Goal: Information Seeking & Learning: Check status

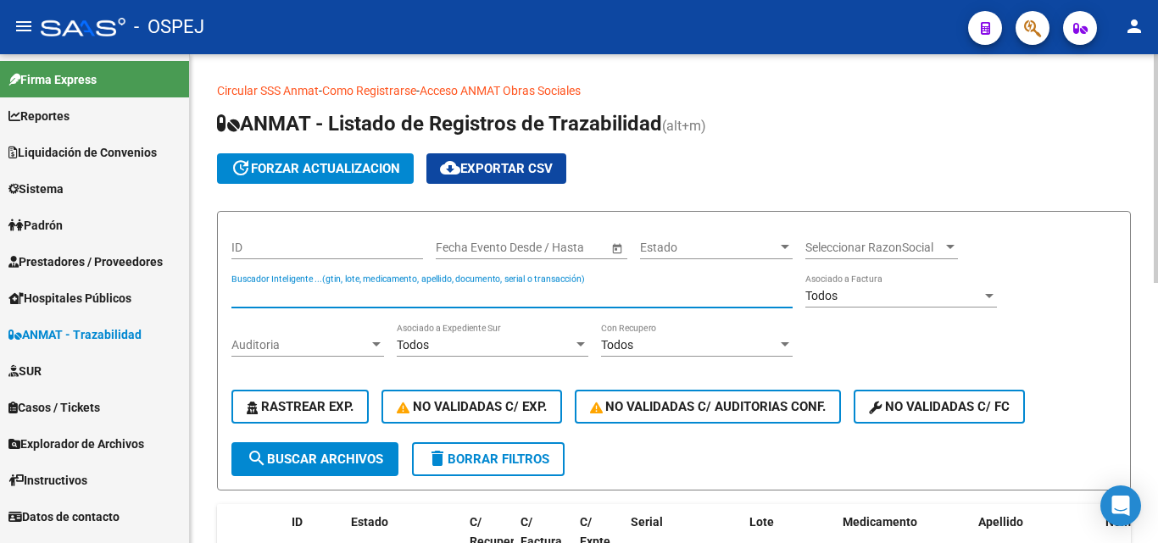
click at [294, 289] on input "Buscador Inteligente ...(gtin, lote, medicamento, apellido, documento, serial o…" at bounding box center [511, 296] width 561 height 14
type input "1862724091"
click at [366, 453] on span "search Buscar Archivos" at bounding box center [315, 459] width 136 height 15
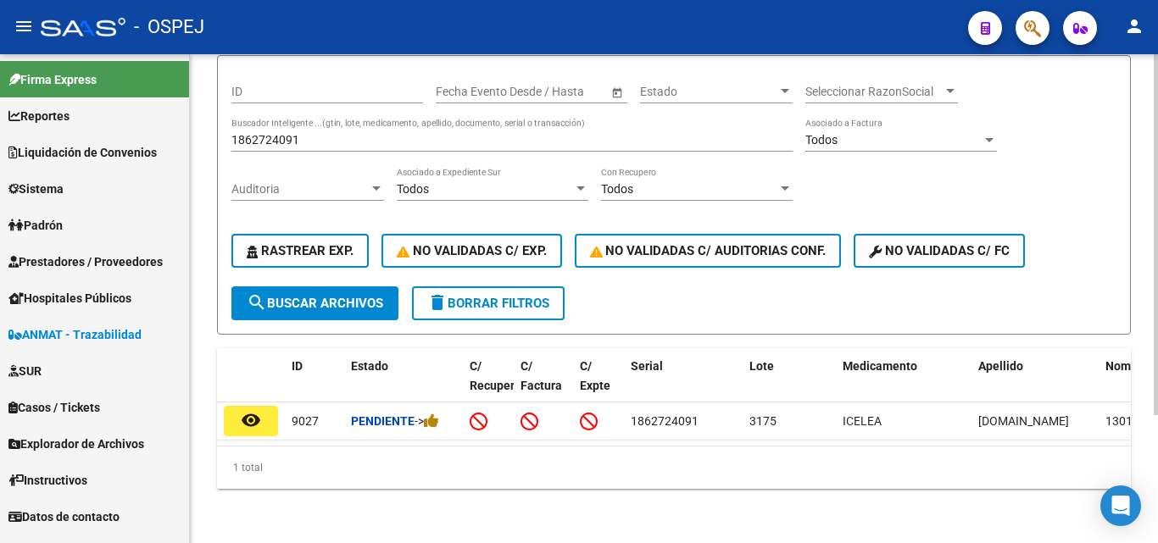
scroll to position [170, 0]
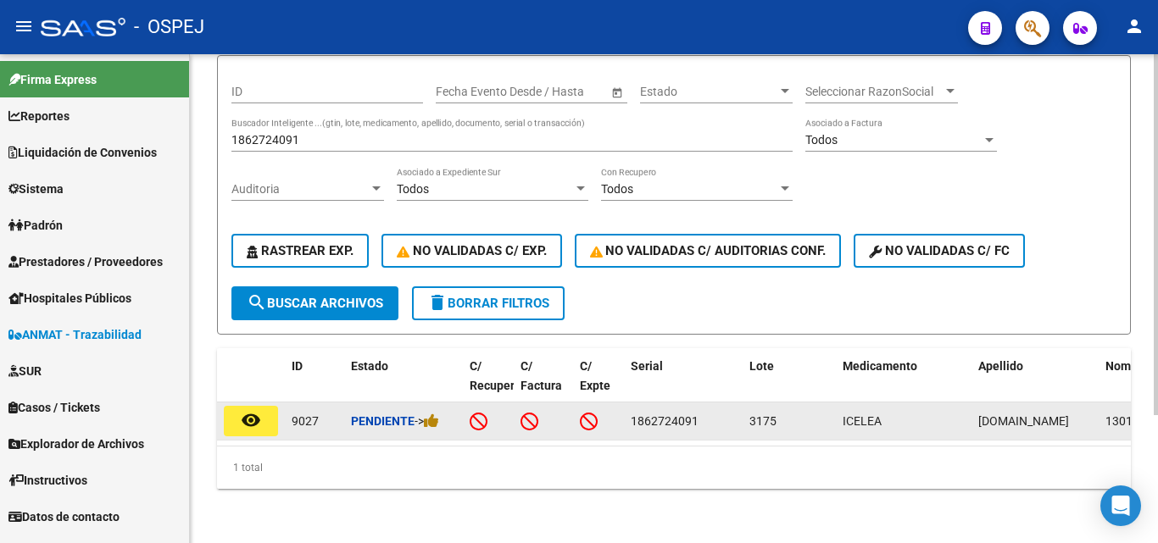
click at [246, 410] on mat-icon "remove_red_eye" at bounding box center [251, 420] width 20 height 20
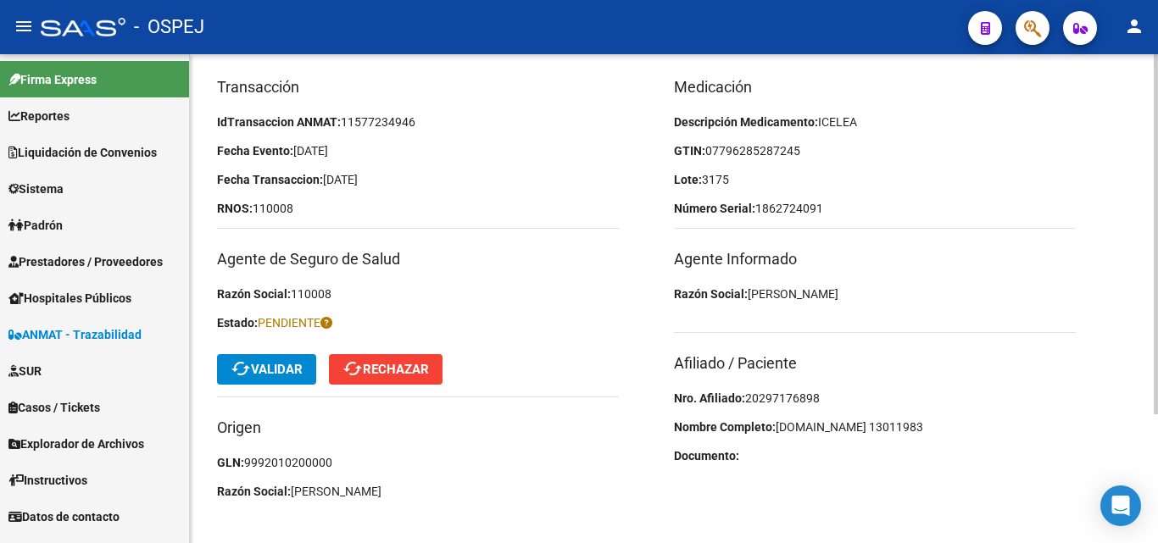
scroll to position [170, 0]
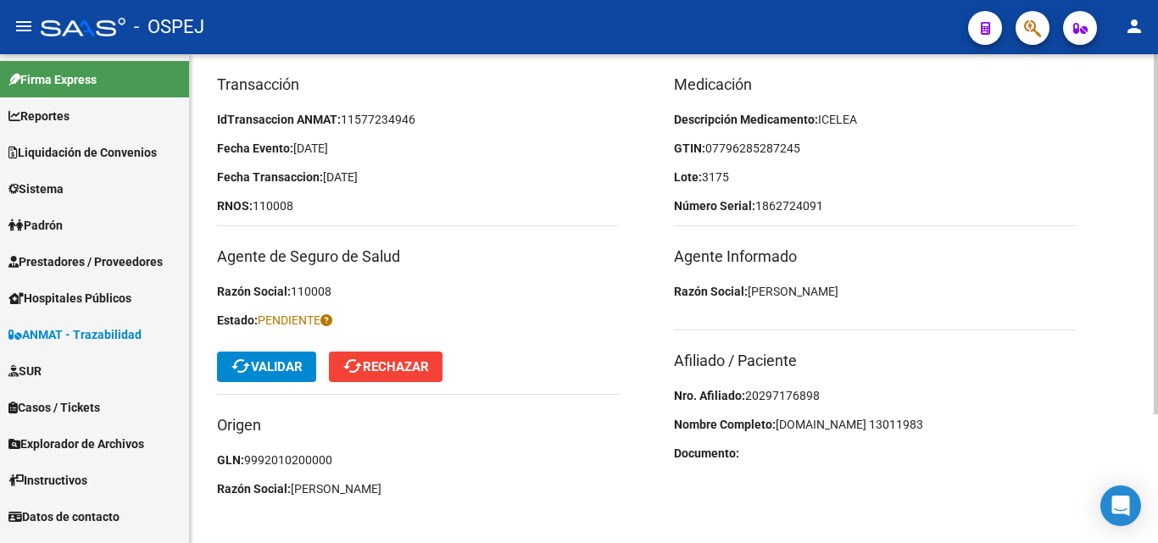
click at [749, 391] on span "20297176898" at bounding box center [782, 396] width 75 height 14
click at [749, 392] on span "20297176898" at bounding box center [782, 396] width 75 height 14
copy span "20297176898"
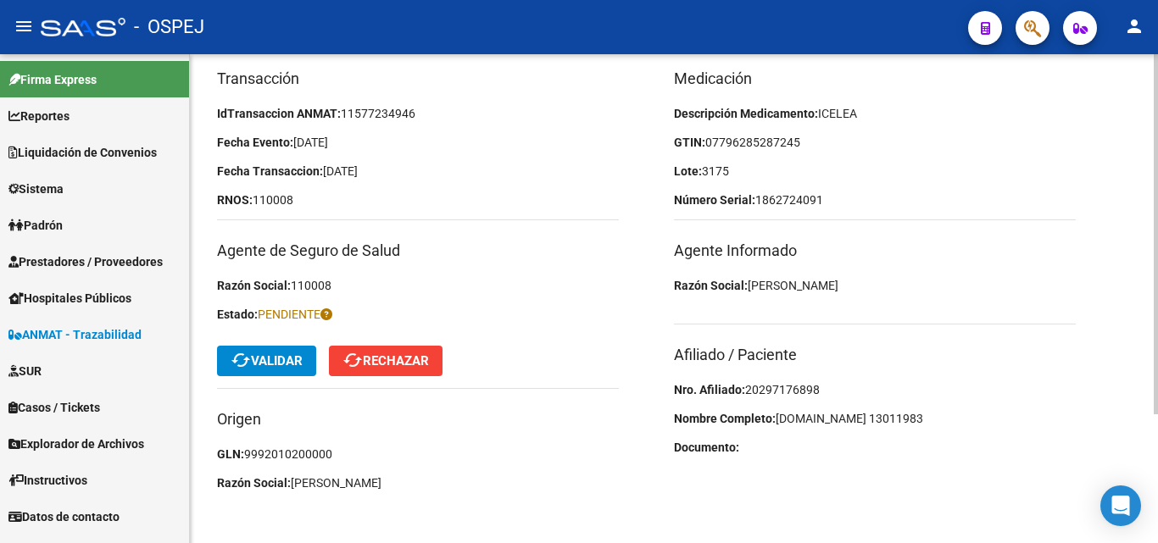
click at [911, 405] on div "Medicación Descripción Medicamento: ICELEA GTIN: 07796285287245 Lote: 3175 Núme…" at bounding box center [902, 285] width 457 height 436
click at [753, 142] on span "07796285287245" at bounding box center [752, 143] width 95 height 14
click at [894, 159] on div "Medicación Descripción Medicamento: ICELEA GTIN: 07796285287245 Lote: 3175 Núme…" at bounding box center [902, 285] width 457 height 436
click at [292, 361] on span "cached Validar" at bounding box center [267, 361] width 72 height 15
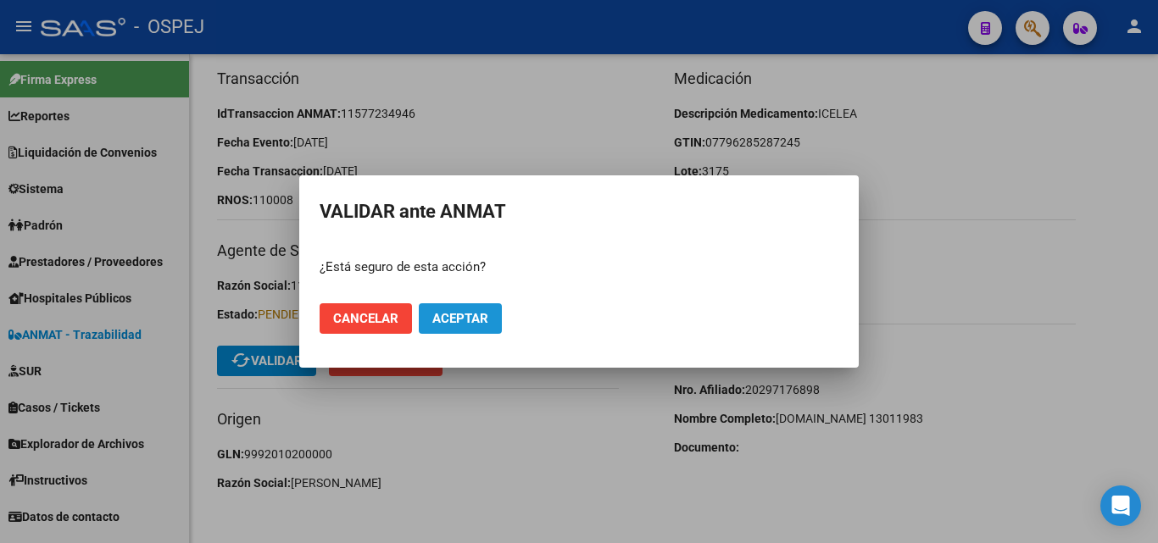
click at [448, 315] on span "Aceptar" at bounding box center [460, 318] width 56 height 15
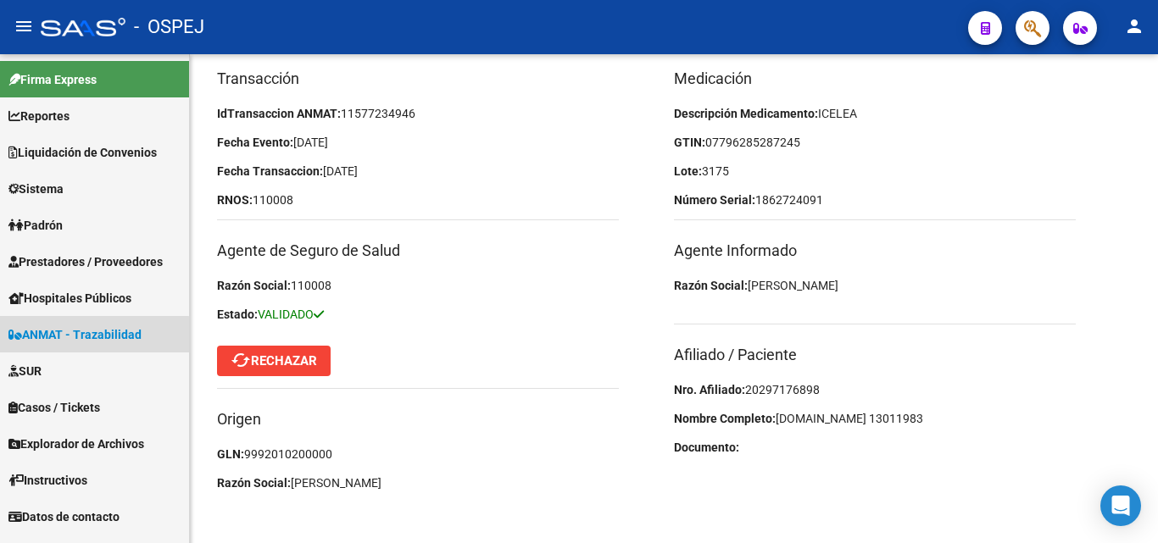
click at [68, 345] on link "ANMAT - Trazabilidad" at bounding box center [94, 334] width 189 height 36
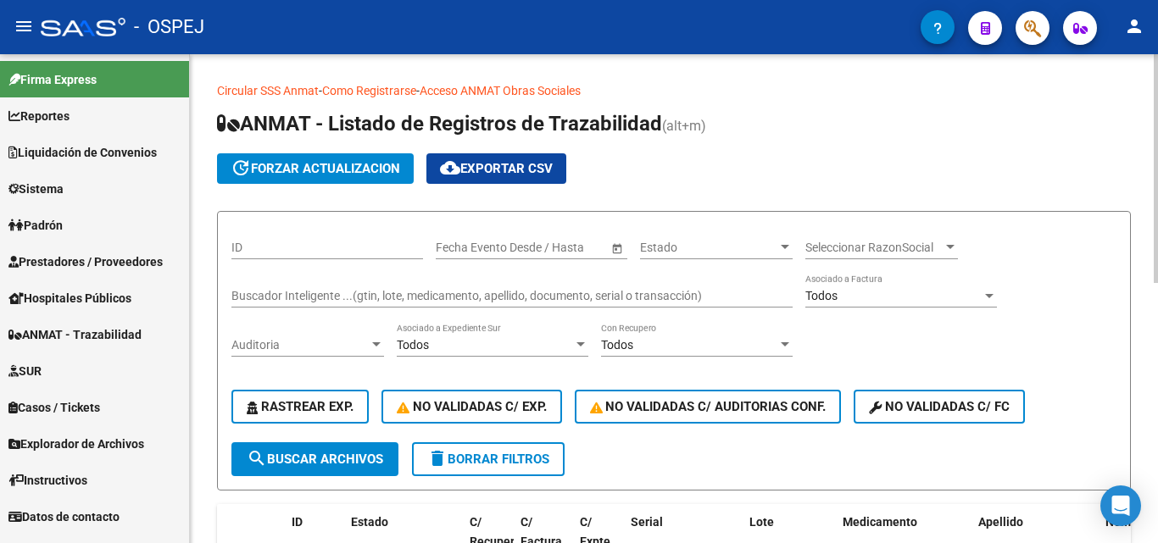
click at [305, 294] on input "Buscador Inteligente ...(gtin, lote, medicamento, apellido, documento, serial o…" at bounding box center [511, 296] width 561 height 14
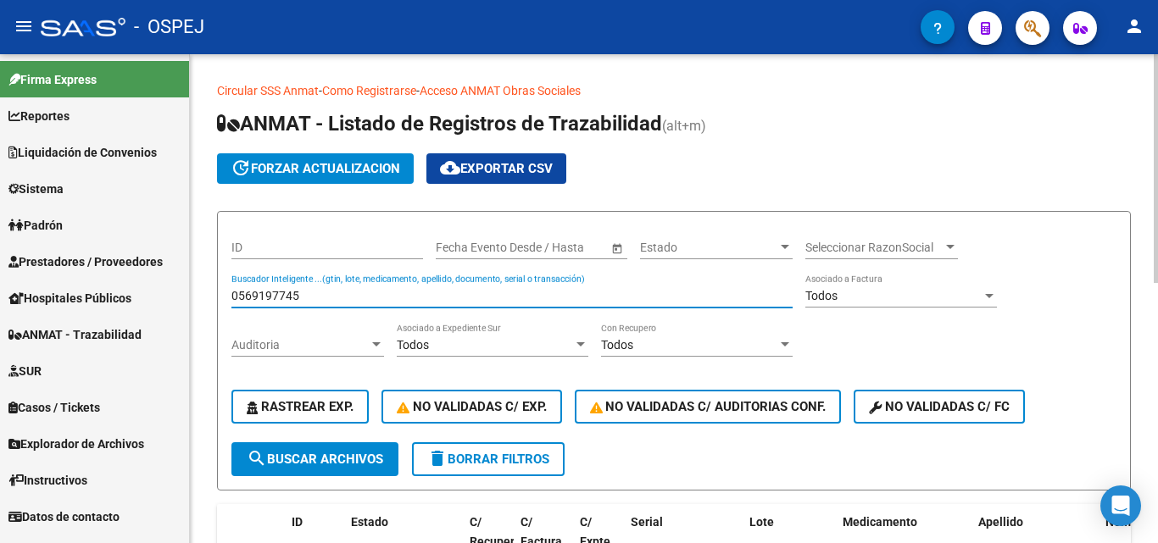
type input "0569197745"
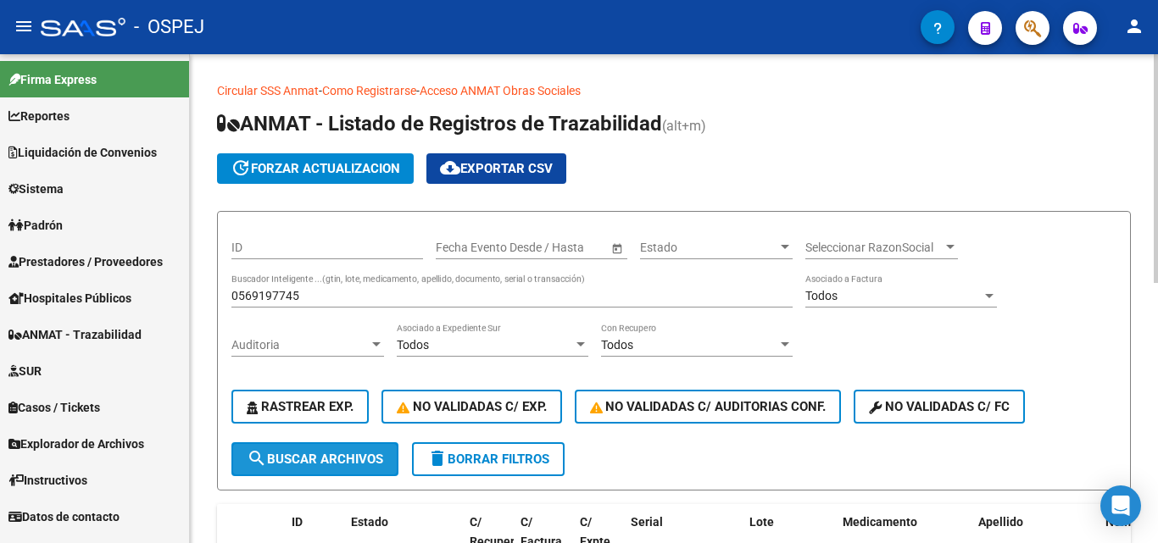
click at [334, 467] on button "search Buscar Archivos" at bounding box center [314, 460] width 167 height 34
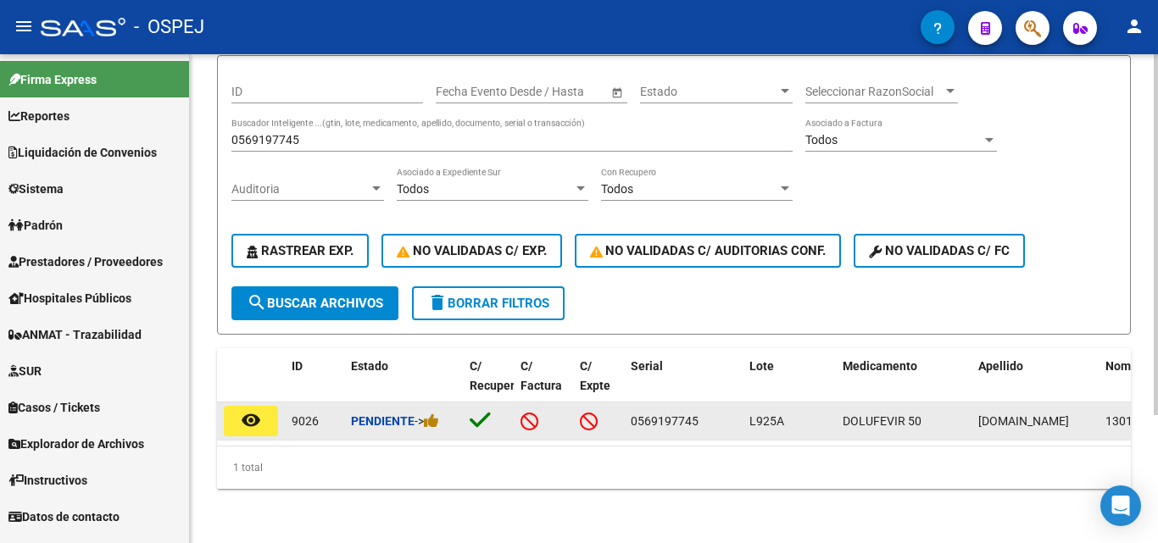
scroll to position [170, 0]
click at [242, 414] on mat-icon "remove_red_eye" at bounding box center [251, 420] width 20 height 20
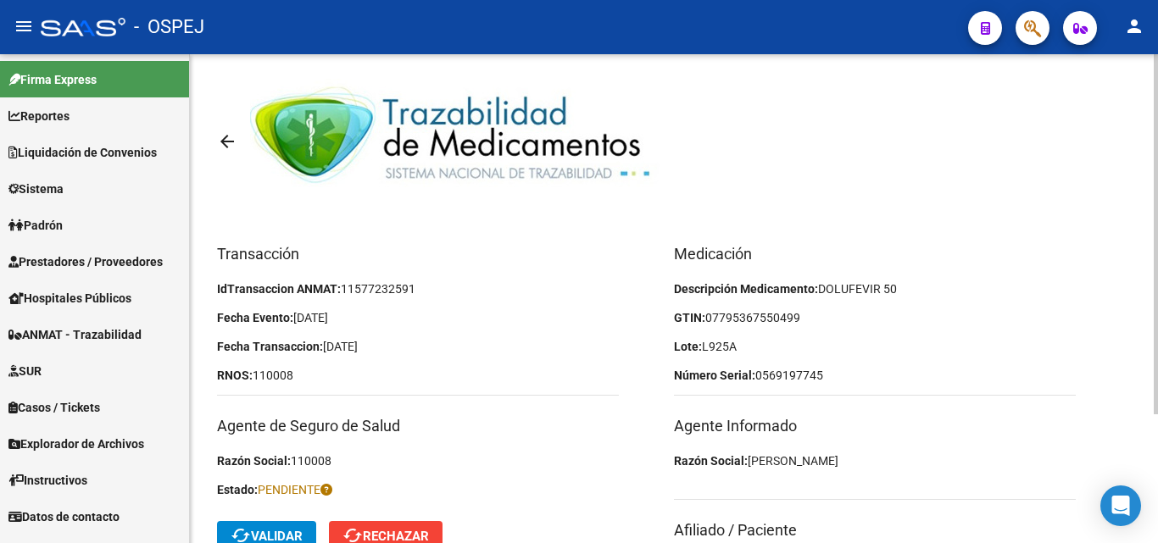
scroll to position [170, 0]
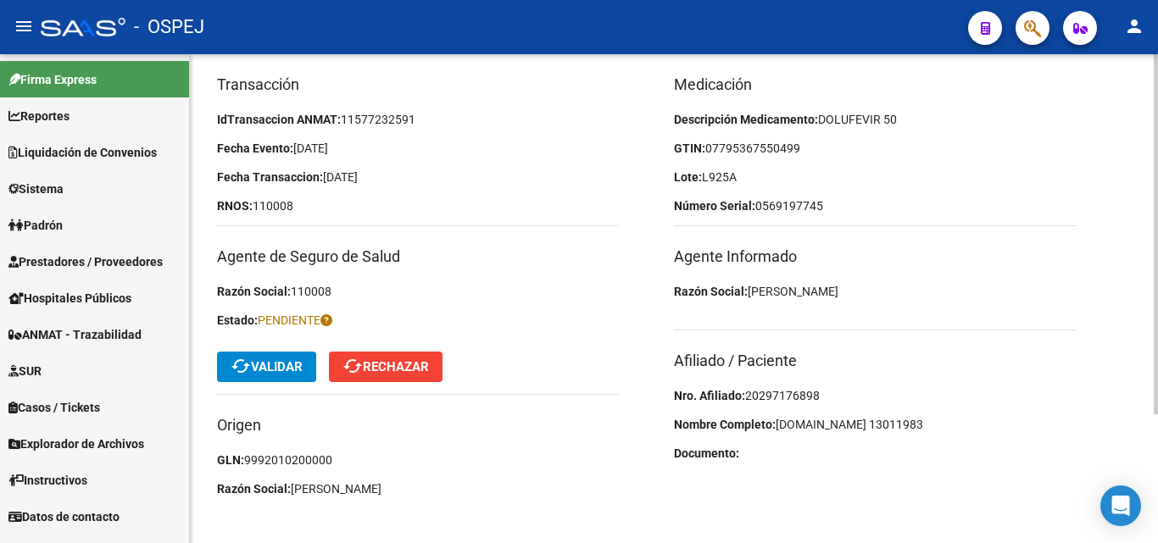
click at [805, 391] on span "20297176898" at bounding box center [782, 396] width 75 height 14
click at [845, 387] on p "Nro. Afiliado: 20297176898" at bounding box center [875, 396] width 402 height 19
click at [789, 398] on span "20297176898" at bounding box center [782, 396] width 75 height 14
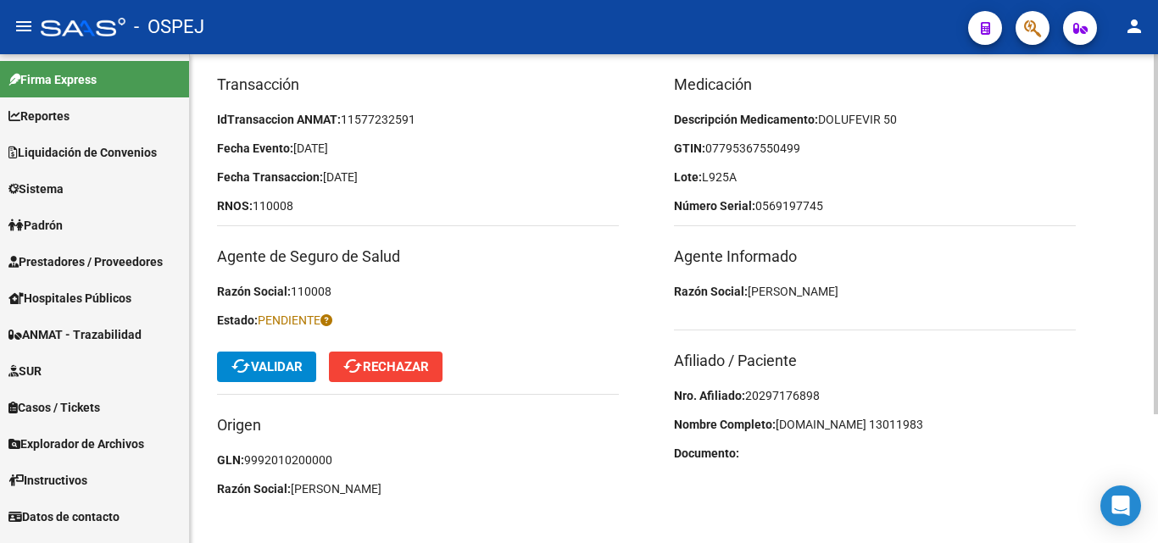
copy span "20297176898"
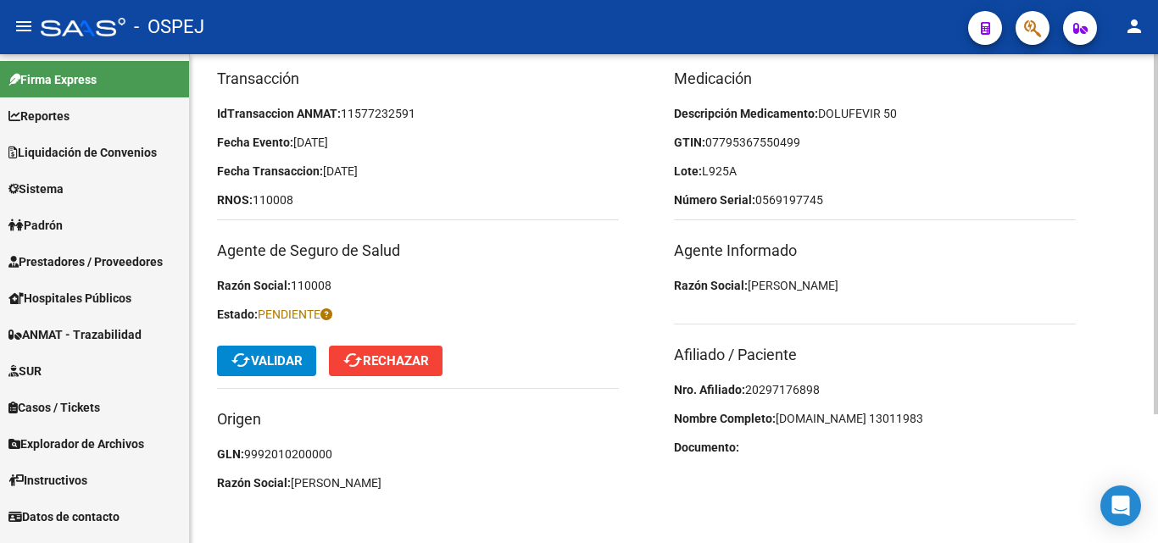
click at [927, 310] on div "Medicación Descripción Medicamento: DOLUFEVIR 50 GTIN: 07795367550499 Lote: L92…" at bounding box center [902, 285] width 457 height 436
click at [842, 326] on div "Medicación Descripción Medicamento: DOLUFEVIR 50 GTIN: 07795367550499 Lote: L92…" at bounding box center [902, 285] width 457 height 436
click at [762, 140] on span "07795367550499" at bounding box center [752, 143] width 95 height 14
click at [891, 199] on p "Número Serial: 0569197745" at bounding box center [875, 200] width 402 height 19
click at [306, 372] on button "cached Validar" at bounding box center [266, 361] width 99 height 31
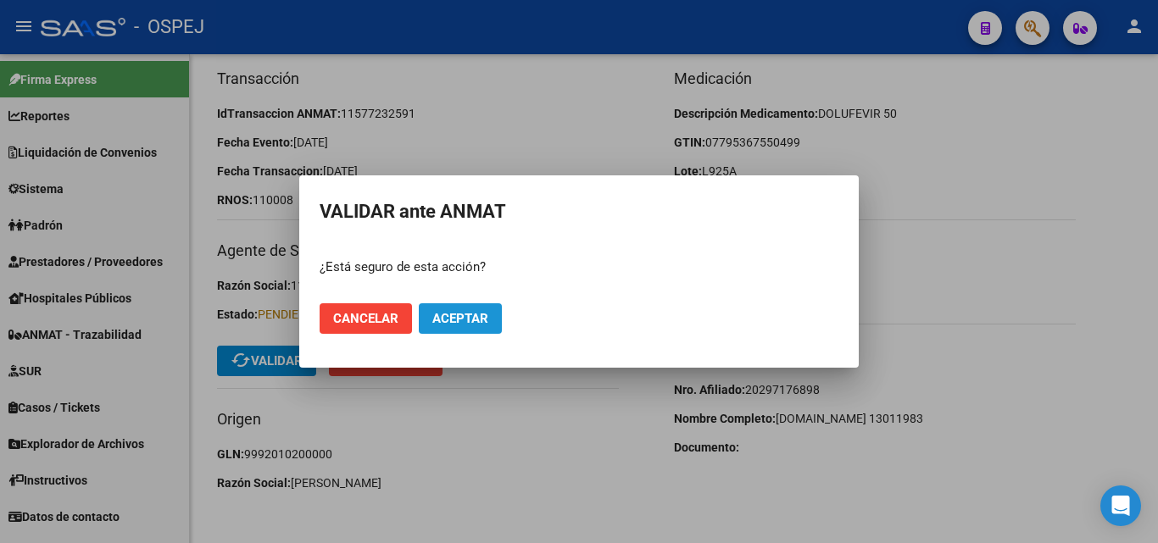
click at [441, 308] on button "Aceptar" at bounding box center [460, 319] width 83 height 31
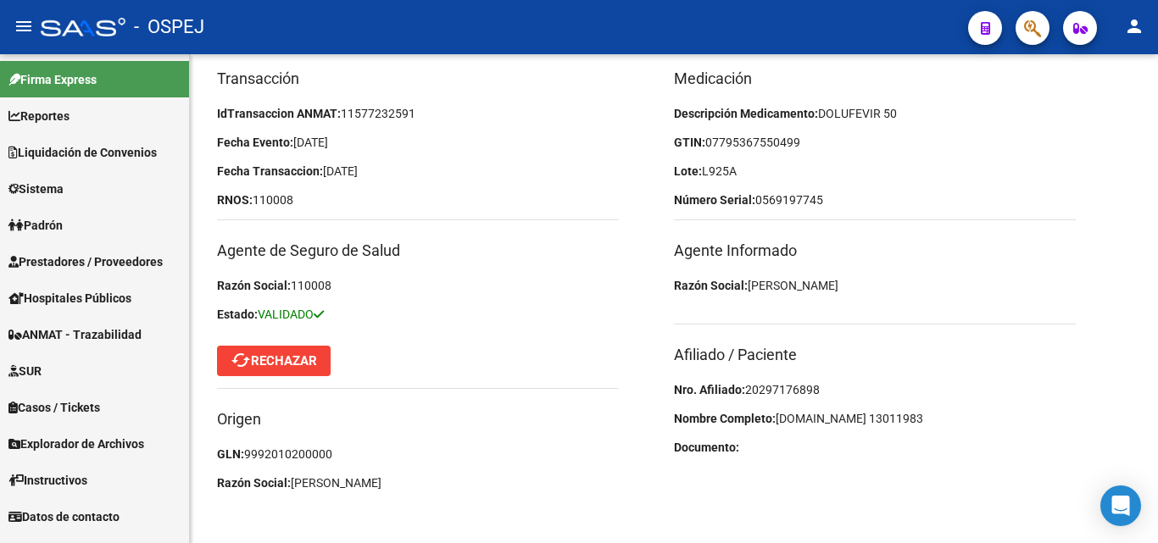
click at [79, 321] on link "ANMAT - Trazabilidad" at bounding box center [94, 334] width 189 height 36
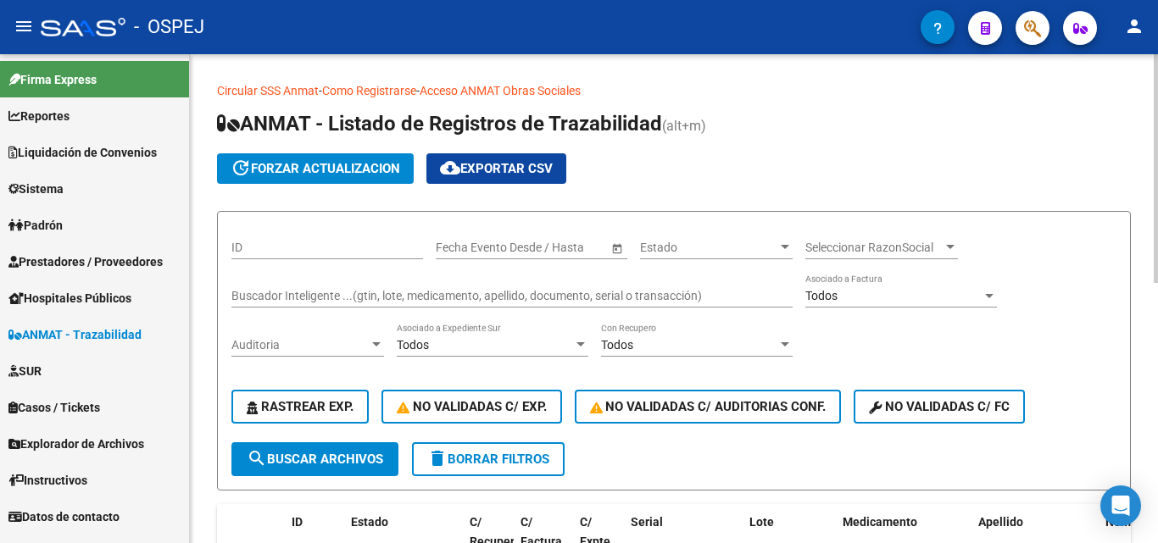
click at [288, 305] on div "Buscador Inteligente ...(gtin, lote, medicamento, apellido, documento, serial o…" at bounding box center [511, 291] width 561 height 34
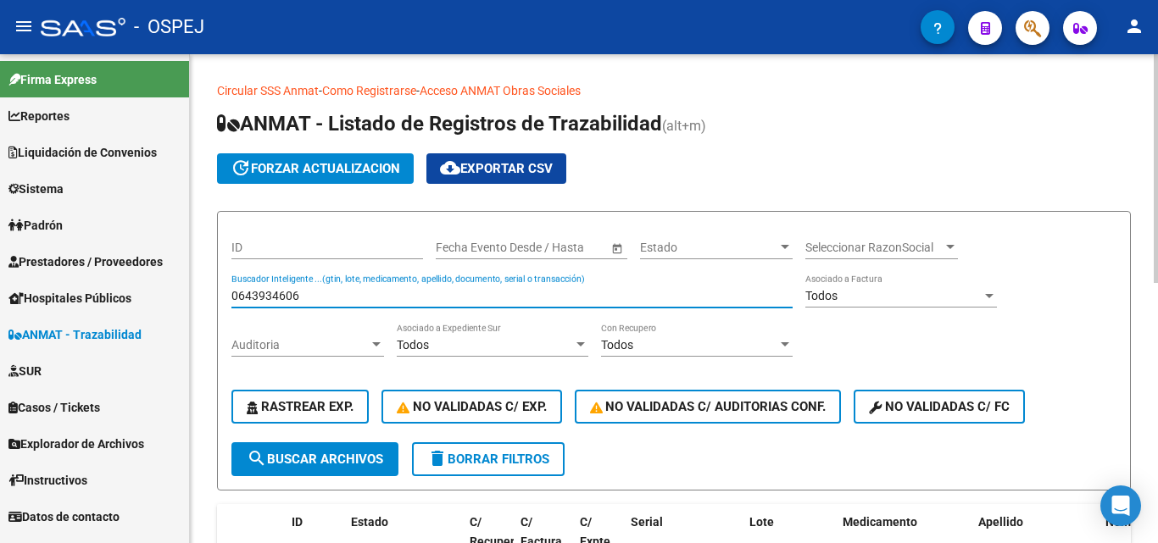
type input "0643934606"
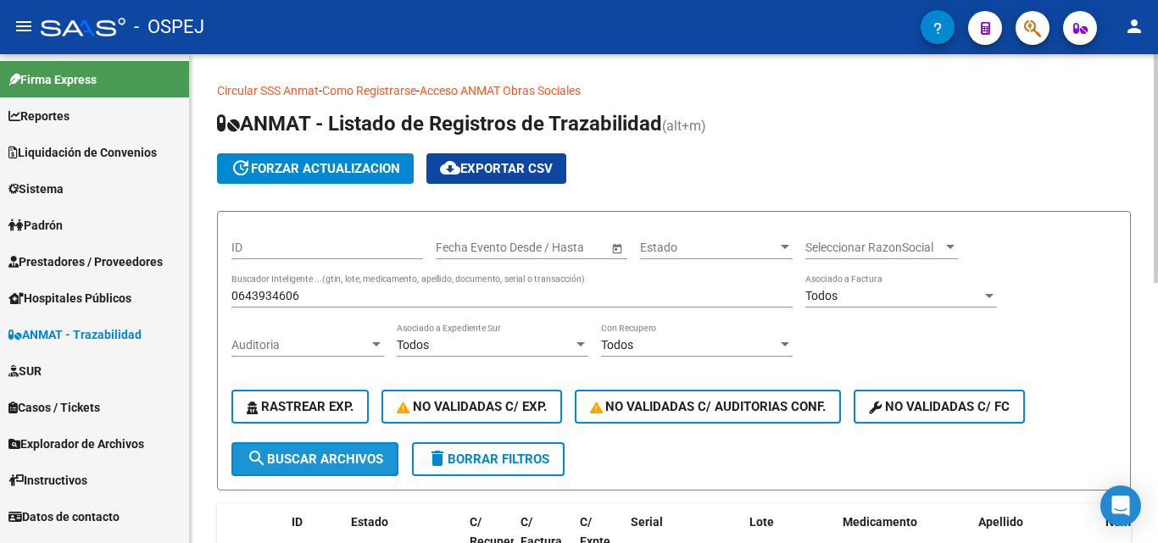
click at [292, 454] on span "search Buscar Archivos" at bounding box center [315, 459] width 136 height 15
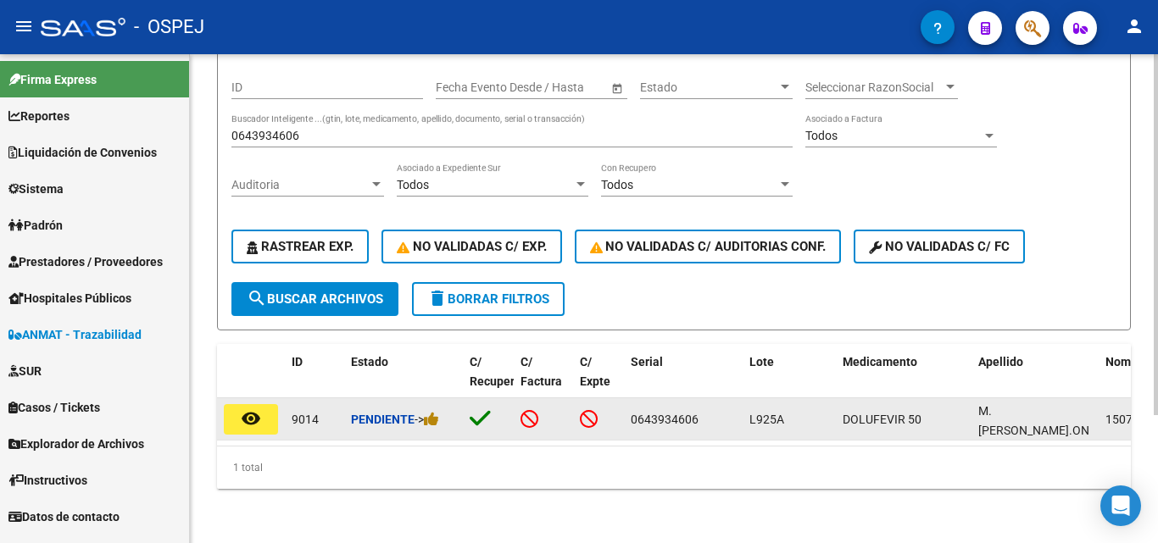
scroll to position [174, 0]
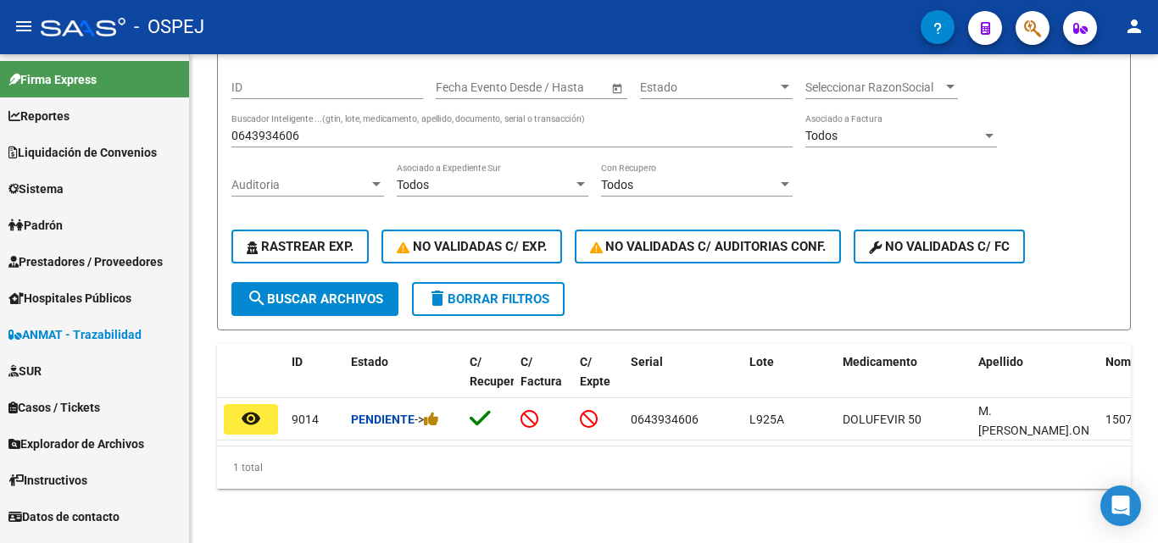
click at [253, 412] on mat-icon "remove_red_eye" at bounding box center [251, 419] width 20 height 20
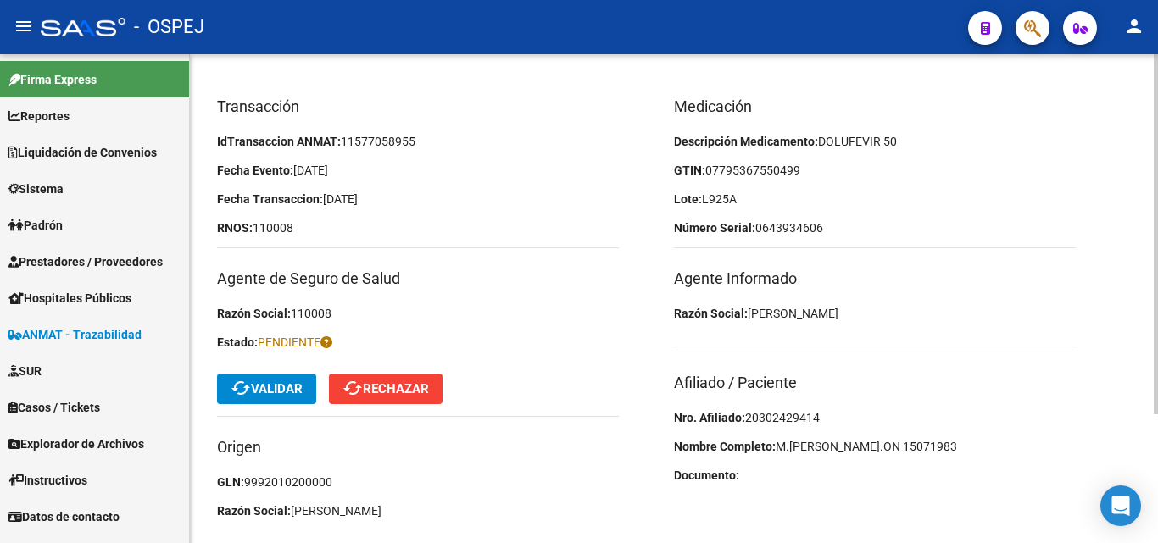
scroll to position [170, 0]
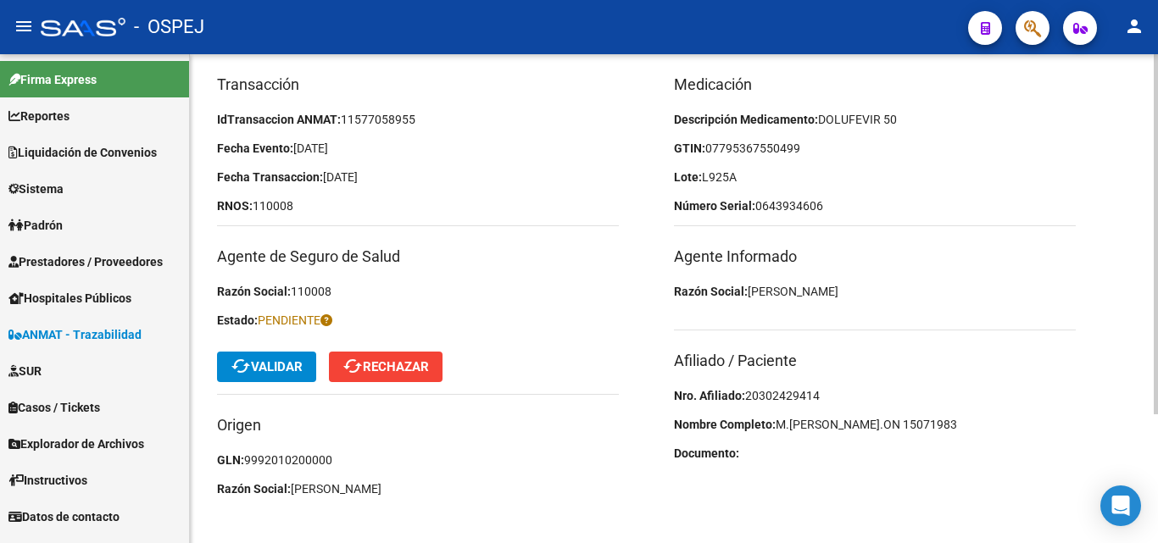
click at [784, 391] on span "20302429414" at bounding box center [782, 396] width 75 height 14
click at [785, 389] on span "20302429414" at bounding box center [782, 396] width 75 height 14
click at [801, 391] on span "20302429414" at bounding box center [782, 396] width 75 height 14
copy span "20302429414"
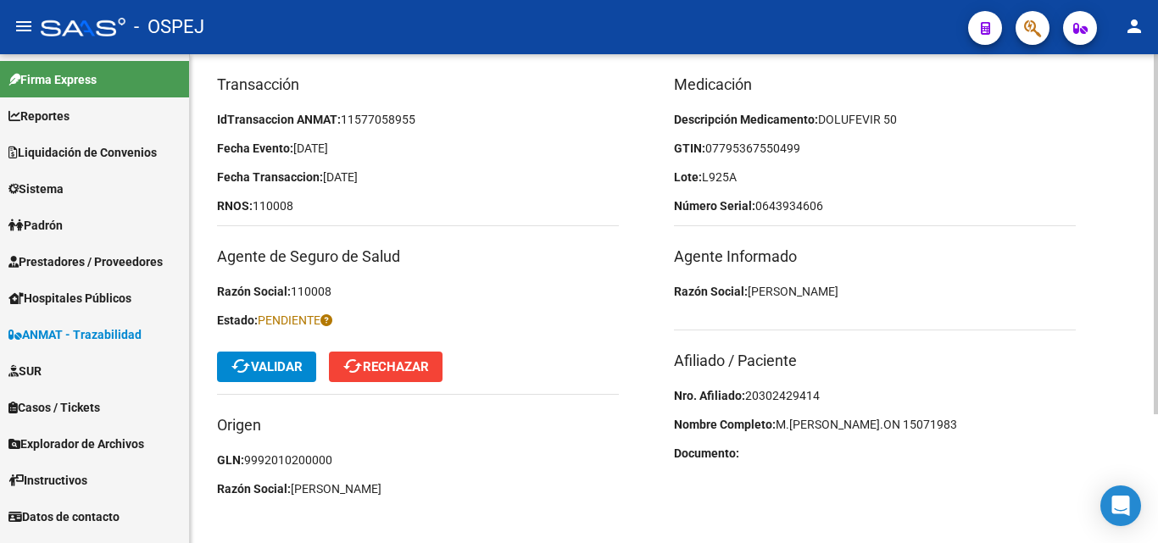
click at [736, 150] on span "07795367550499" at bounding box center [752, 149] width 95 height 14
click at [738, 149] on span "07795367550499" at bounding box center [752, 149] width 95 height 14
click at [755, 142] on span "07795367550499" at bounding box center [752, 149] width 95 height 14
click at [312, 372] on button "cached Validar" at bounding box center [266, 367] width 99 height 31
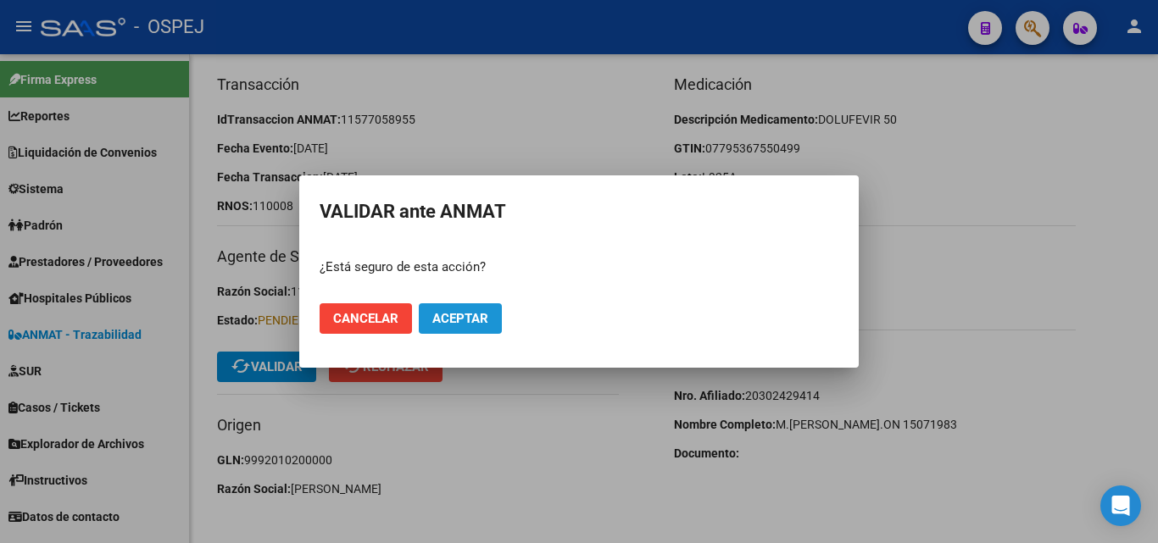
click at [454, 326] on button "Aceptar" at bounding box center [460, 319] width 83 height 31
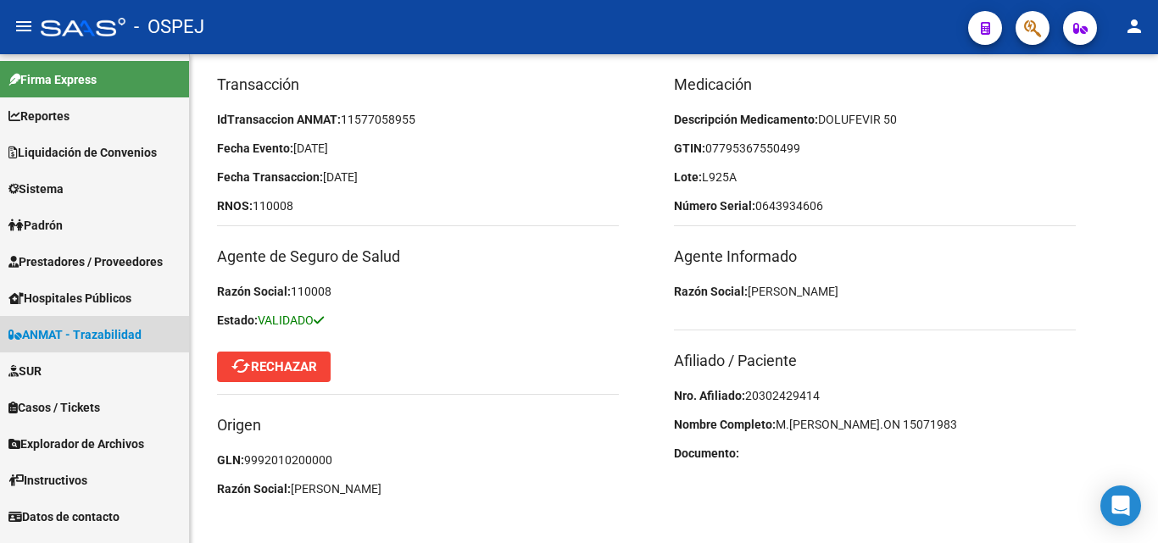
click at [97, 338] on span "ANMAT - Trazabilidad" at bounding box center [74, 335] width 133 height 19
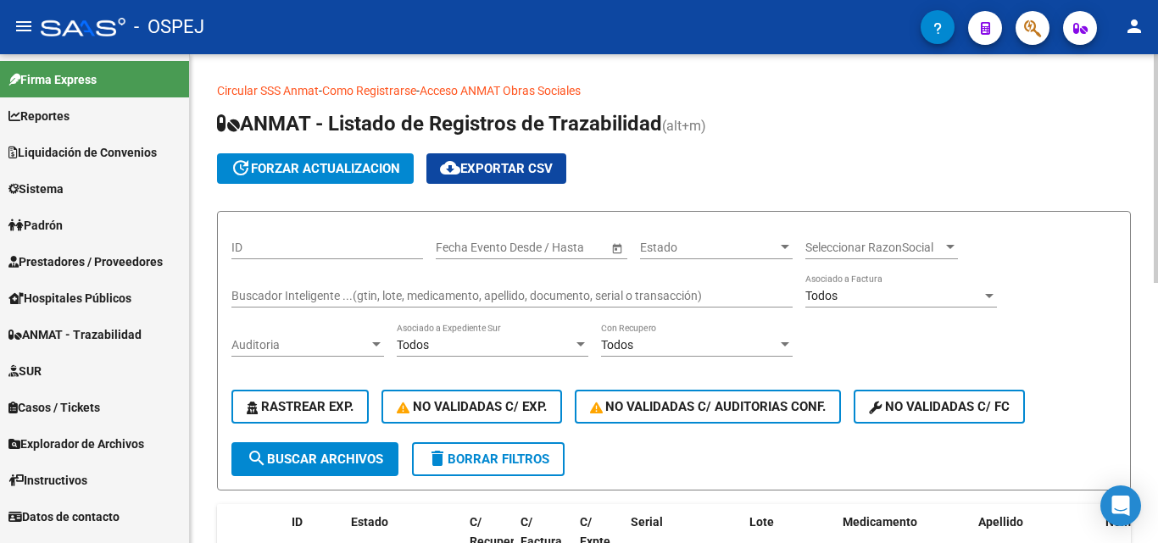
click at [310, 289] on div "Buscador Inteligente ...(gtin, lote, medicamento, apellido, documento, serial o…" at bounding box center [511, 291] width 561 height 34
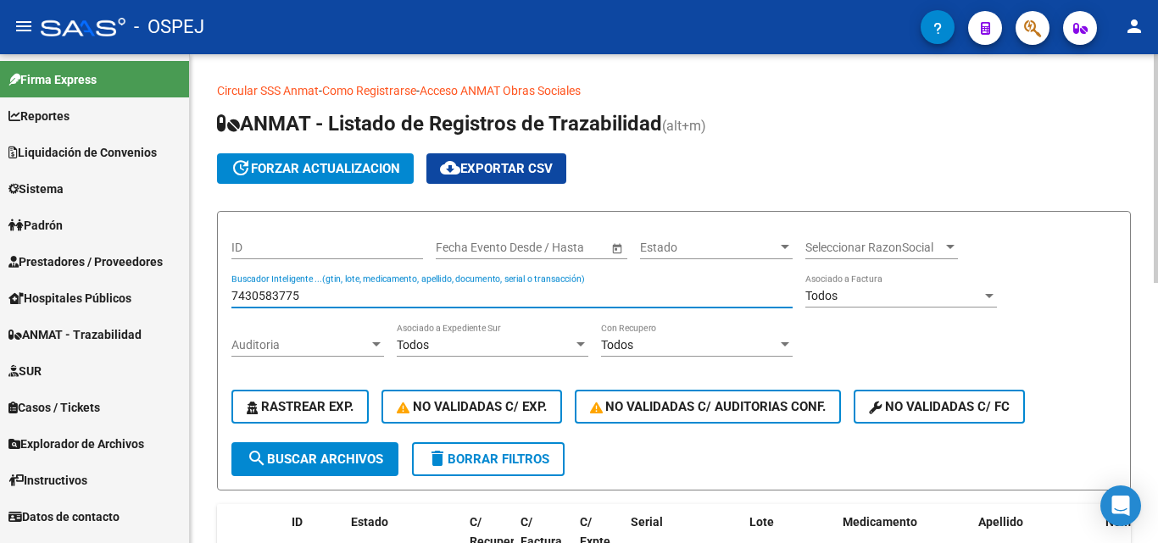
type input "7430583775"
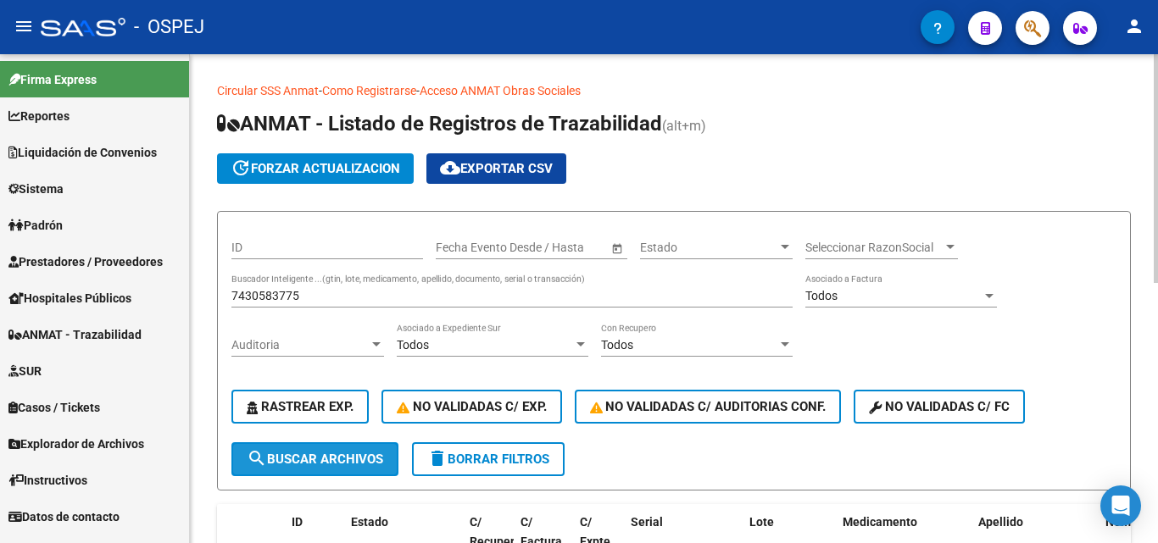
click at [330, 457] on span "search Buscar Archivos" at bounding box center [315, 459] width 136 height 15
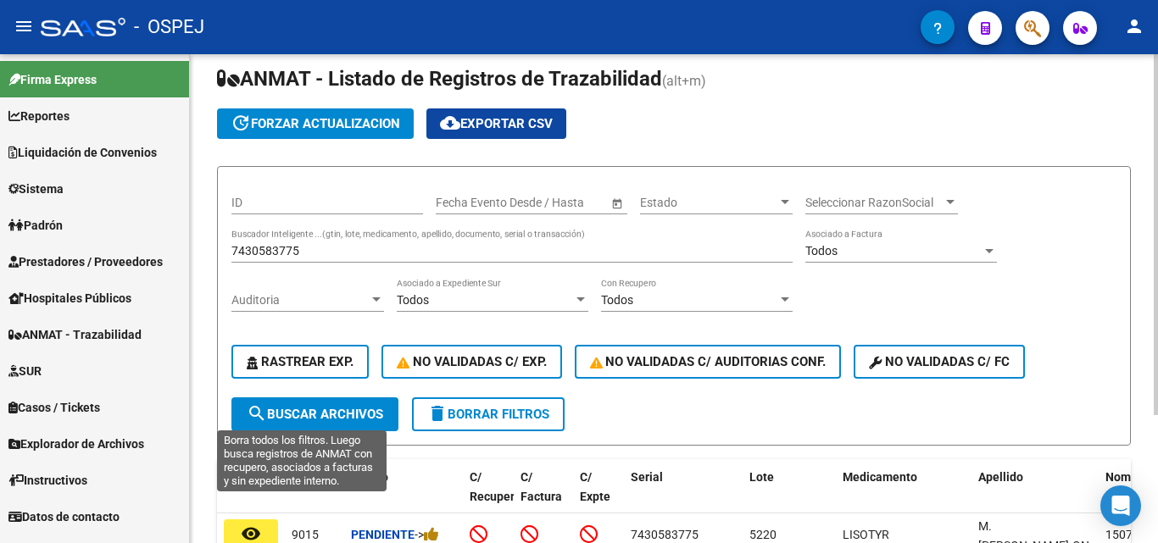
scroll to position [85, 0]
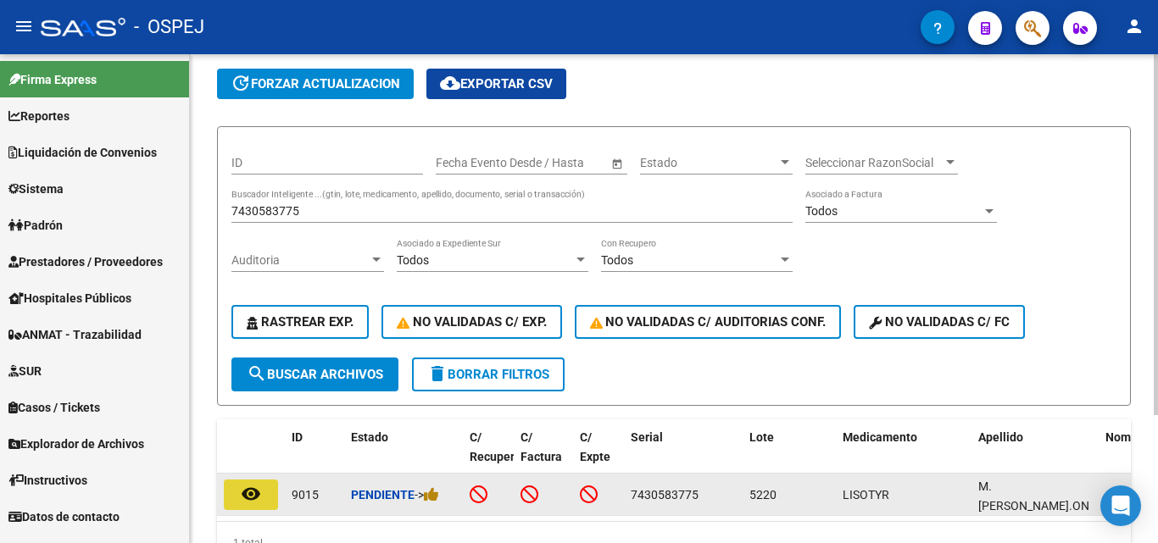
click at [259, 495] on mat-icon "remove_red_eye" at bounding box center [251, 494] width 20 height 20
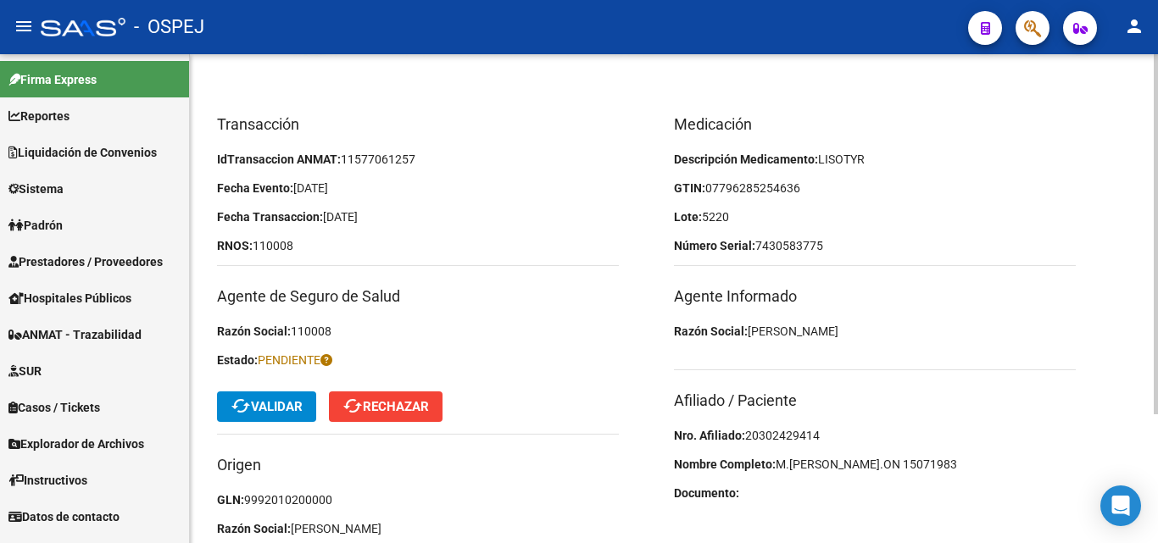
scroll to position [170, 0]
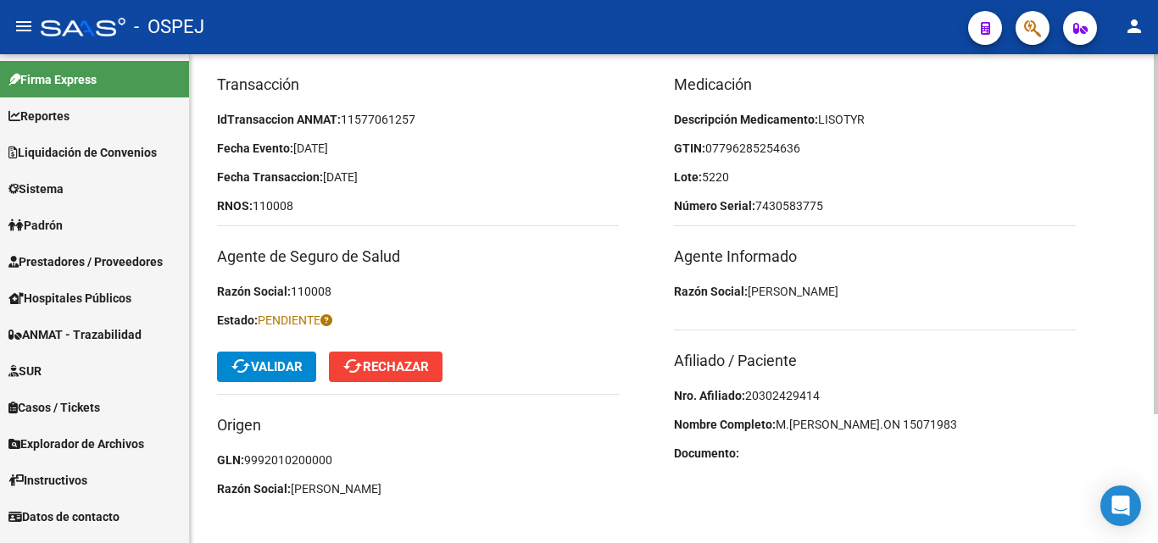
click at [802, 390] on span "20302429414" at bounding box center [782, 396] width 75 height 14
click at [801, 390] on span "20302429414" at bounding box center [782, 396] width 75 height 14
copy span "20302429414"
click at [953, 357] on h3 "Afiliado / Paciente" at bounding box center [875, 361] width 402 height 24
click at [788, 142] on span "07796285254636" at bounding box center [752, 149] width 95 height 14
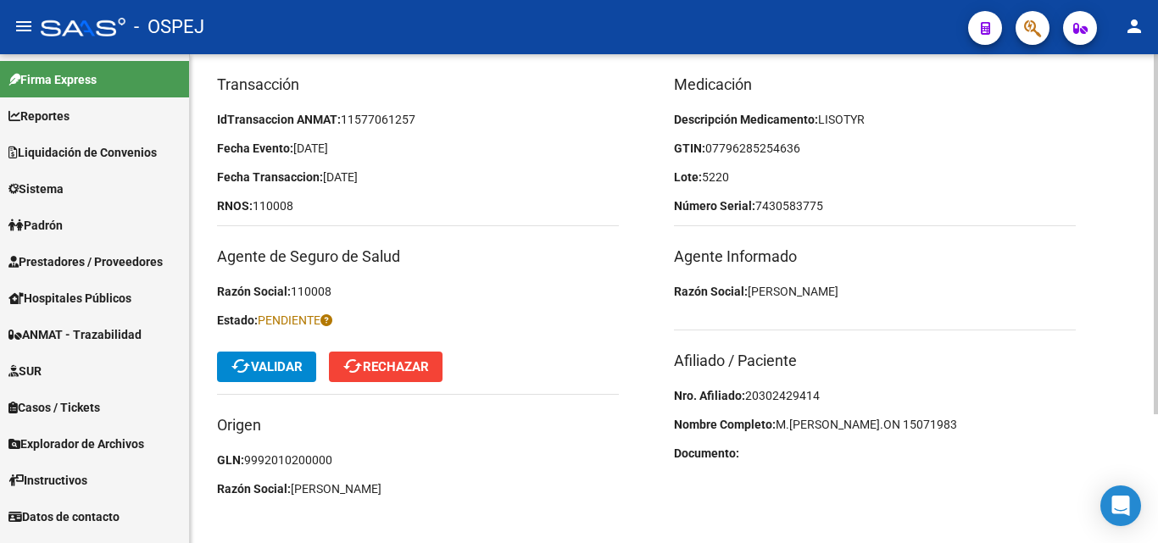
click at [237, 370] on mat-icon "cached" at bounding box center [241, 366] width 20 height 20
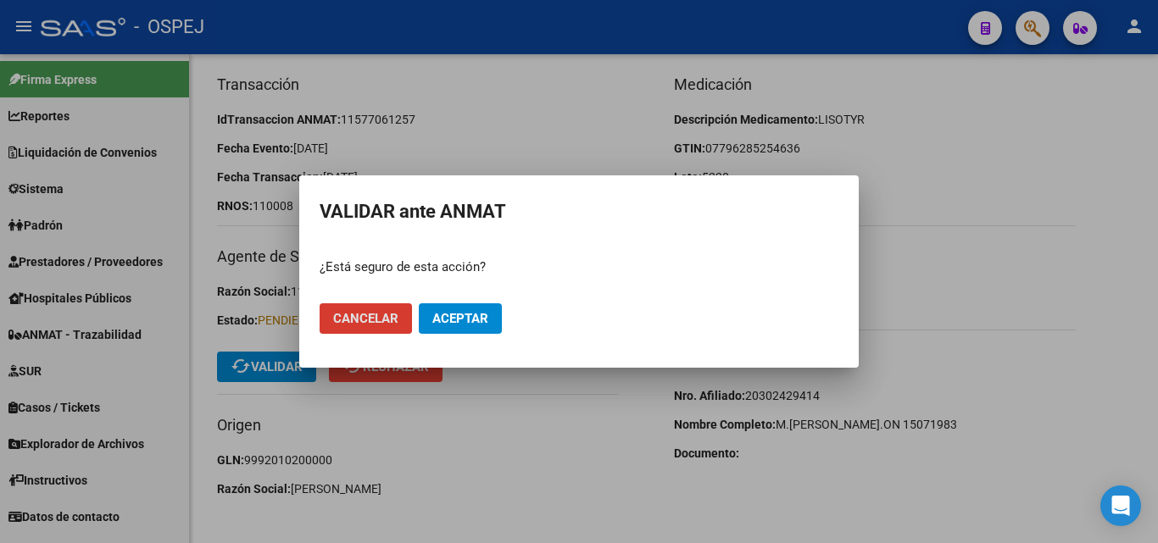
click at [480, 328] on button "Aceptar" at bounding box center [460, 319] width 83 height 31
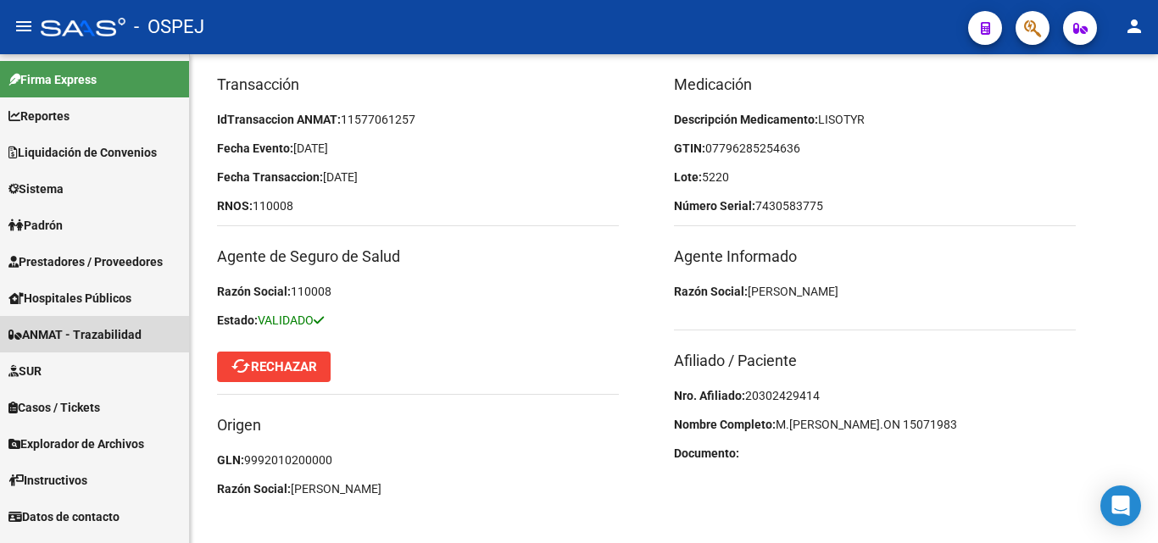
click at [123, 329] on span "ANMAT - Trazabilidad" at bounding box center [74, 335] width 133 height 19
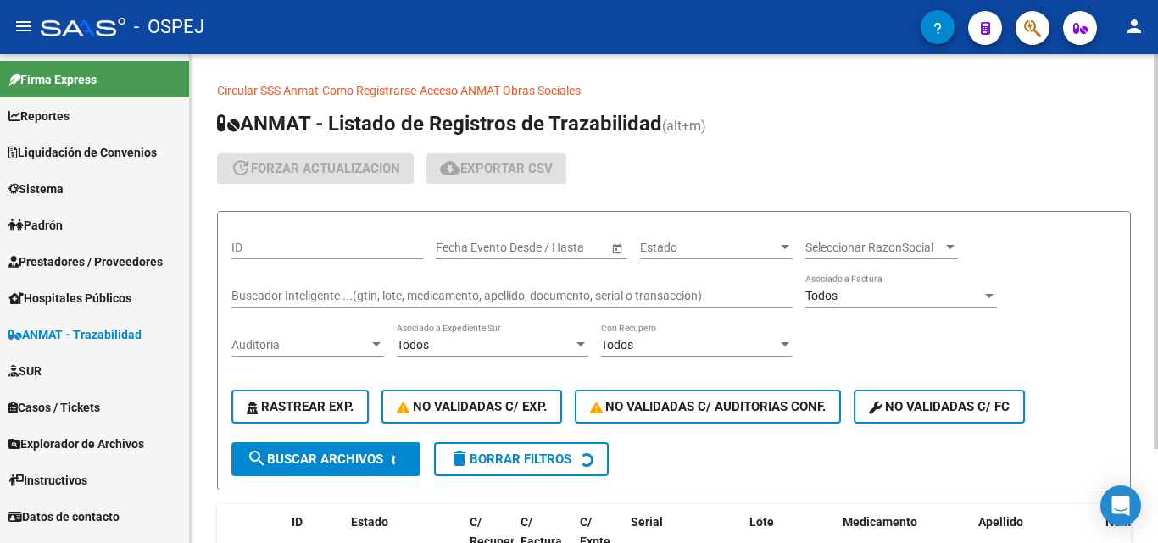
click at [267, 291] on input "Buscador Inteligente ...(gtin, lote, medicamento, apellido, documento, serial o…" at bounding box center [511, 296] width 561 height 14
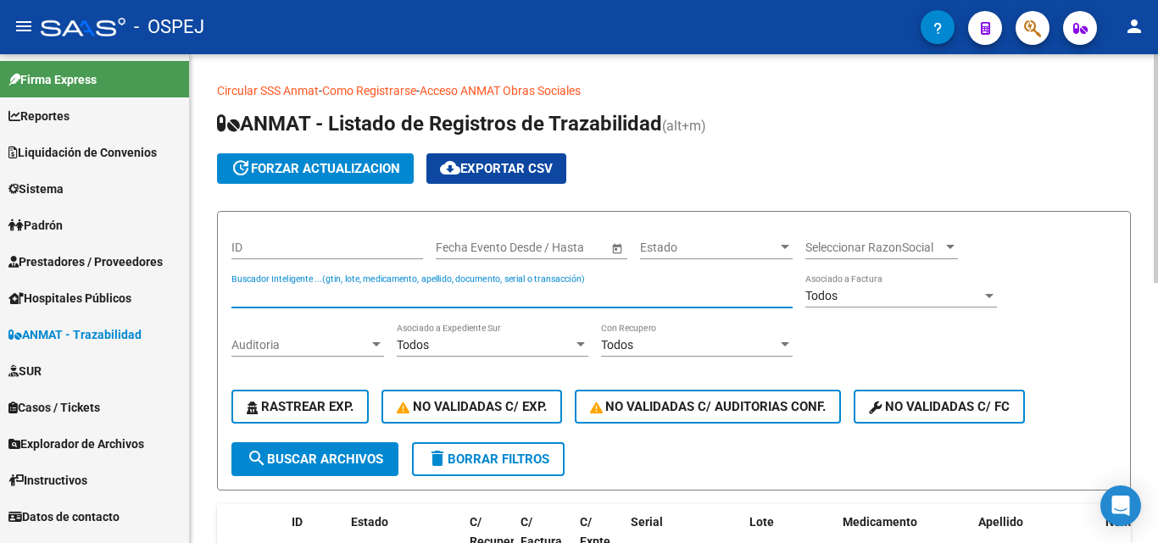
type input "2"
type input "10166781070451"
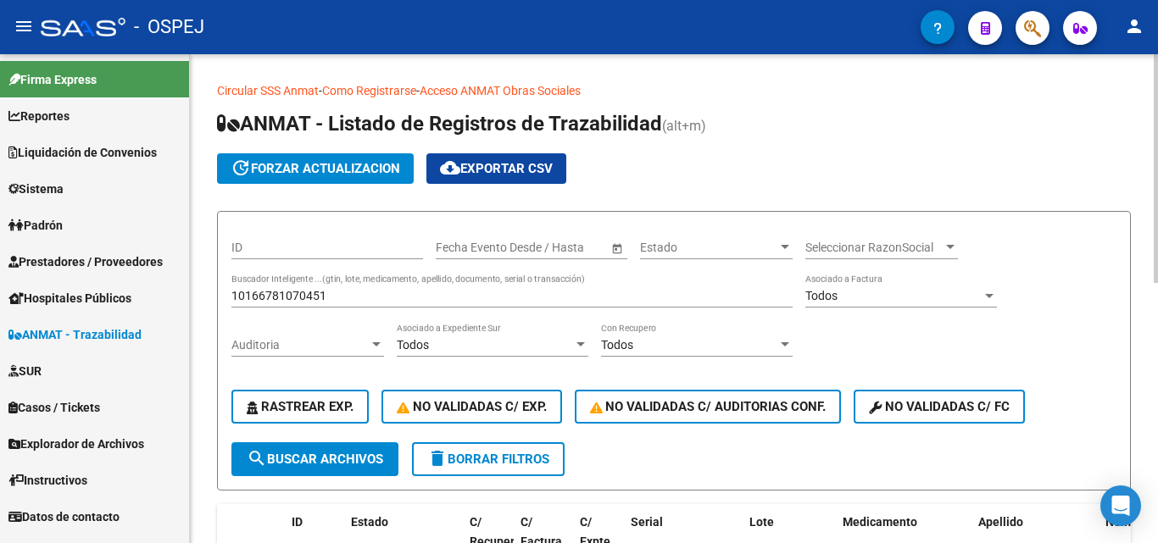
click at [304, 439] on div "ID Start date – End date Fecha Evento Desde / Hasta Estado Estado Seleccionar R…" at bounding box center [673, 334] width 885 height 217
click at [307, 454] on span "search Buscar Archivos" at bounding box center [315, 459] width 136 height 15
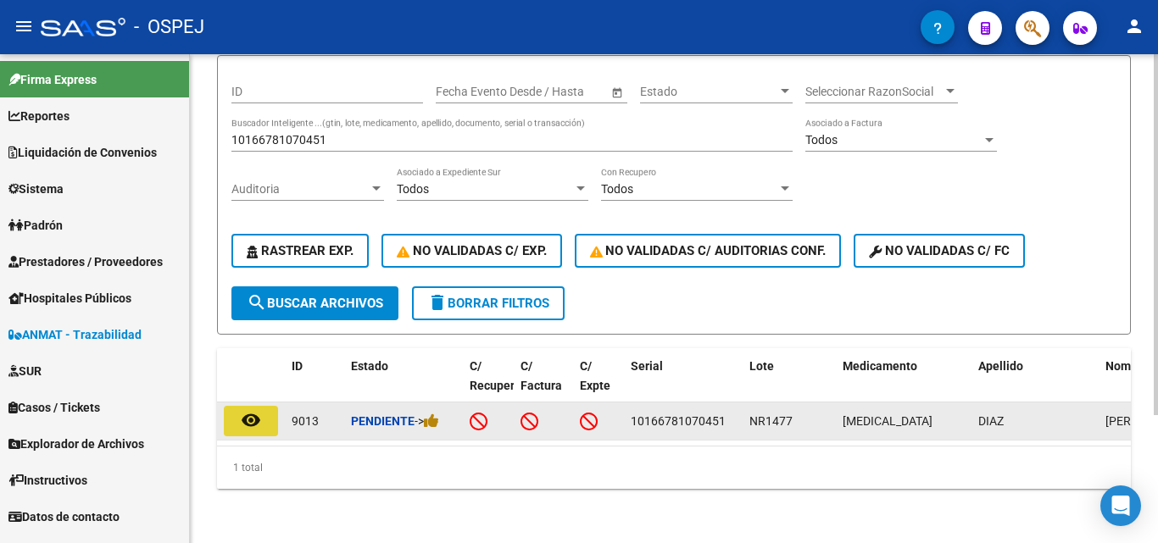
click at [259, 410] on mat-icon "remove_red_eye" at bounding box center [251, 420] width 20 height 20
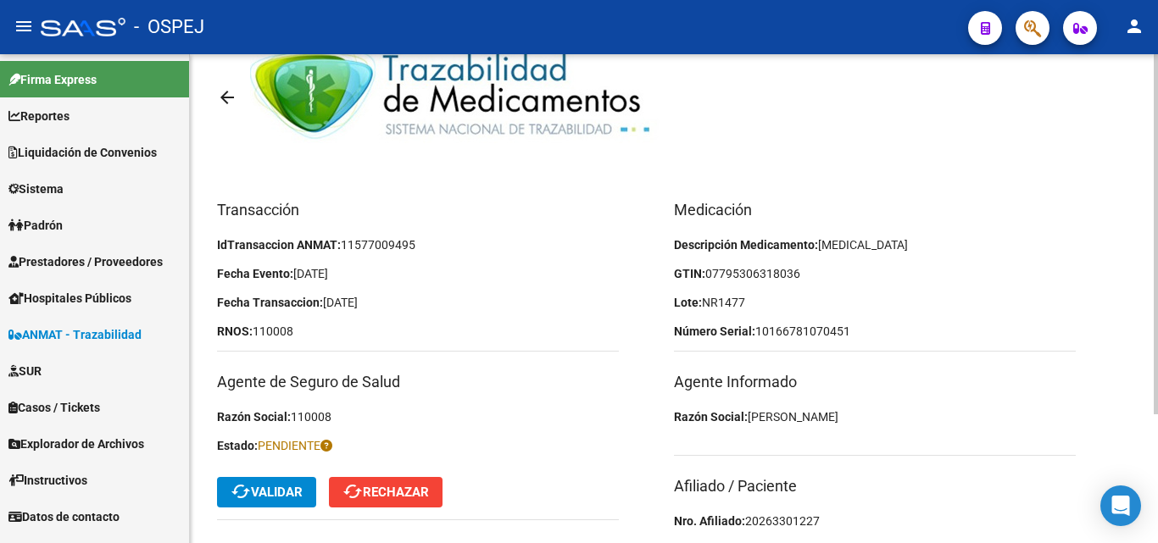
scroll to position [170, 0]
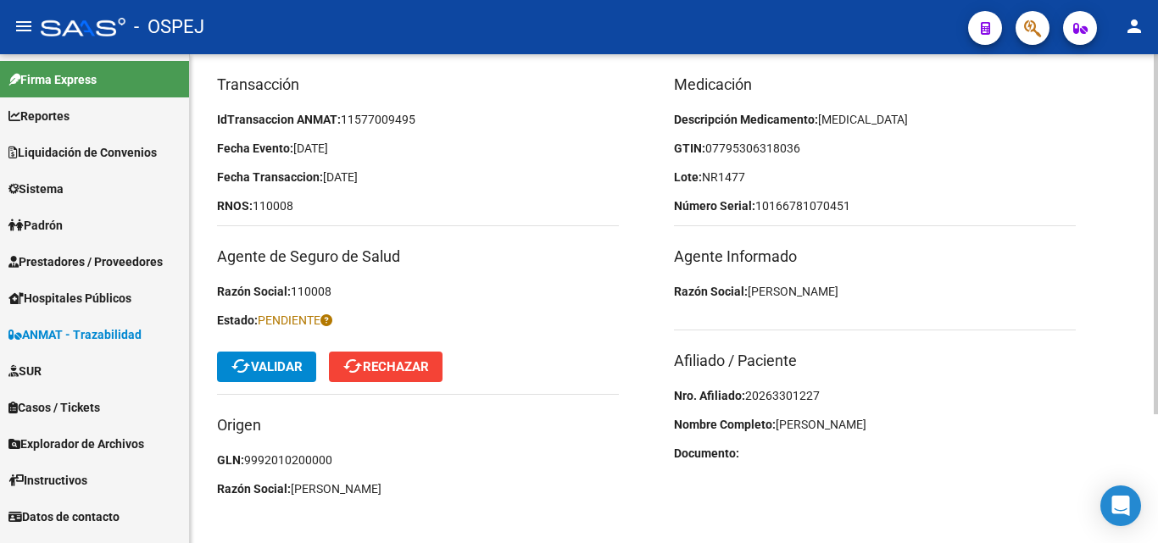
click at [779, 398] on span "20263301227" at bounding box center [782, 396] width 75 height 14
copy span "20263301227"
click at [933, 353] on h3 "Afiliado / Paciente" at bounding box center [875, 361] width 402 height 24
click at [812, 147] on p "GTIN: 07795306318036" at bounding box center [875, 148] width 402 height 19
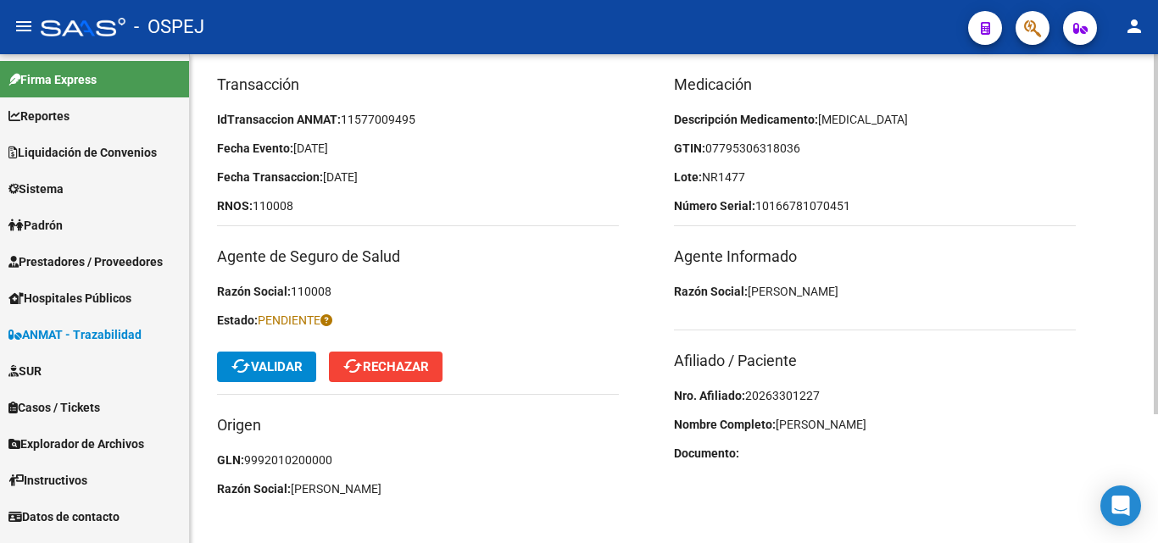
click at [758, 172] on p "Lote: NR1477" at bounding box center [875, 177] width 402 height 19
click at [47, 332] on span "ANMAT - Trazabilidad" at bounding box center [74, 335] width 133 height 19
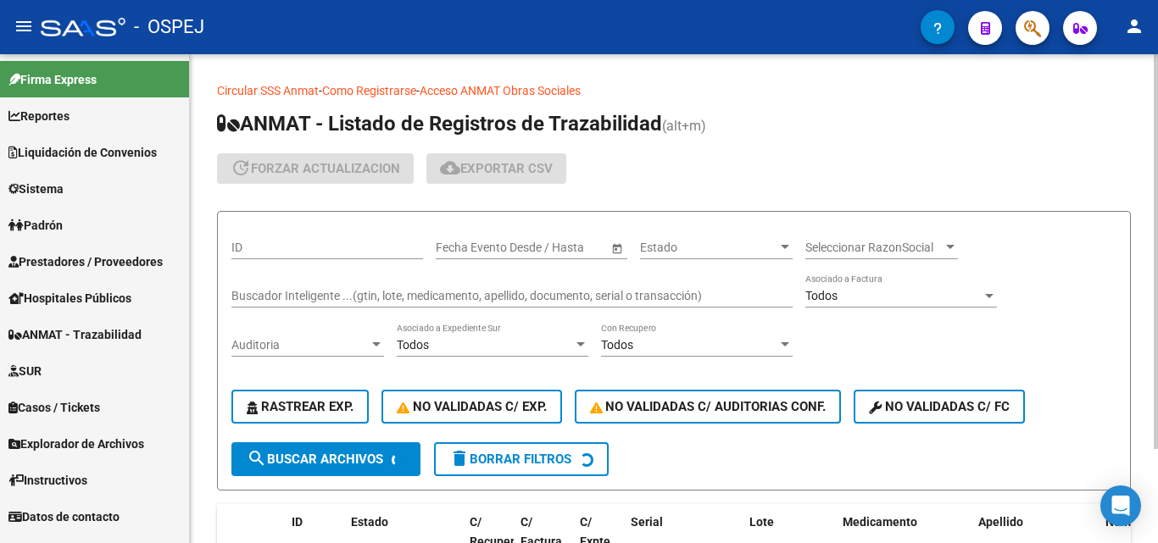
click at [320, 240] on div "ID" at bounding box center [327, 243] width 192 height 34
click at [292, 287] on div "Buscador Inteligente ...(gtin, lote, medicamento, apellido, documento, serial o…" at bounding box center [511, 291] width 561 height 34
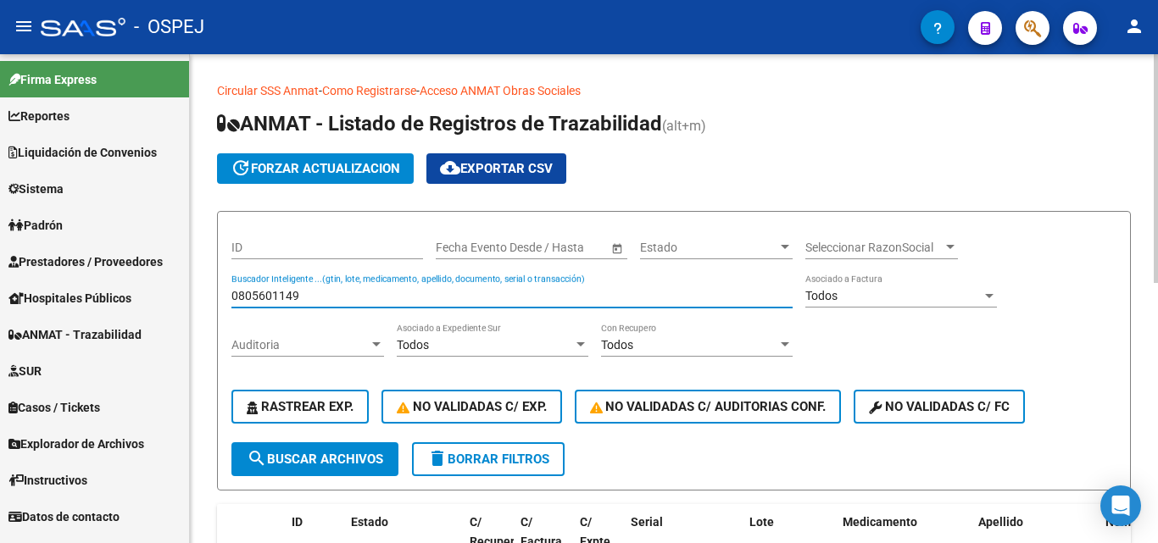
type input "0805601149"
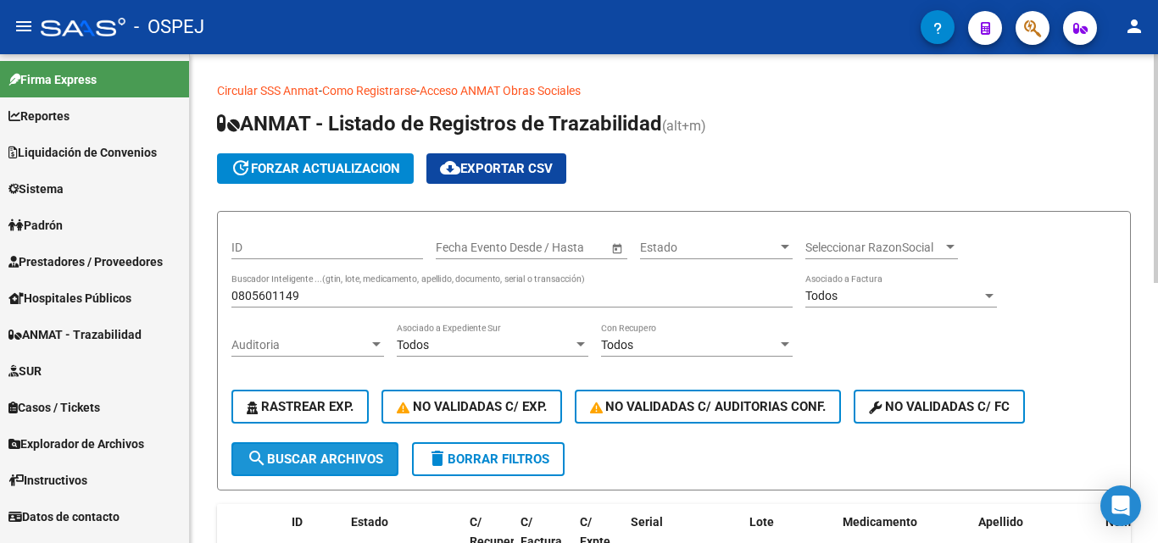
click at [316, 457] on span "search Buscar Archivos" at bounding box center [315, 459] width 136 height 15
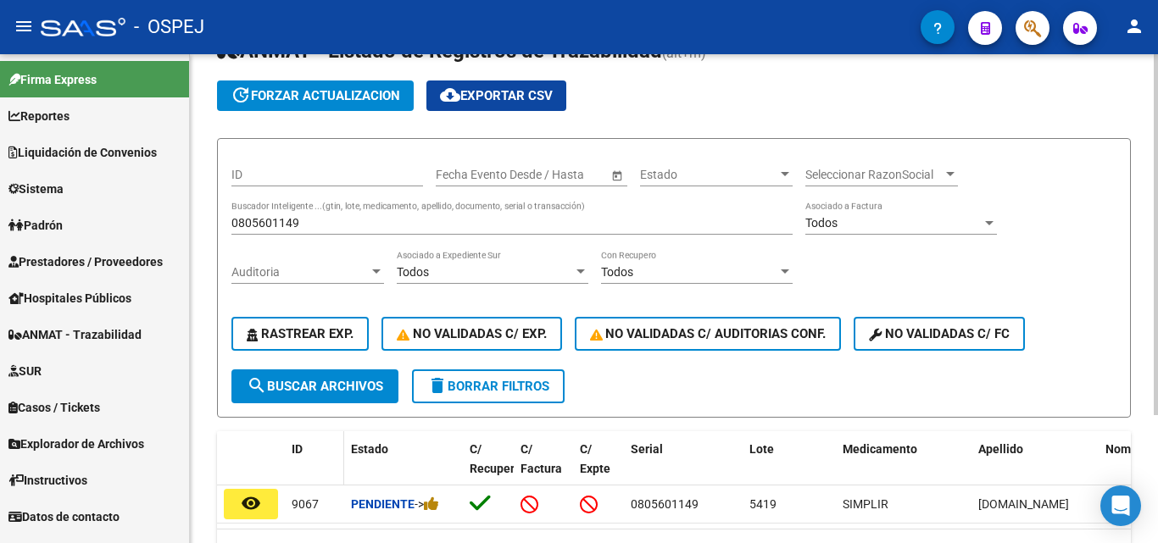
scroll to position [170, 0]
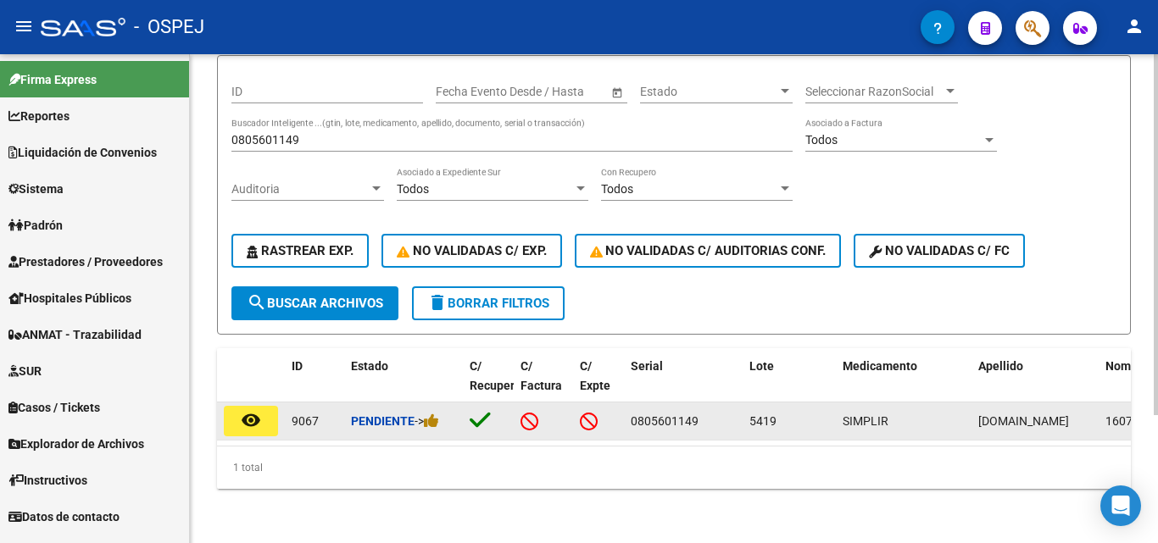
click at [241, 410] on mat-icon "remove_red_eye" at bounding box center [251, 420] width 20 height 20
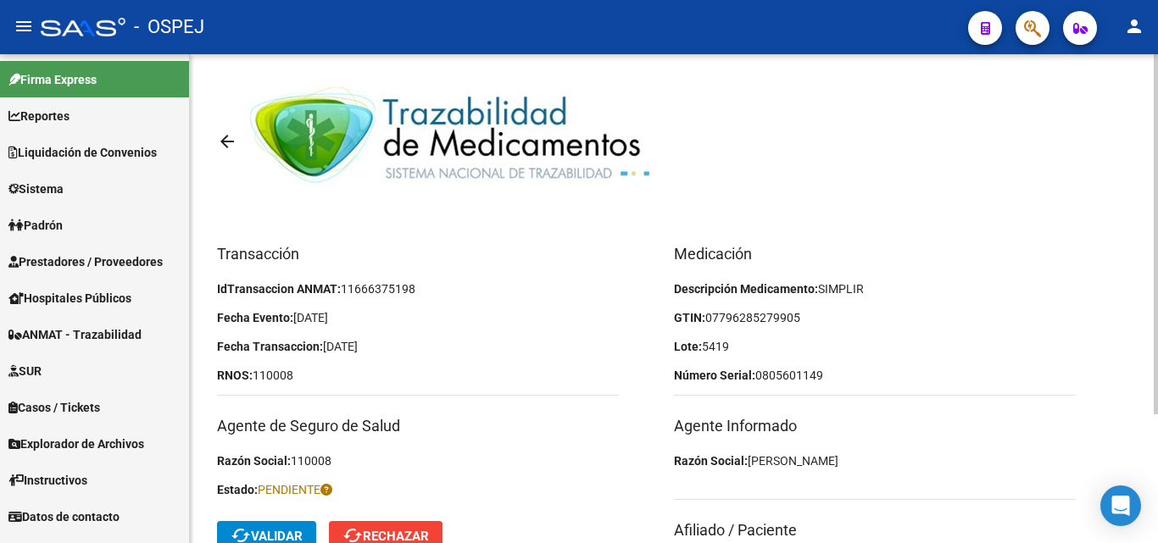
click at [744, 318] on span "07796285279905" at bounding box center [752, 318] width 95 height 14
click at [754, 316] on span "07796285279905" at bounding box center [752, 318] width 95 height 14
click at [774, 316] on span "07796285279905" at bounding box center [752, 318] width 95 height 14
click at [880, 293] on p "Descripción Medicamento: SIMPLIR" at bounding box center [875, 289] width 402 height 19
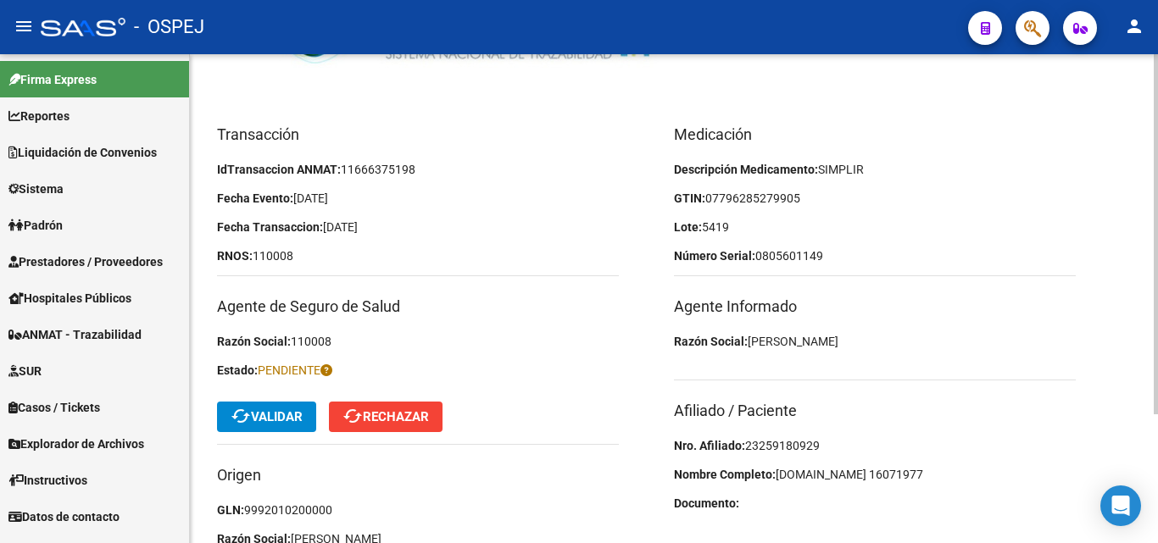
scroll to position [170, 0]
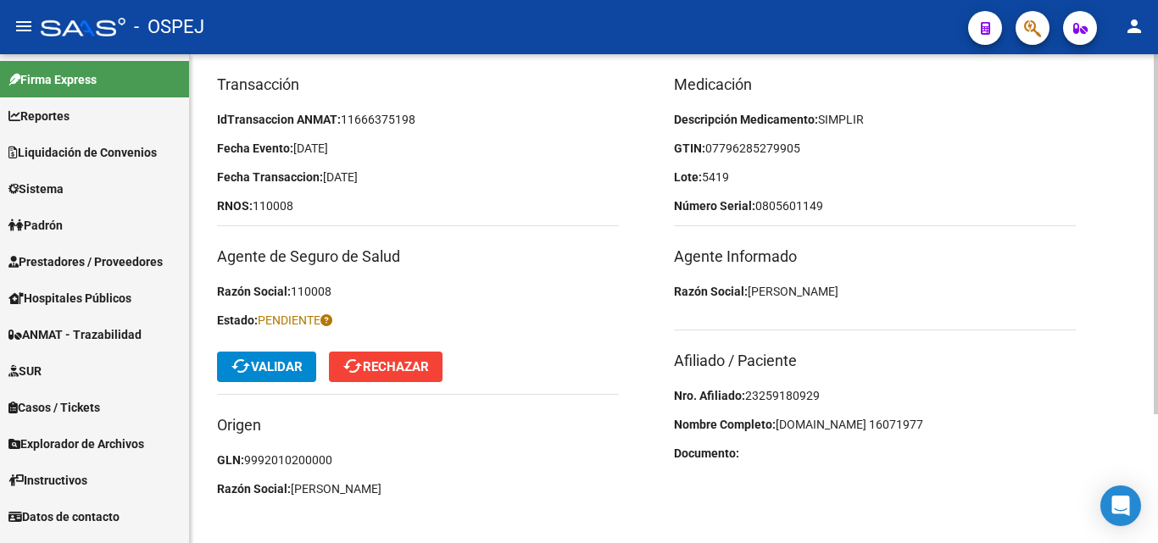
click at [760, 399] on span "23259180929" at bounding box center [782, 396] width 75 height 14
click at [760, 398] on span "23259180929" at bounding box center [782, 396] width 75 height 14
copy span "23259180929"
click at [1054, 291] on p "Razón Social: [PERSON_NAME]" at bounding box center [875, 291] width 402 height 19
click at [265, 356] on button "cached Validar" at bounding box center [266, 367] width 99 height 31
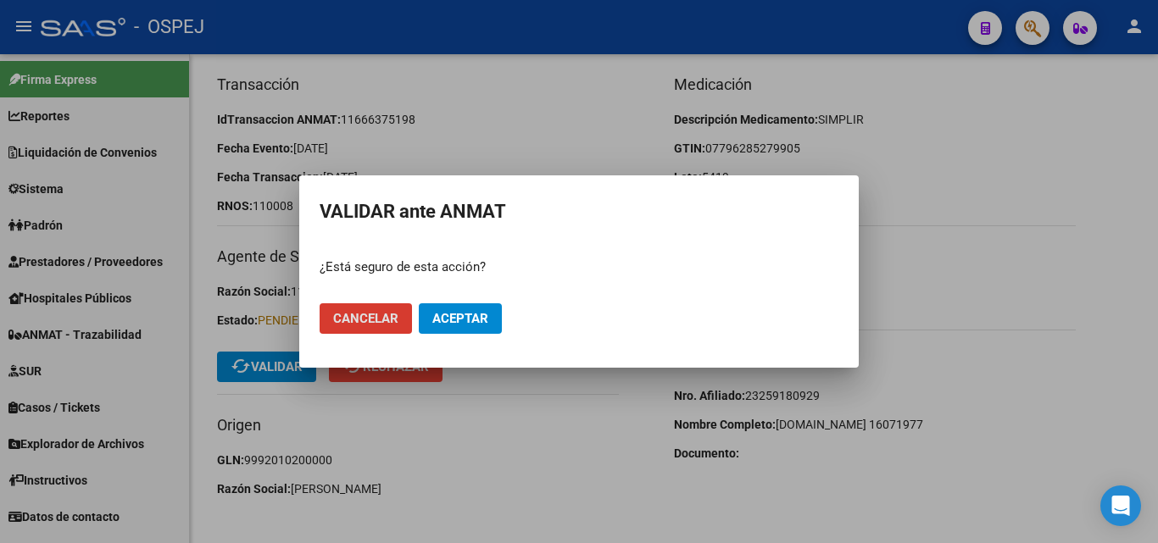
click at [452, 316] on span "Aceptar" at bounding box center [460, 318] width 56 height 15
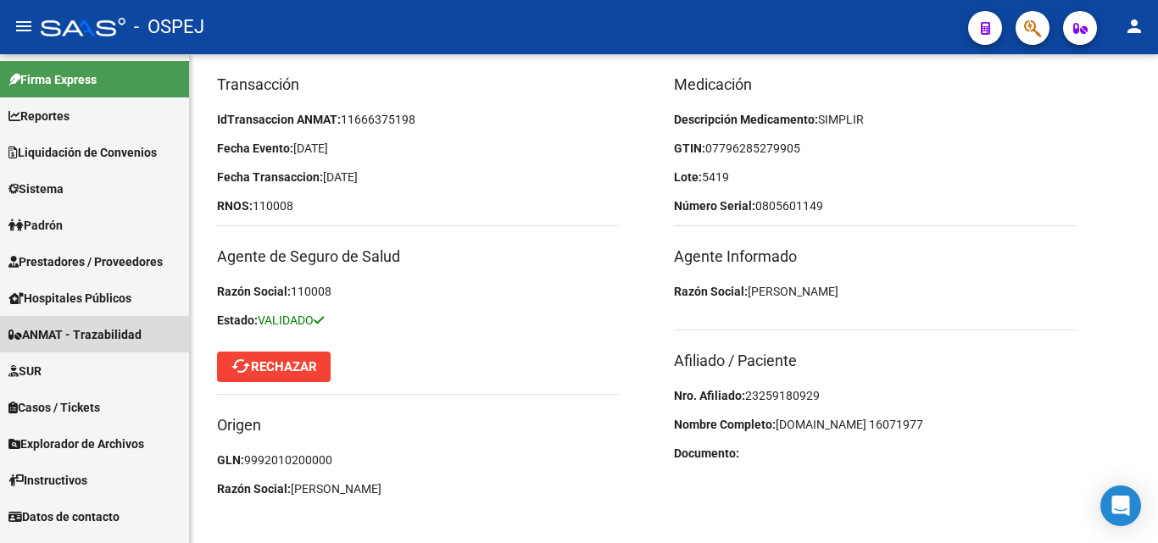
click at [81, 339] on span "ANMAT - Trazabilidad" at bounding box center [74, 335] width 133 height 19
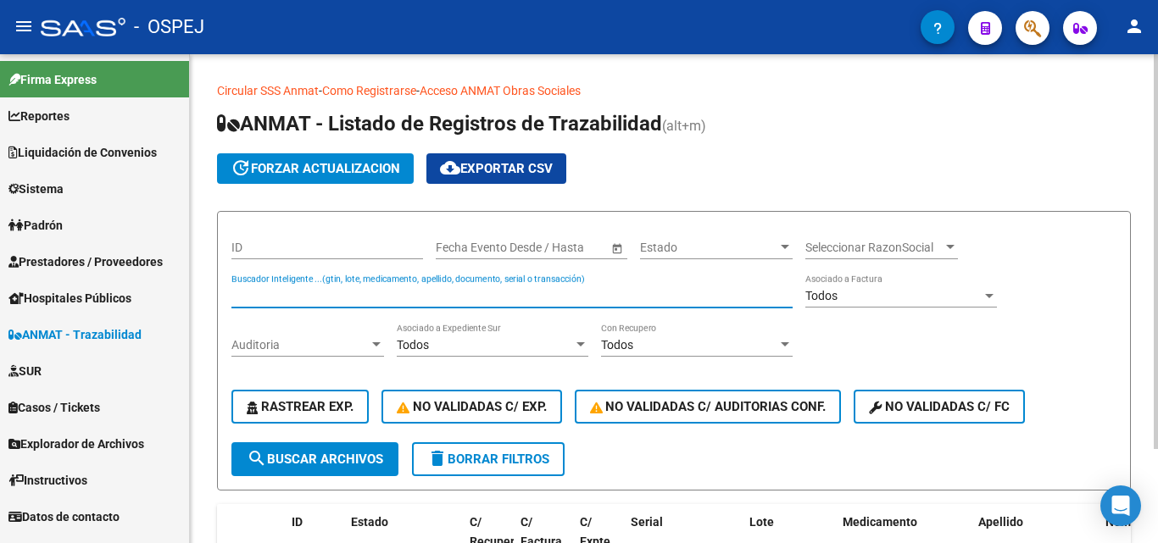
click at [276, 293] on input "Buscador Inteligente ...(gtin, lote, medicamento, apellido, documento, serial o…" at bounding box center [511, 296] width 561 height 14
type input "1847194110"
click at [256, 450] on mat-icon "search" at bounding box center [257, 458] width 20 height 20
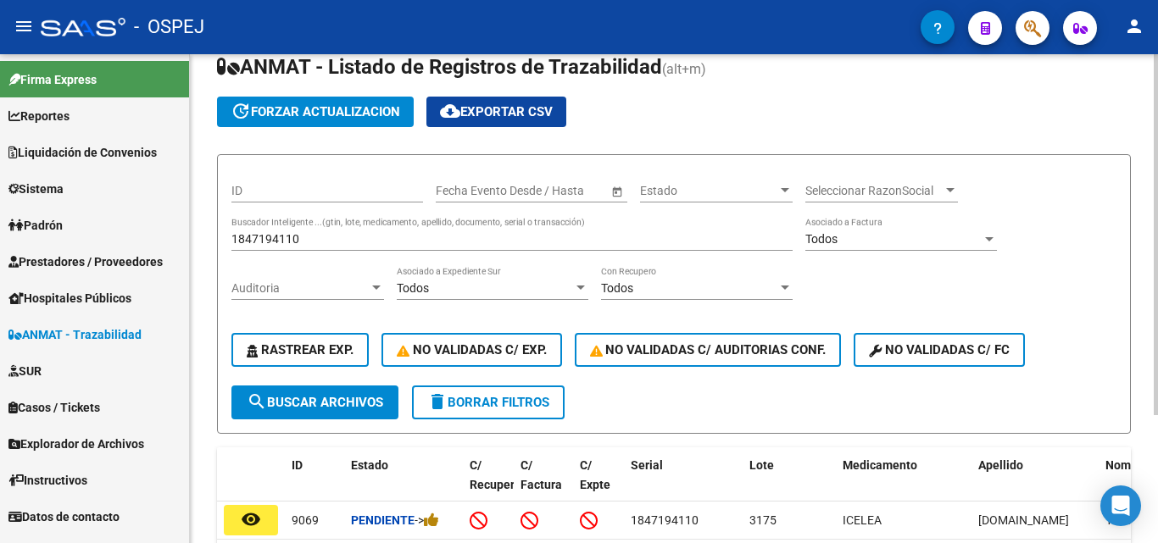
scroll to position [85, 0]
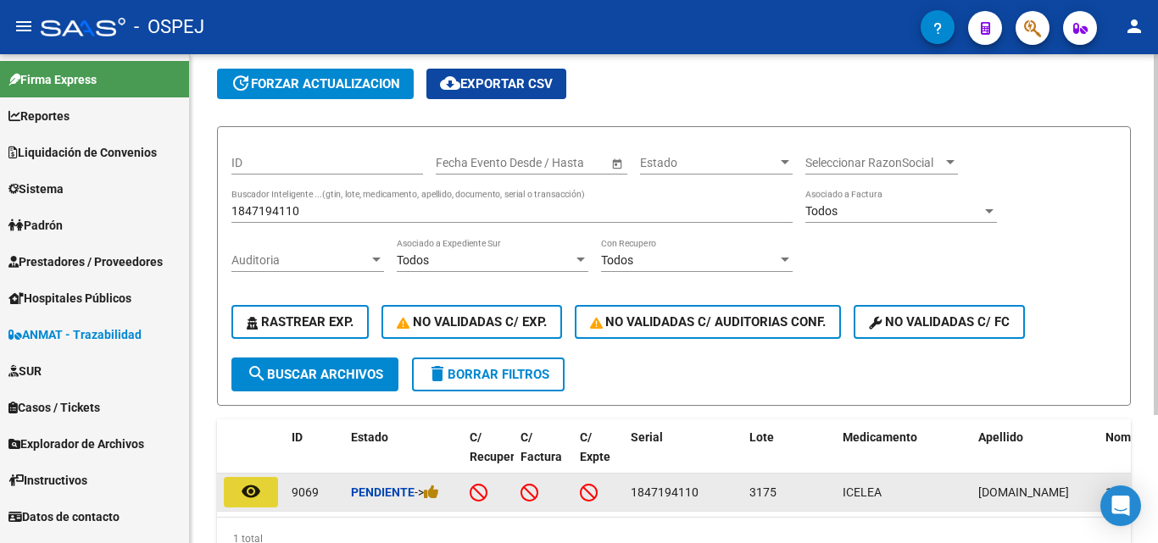
click at [239, 497] on button "remove_red_eye" at bounding box center [251, 492] width 54 height 31
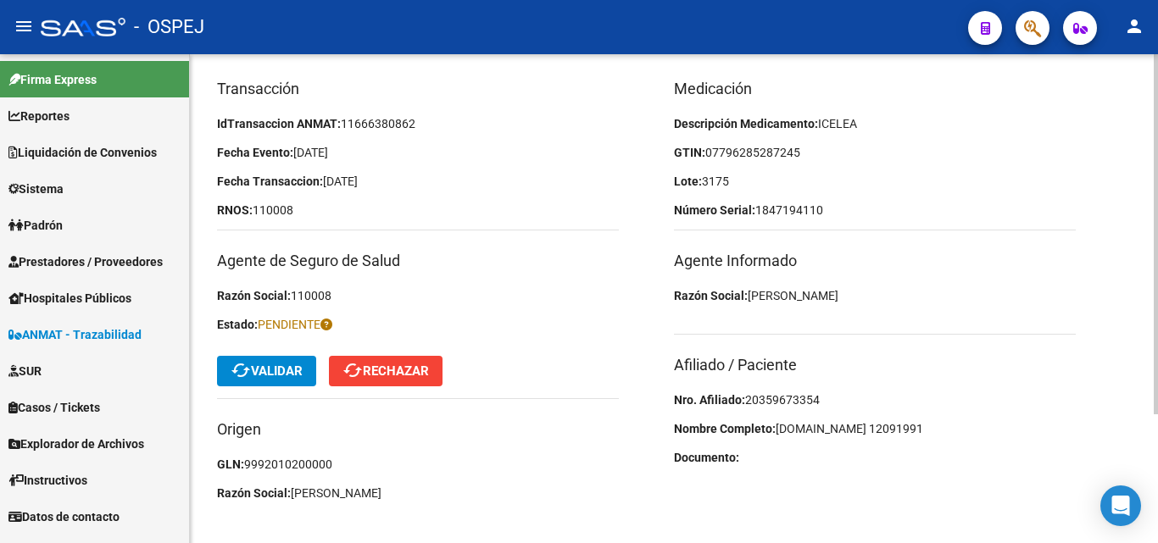
scroll to position [170, 0]
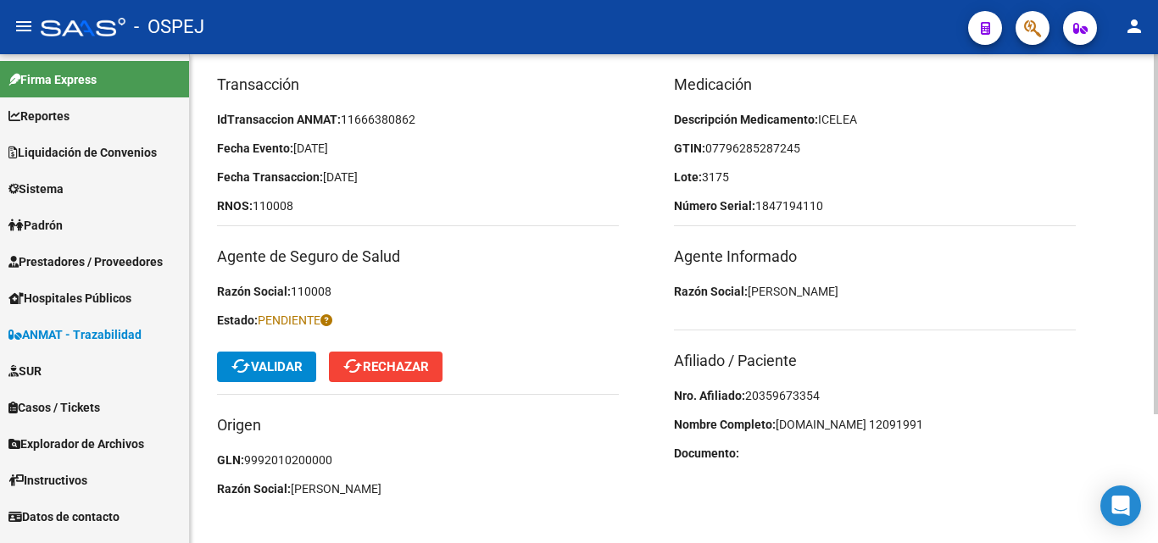
click at [790, 393] on span "20359673354" at bounding box center [782, 396] width 75 height 14
copy span "20359673354"
click at [883, 347] on div "Medicación Descripción Medicamento: ICELEA GTIN: 07796285287245 Lote: 3175 Núme…" at bounding box center [902, 291] width 457 height 436
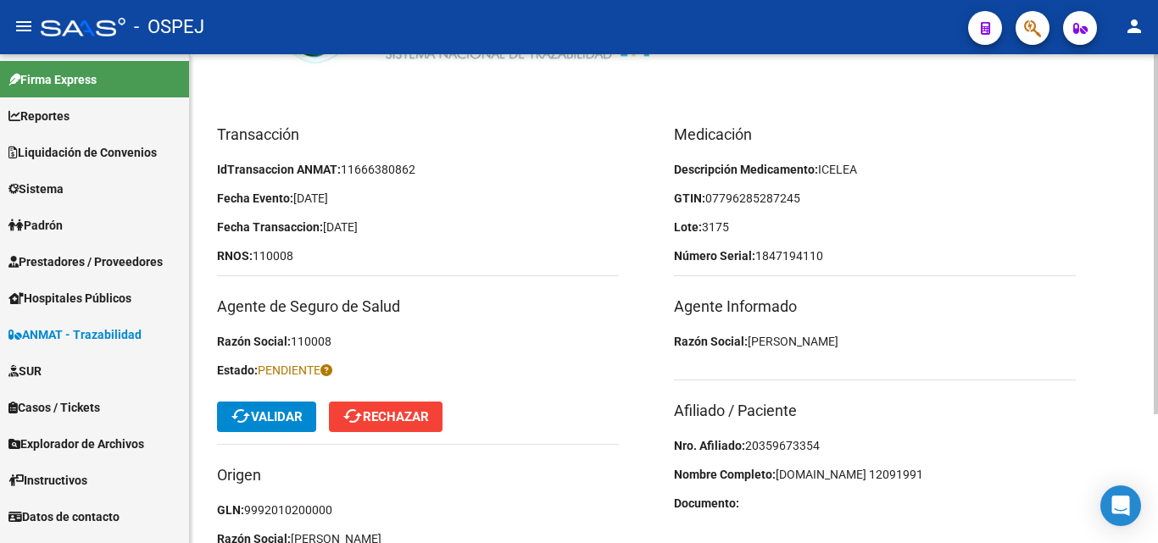
scroll to position [85, 0]
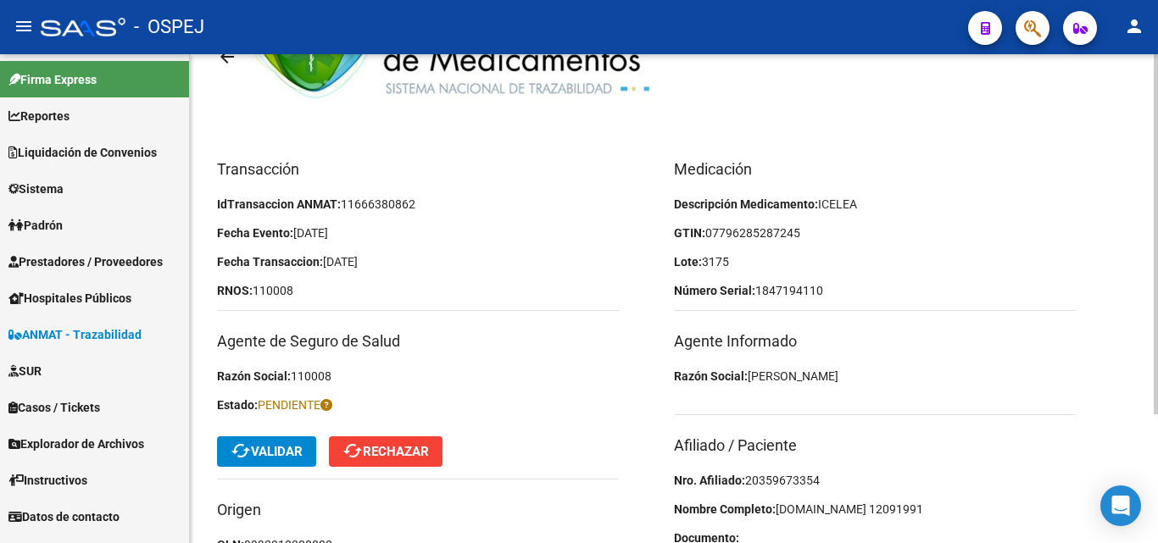
click at [756, 230] on span "07796285287245" at bounding box center [752, 233] width 95 height 14
click at [768, 231] on span "07796285287245" at bounding box center [752, 233] width 95 height 14
click at [262, 450] on span "cached Validar" at bounding box center [267, 451] width 72 height 15
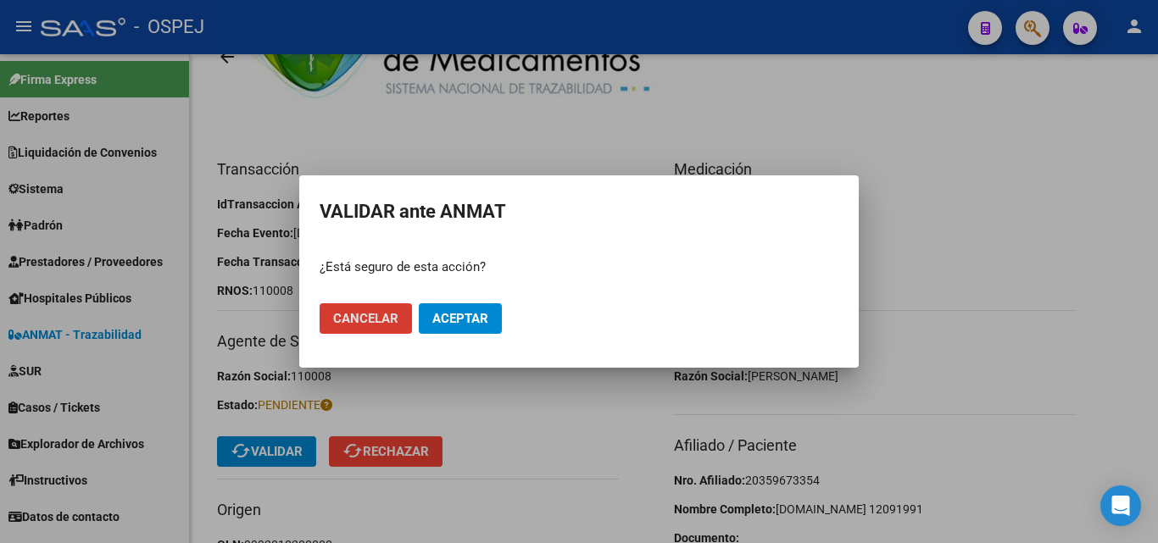
click at [459, 302] on mat-dialog-actions "Cancelar Aceptar" at bounding box center [579, 319] width 519 height 58
click at [454, 312] on span "Aceptar" at bounding box center [460, 318] width 56 height 15
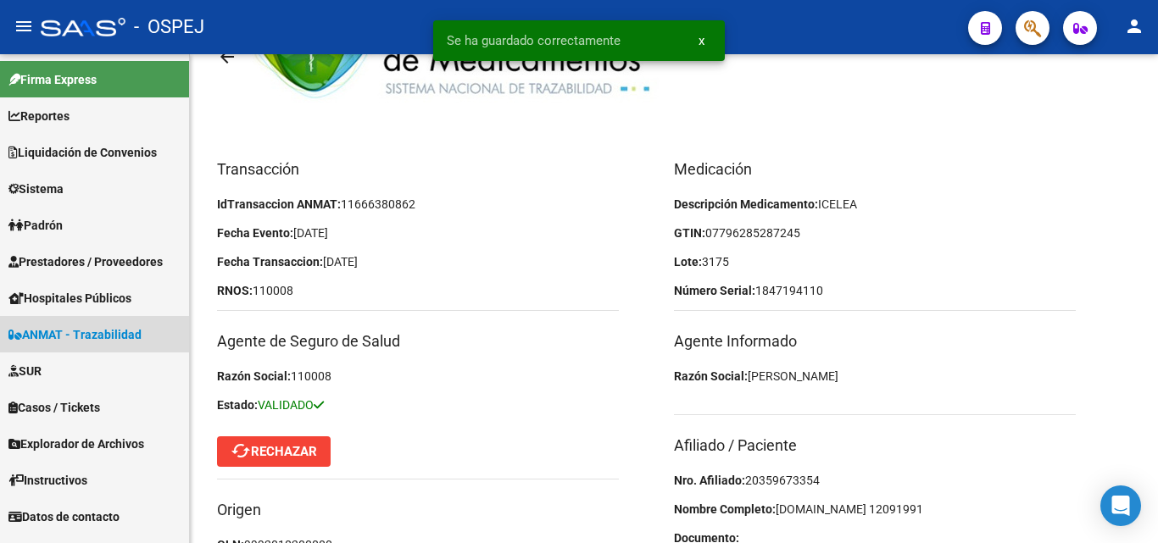
click at [92, 337] on span "ANMAT - Trazabilidad" at bounding box center [74, 335] width 133 height 19
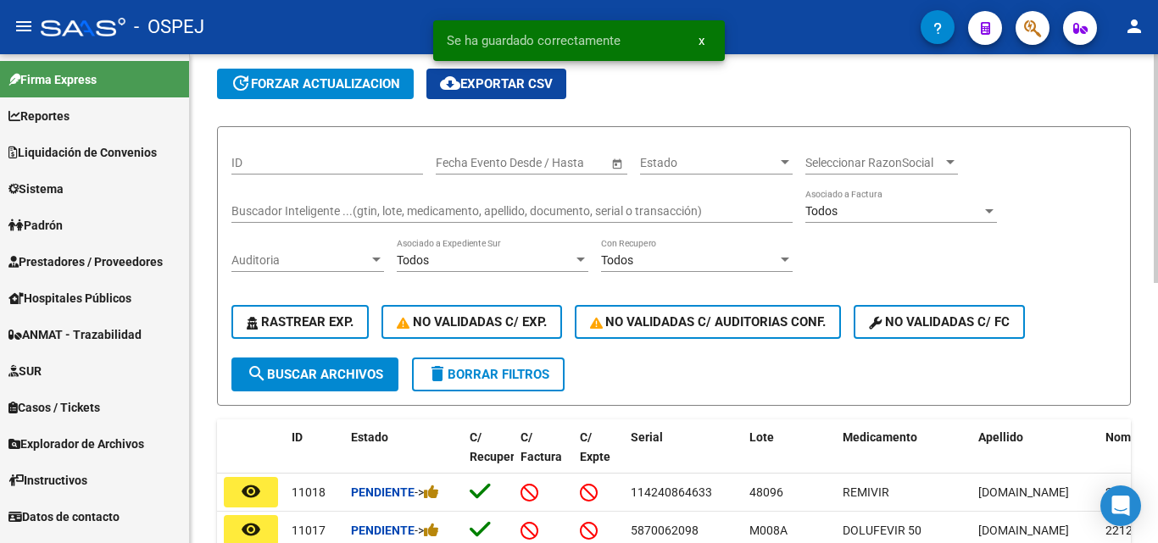
click at [293, 198] on div "Buscador Inteligente ...(gtin, lote, medicamento, apellido, documento, serial o…" at bounding box center [511, 206] width 561 height 34
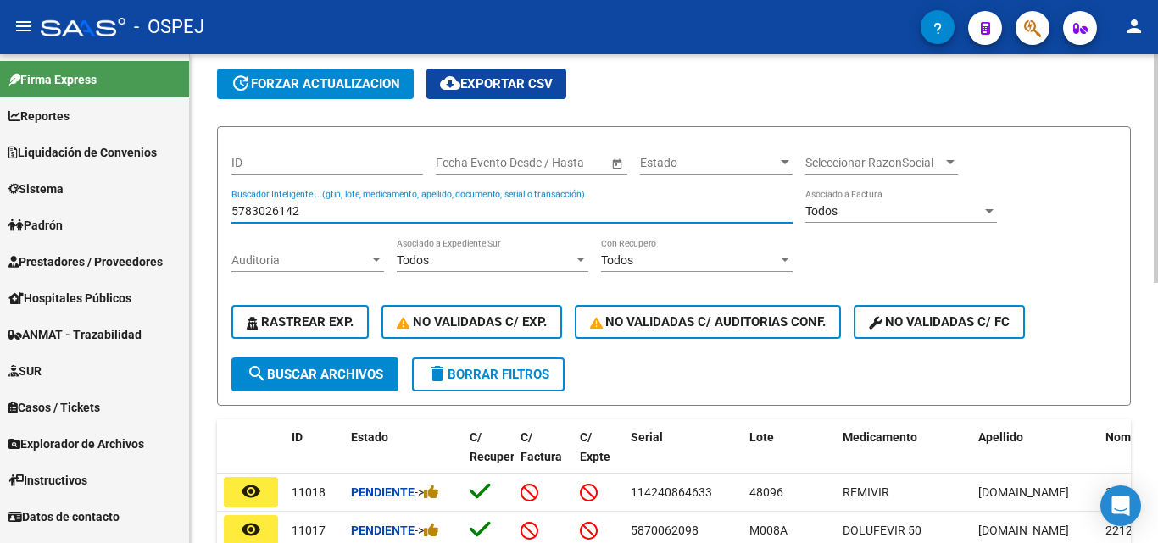
type input "5783026142"
click at [330, 378] on span "search Buscar Archivos" at bounding box center [315, 374] width 136 height 15
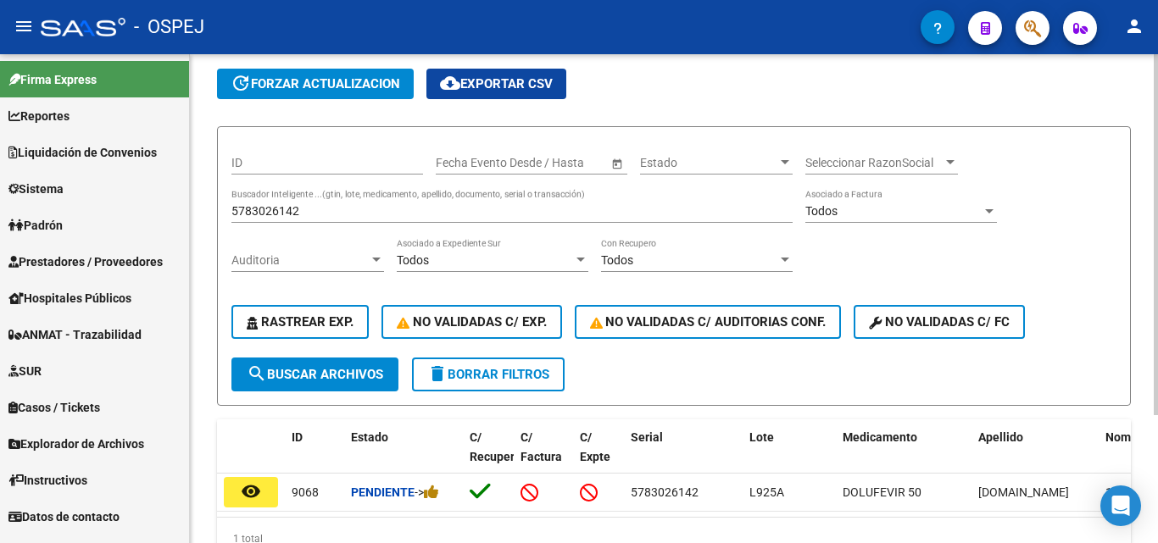
scroll to position [170, 0]
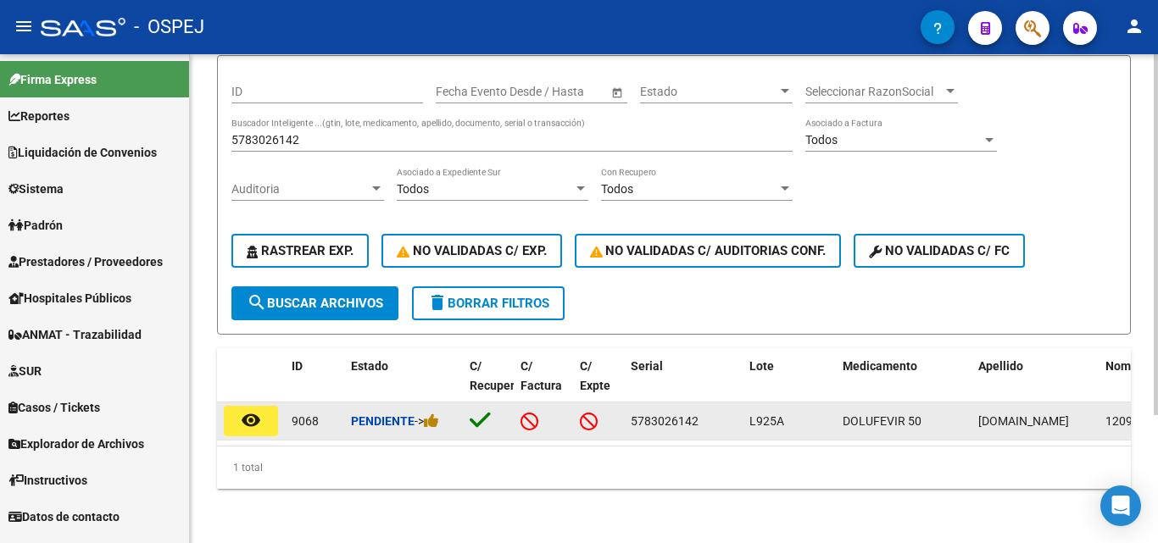
click at [251, 410] on mat-icon "remove_red_eye" at bounding box center [251, 420] width 20 height 20
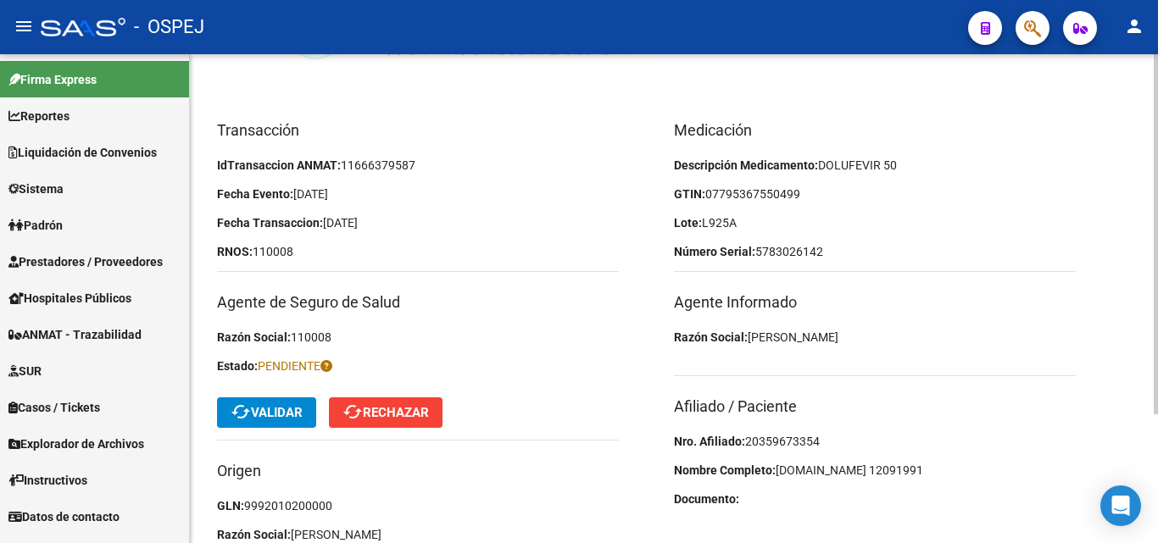
scroll to position [170, 0]
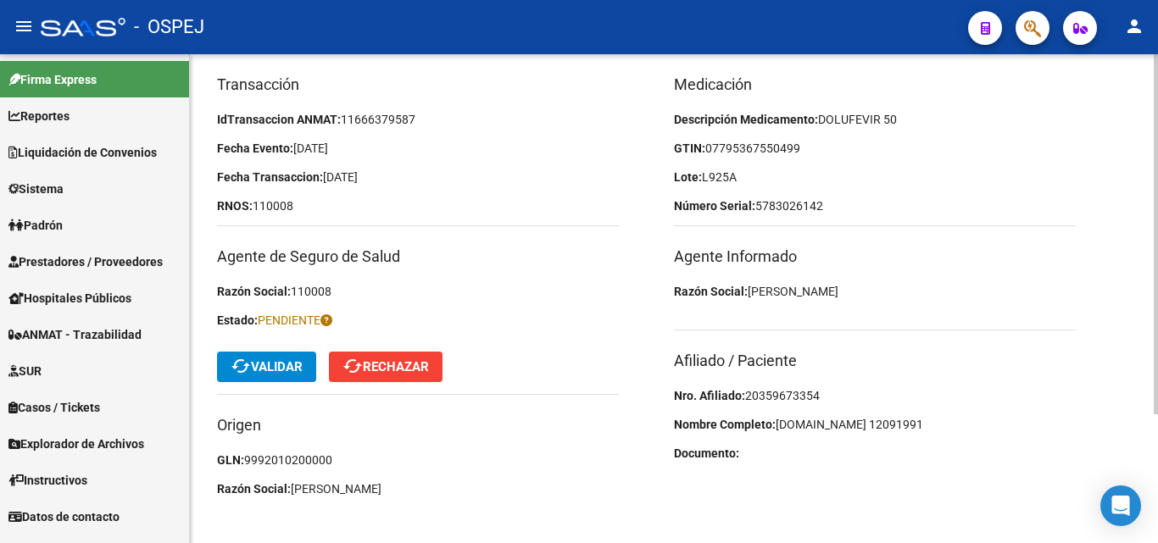
click at [795, 392] on span "20359673354" at bounding box center [782, 396] width 75 height 14
copy span "20359673354"
click at [1008, 324] on div "Medicación Descripción Medicamento: DOLUFEVIR 50 GTIN: 07795367550499 Lote: L92…" at bounding box center [902, 291] width 457 height 436
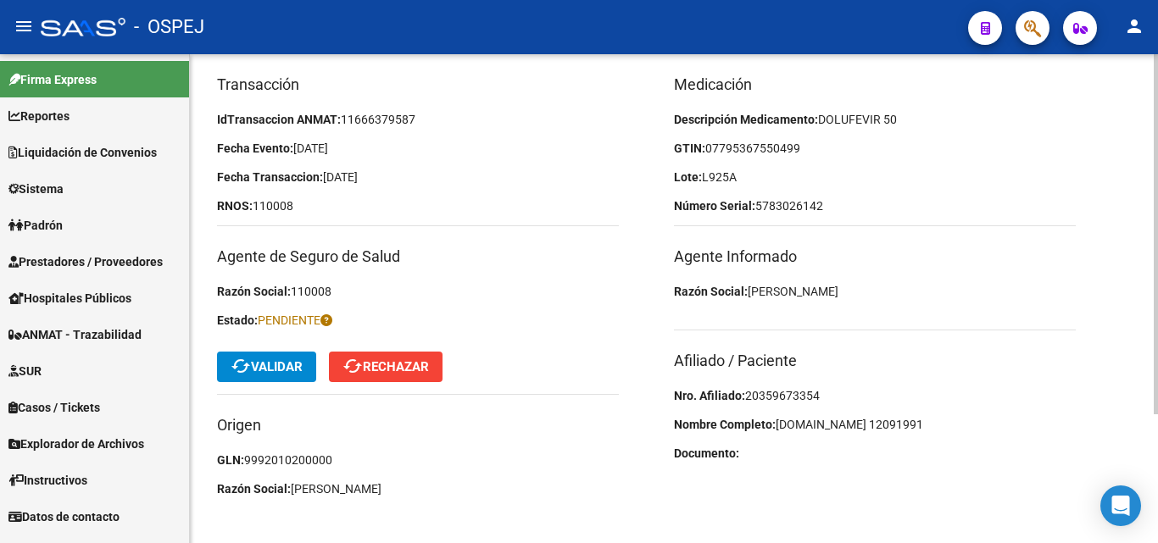
click at [725, 151] on span "07795367550499" at bounding box center [752, 149] width 95 height 14
click at [739, 142] on span "07795367550499" at bounding box center [752, 149] width 95 height 14
click at [779, 153] on span "07795367550499" at bounding box center [752, 149] width 95 height 14
click at [264, 363] on span "cached Validar" at bounding box center [267, 366] width 72 height 15
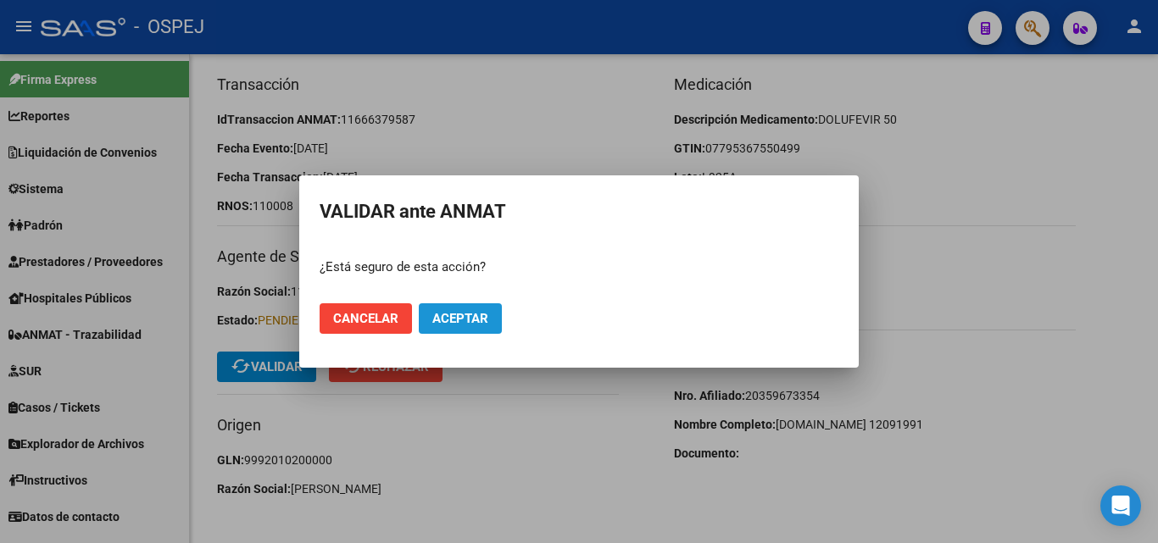
click at [467, 304] on button "Aceptar" at bounding box center [460, 319] width 83 height 31
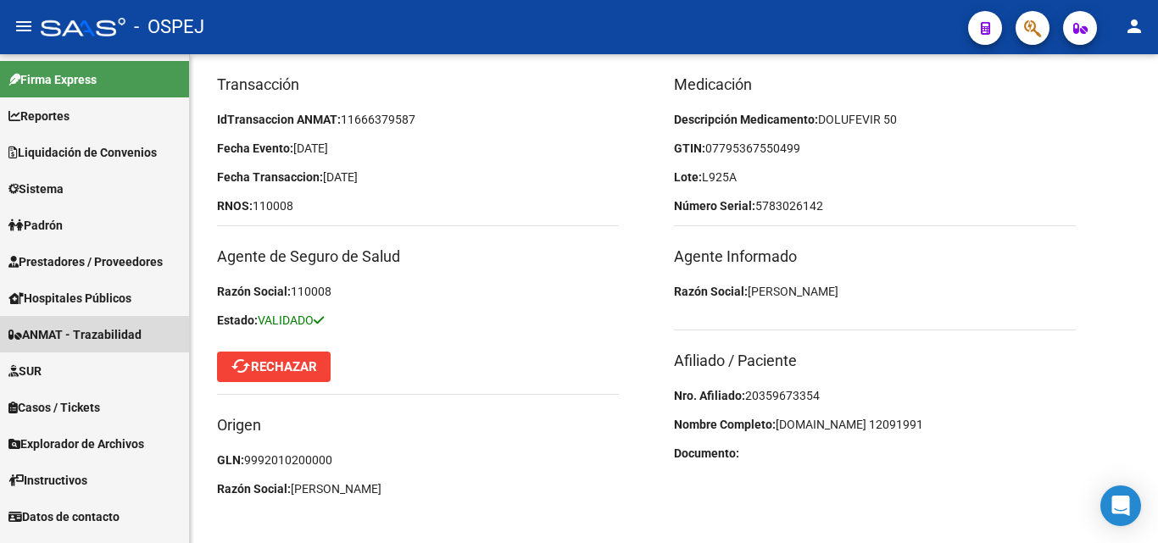
click at [68, 333] on span "ANMAT - Trazabilidad" at bounding box center [74, 335] width 133 height 19
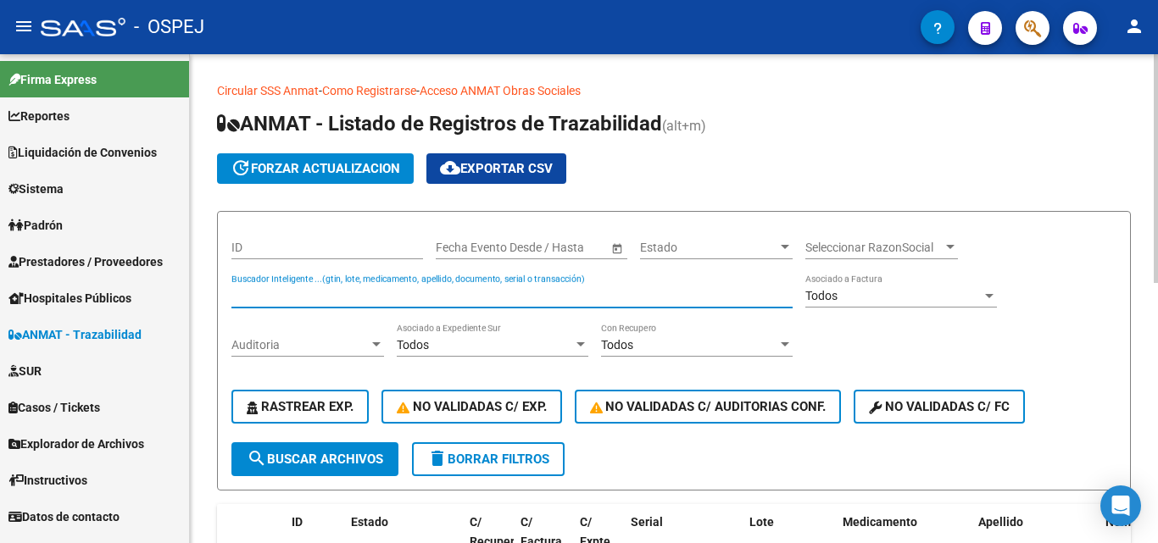
click at [266, 293] on input "Buscador Inteligente ...(gtin, lote, medicamento, apellido, documento, serial o…" at bounding box center [511, 296] width 561 height 14
type input "5911948238"
click at [315, 454] on span "search Buscar Archivos" at bounding box center [315, 459] width 136 height 15
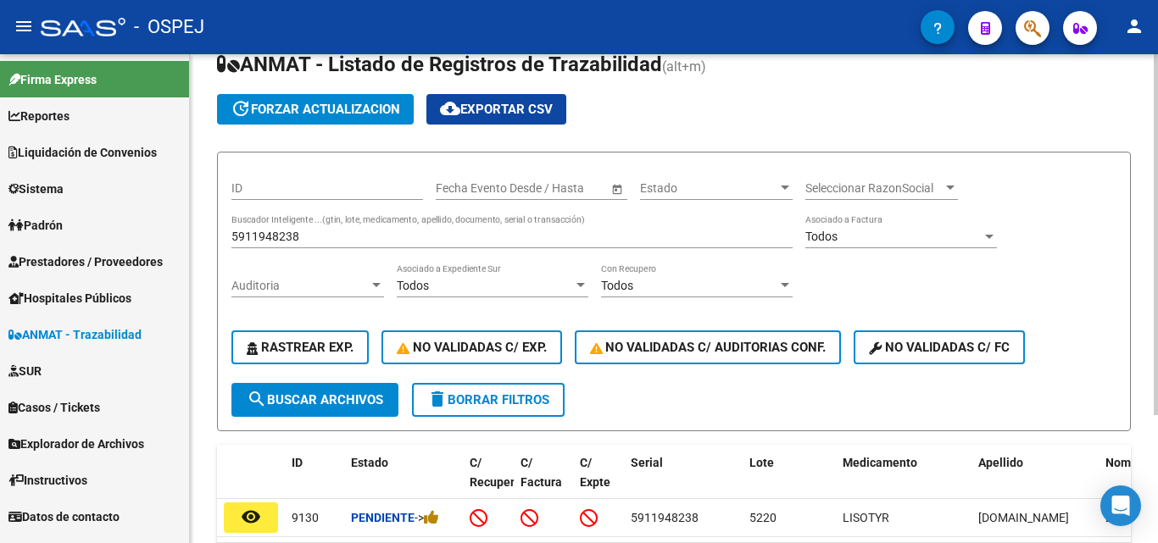
scroll to position [85, 0]
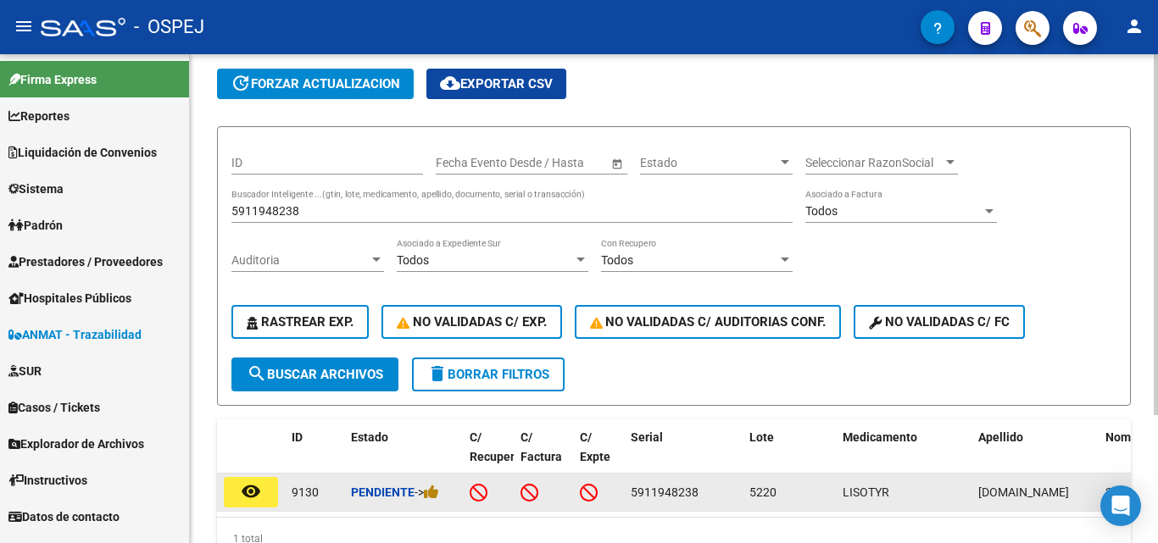
click at [263, 499] on button "remove_red_eye" at bounding box center [251, 492] width 54 height 31
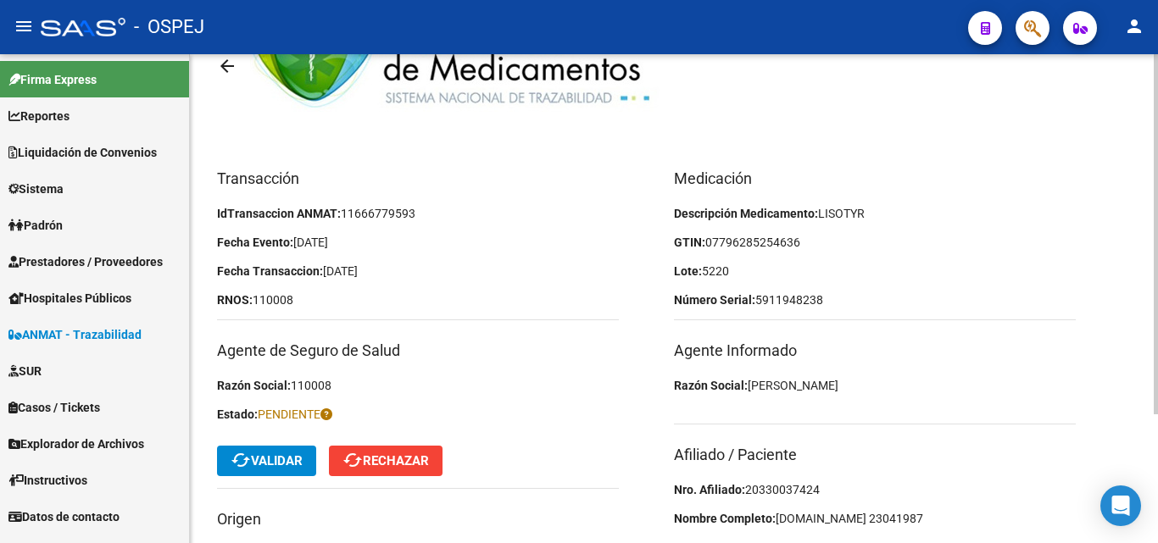
scroll to position [170, 0]
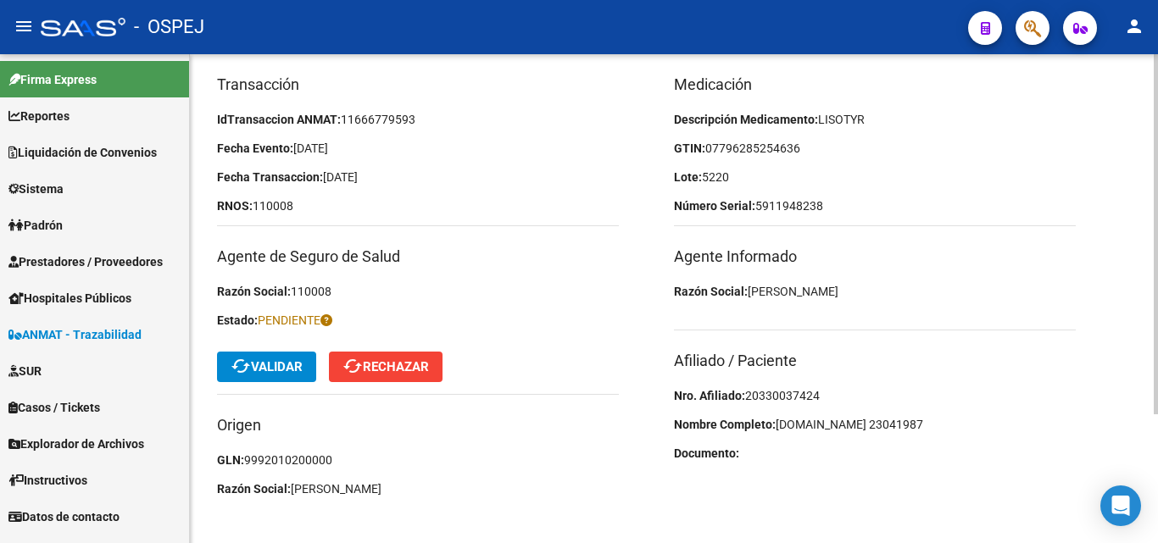
click at [750, 399] on span "20330037424" at bounding box center [782, 396] width 75 height 14
copy span "20330037424"
click at [860, 174] on p "Lote: 5220" at bounding box center [875, 177] width 402 height 19
click at [271, 372] on span "cached Validar" at bounding box center [267, 366] width 72 height 15
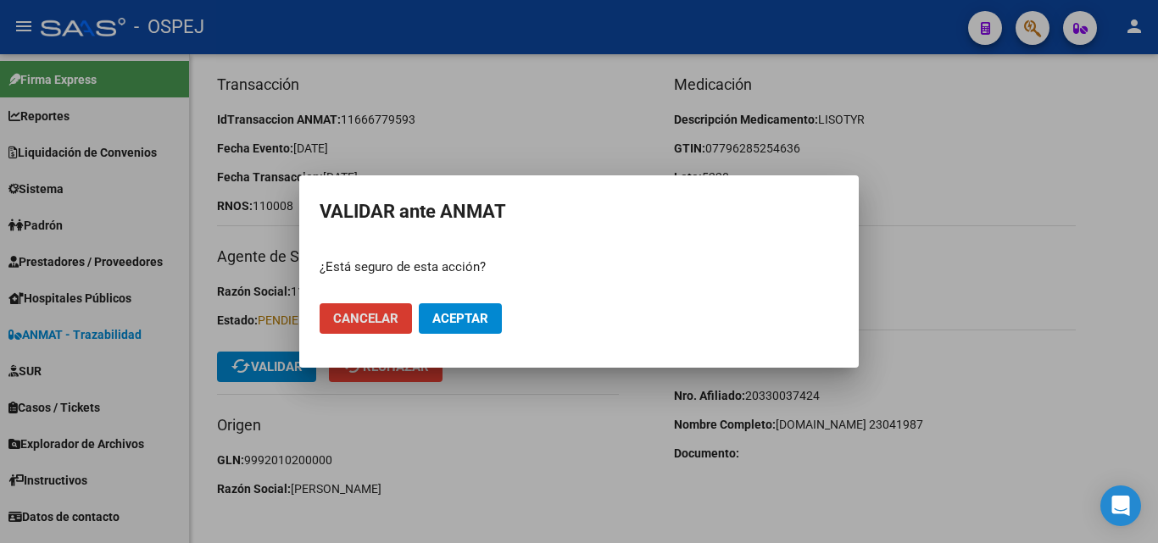
click at [479, 315] on span "Aceptar" at bounding box center [460, 318] width 56 height 15
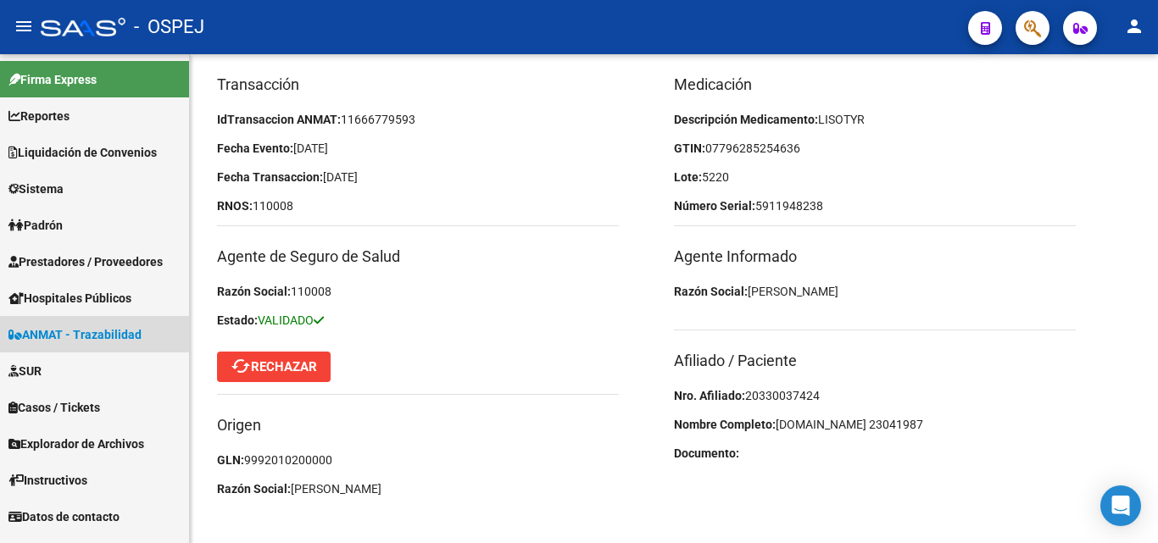
click at [113, 336] on span "ANMAT - Trazabilidad" at bounding box center [74, 335] width 133 height 19
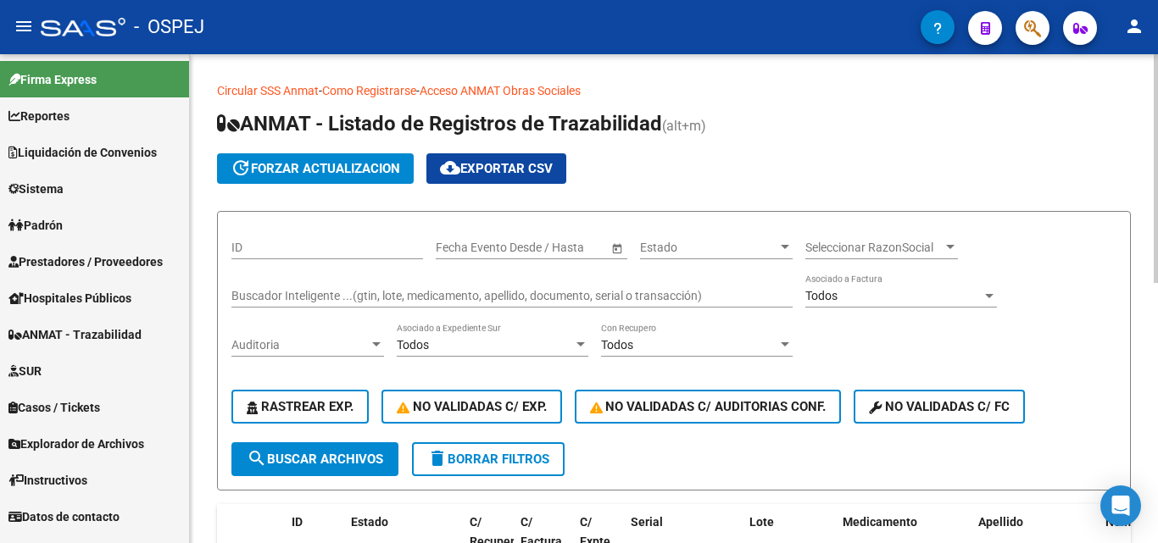
drag, startPoint x: 253, startPoint y: 304, endPoint x: 251, endPoint y: 290, distance: 14.5
click at [251, 304] on div "Buscador Inteligente ...(gtin, lote, medicamento, apellido, documento, serial o…" at bounding box center [511, 291] width 561 height 34
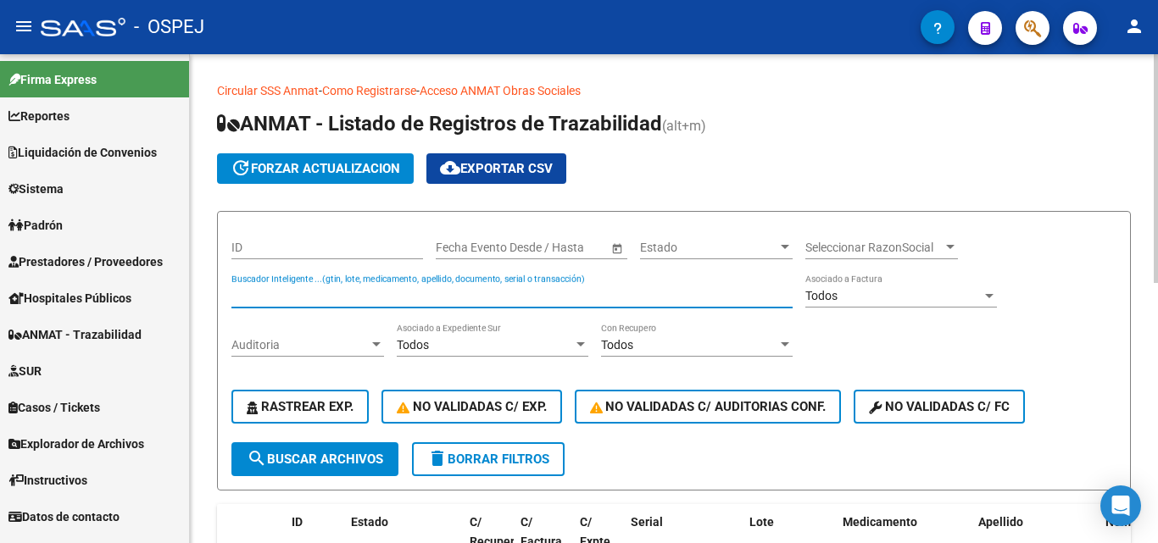
click at [251, 287] on div "Buscador Inteligente ...(gtin, lote, medicamento, apellido, documento, serial o…" at bounding box center [511, 291] width 561 height 34
type input "8590835629"
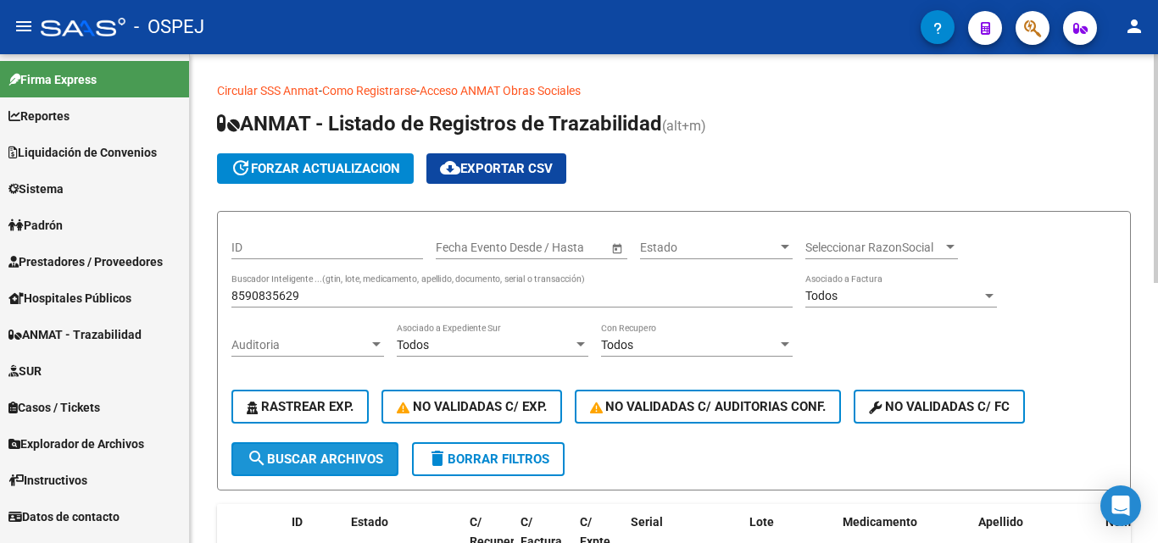
click at [265, 455] on mat-icon "search" at bounding box center [257, 458] width 20 height 20
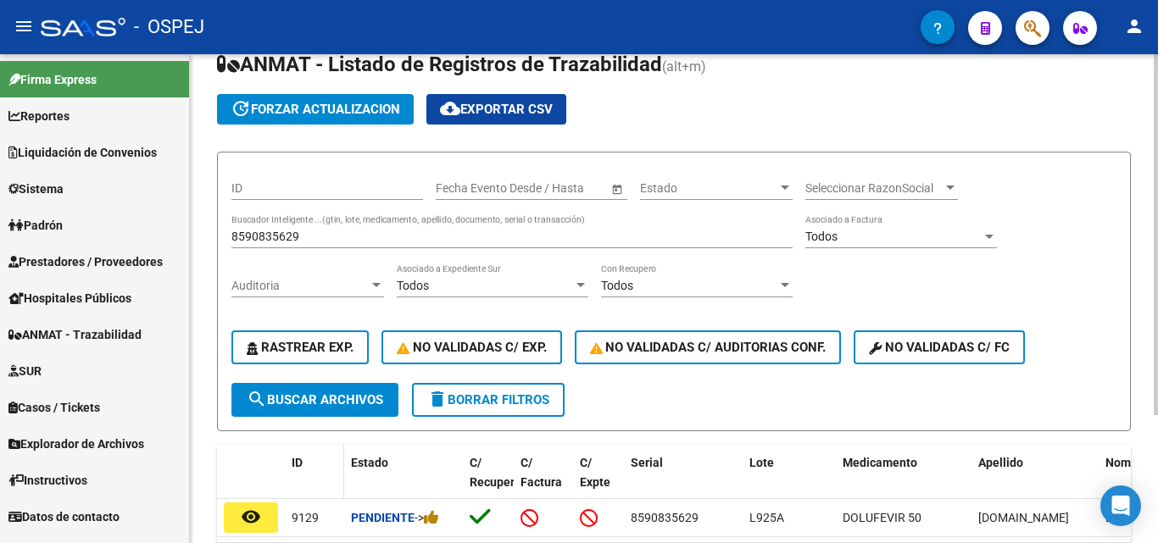
scroll to position [170, 0]
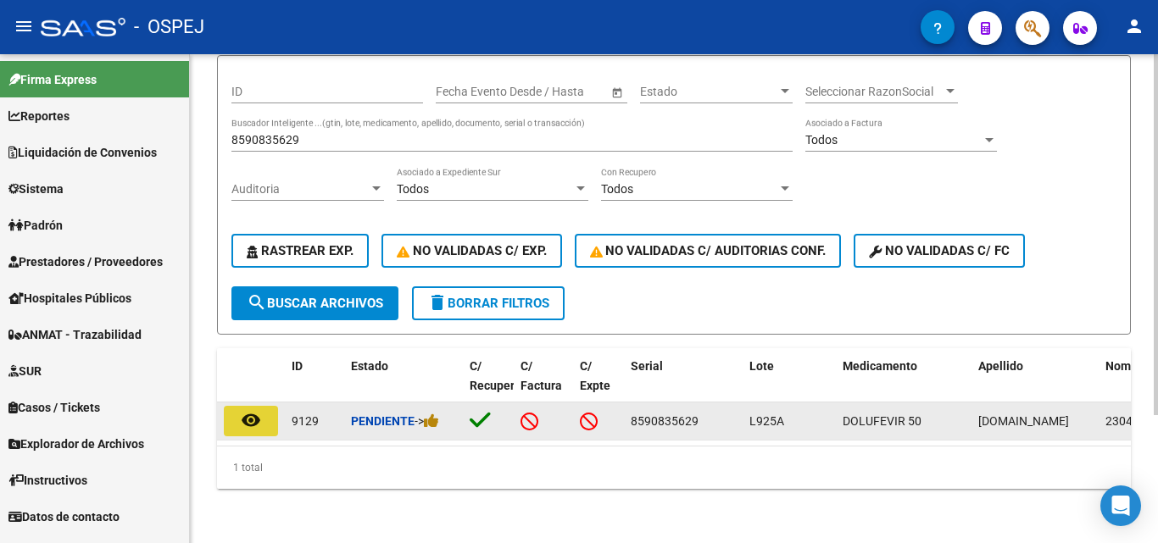
click at [265, 406] on button "remove_red_eye" at bounding box center [251, 421] width 54 height 31
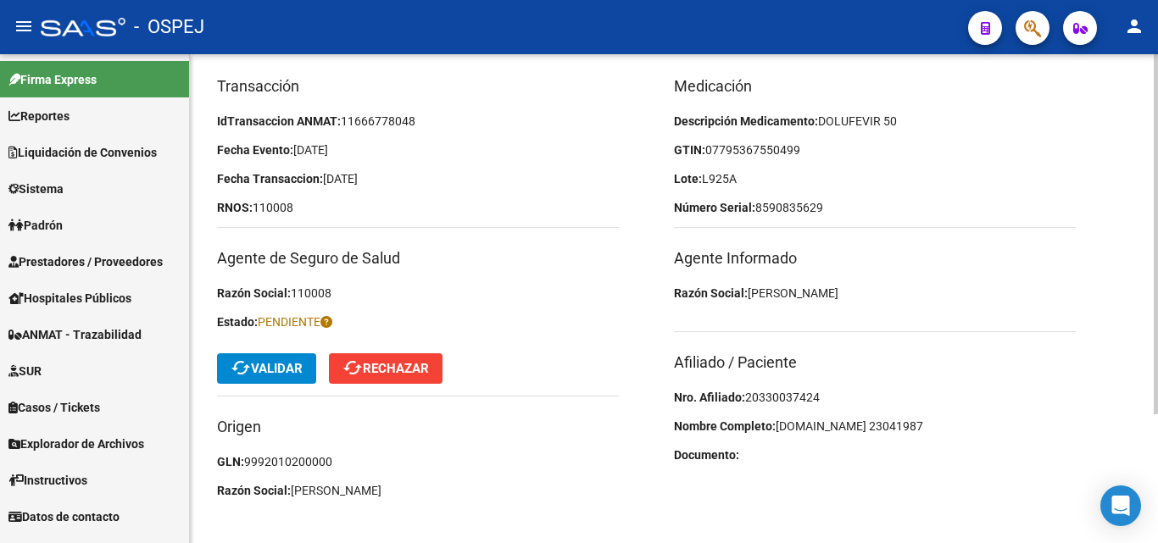
scroll to position [170, 0]
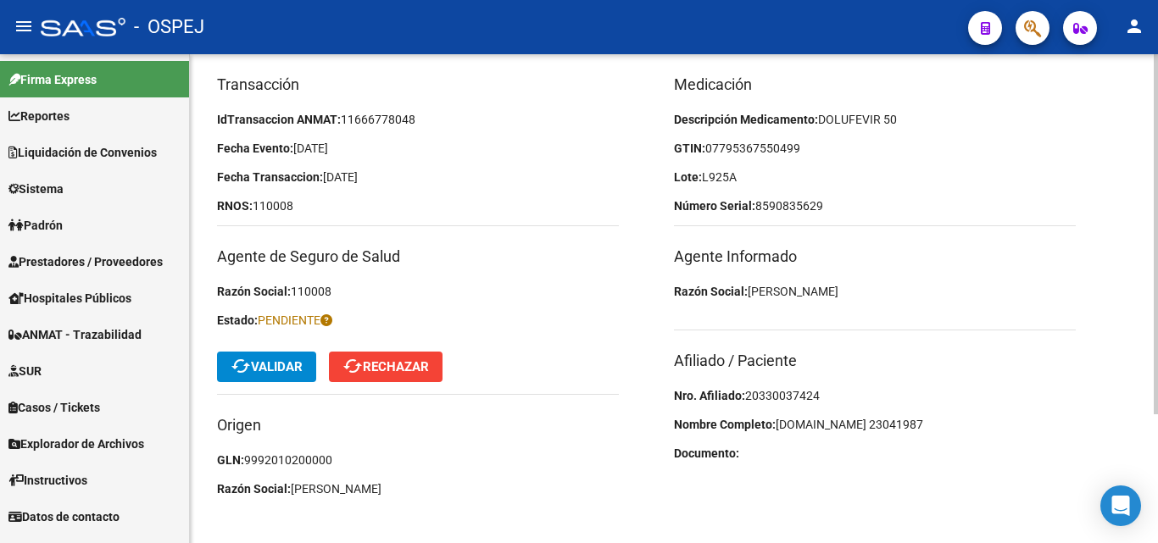
click at [781, 406] on div "Medicación Descripción Medicamento: DOLUFEVIR 50 GTIN: 07795367550499 Lote: L92…" at bounding box center [902, 291] width 457 height 436
click at [775, 395] on span "20330037424" at bounding box center [782, 396] width 75 height 14
click at [774, 395] on span "20330037424" at bounding box center [782, 396] width 75 height 14
copy span "20330037424"
click at [1068, 250] on h3 "Agente Informado" at bounding box center [875, 257] width 402 height 24
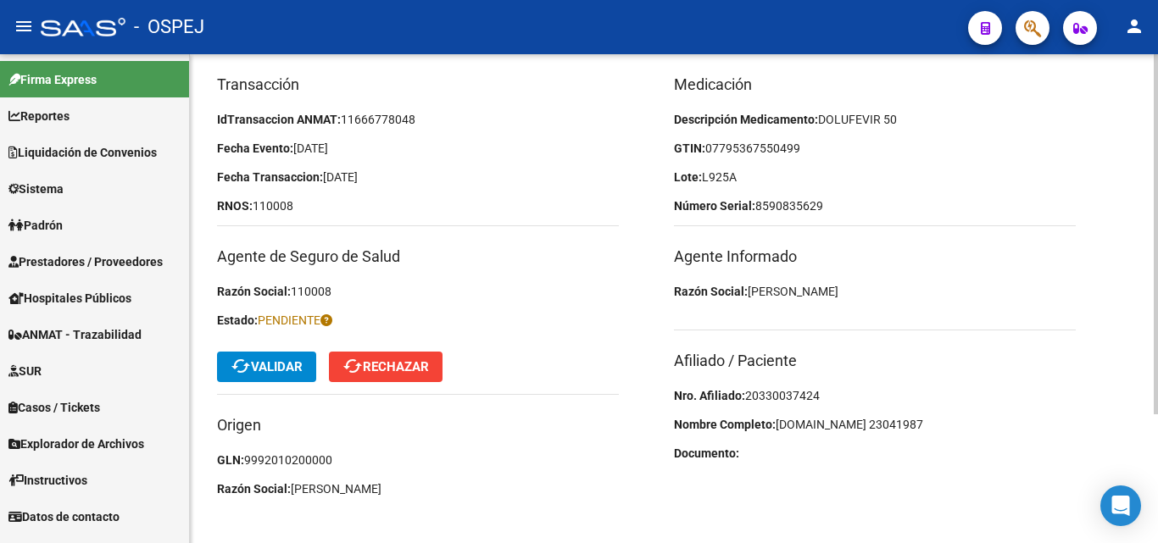
click at [244, 376] on mat-icon "cached" at bounding box center [241, 366] width 20 height 20
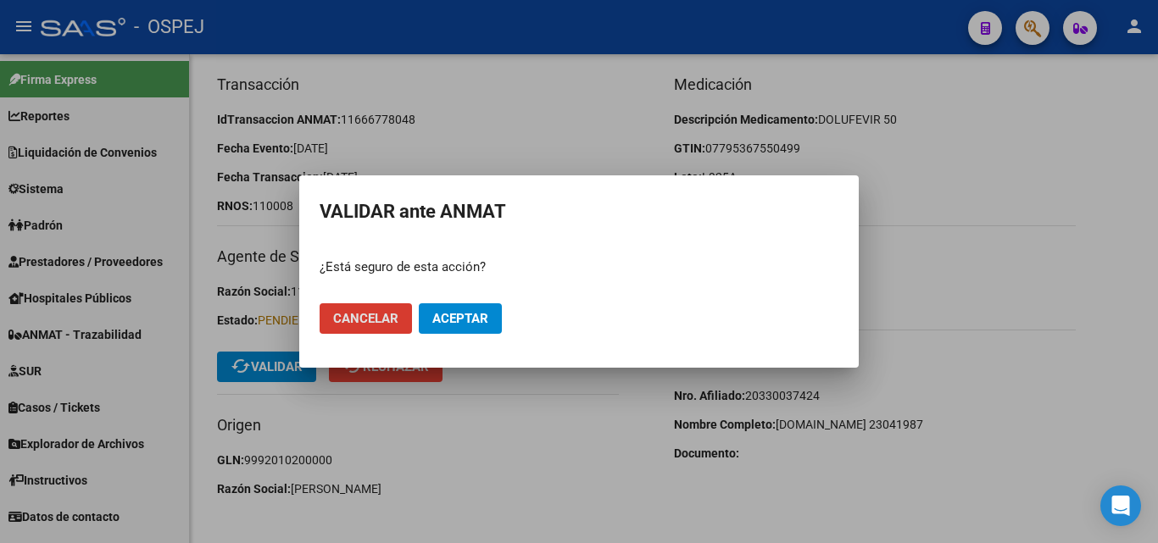
click at [447, 331] on button "Aceptar" at bounding box center [460, 319] width 83 height 31
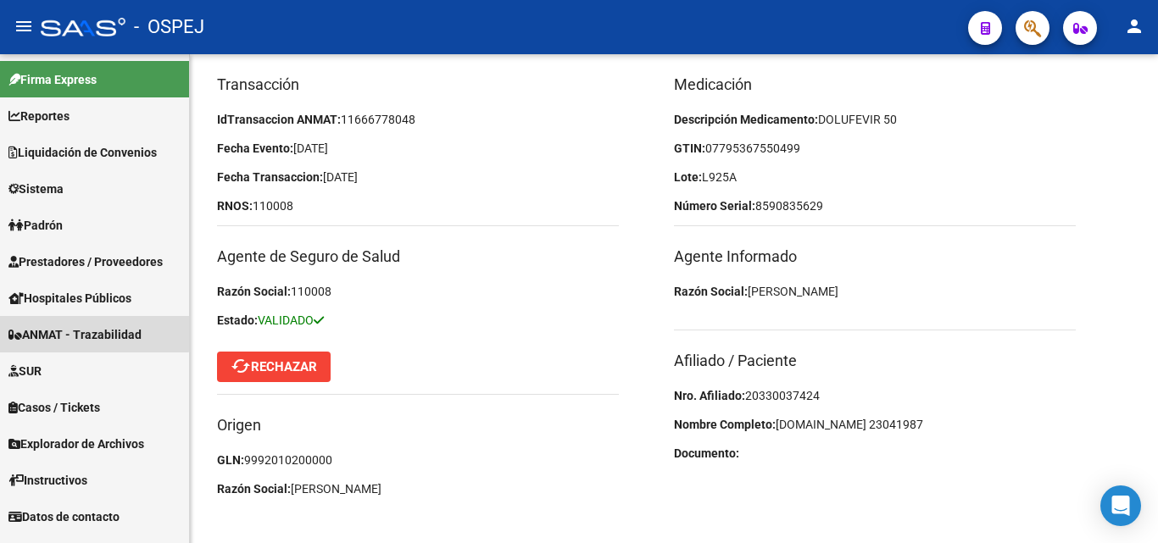
click at [38, 330] on span "ANMAT - Trazabilidad" at bounding box center [74, 335] width 133 height 19
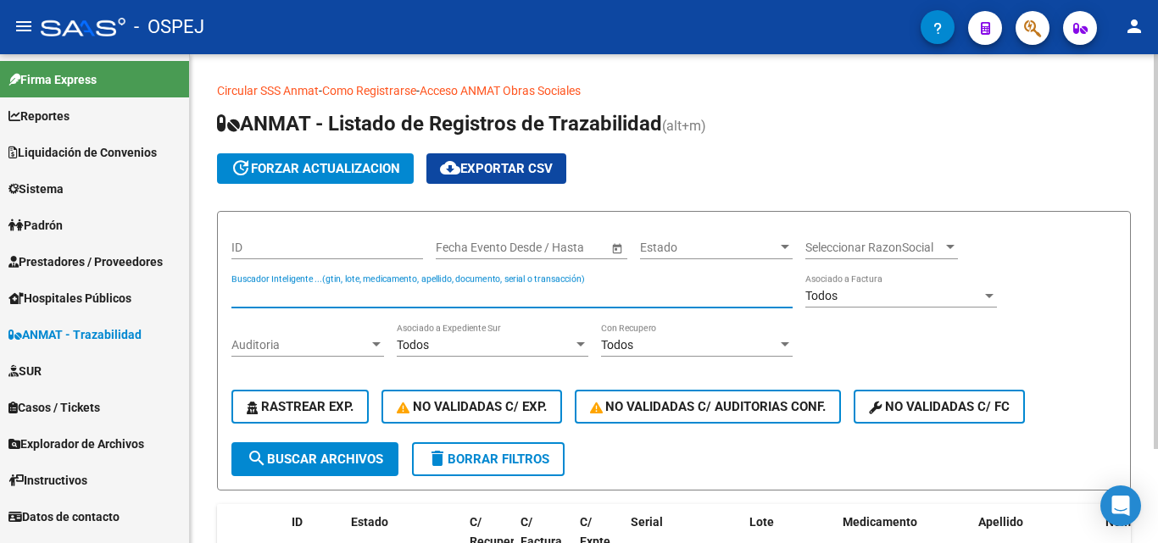
click at [261, 292] on input "Buscador Inteligente ...(gtin, lote, medicamento, apellido, documento, serial o…" at bounding box center [511, 296] width 561 height 14
type input "2436559901"
click at [307, 449] on button "search Buscar Archivos" at bounding box center [314, 460] width 167 height 34
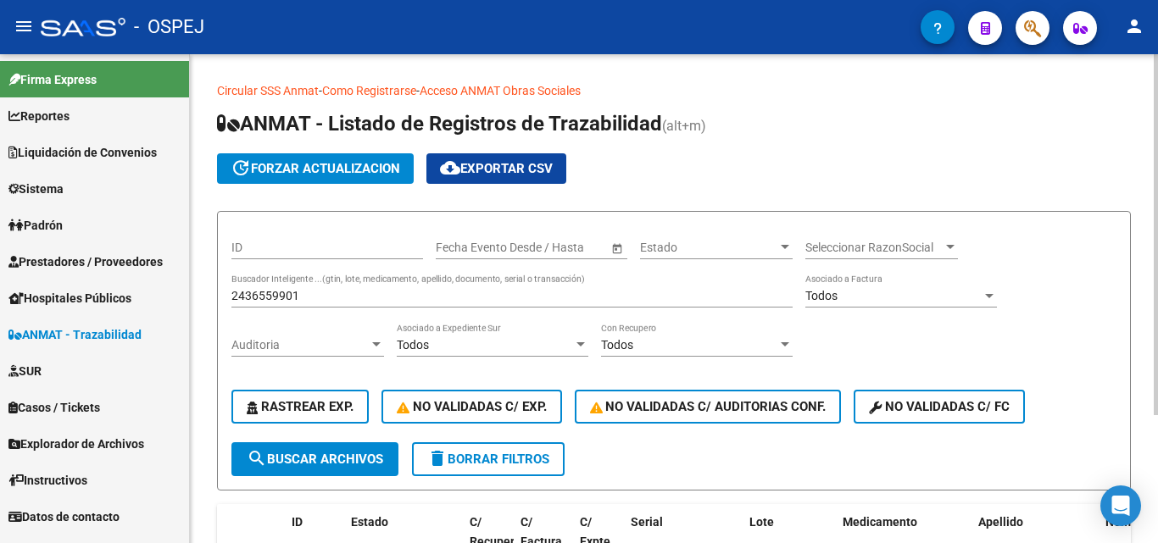
scroll to position [85, 0]
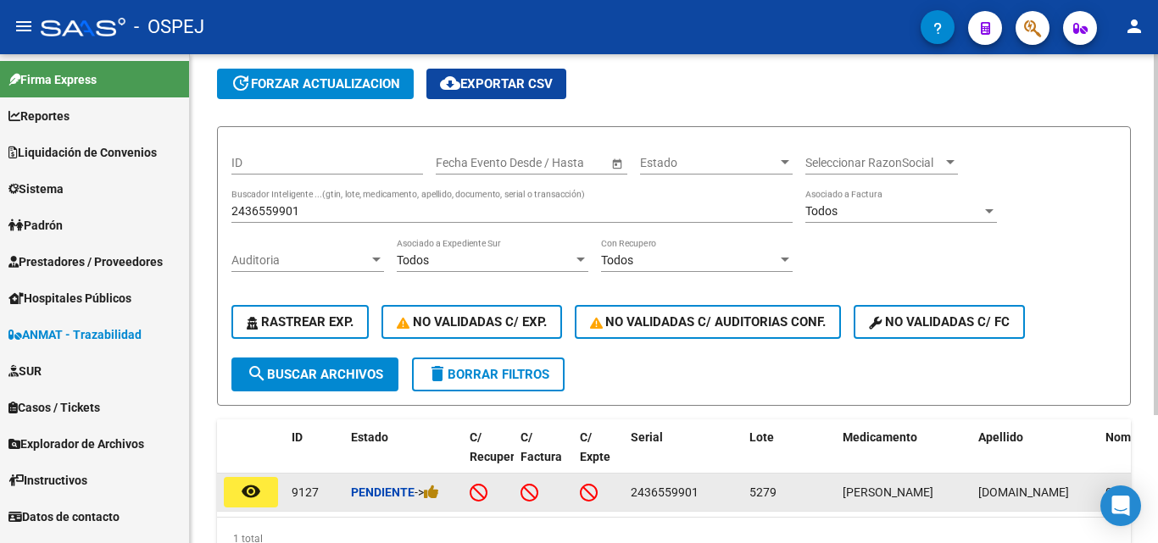
click at [250, 480] on button "remove_red_eye" at bounding box center [251, 492] width 54 height 31
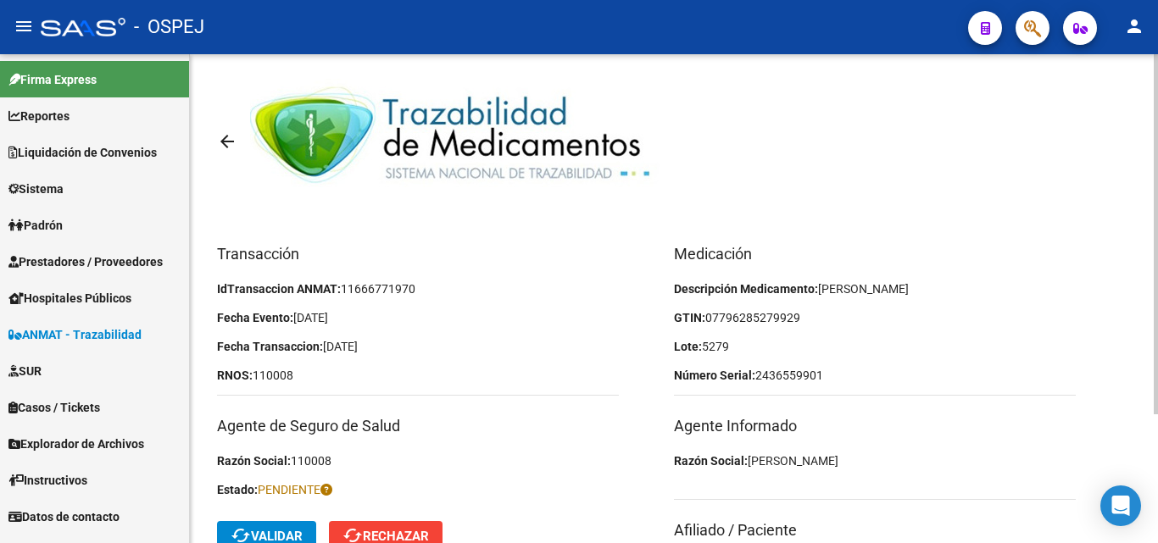
scroll to position [170, 0]
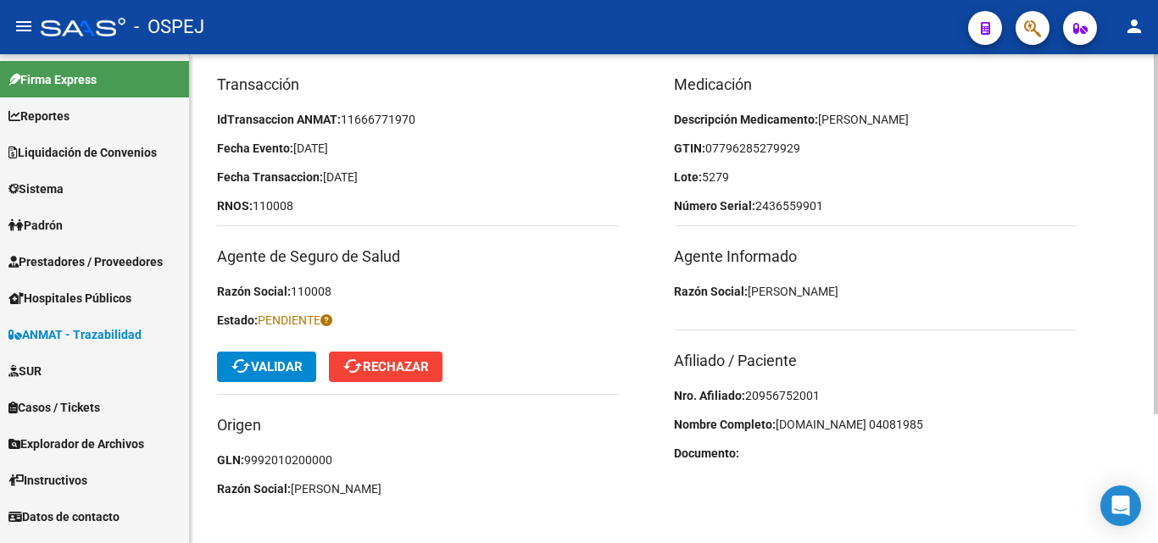
click at [771, 393] on span "20956752001" at bounding box center [782, 396] width 75 height 14
drag, startPoint x: 712, startPoint y: 242, endPoint x: 471, endPoint y: -74, distance: 398.0
click at [471, 0] on html "menu - OSPEJ person Firma Express Reportes Ingresos Devengados Detalles por CUI…" at bounding box center [579, 271] width 1158 height 543
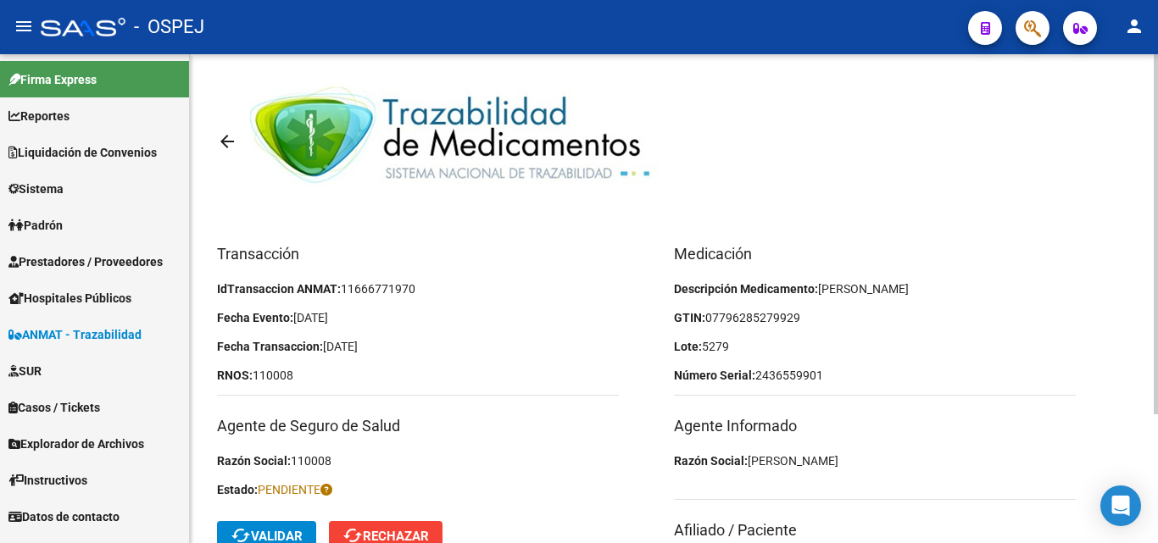
click at [948, 454] on p "Razón Social: [PERSON_NAME]" at bounding box center [875, 461] width 402 height 19
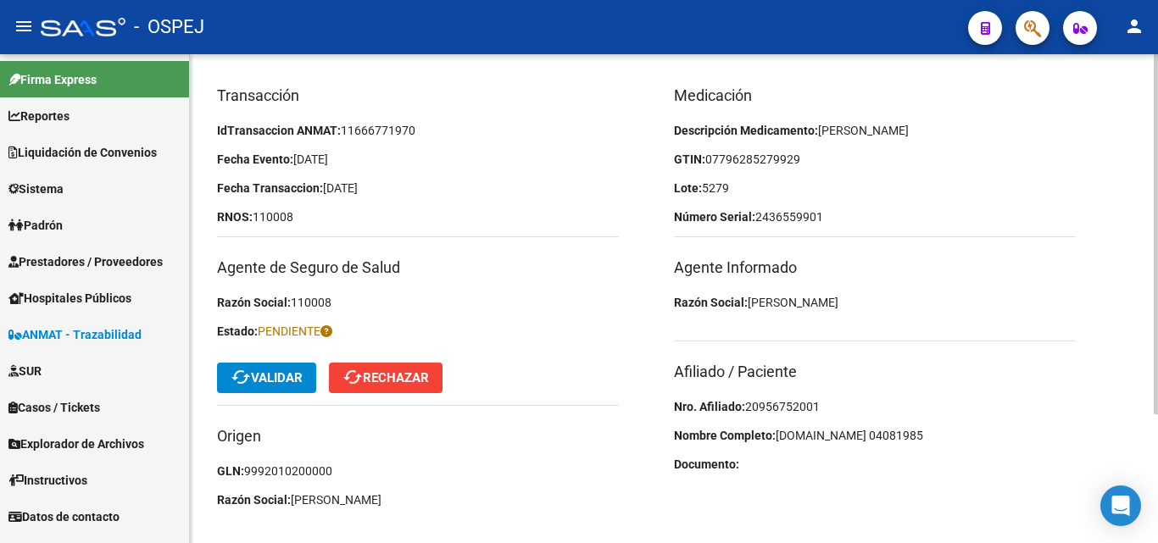
scroll to position [175, 0]
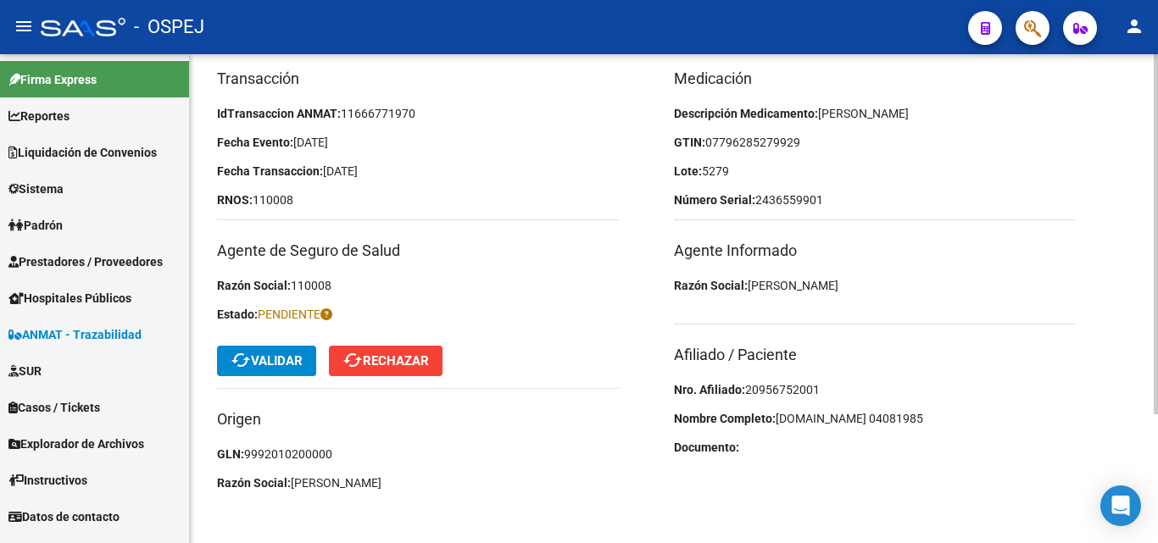
click at [772, 391] on span "20956752001" at bounding box center [782, 390] width 75 height 14
click at [995, 404] on div "Medicación Descripción Medicamento: [PERSON_NAME] GTIN: 07796285279929 Lote: 52…" at bounding box center [902, 285] width 457 height 436
click at [988, 175] on p "Lote: 5279" at bounding box center [875, 171] width 402 height 19
click at [281, 361] on span "cached Validar" at bounding box center [267, 361] width 72 height 15
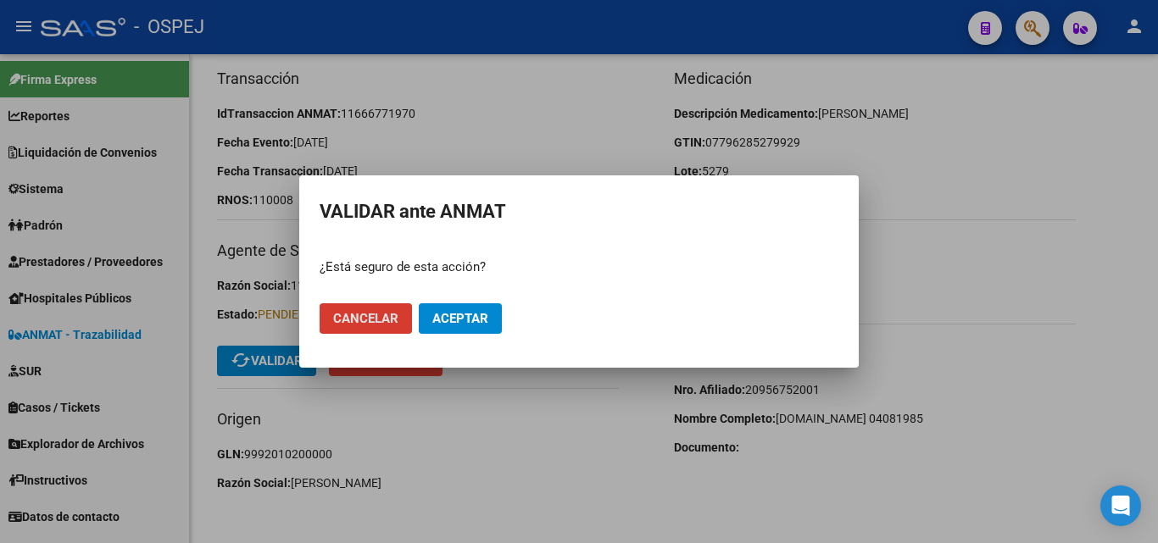
click at [450, 321] on span "Aceptar" at bounding box center [460, 318] width 56 height 15
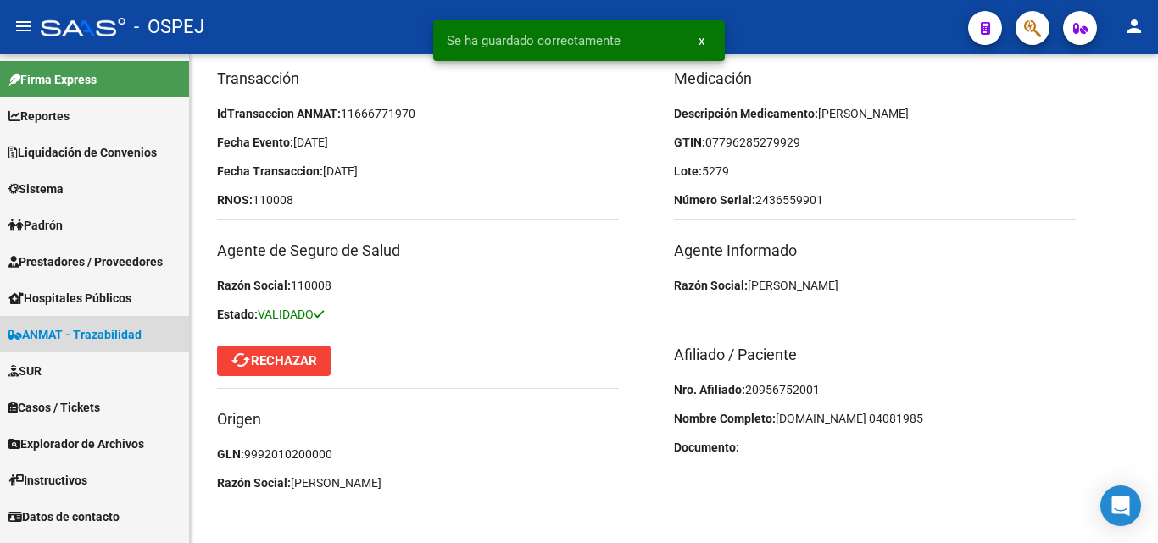
click at [89, 331] on span "ANMAT - Trazabilidad" at bounding box center [74, 335] width 133 height 19
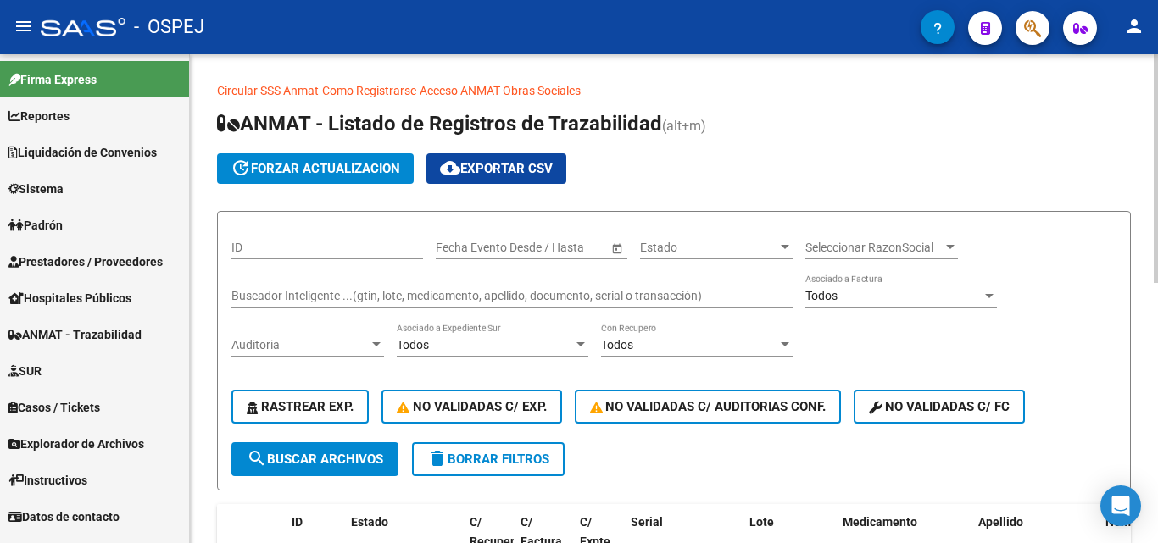
click at [298, 305] on div "Buscador Inteligente ...(gtin, lote, medicamento, apellido, documento, serial o…" at bounding box center [511, 291] width 561 height 34
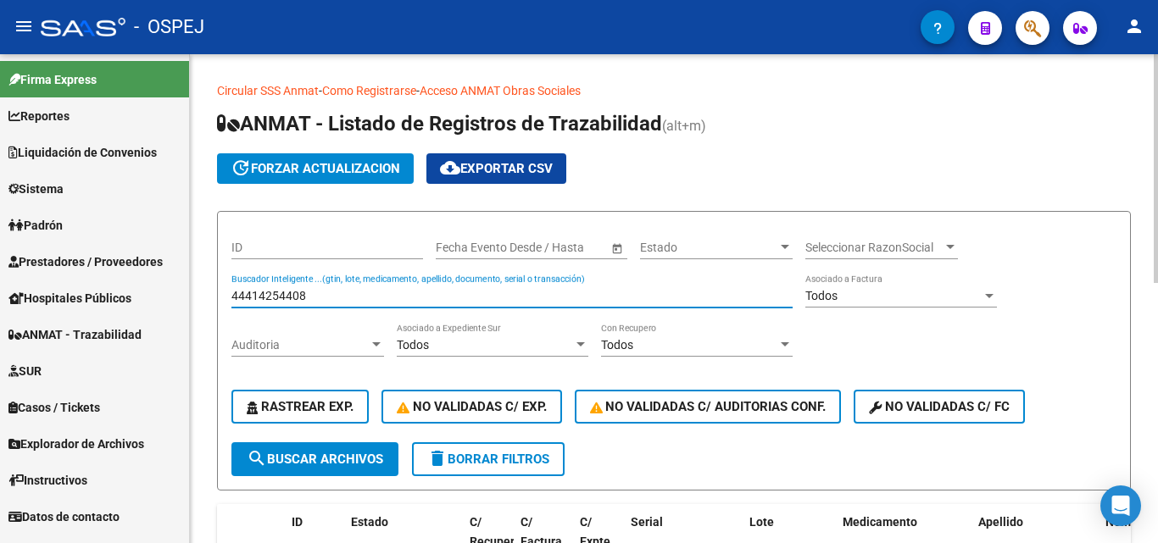
click at [266, 433] on div "ID Start date – End date Fecha Evento Desde / Hasta Estado Estado Seleccionar R…" at bounding box center [673, 334] width 885 height 217
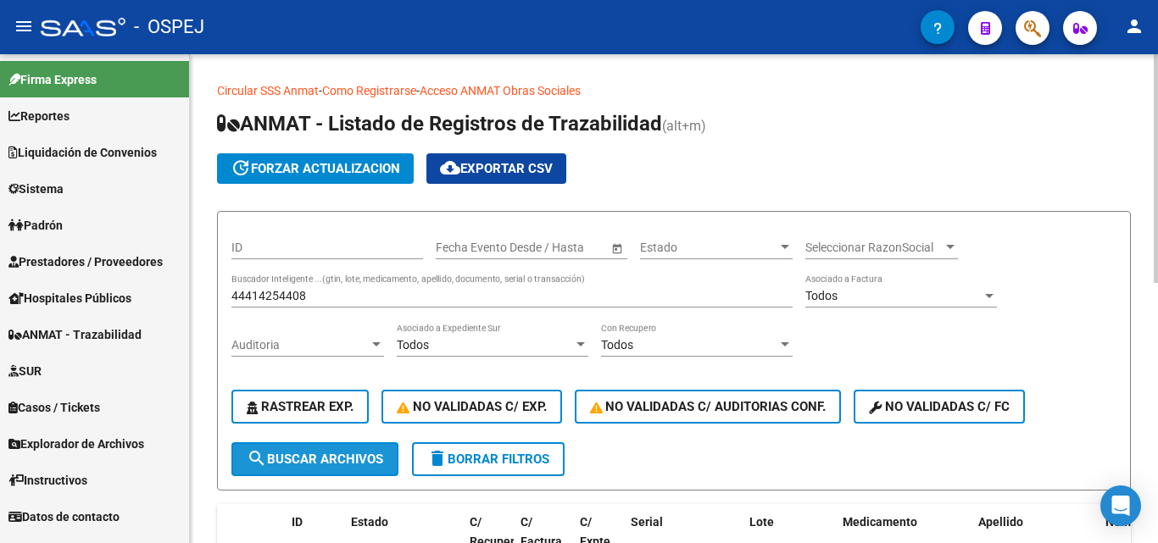
click at [259, 465] on mat-icon "search" at bounding box center [257, 458] width 20 height 20
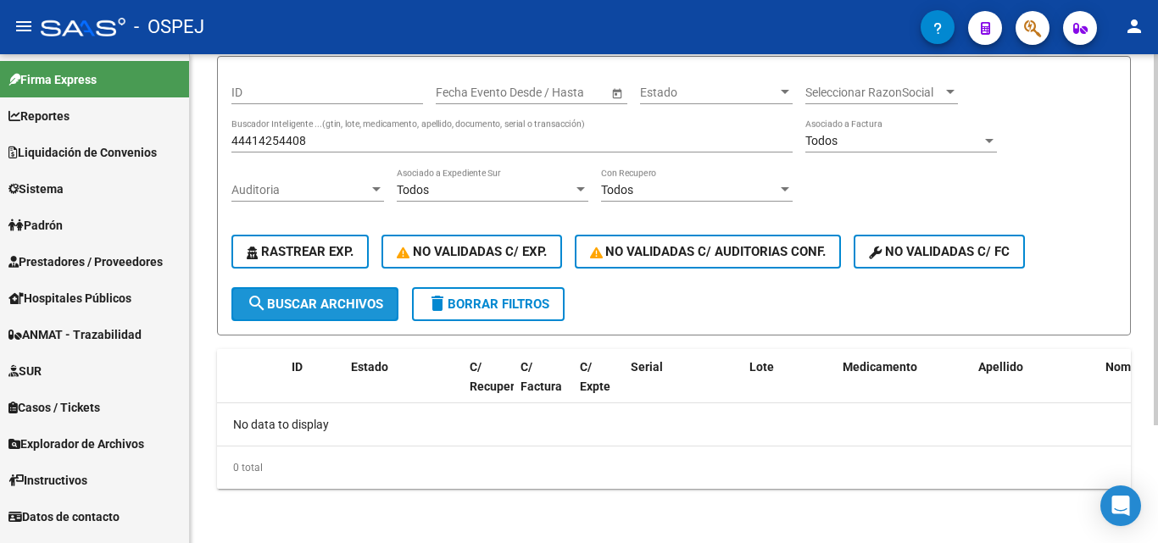
click at [304, 298] on span "search Buscar Archivos" at bounding box center [315, 304] width 136 height 15
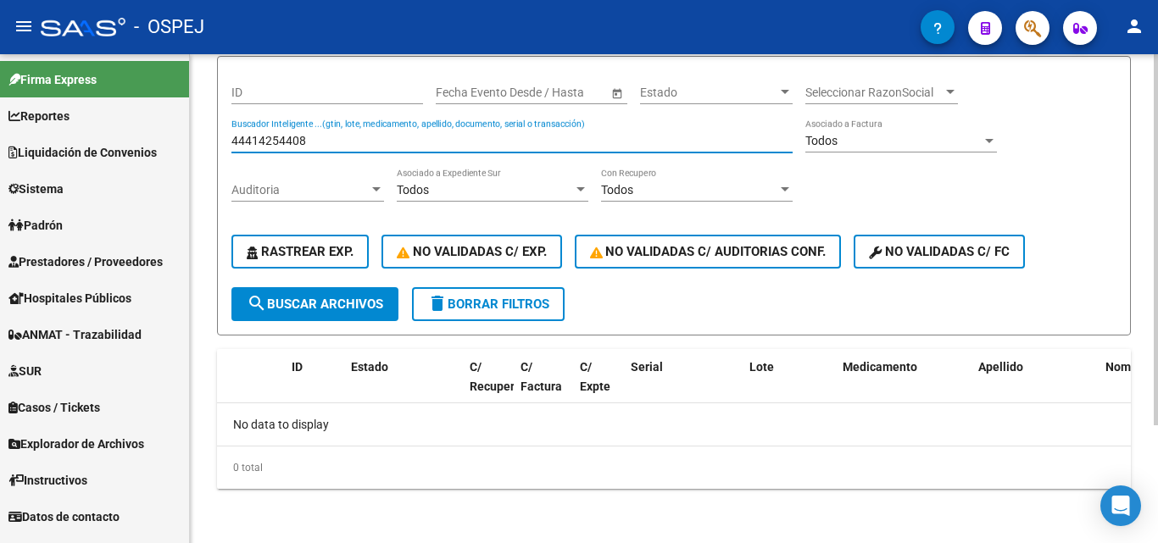
click at [266, 141] on input "44414254408" at bounding box center [511, 141] width 561 height 14
click at [282, 142] on input "44414254408" at bounding box center [511, 141] width 561 height 14
type input "4441425408"
click at [273, 306] on span "search Buscar Archivos" at bounding box center [315, 304] width 136 height 15
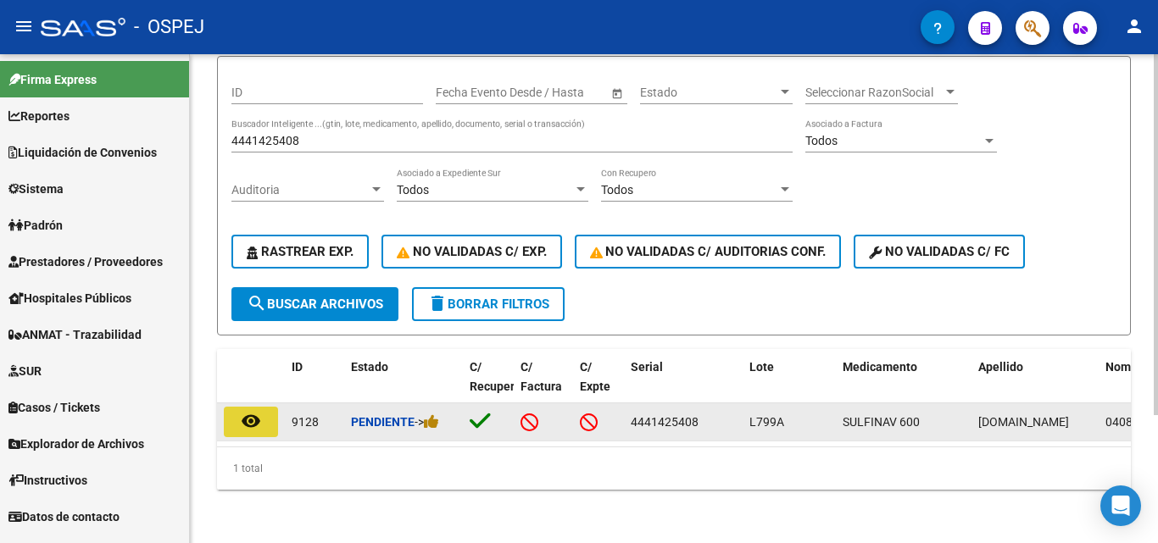
click at [242, 418] on mat-icon "remove_red_eye" at bounding box center [251, 421] width 20 height 20
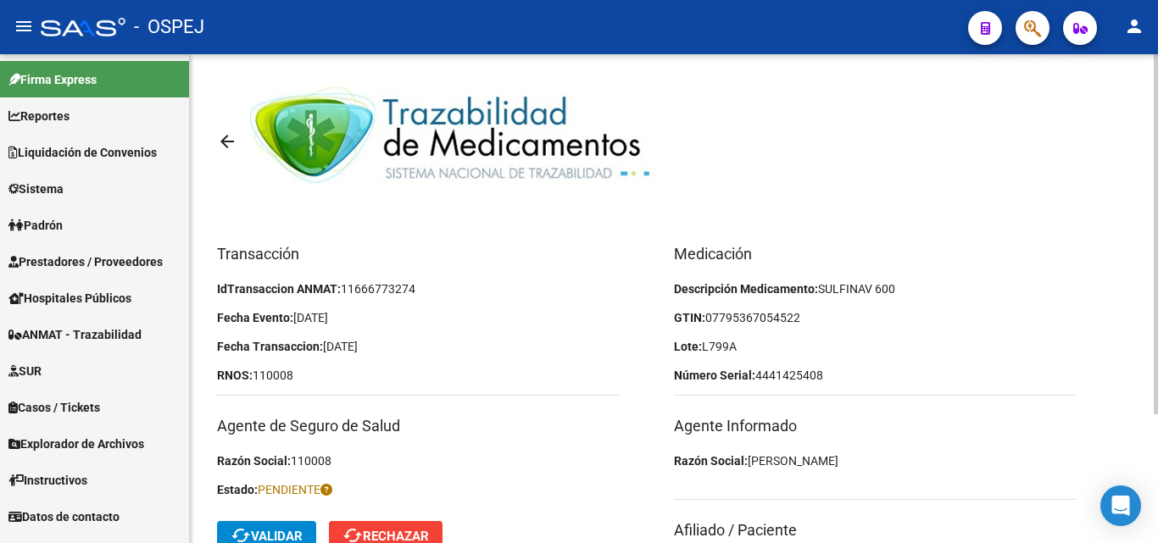
scroll to position [175, 0]
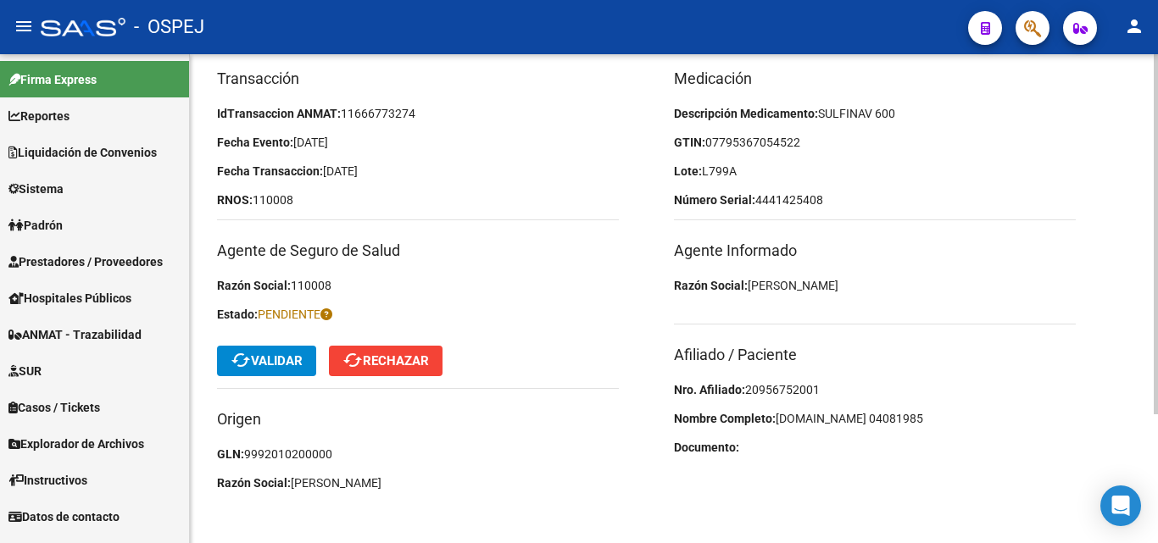
click at [779, 389] on span "20956752001" at bounding box center [782, 390] width 75 height 14
click at [916, 304] on div "Medicación Descripción Medicamento: SULFINAV 600 GTIN: 07795367054522 Lote: L79…" at bounding box center [902, 285] width 457 height 436
click at [744, 138] on span "07795367054522" at bounding box center [752, 143] width 95 height 14
click at [766, 140] on span "07795367054522" at bounding box center [752, 143] width 95 height 14
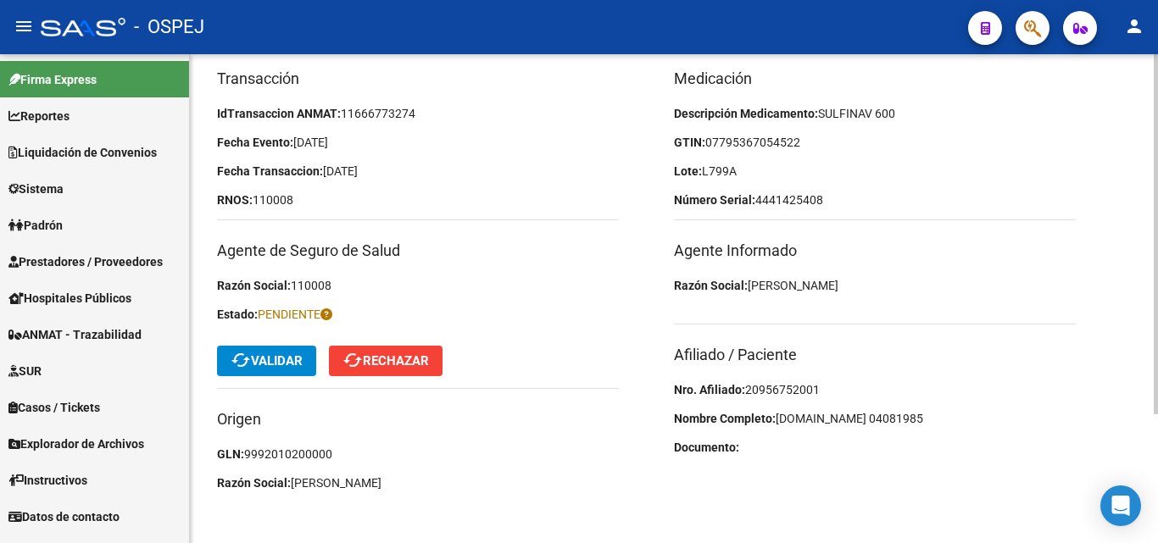
click at [778, 142] on span "07795367054522" at bounding box center [752, 143] width 95 height 14
click at [804, 142] on p "GTIN: 07795367054522" at bounding box center [875, 142] width 402 height 19
click at [253, 354] on span "cached Validar" at bounding box center [267, 361] width 72 height 15
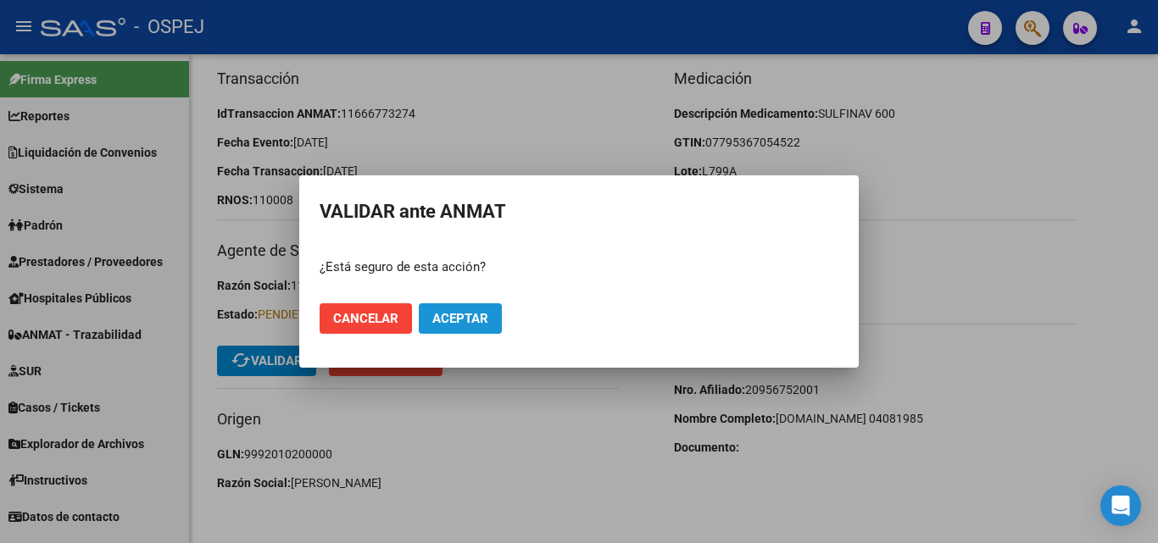
click at [456, 323] on span "Aceptar" at bounding box center [460, 318] width 56 height 15
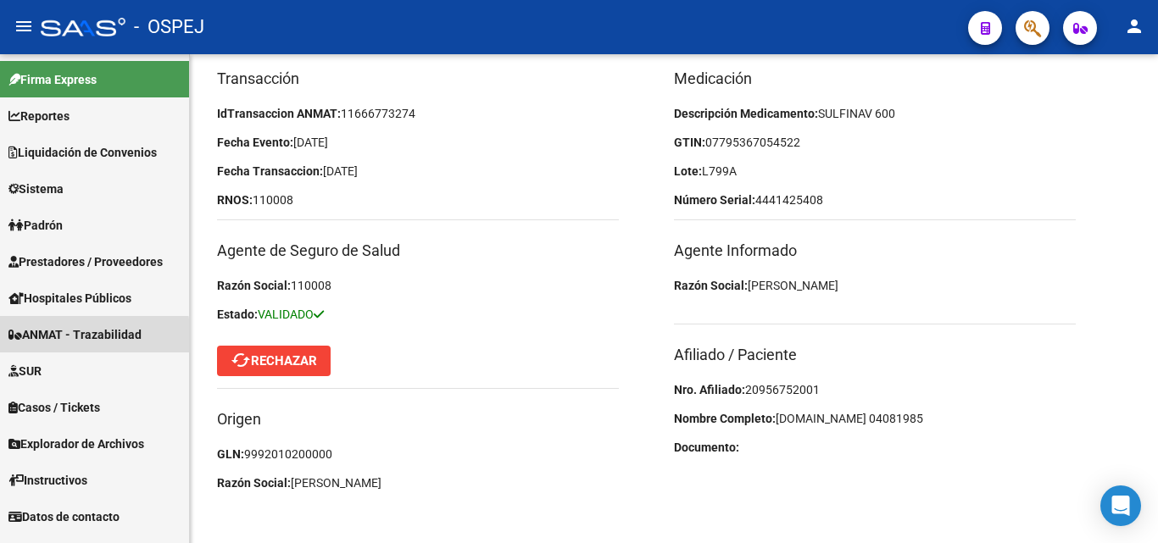
click at [69, 338] on span "ANMAT - Trazabilidad" at bounding box center [74, 335] width 133 height 19
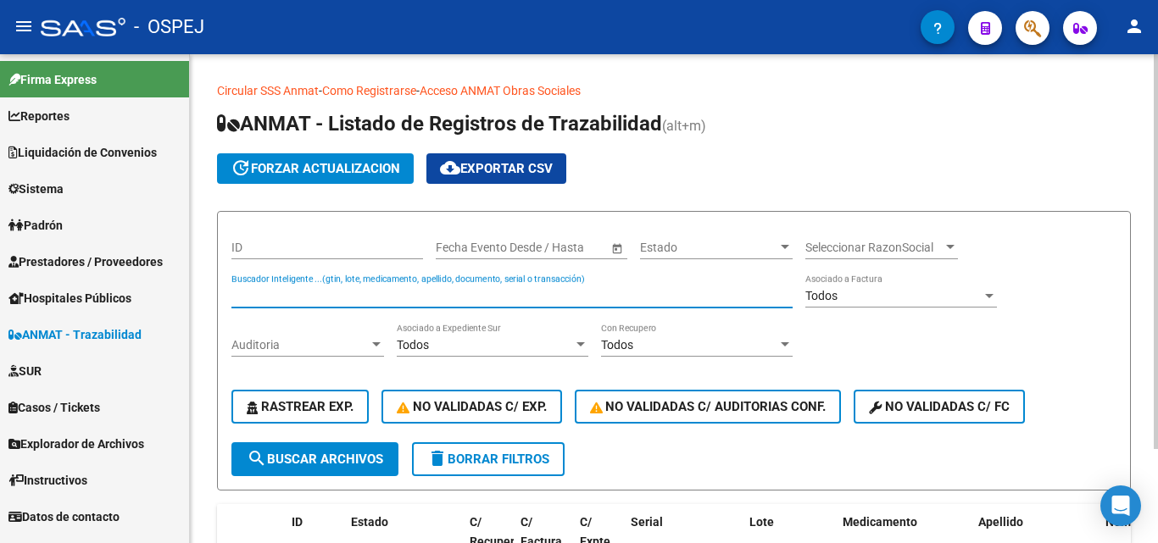
click at [289, 293] on input "Buscador Inteligente ...(gtin, lote, medicamento, apellido, documento, serial o…" at bounding box center [511, 296] width 561 height 14
type input "4554002959"
click at [318, 456] on span "search Buscar Archivos" at bounding box center [315, 459] width 136 height 15
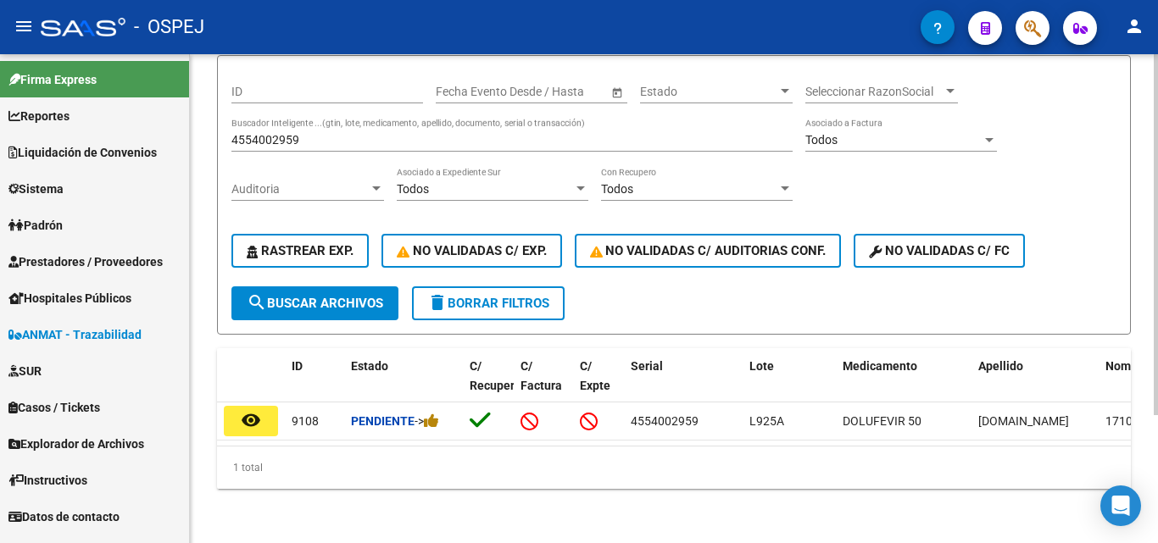
scroll to position [174, 0]
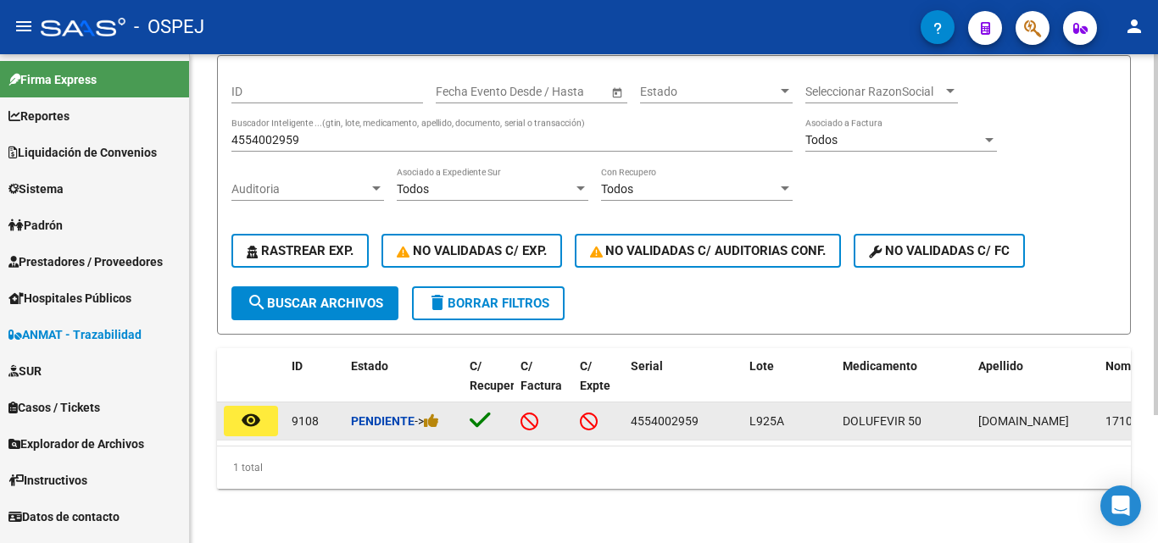
click at [268, 406] on button "remove_red_eye" at bounding box center [251, 421] width 54 height 31
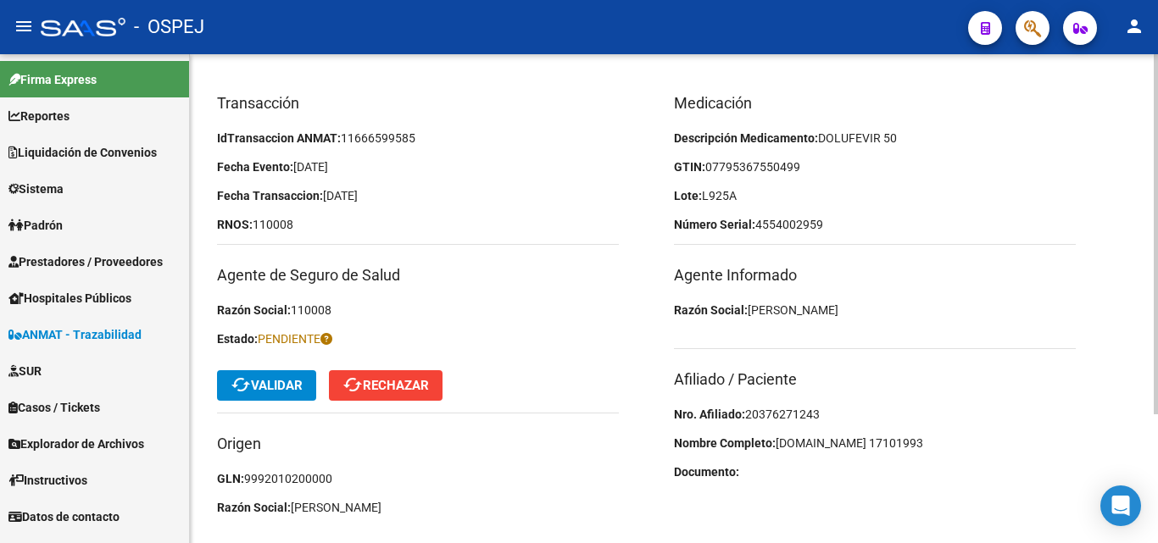
scroll to position [170, 0]
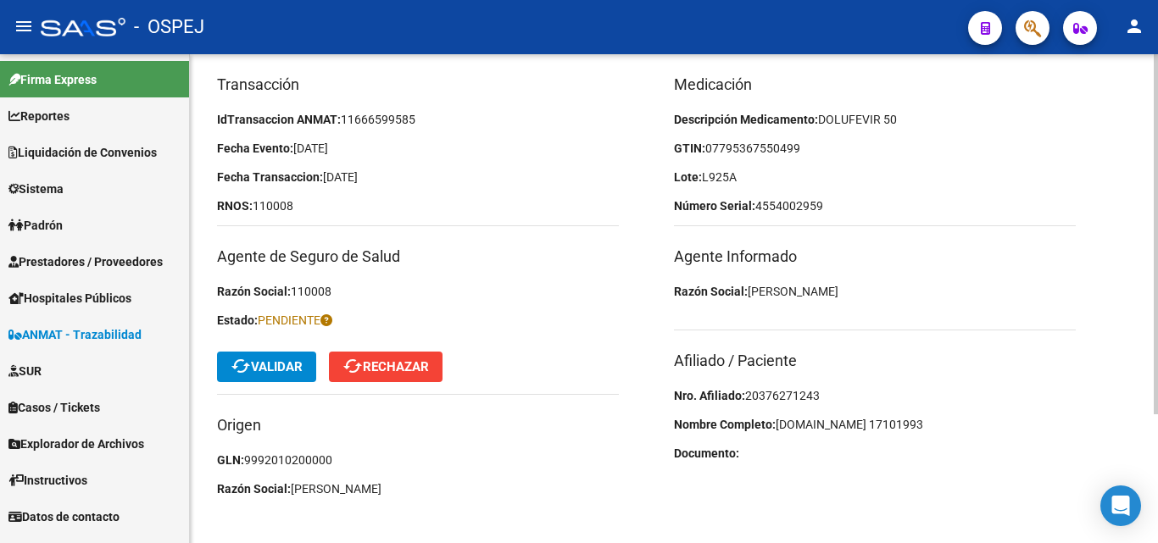
click at [766, 389] on span "20376271243" at bounding box center [782, 396] width 75 height 14
click at [928, 279] on div "Medicación Descripción Medicamento: DOLUFEVIR 50 GTIN: 07795367550499 Lote: L92…" at bounding box center [902, 291] width 457 height 436
click at [313, 369] on button "cached Validar" at bounding box center [266, 367] width 99 height 31
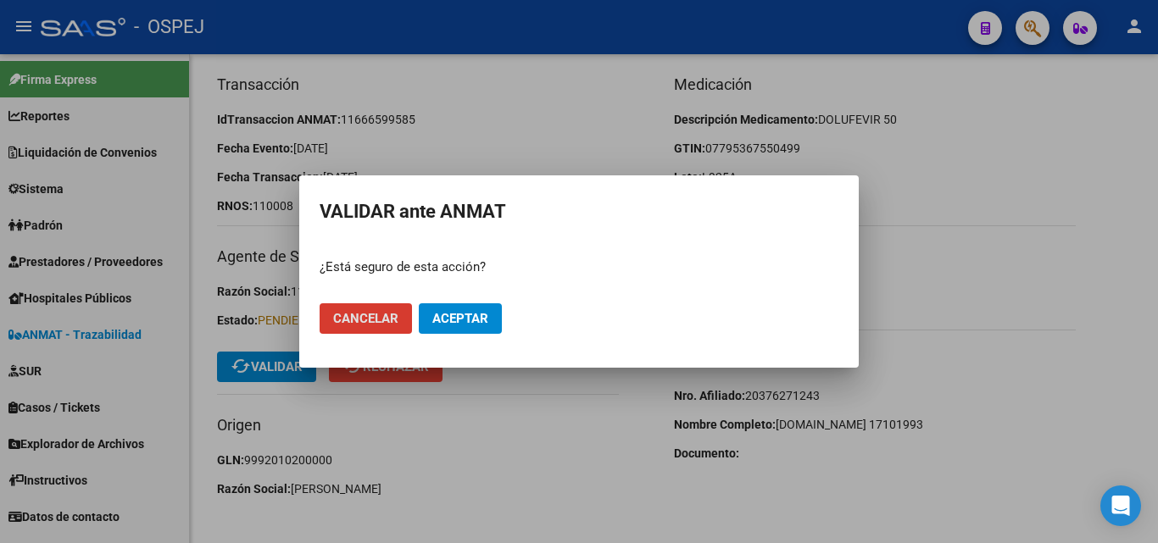
click at [485, 312] on span "Aceptar" at bounding box center [460, 318] width 56 height 15
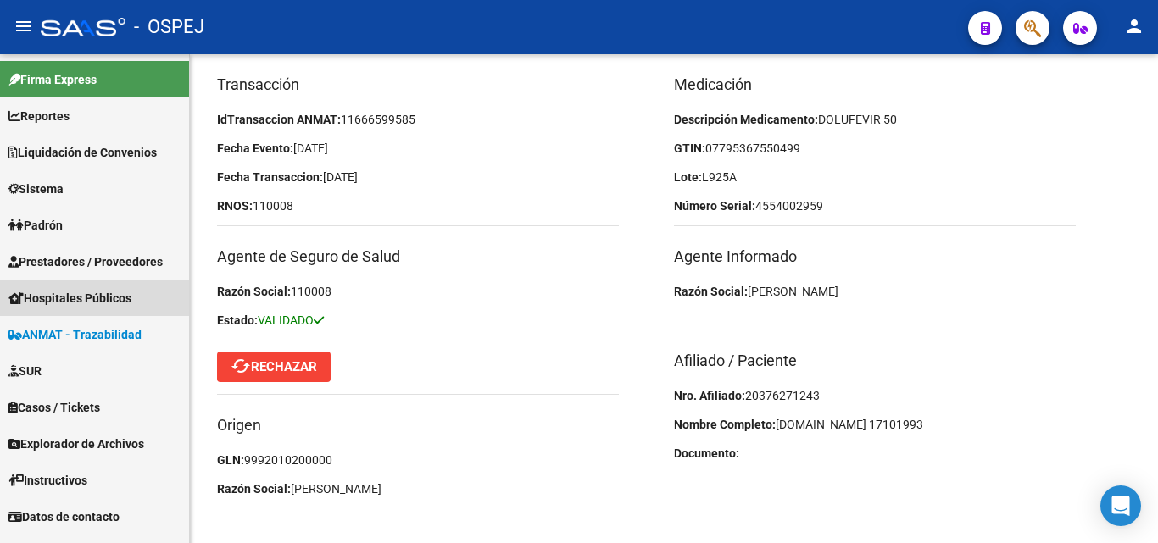
click at [51, 287] on link "Hospitales Públicos" at bounding box center [94, 298] width 189 height 36
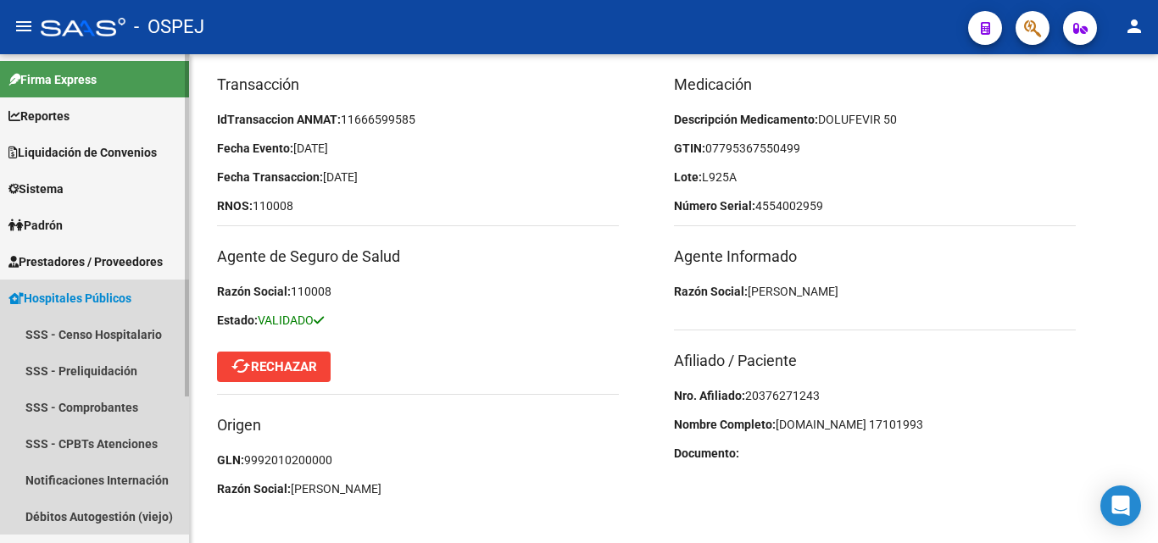
click at [15, 297] on icon at bounding box center [15, 298] width 15 height 12
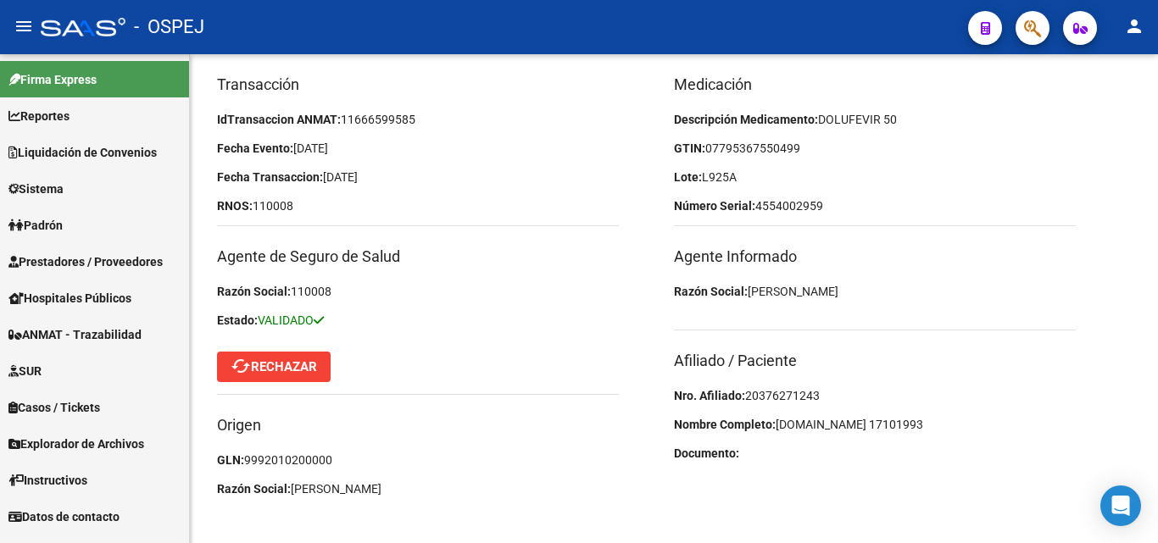
click at [103, 336] on span "ANMAT - Trazabilidad" at bounding box center [74, 335] width 133 height 19
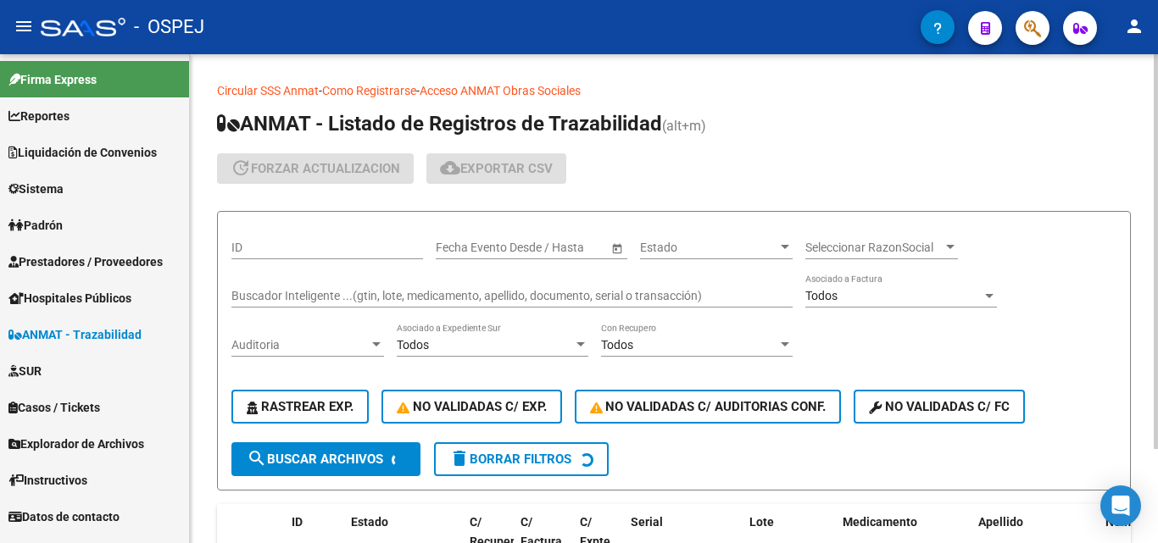
click at [309, 298] on input "Buscador Inteligente ...(gtin, lote, medicamento, apellido, documento, serial o…" at bounding box center [511, 296] width 561 height 14
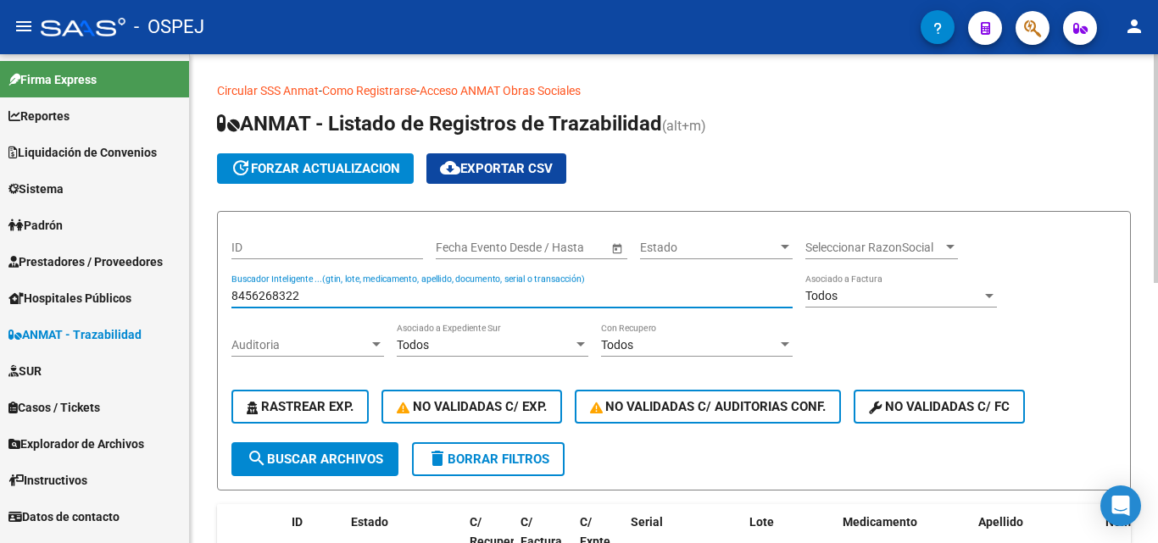
type input "8456268322"
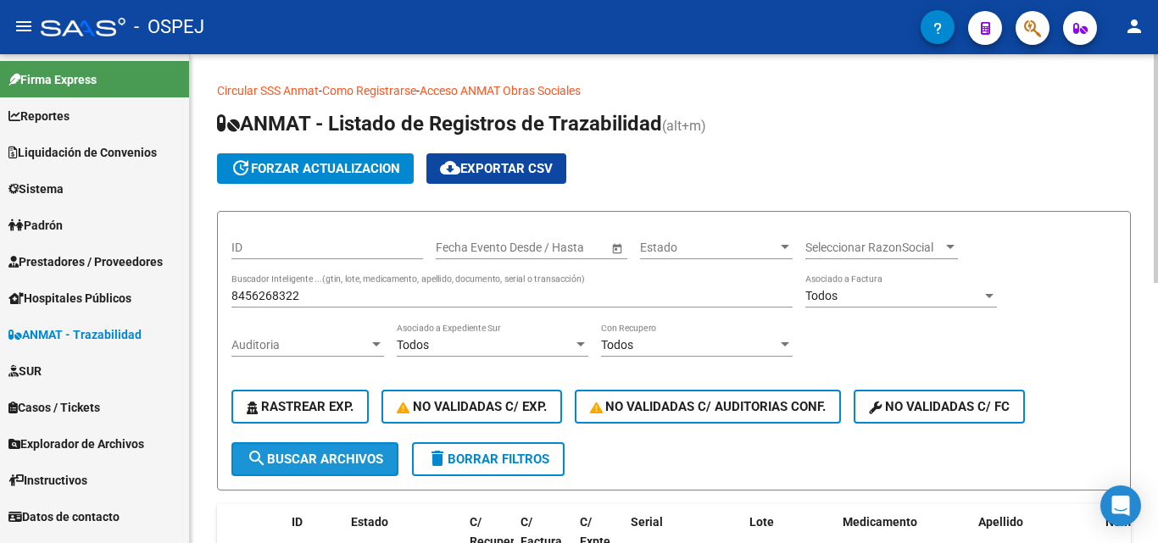
click at [295, 465] on span "search Buscar Archivos" at bounding box center [315, 459] width 136 height 15
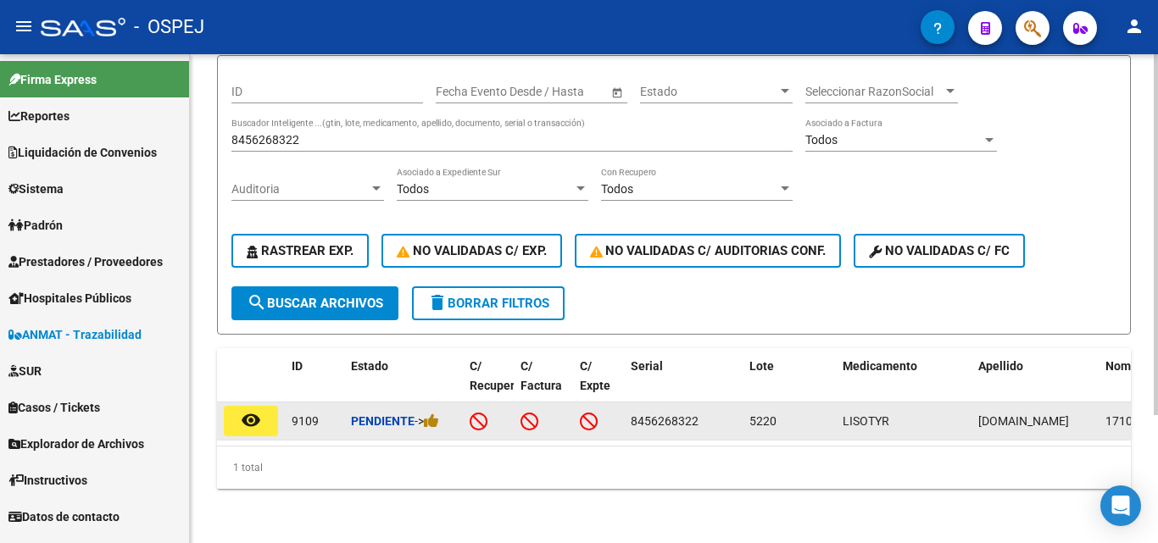
scroll to position [174, 0]
click at [237, 406] on button "remove_red_eye" at bounding box center [251, 421] width 54 height 31
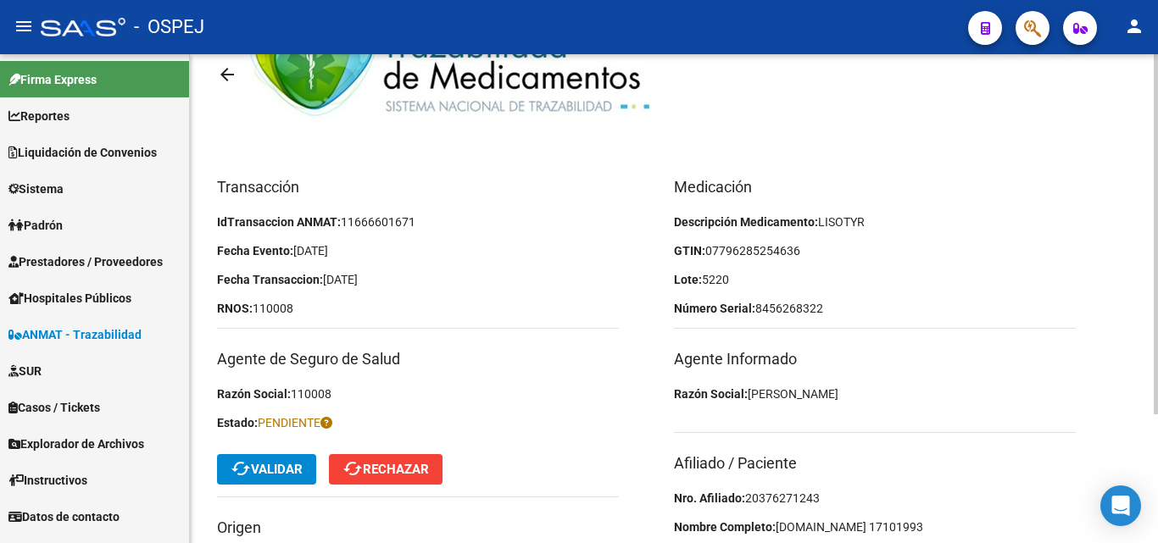
scroll to position [170, 0]
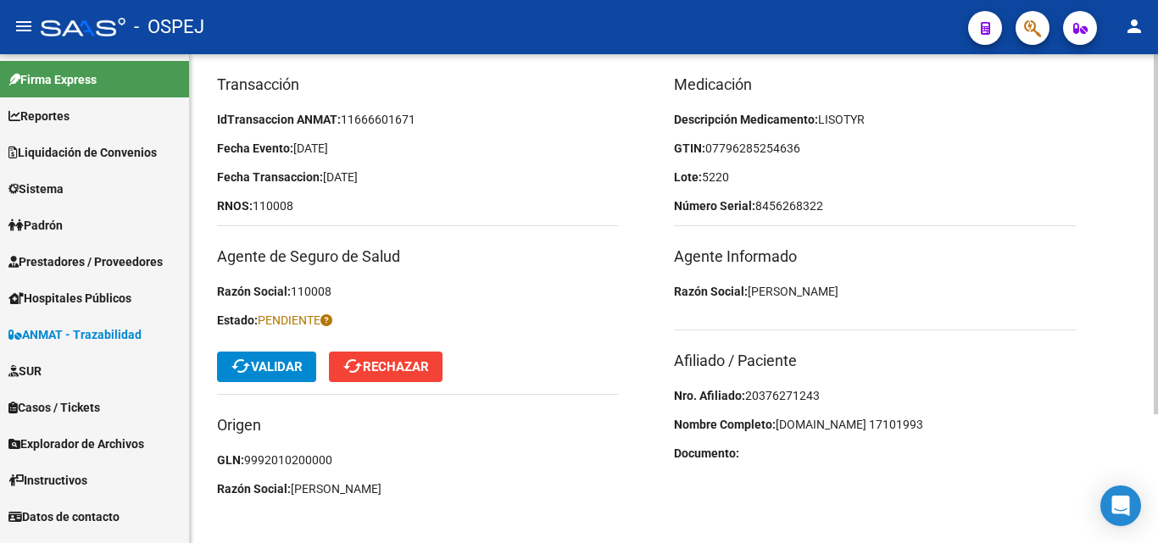
click at [777, 400] on span "20376271243" at bounding box center [782, 396] width 75 height 14
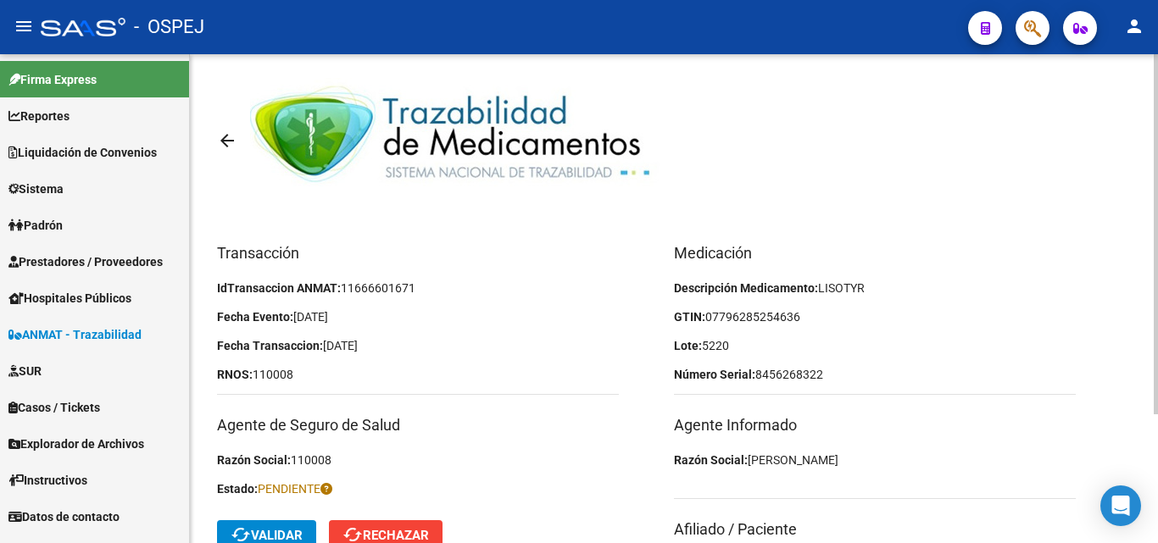
scroll to position [0, 0]
click at [1010, 364] on div "Medicación Descripción Medicamento: LISOTYR GTIN: 07796285254636 Lote: 5220 Núm…" at bounding box center [902, 460] width 457 height 436
click at [526, 240] on mat-toolbar-row at bounding box center [573, 215] width 713 height 54
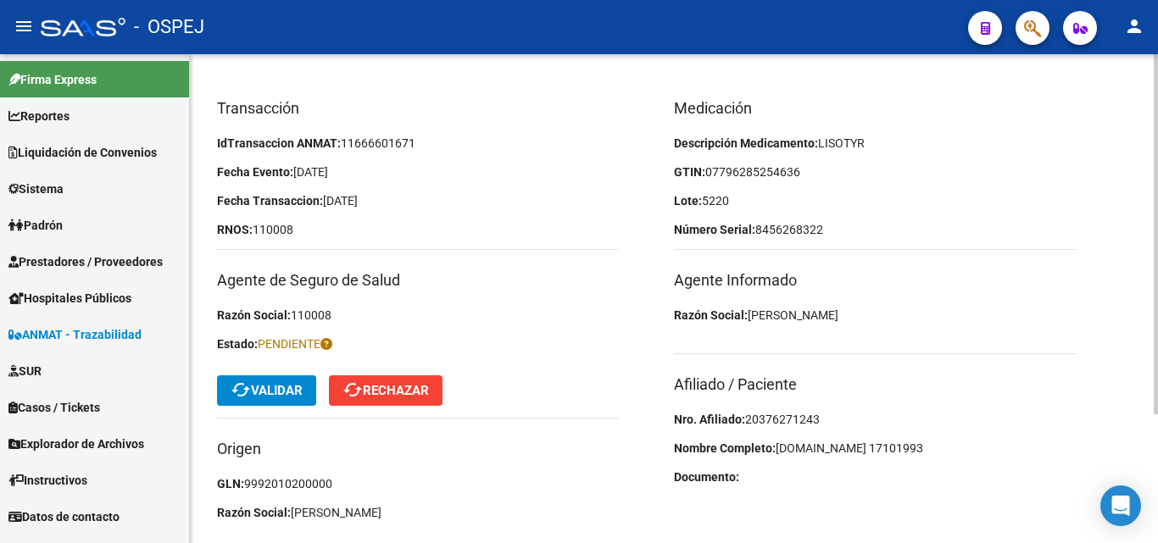
scroll to position [170, 0]
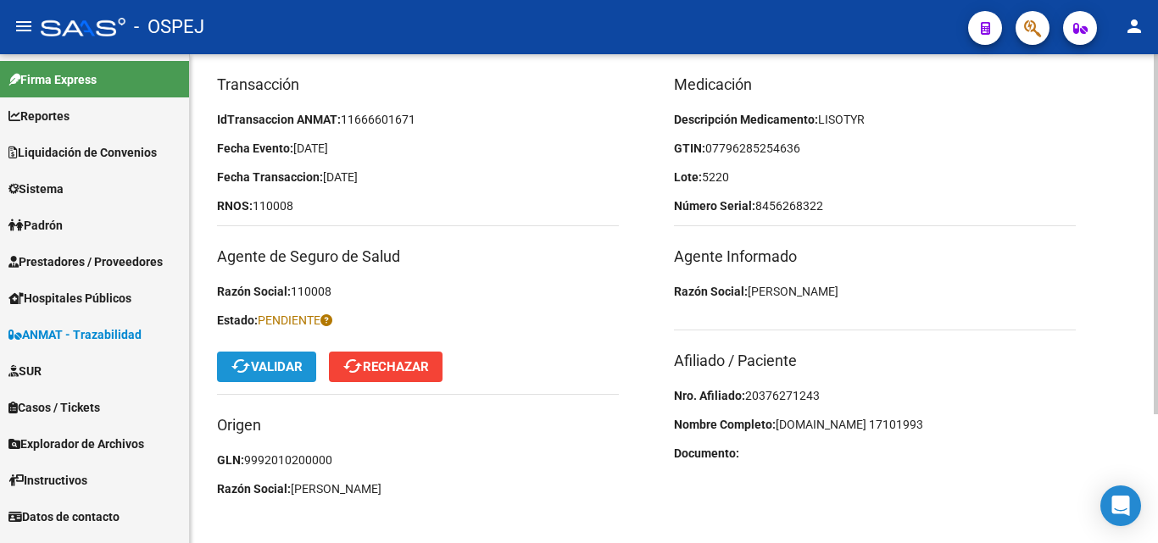
click at [287, 364] on span "cached Validar" at bounding box center [267, 366] width 72 height 15
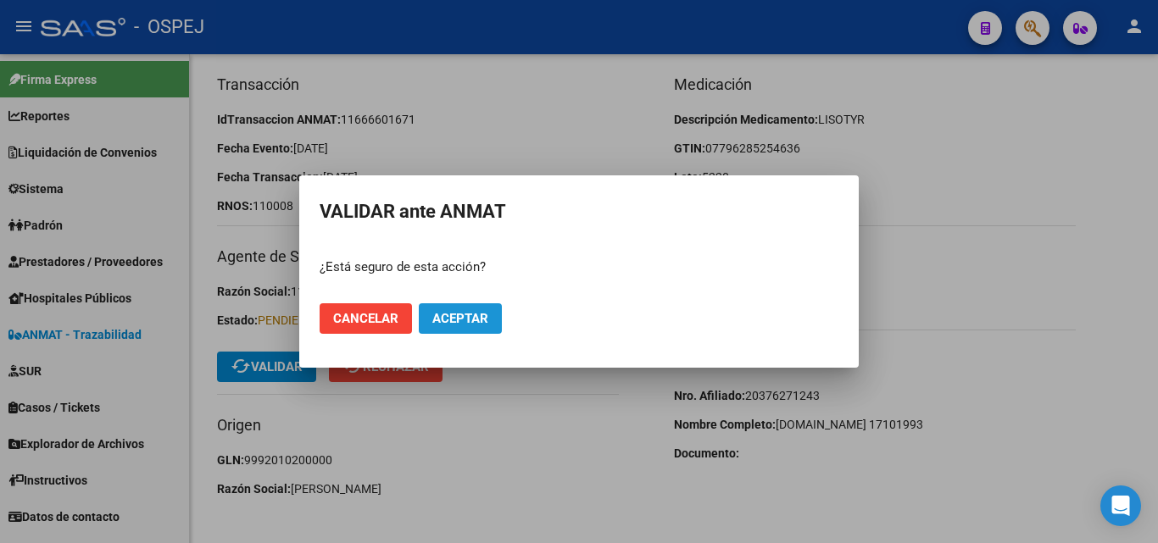
click at [446, 317] on span "Aceptar" at bounding box center [460, 318] width 56 height 15
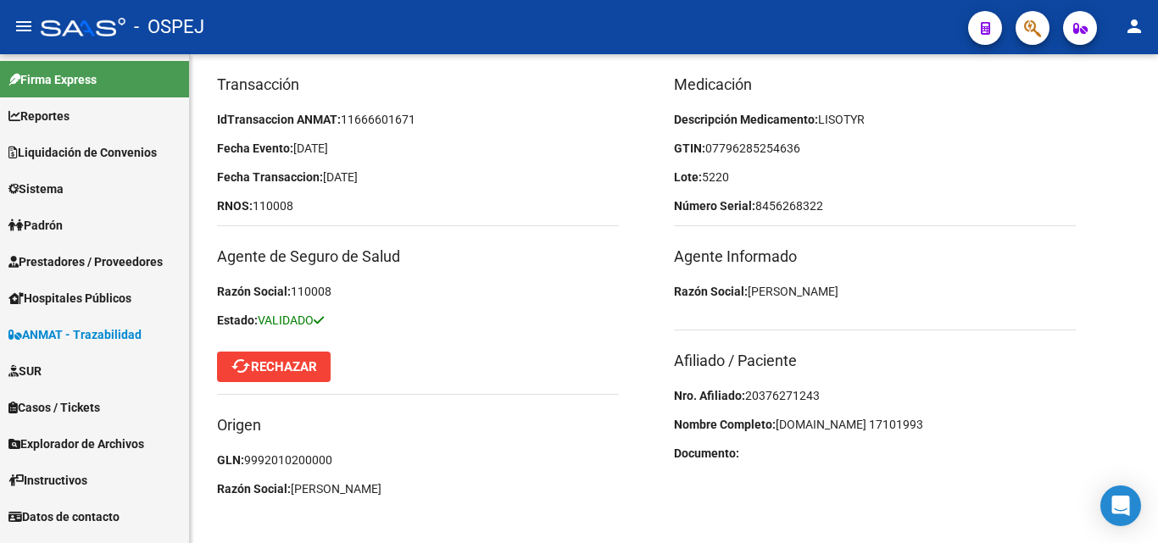
click at [71, 333] on span "ANMAT - Trazabilidad" at bounding box center [74, 335] width 133 height 19
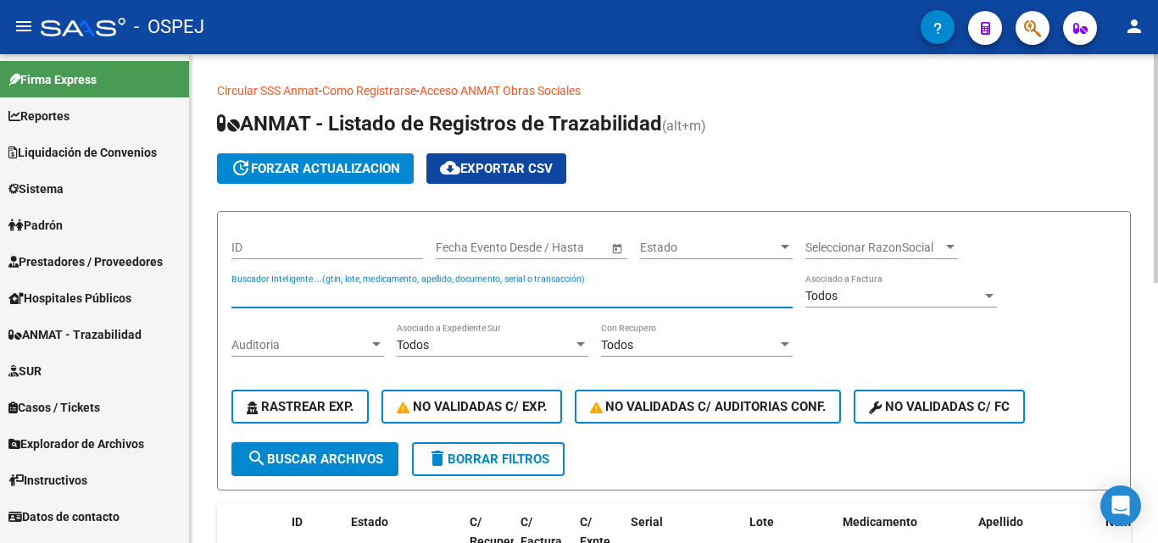
click at [274, 292] on input "Buscador Inteligente ...(gtin, lote, medicamento, apellido, documento, serial o…" at bounding box center [511, 296] width 561 height 14
type input "00031351974"
click at [290, 465] on span "search Buscar Archivos" at bounding box center [315, 459] width 136 height 15
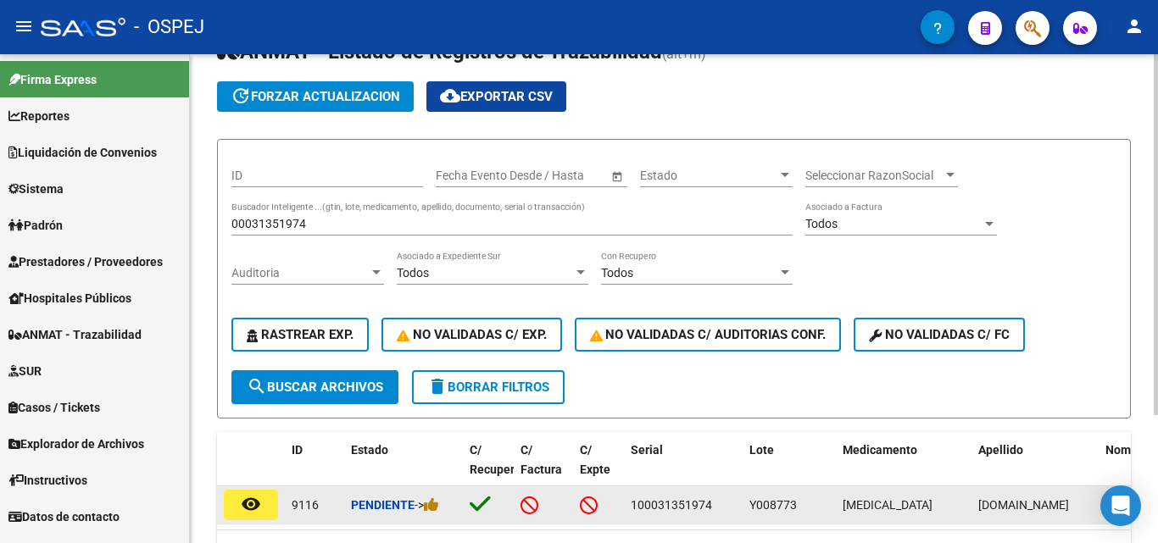
scroll to position [170, 0]
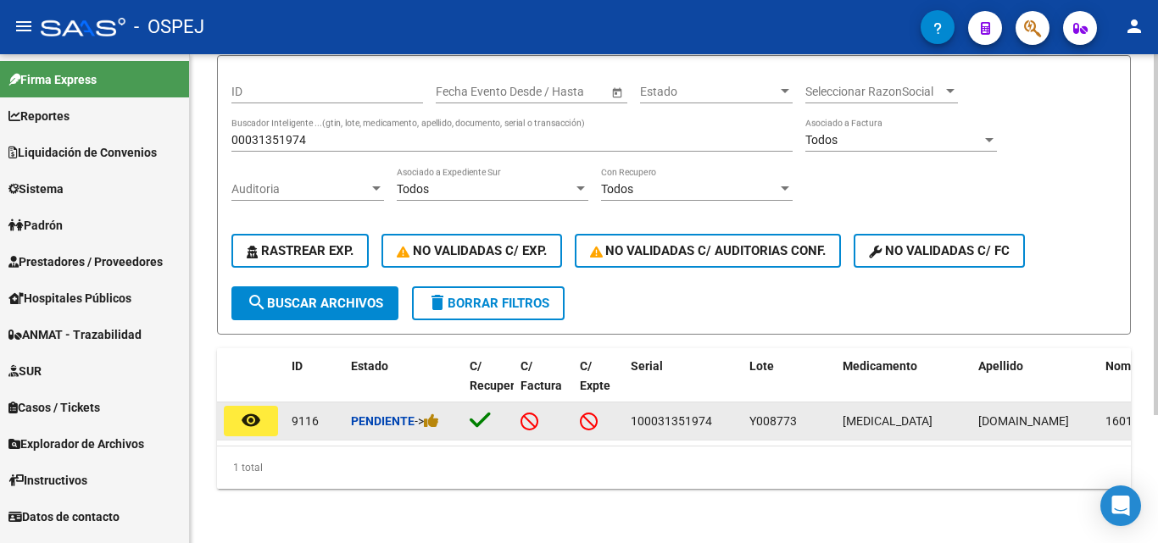
click at [240, 407] on button "remove_red_eye" at bounding box center [251, 421] width 54 height 31
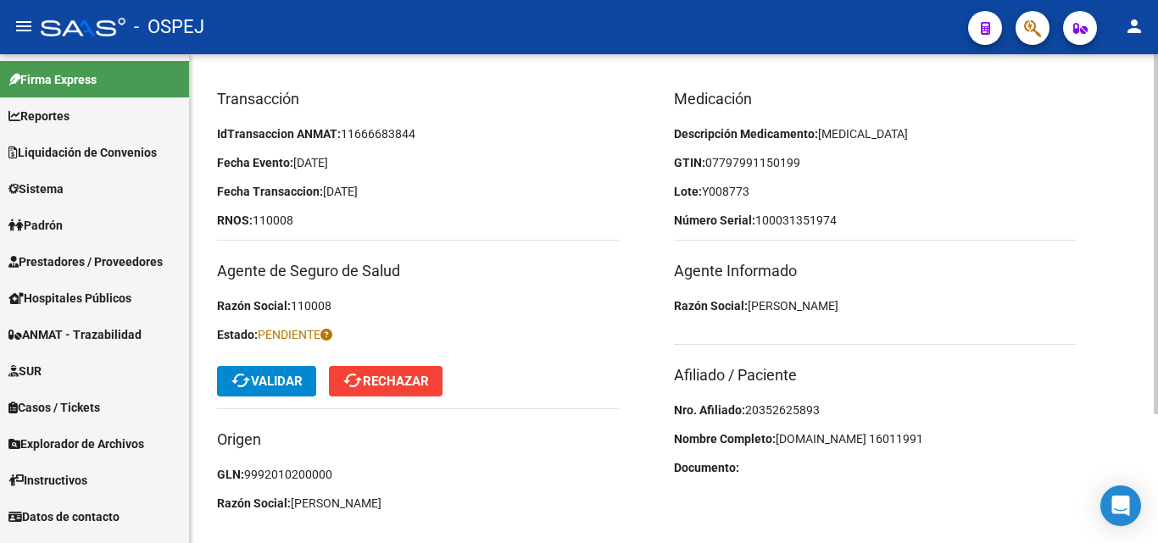
scroll to position [170, 0]
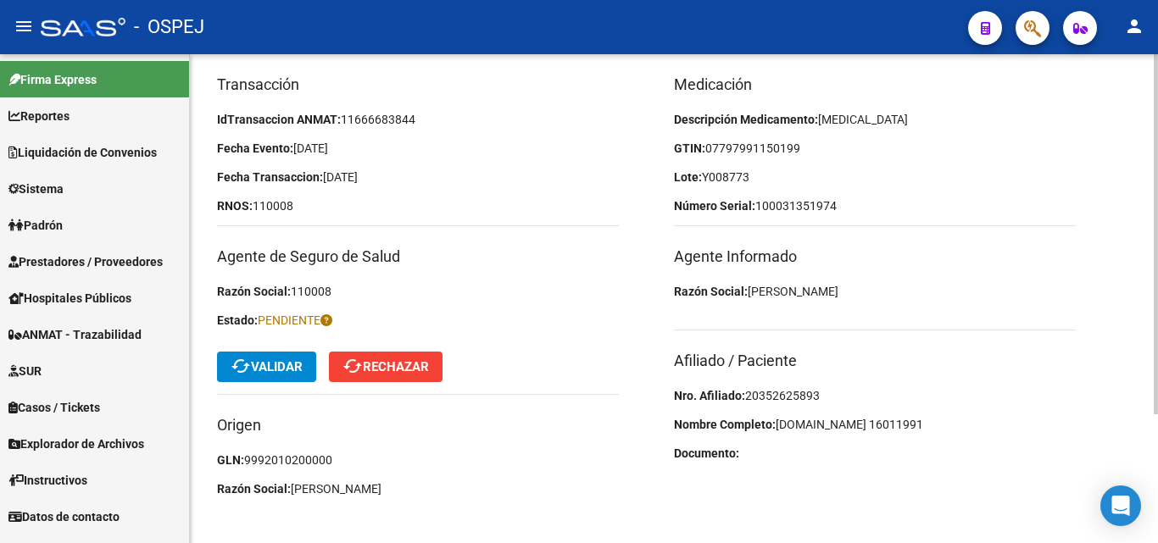
click at [780, 393] on span "20352625893" at bounding box center [782, 396] width 75 height 14
click at [1003, 352] on h3 "Afiliado / Paciente" at bounding box center [875, 361] width 402 height 24
click at [906, 285] on p "Razón Social: [PERSON_NAME]" at bounding box center [875, 291] width 402 height 19
click at [279, 356] on button "cached Validar" at bounding box center [266, 367] width 99 height 31
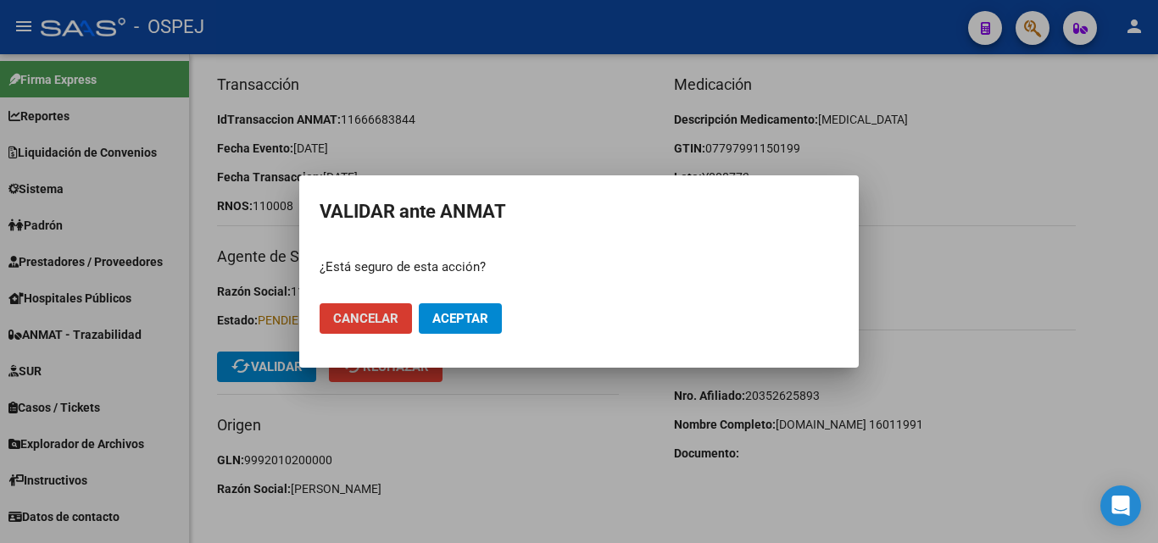
click at [457, 315] on span "Aceptar" at bounding box center [460, 318] width 56 height 15
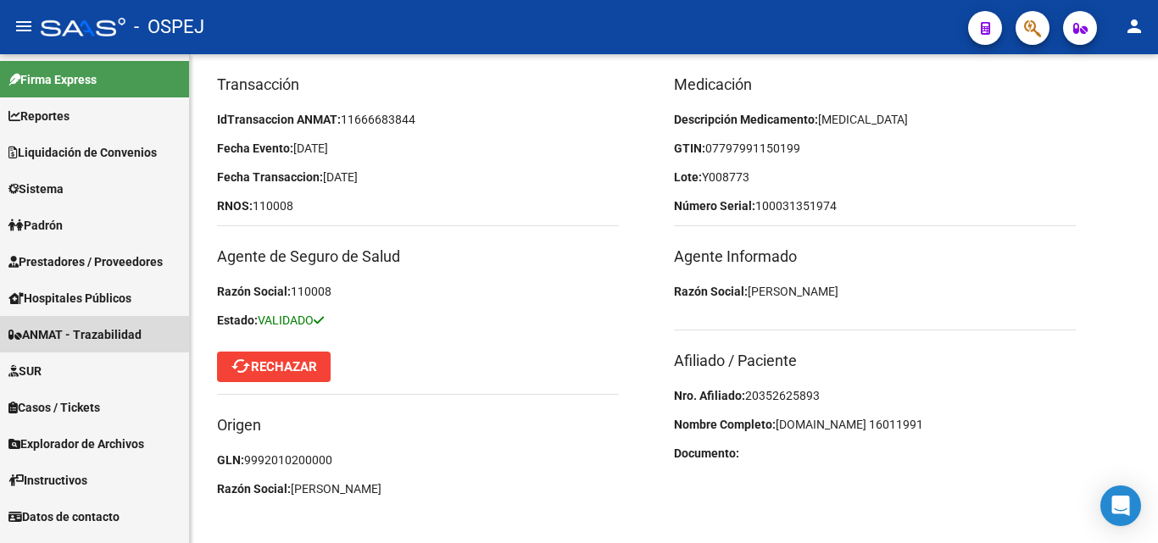
click at [47, 330] on span "ANMAT - Trazabilidad" at bounding box center [74, 335] width 133 height 19
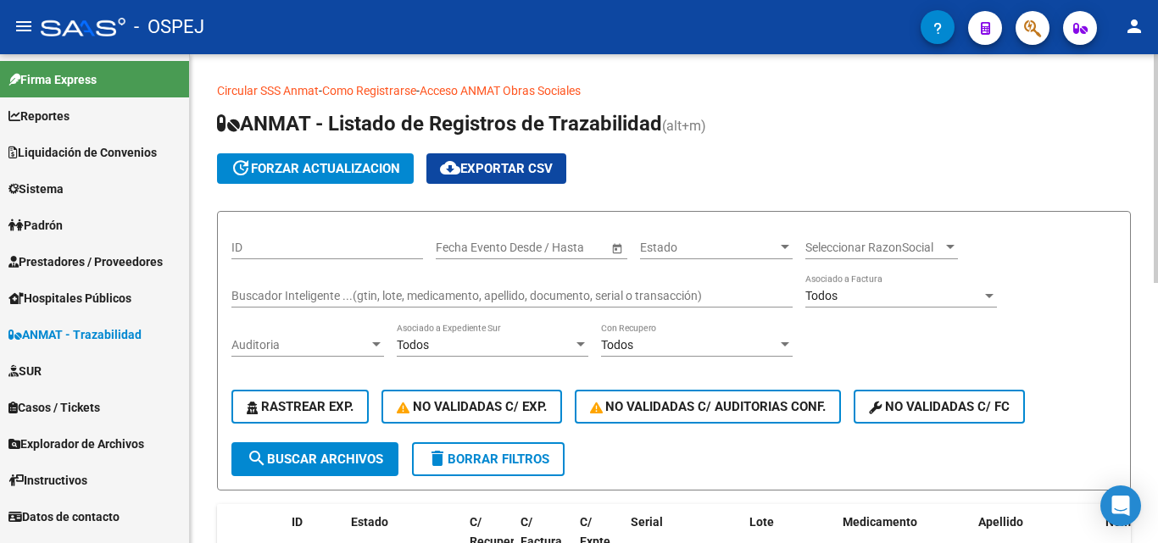
click at [248, 288] on div "Buscador Inteligente ...(gtin, lote, medicamento, apellido, documento, serial o…" at bounding box center [511, 291] width 561 height 34
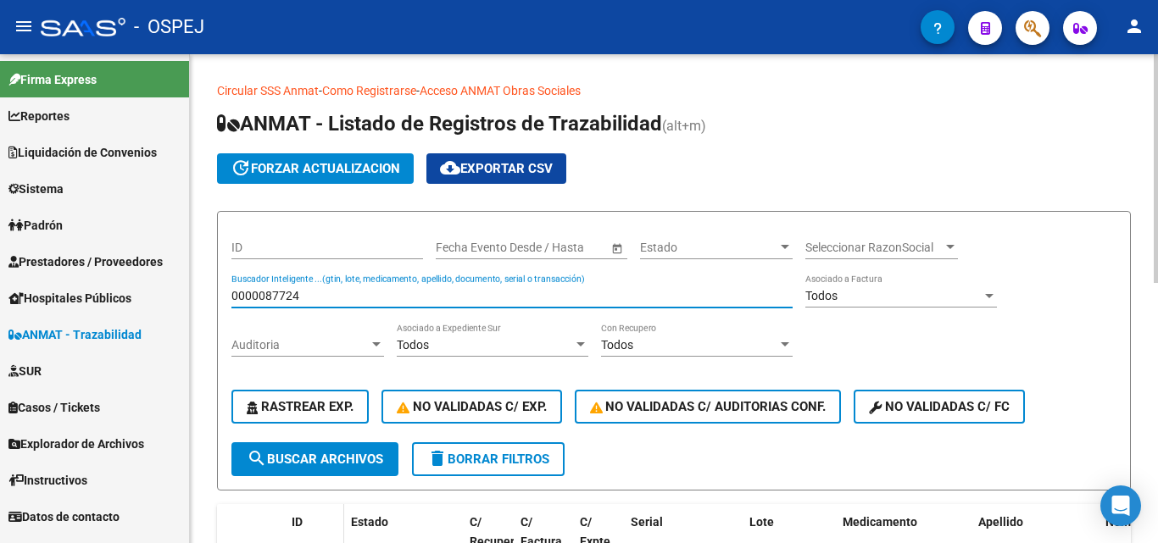
drag, startPoint x: 333, startPoint y: 460, endPoint x: 333, endPoint y: 505, distance: 44.9
click at [333, 480] on form "ID Start date – End date Fecha Evento Desde / Hasta Estado Estado Seleccionar R…" at bounding box center [674, 351] width 914 height 280
drag, startPoint x: 309, startPoint y: 291, endPoint x: 135, endPoint y: 258, distance: 176.9
click at [135, 258] on mat-sidenav-container "Firma Express Reportes Ingresos Devengados Detalles por CUIL RG Detalles - MT/P…" at bounding box center [579, 298] width 1158 height 489
type input "0000087724"
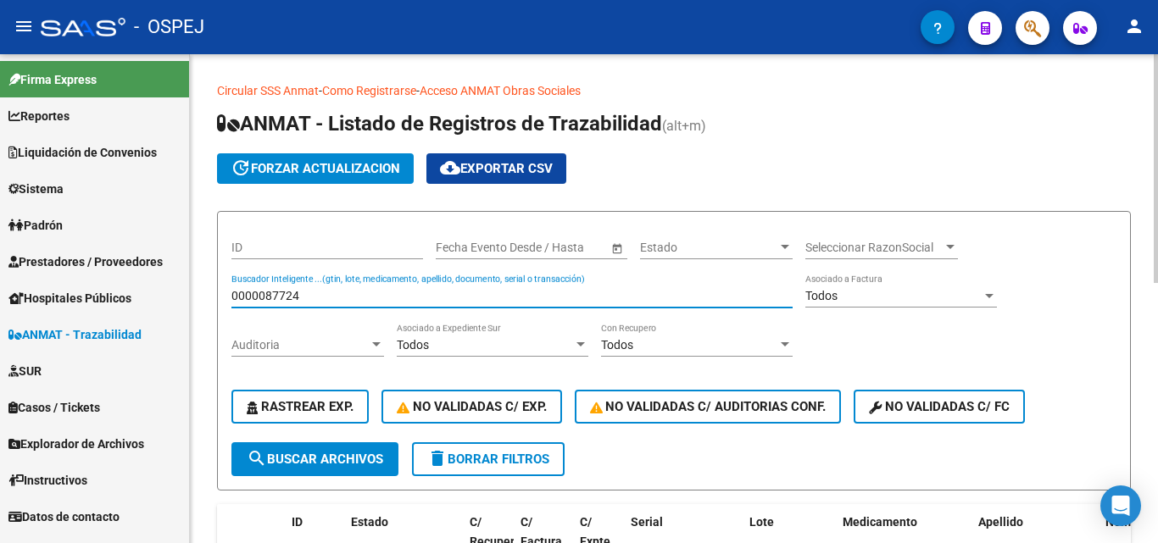
click at [299, 460] on span "search Buscar Archivos" at bounding box center [315, 459] width 136 height 15
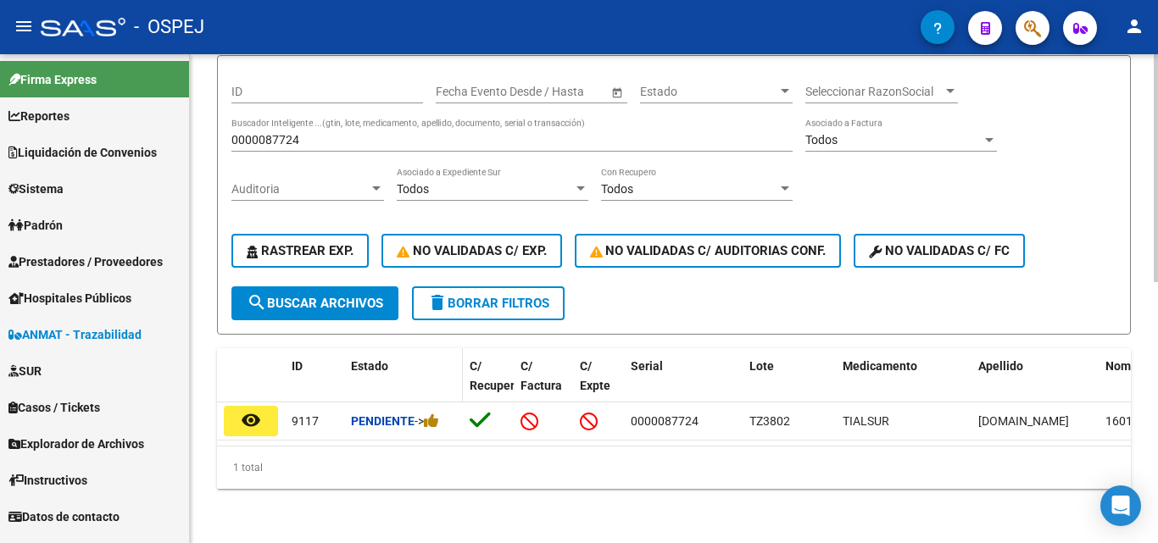
scroll to position [170, 0]
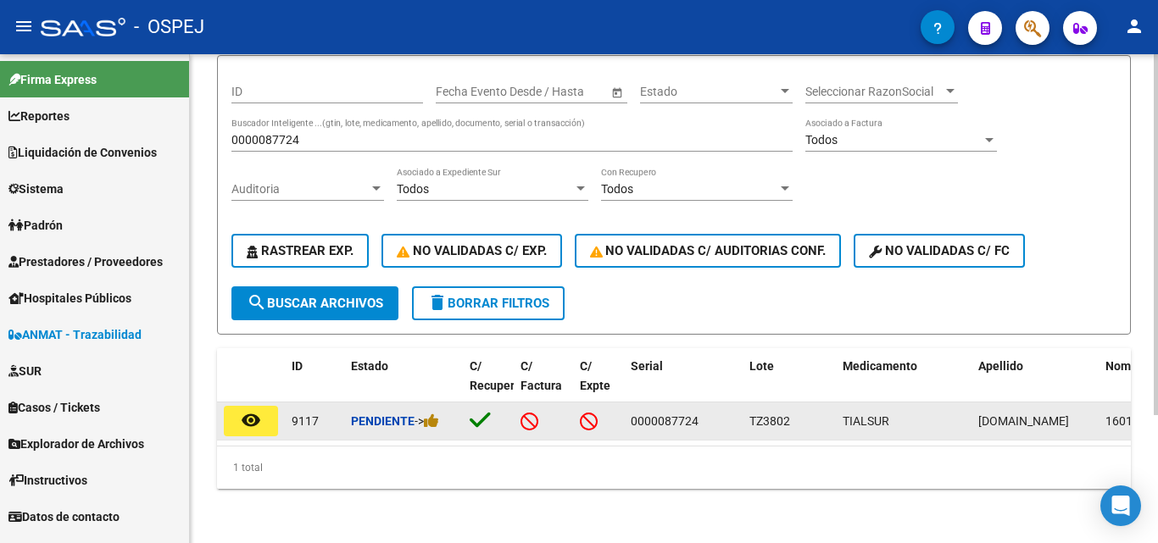
click at [253, 414] on mat-icon "remove_red_eye" at bounding box center [251, 420] width 20 height 20
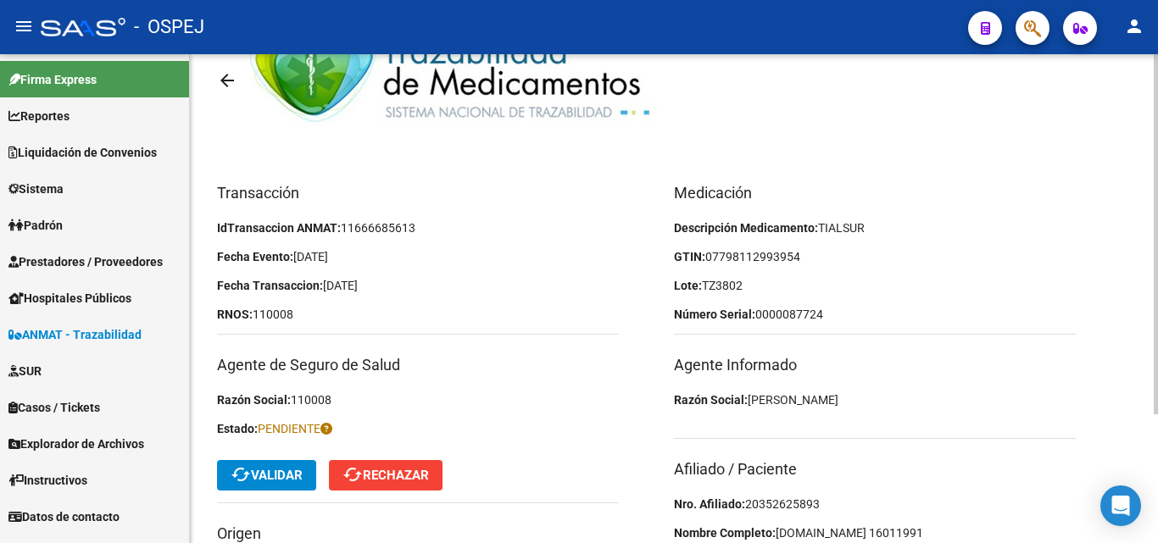
scroll to position [170, 0]
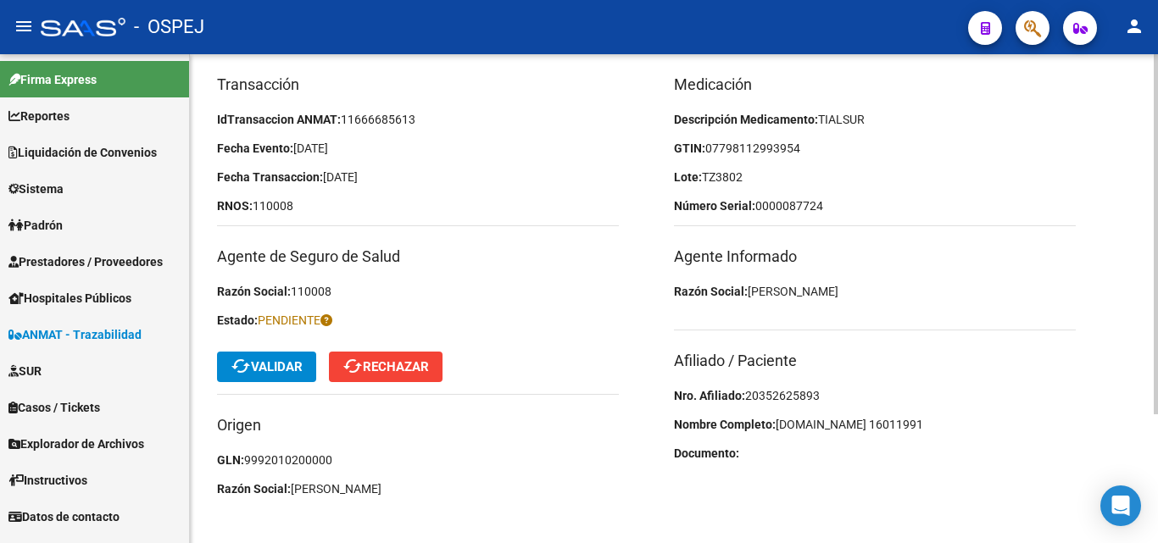
click at [750, 396] on span "20352625893" at bounding box center [782, 396] width 75 height 14
click at [1044, 365] on h3 "Afiliado / Paciente" at bounding box center [875, 361] width 402 height 24
click at [265, 365] on span "cached Validar" at bounding box center [267, 366] width 72 height 15
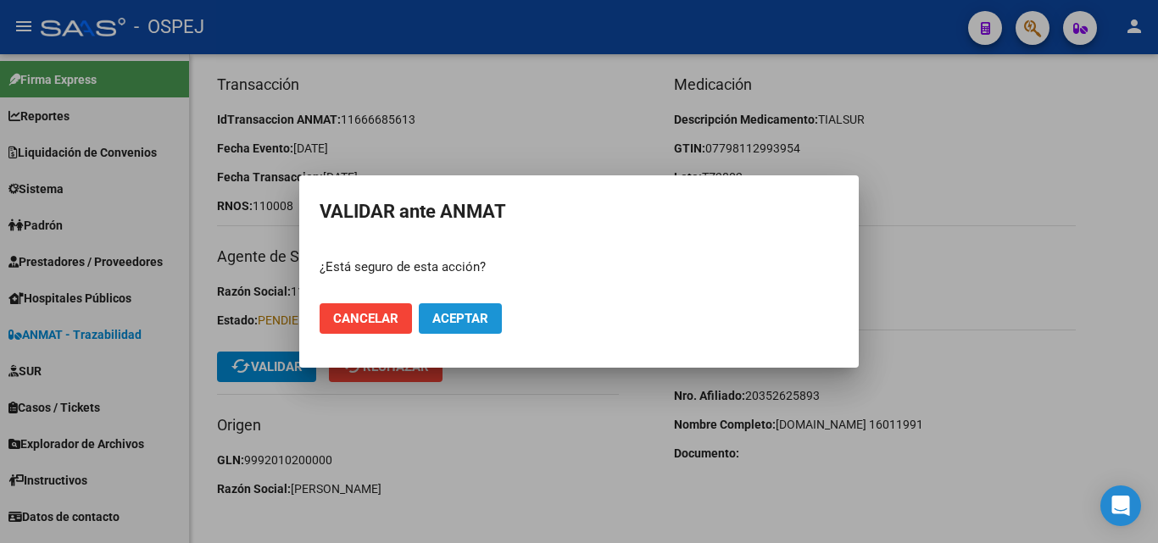
click at [450, 314] on span "Aceptar" at bounding box center [460, 318] width 56 height 15
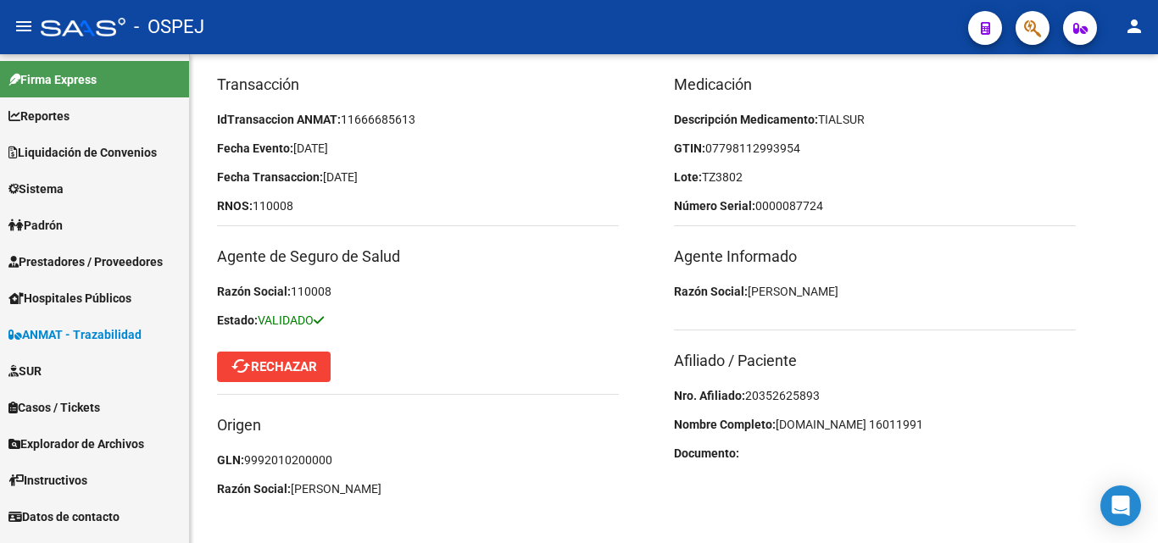
click at [80, 334] on span "ANMAT - Trazabilidad" at bounding box center [74, 335] width 133 height 19
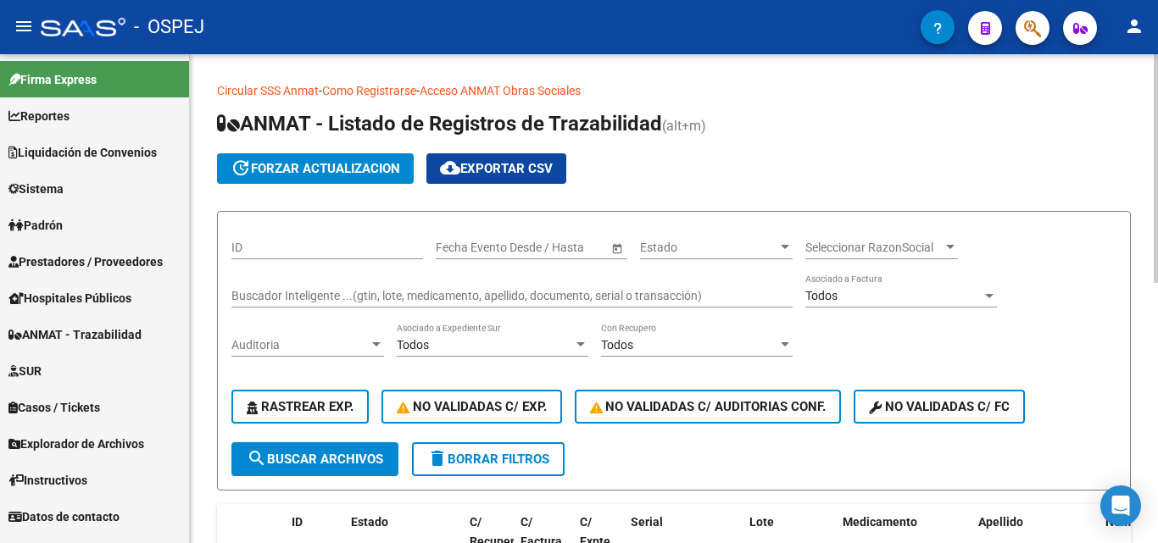
click at [265, 299] on input "Buscador Inteligente ...(gtin, lote, medicamento, apellido, documento, serial o…" at bounding box center [511, 296] width 561 height 14
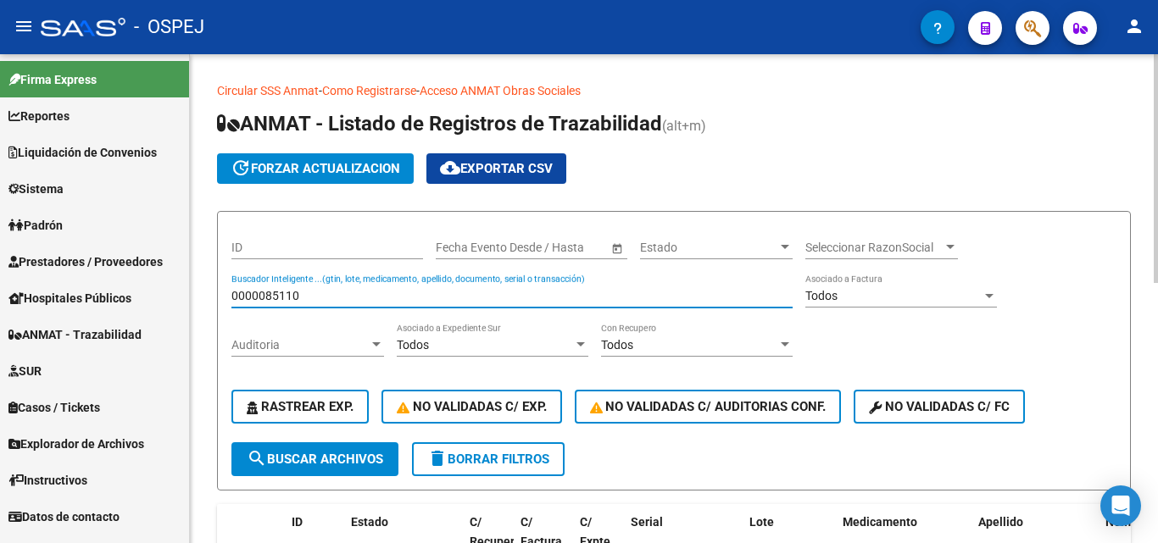
type input "0000085110"
click at [265, 446] on button "search Buscar Archivos" at bounding box center [314, 460] width 167 height 34
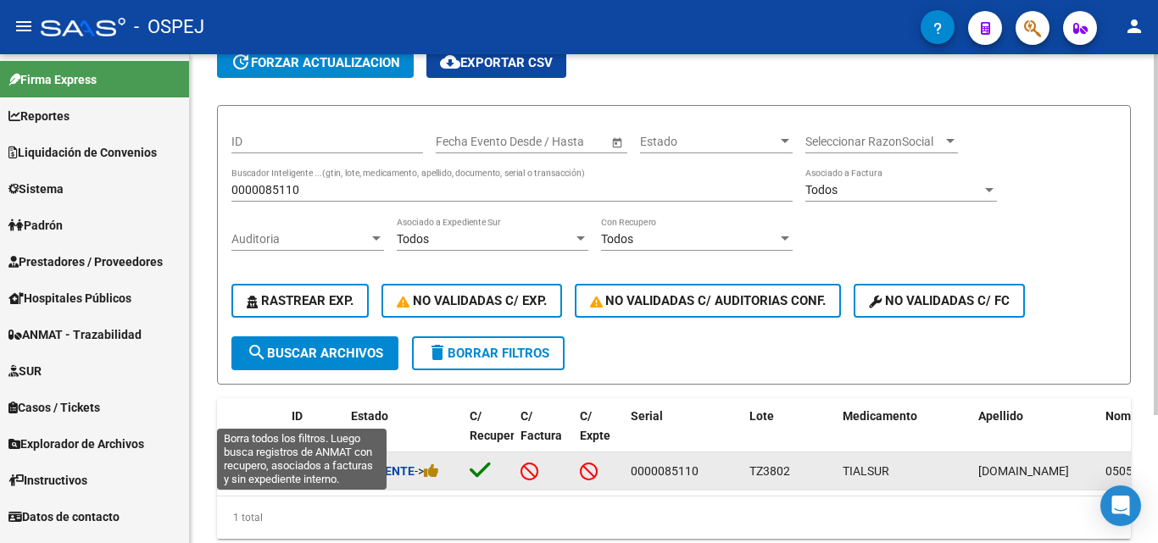
scroll to position [170, 0]
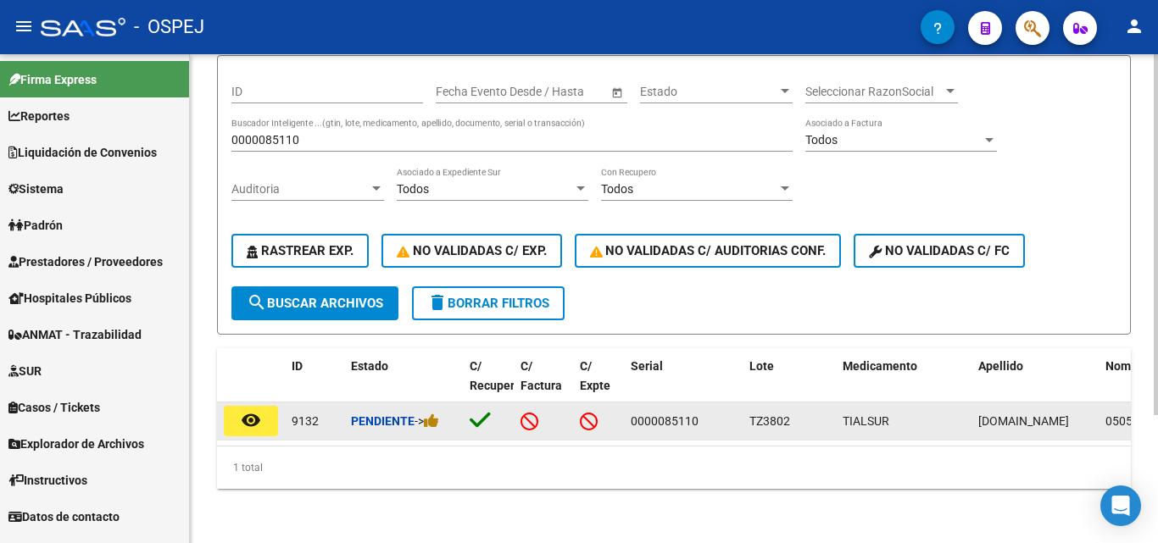
click at [252, 410] on mat-icon "remove_red_eye" at bounding box center [251, 420] width 20 height 20
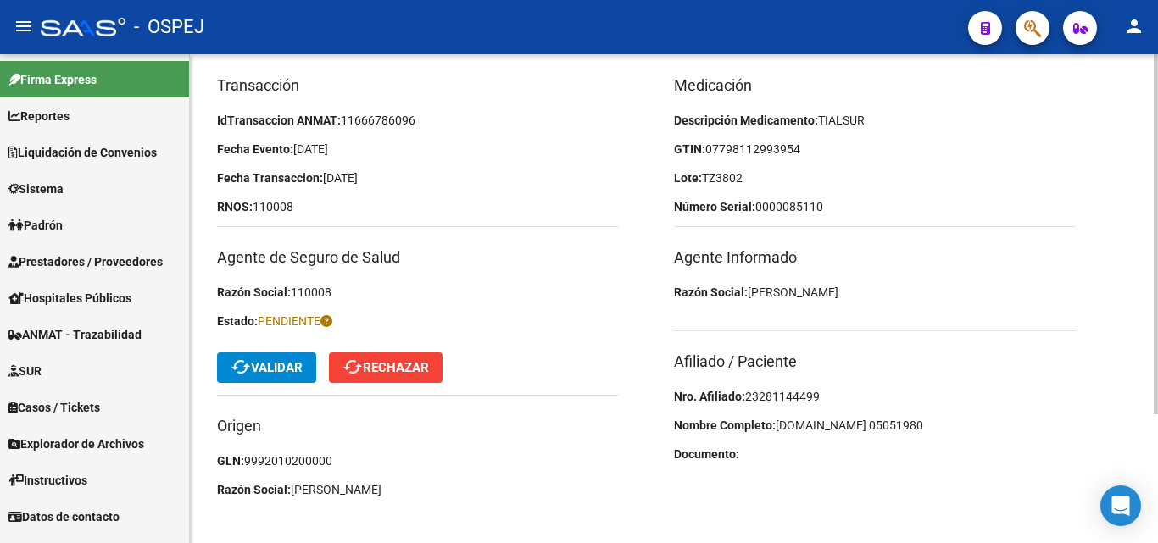
scroll to position [175, 0]
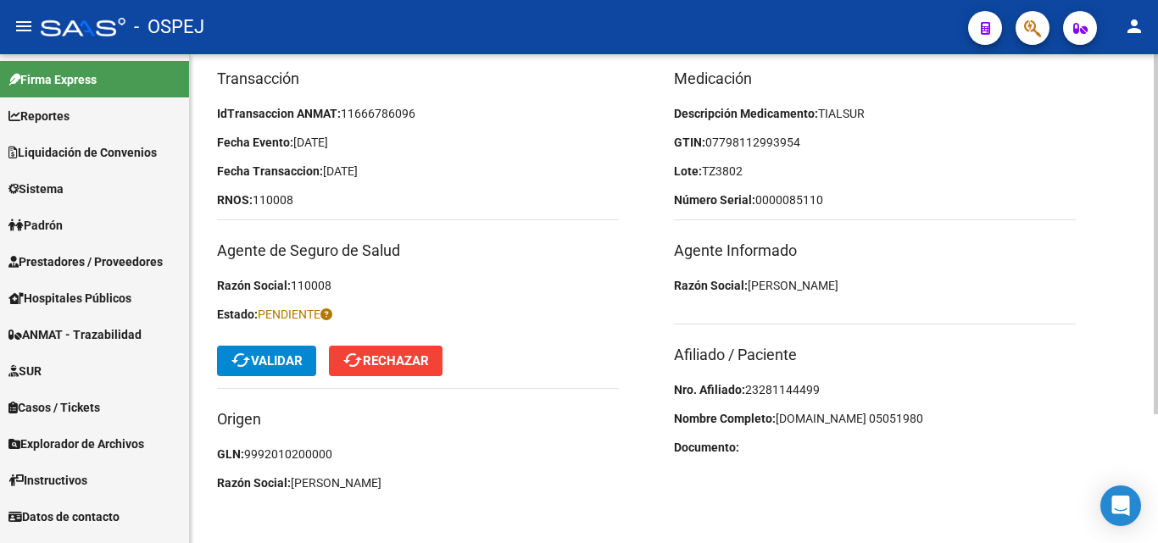
click at [769, 392] on span "23281144499" at bounding box center [782, 390] width 75 height 14
click at [244, 363] on mat-icon "cached" at bounding box center [241, 360] width 20 height 20
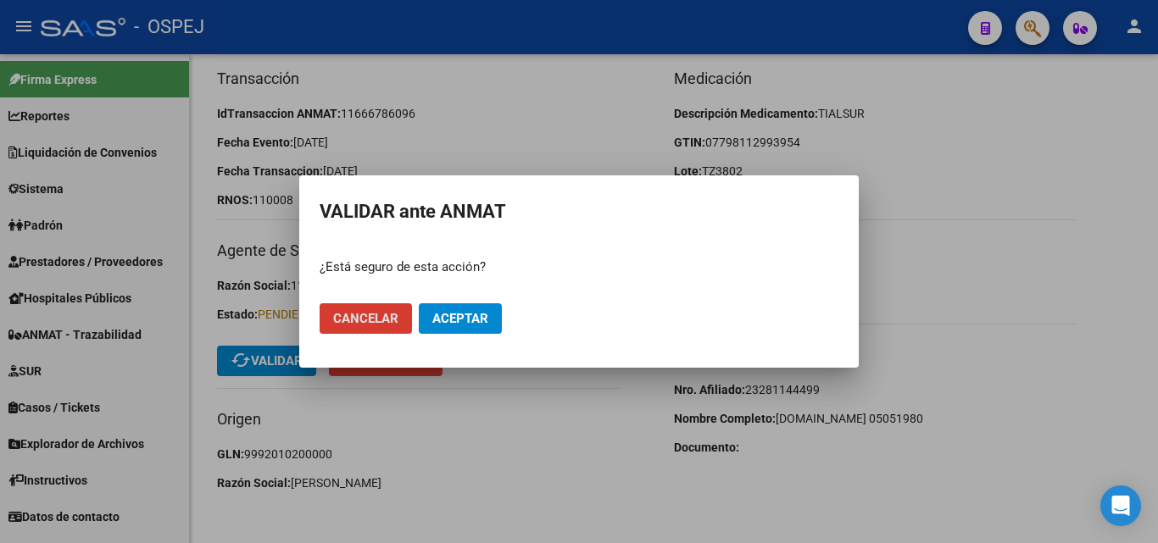
click at [456, 309] on button "Aceptar" at bounding box center [460, 319] width 83 height 31
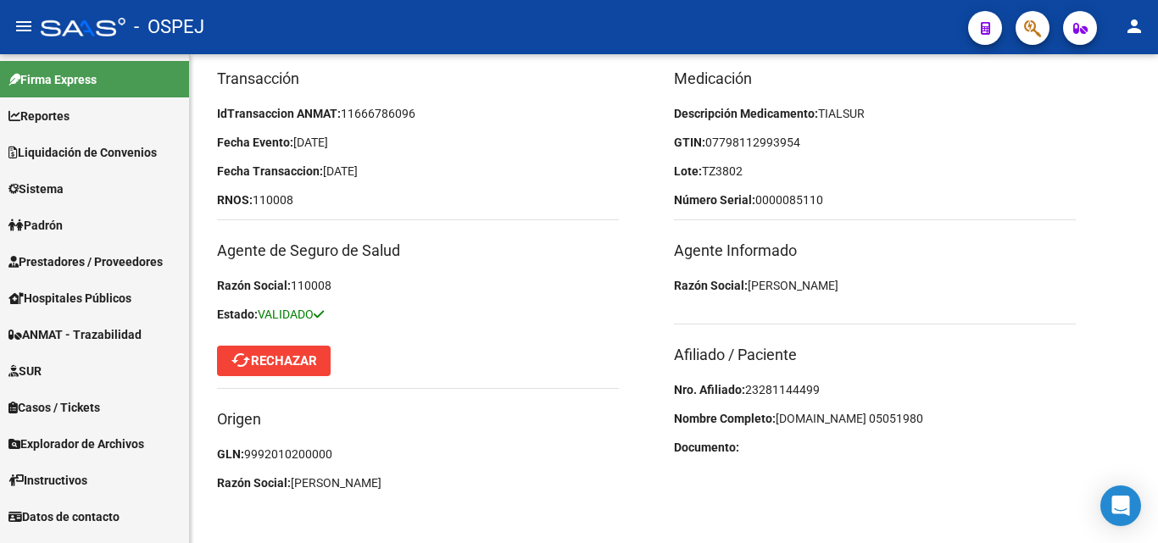
click at [92, 326] on span "ANMAT - Trazabilidad" at bounding box center [74, 335] width 133 height 19
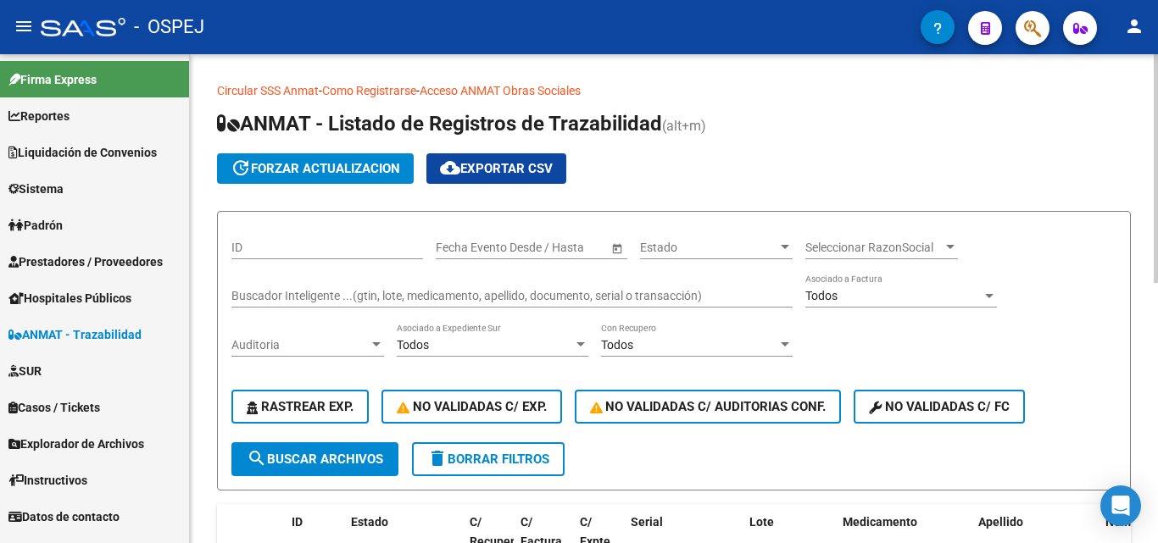
click at [319, 295] on input "Buscador Inteligente ...(gtin, lote, medicamento, apellido, documento, serial o…" at bounding box center [511, 296] width 561 height 14
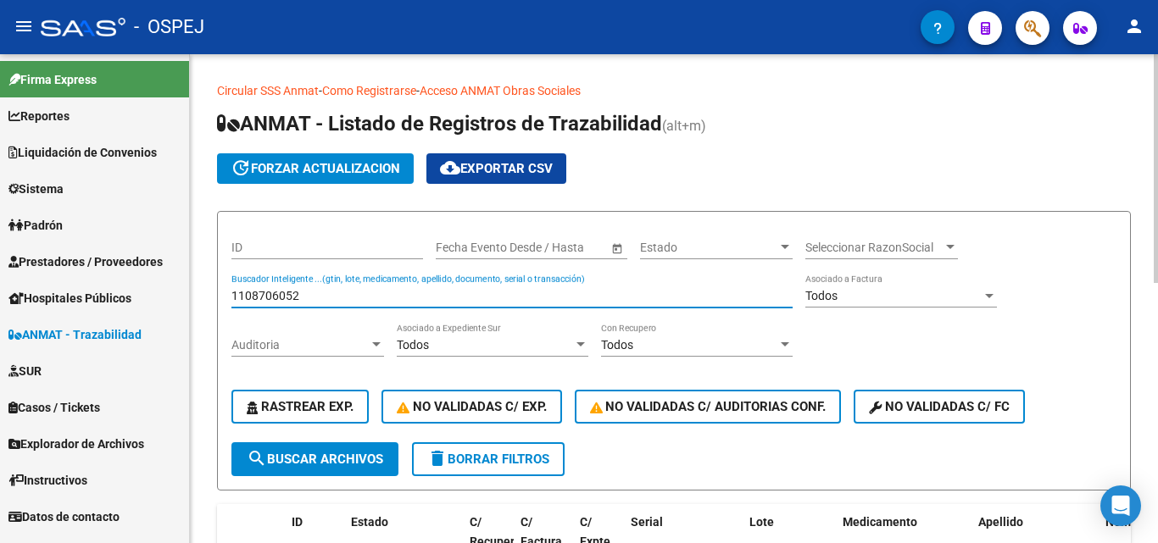
type input "1108706052"
click at [289, 447] on button "search Buscar Archivos" at bounding box center [314, 460] width 167 height 34
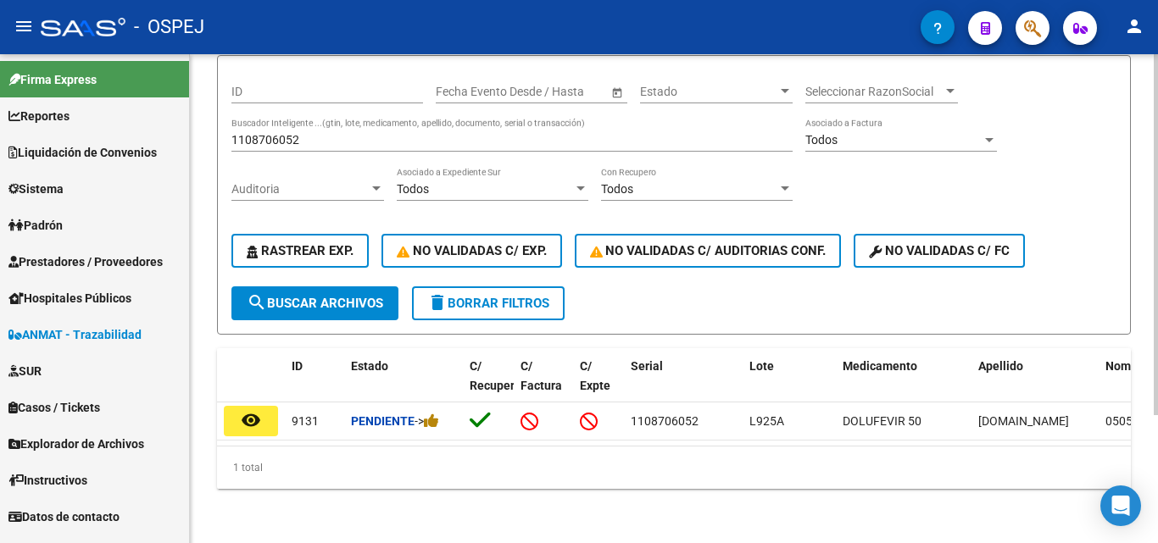
scroll to position [170, 0]
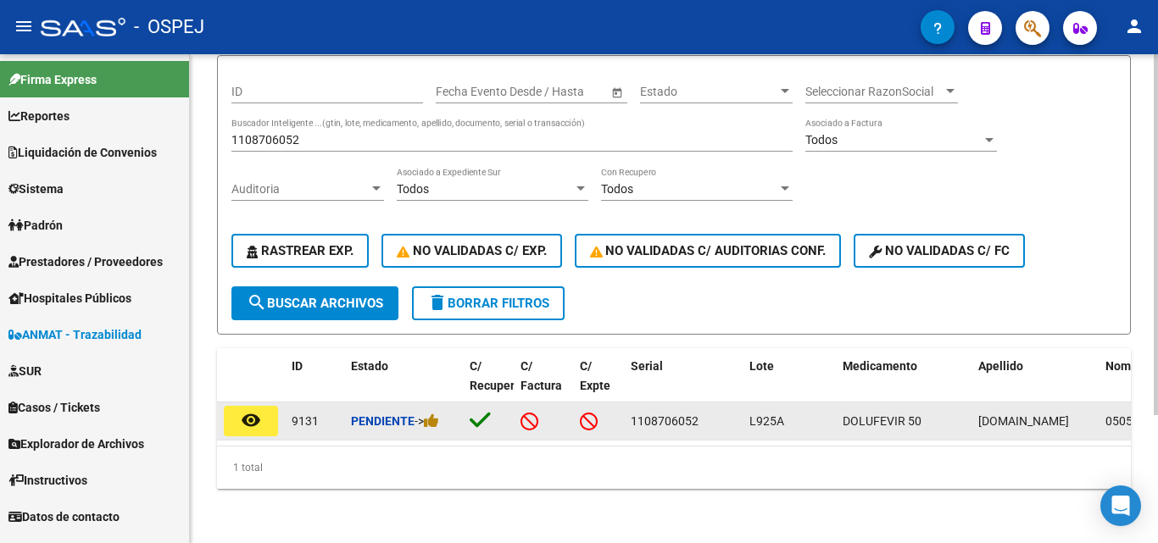
click at [250, 410] on mat-icon "remove_red_eye" at bounding box center [251, 420] width 20 height 20
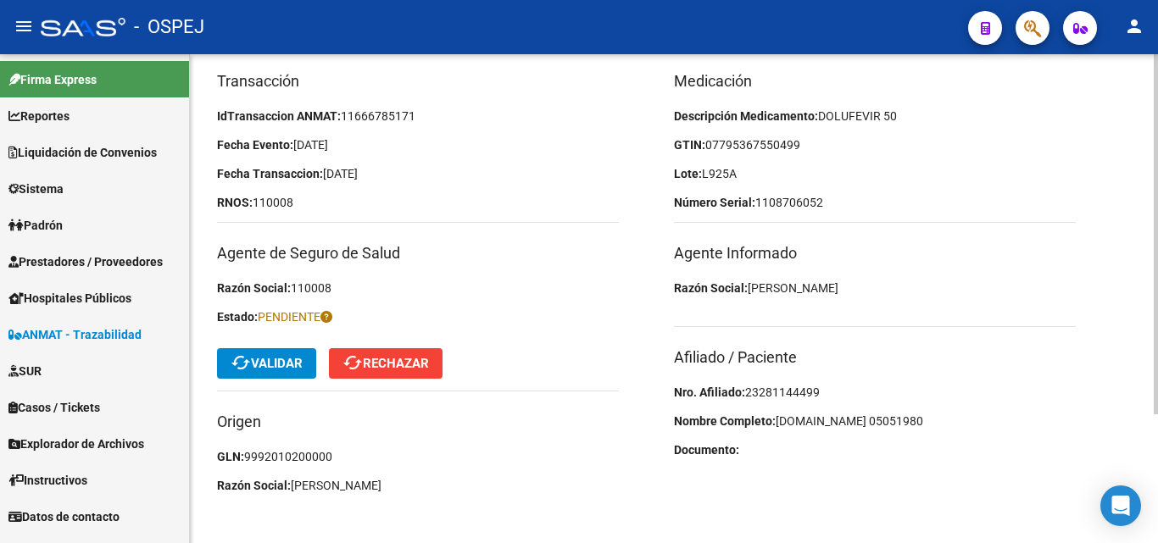
scroll to position [175, 0]
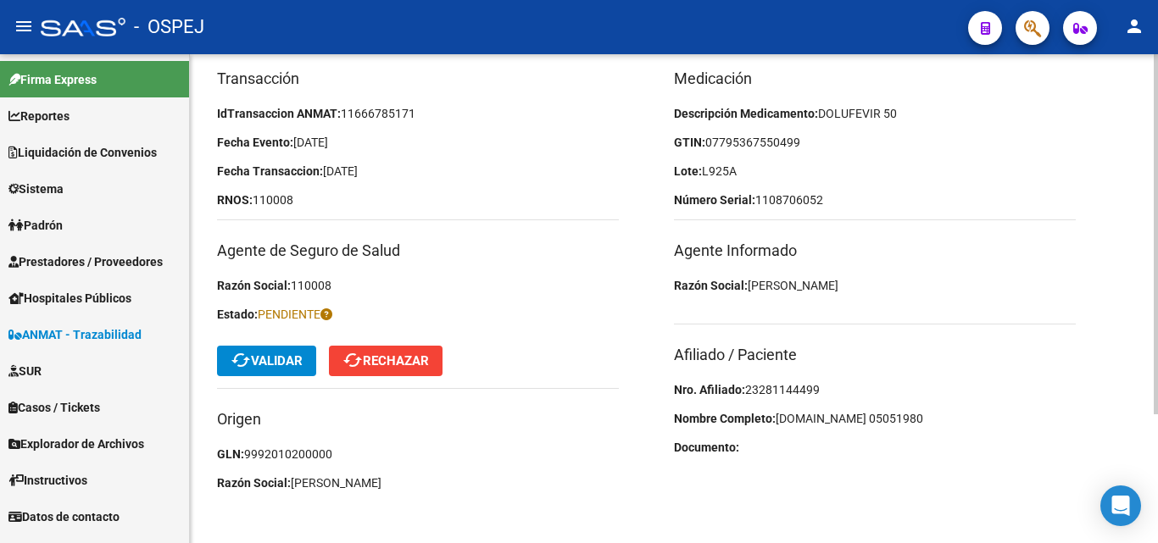
click at [767, 384] on span "23281144499" at bounding box center [782, 390] width 75 height 14
click at [1042, 342] on div "Medicación Descripción Medicamento: DOLUFEVIR 50 GTIN: 07795367550499 Lote: L92…" at bounding box center [902, 285] width 457 height 436
click at [931, 349] on h3 "Afiliado / Paciente" at bounding box center [875, 355] width 402 height 24
click at [249, 366] on mat-icon "cached" at bounding box center [241, 360] width 20 height 20
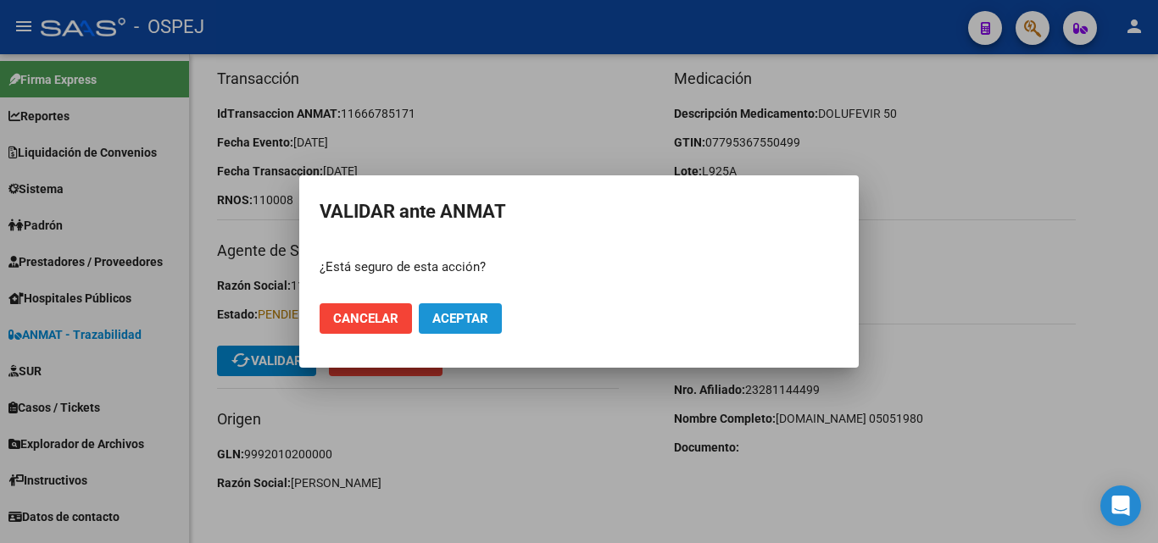
click at [470, 311] on span "Aceptar" at bounding box center [460, 318] width 56 height 15
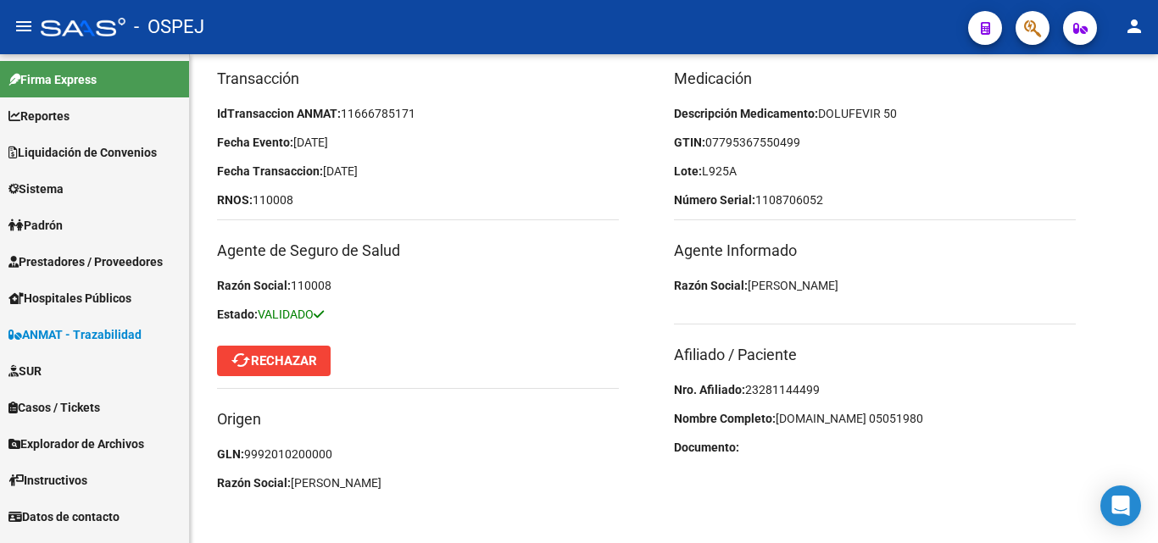
click at [48, 334] on span "ANMAT - Trazabilidad" at bounding box center [74, 335] width 133 height 19
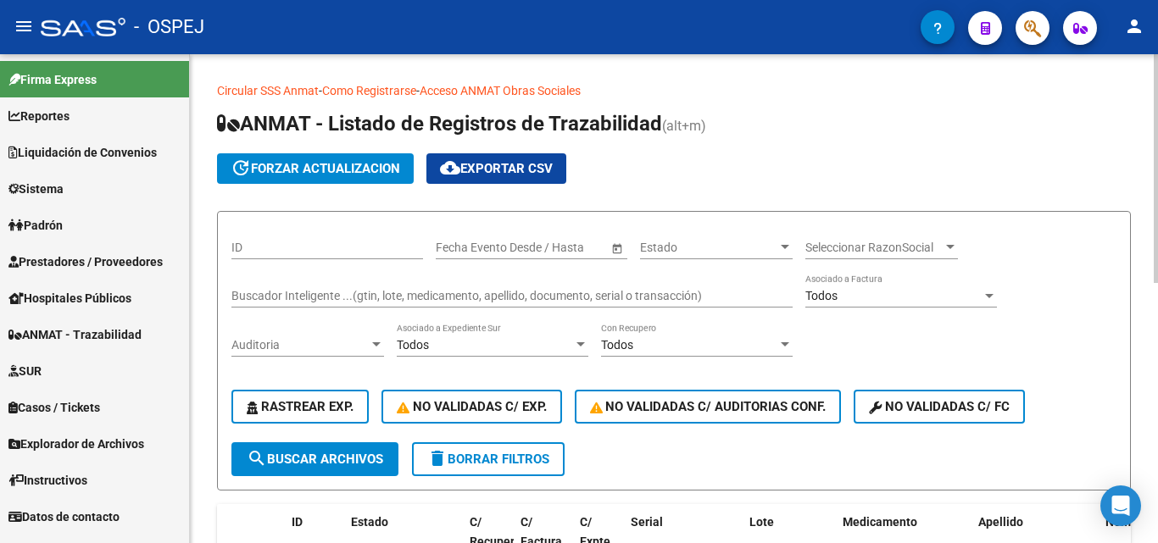
click at [243, 288] on div "Buscador Inteligente ...(gtin, lote, medicamento, apellido, documento, serial o…" at bounding box center [511, 291] width 561 height 34
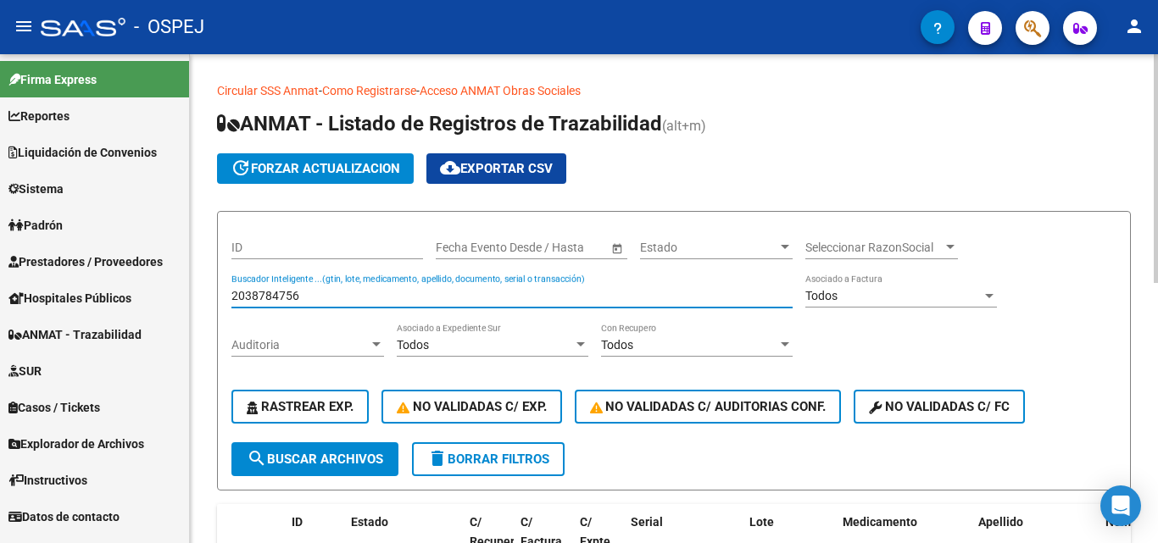
type input "2038784756"
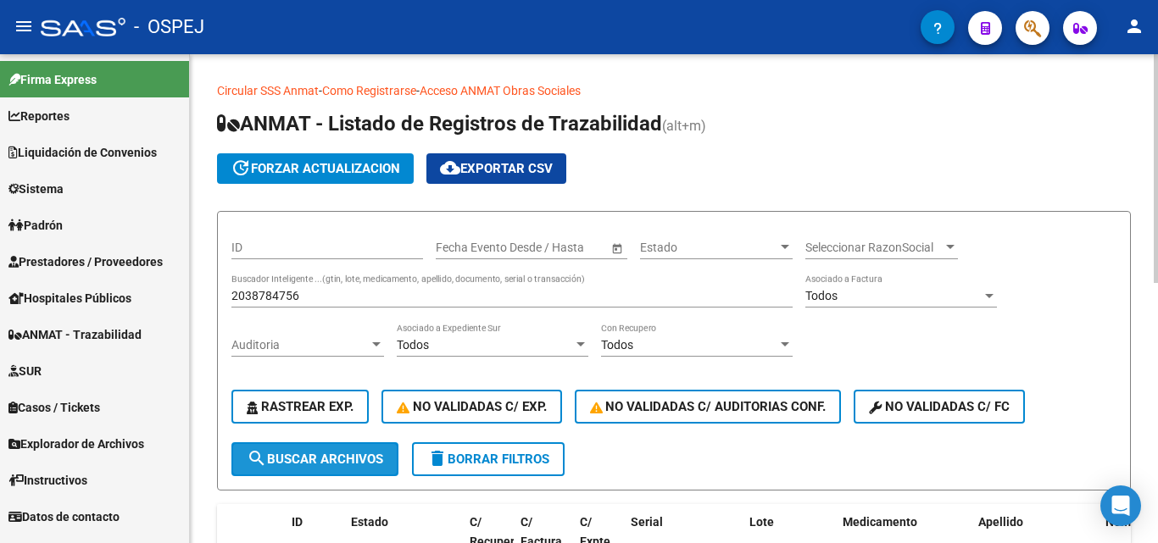
click at [293, 448] on button "search Buscar Archivos" at bounding box center [314, 460] width 167 height 34
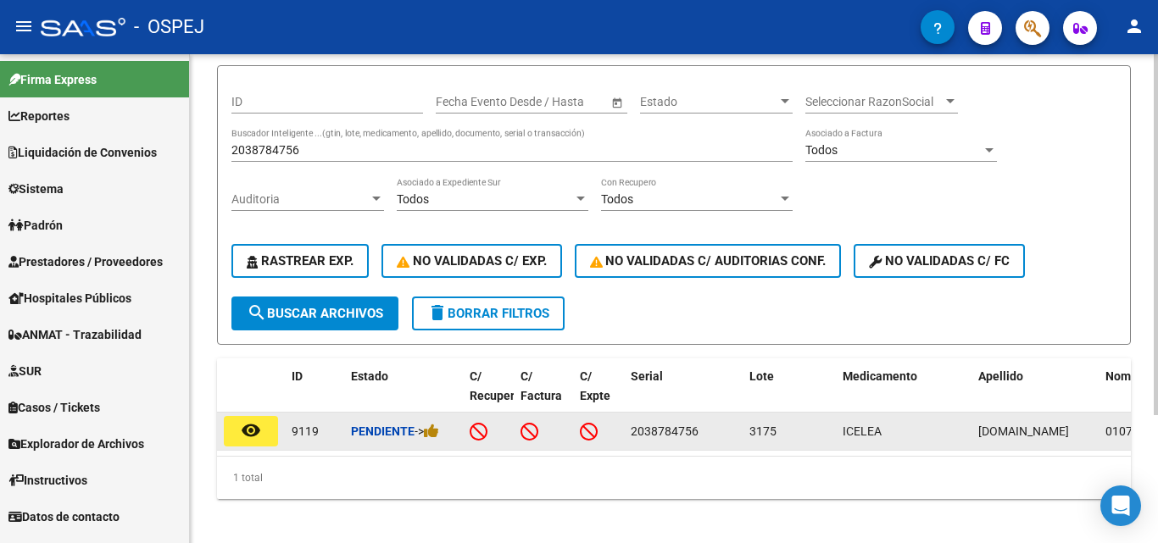
scroll to position [174, 0]
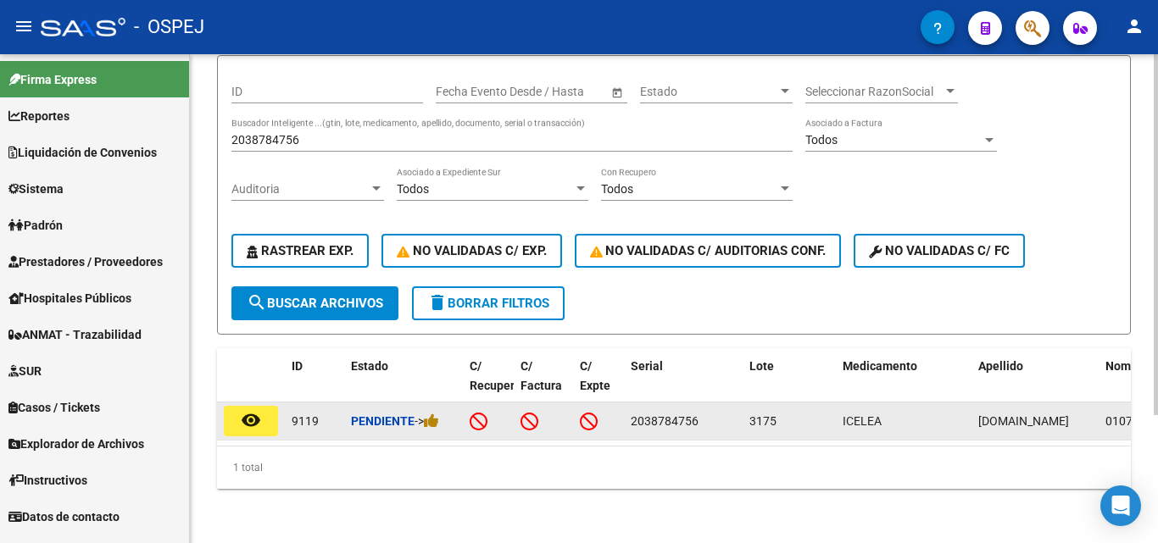
click at [240, 406] on button "remove_red_eye" at bounding box center [251, 421] width 54 height 31
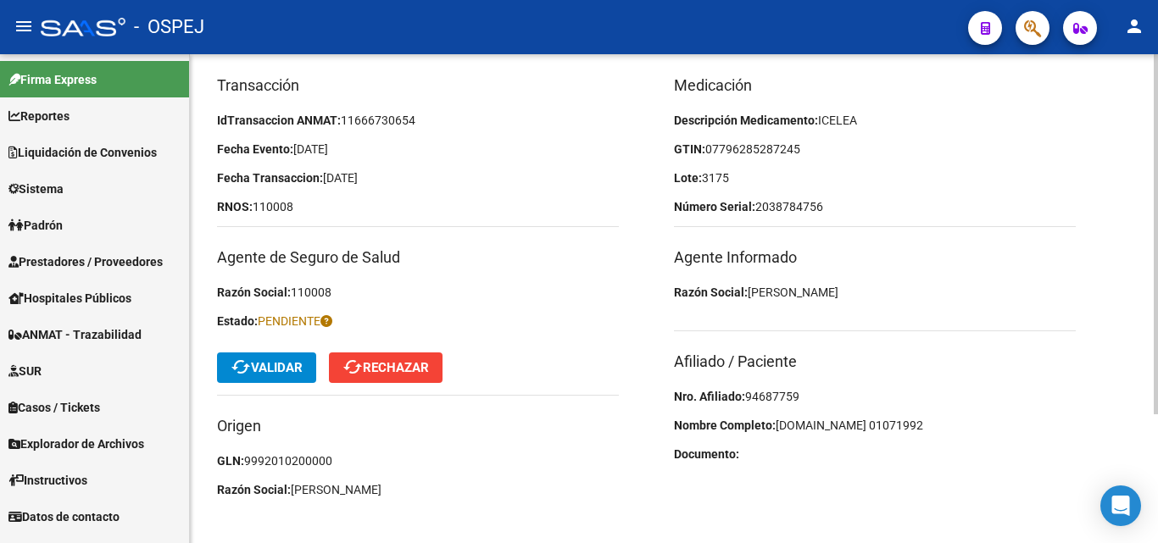
scroll to position [170, 0]
click at [785, 389] on span "94687759" at bounding box center [772, 396] width 54 height 14
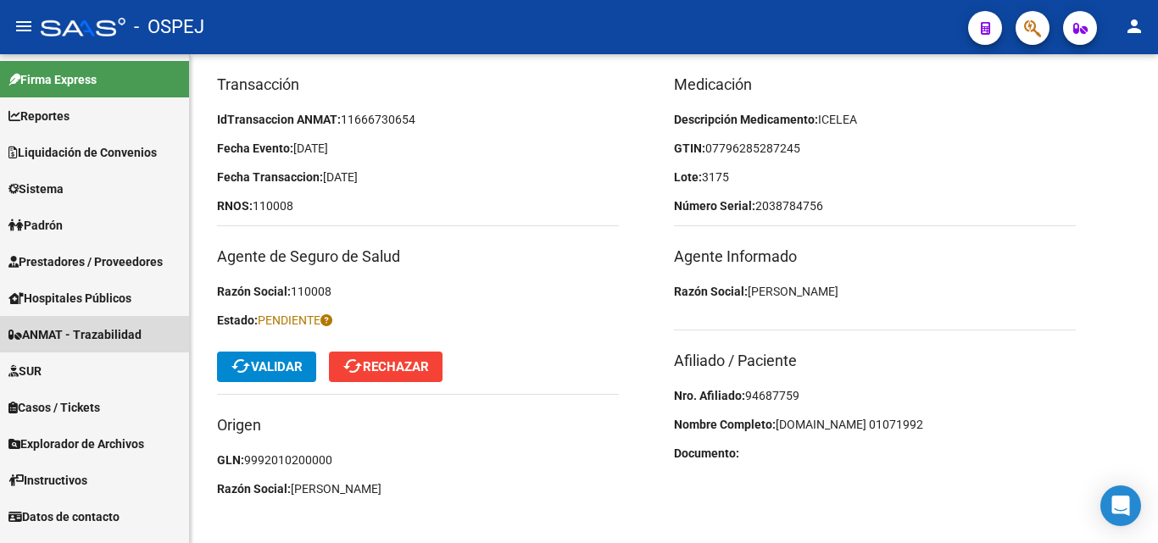
click at [93, 331] on span "ANMAT - Trazabilidad" at bounding box center [74, 335] width 133 height 19
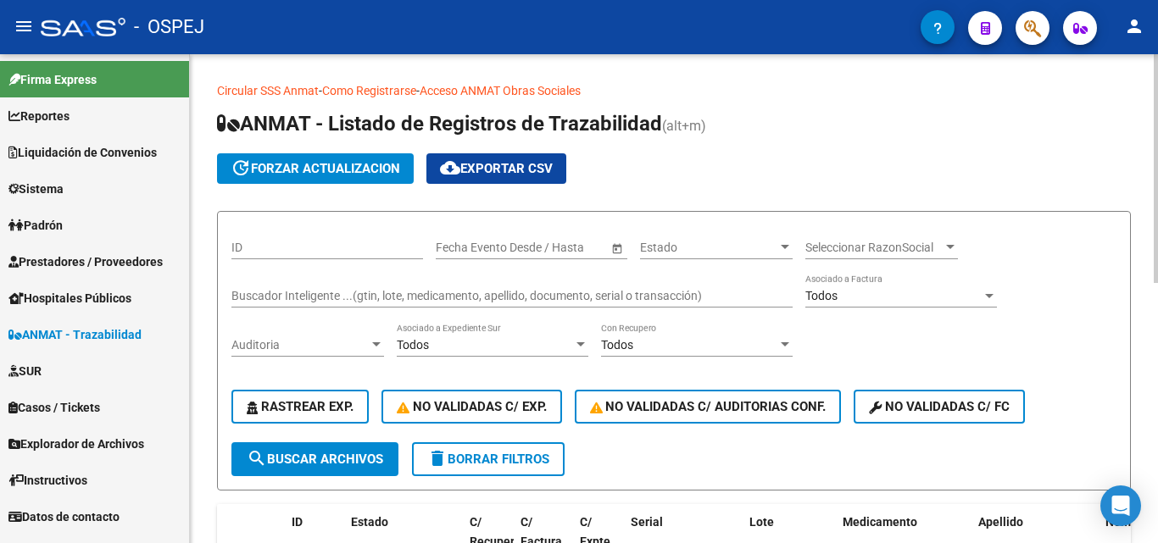
click at [265, 291] on input "Buscador Inteligente ...(gtin, lote, medicamento, apellido, documento, serial o…" at bounding box center [511, 296] width 561 height 14
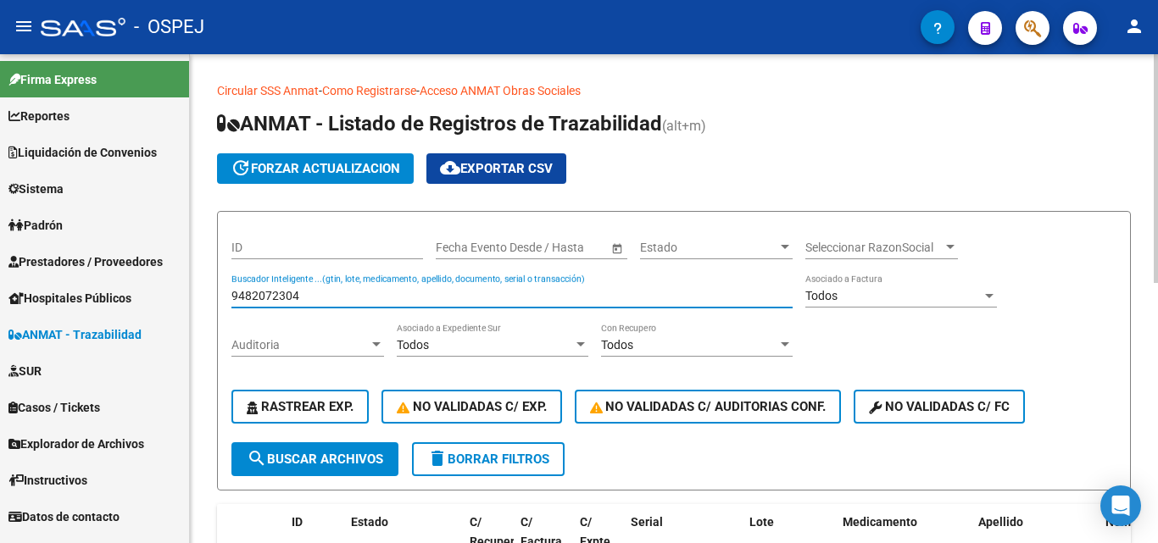
type input "9482072304"
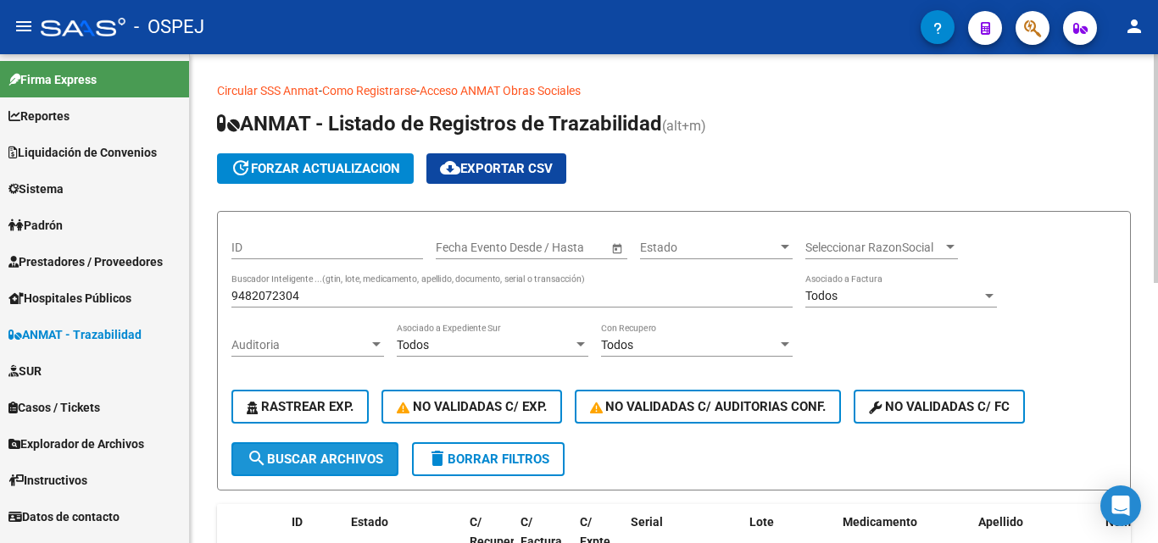
click at [276, 455] on span "search Buscar Archivos" at bounding box center [315, 459] width 136 height 15
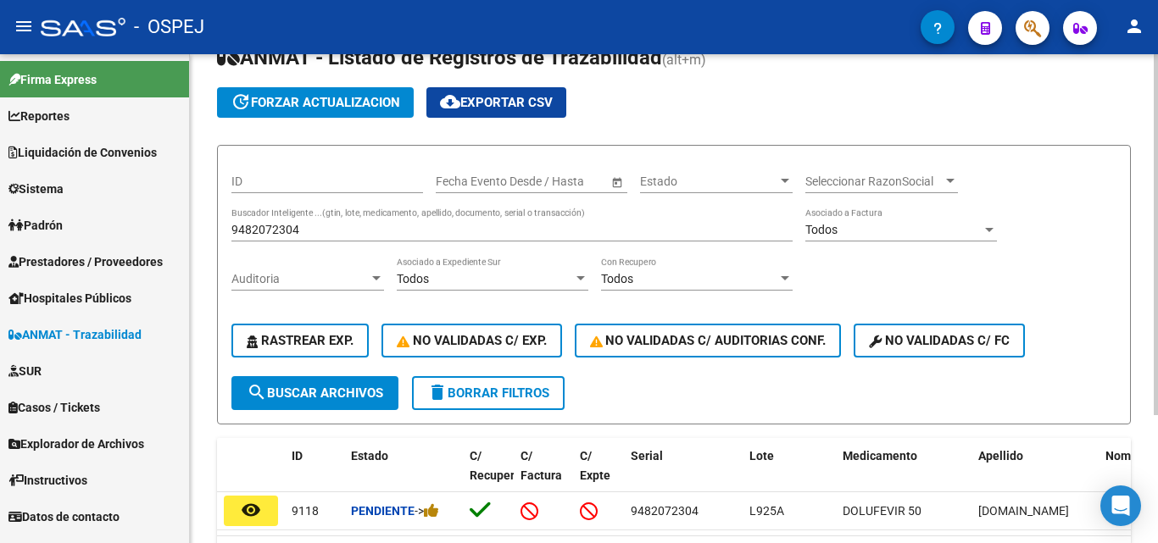
scroll to position [174, 0]
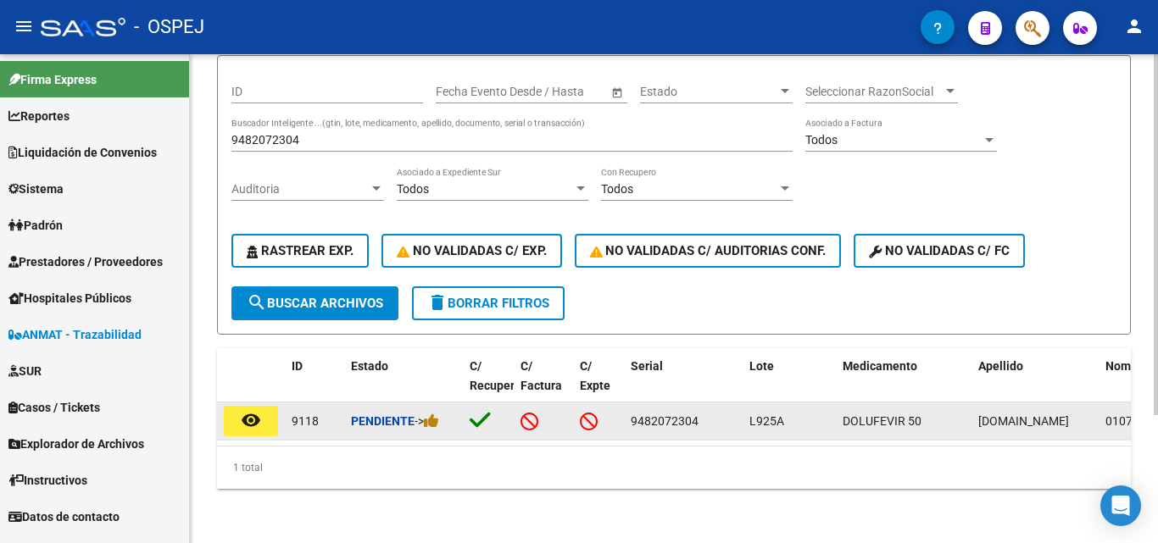
click at [238, 414] on button "remove_red_eye" at bounding box center [251, 421] width 54 height 31
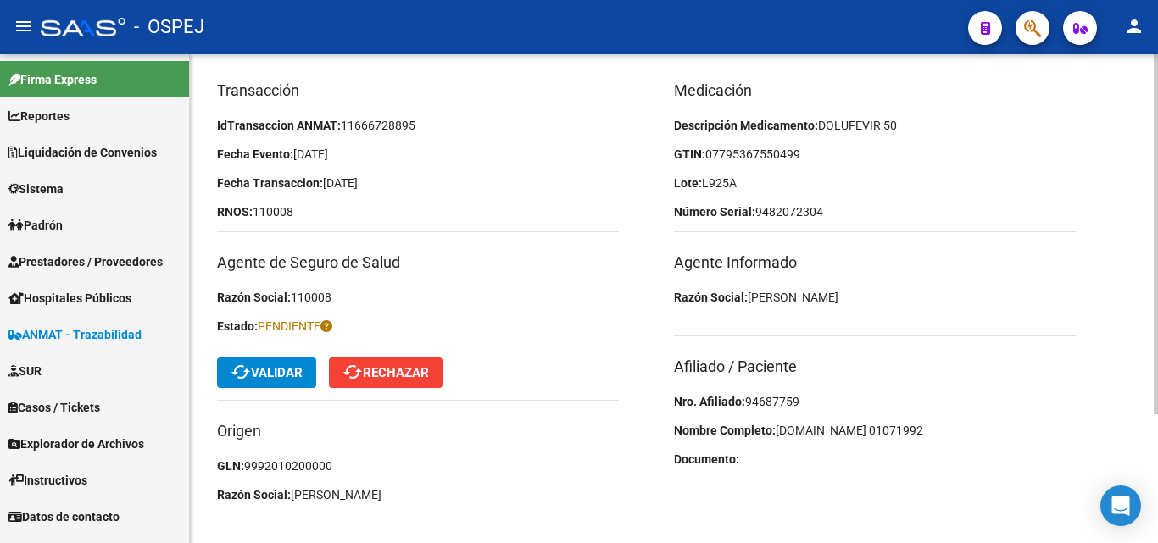
scroll to position [175, 0]
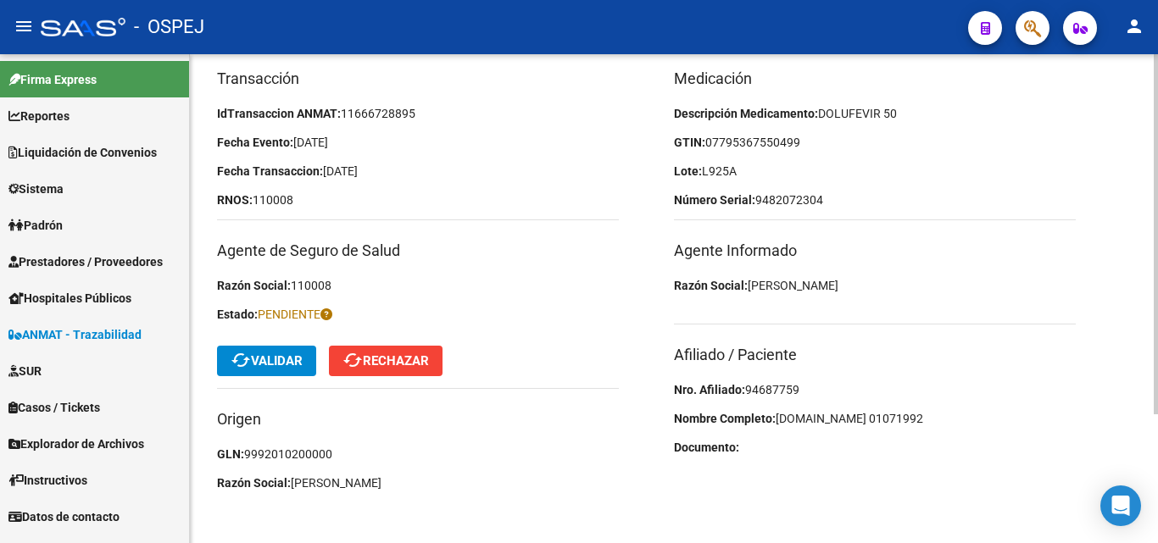
click at [760, 389] on span "94687759" at bounding box center [772, 390] width 54 height 14
click at [906, 382] on p "Nro. Afiliado: 94687759" at bounding box center [875, 390] width 402 height 19
click at [73, 333] on span "ANMAT - Trazabilidad" at bounding box center [74, 335] width 133 height 19
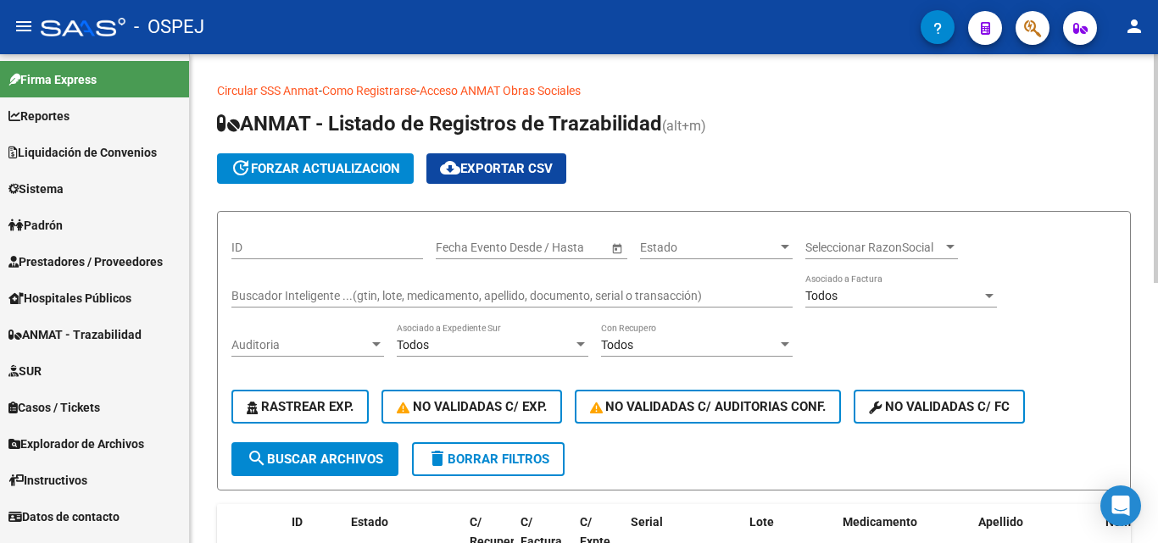
click at [262, 297] on input "Buscador Inteligente ...(gtin, lote, medicamento, apellido, documento, serial o…" at bounding box center [511, 296] width 561 height 14
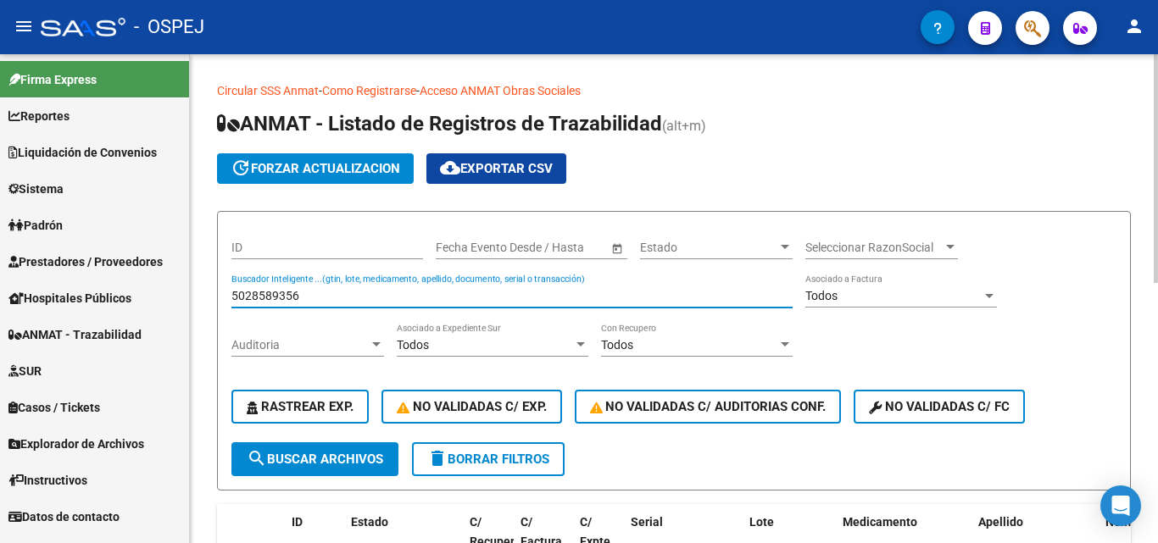
type input "5028589356"
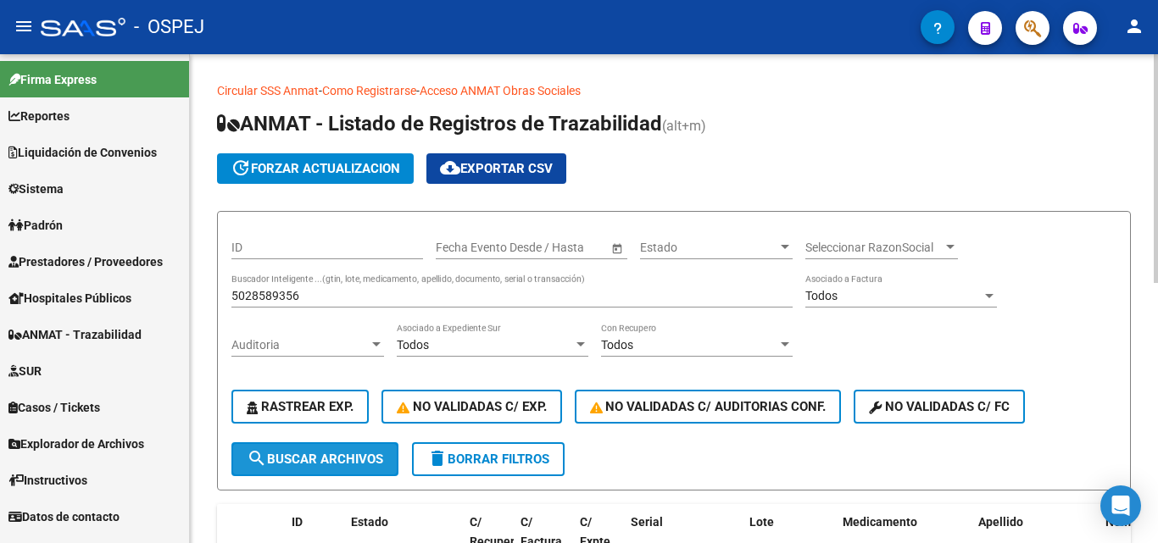
click at [355, 471] on button "search Buscar Archivos" at bounding box center [314, 460] width 167 height 34
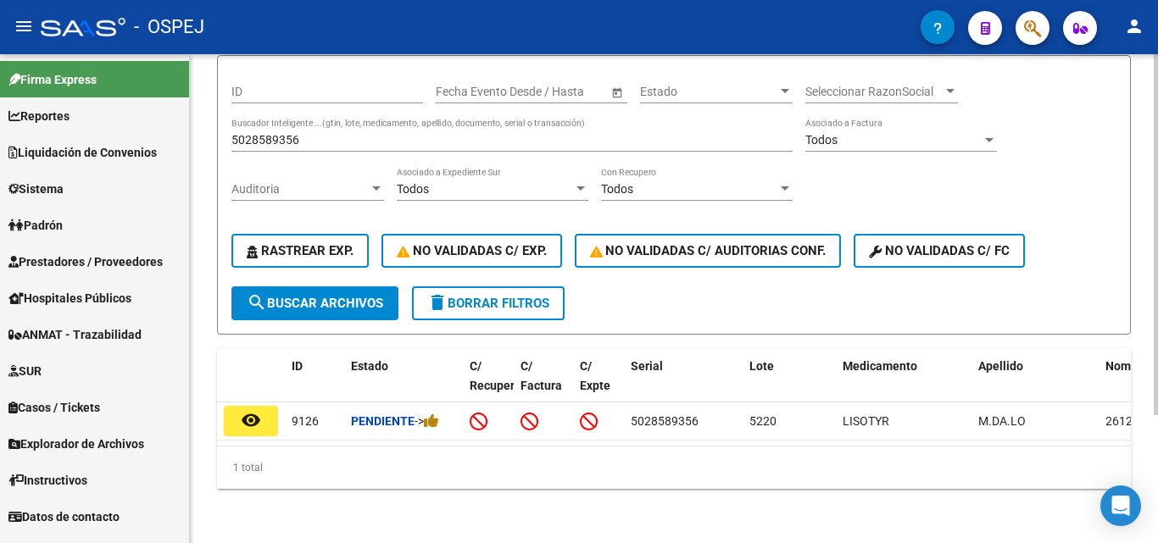
scroll to position [170, 0]
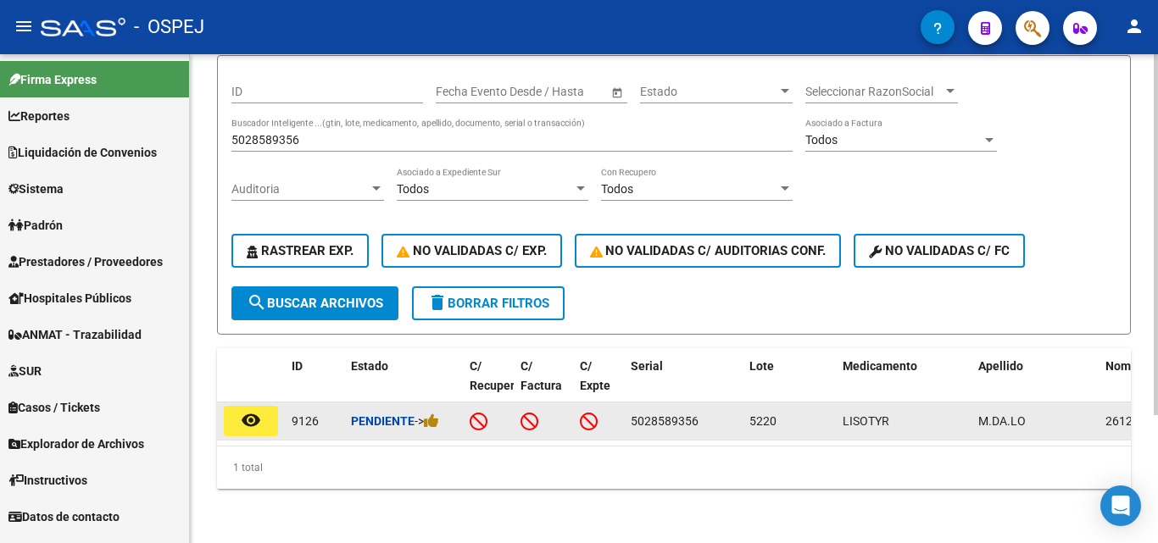
click at [238, 420] on button "remove_red_eye" at bounding box center [251, 421] width 54 height 31
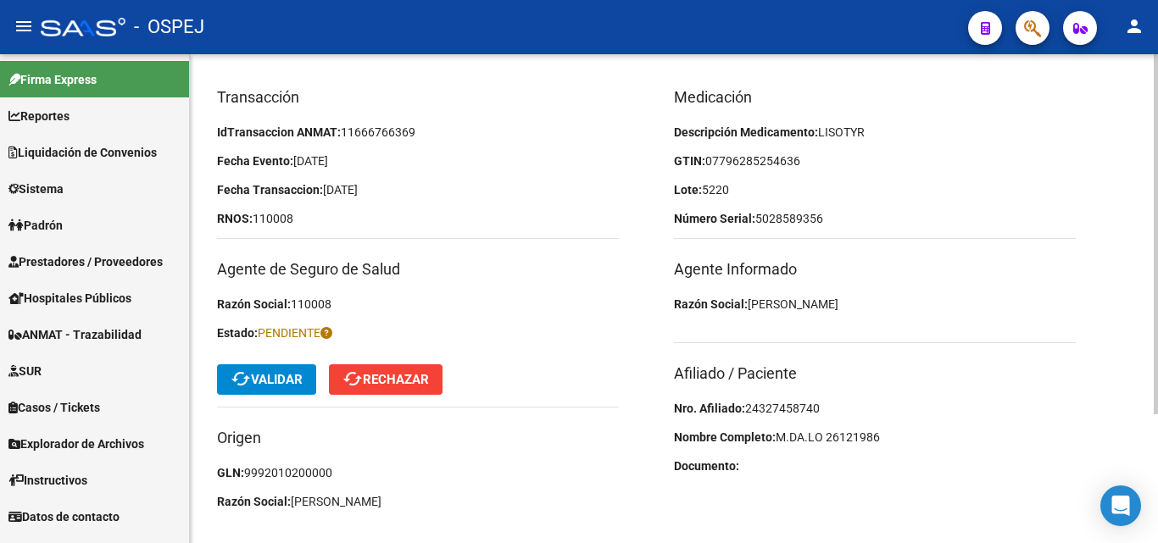
scroll to position [170, 0]
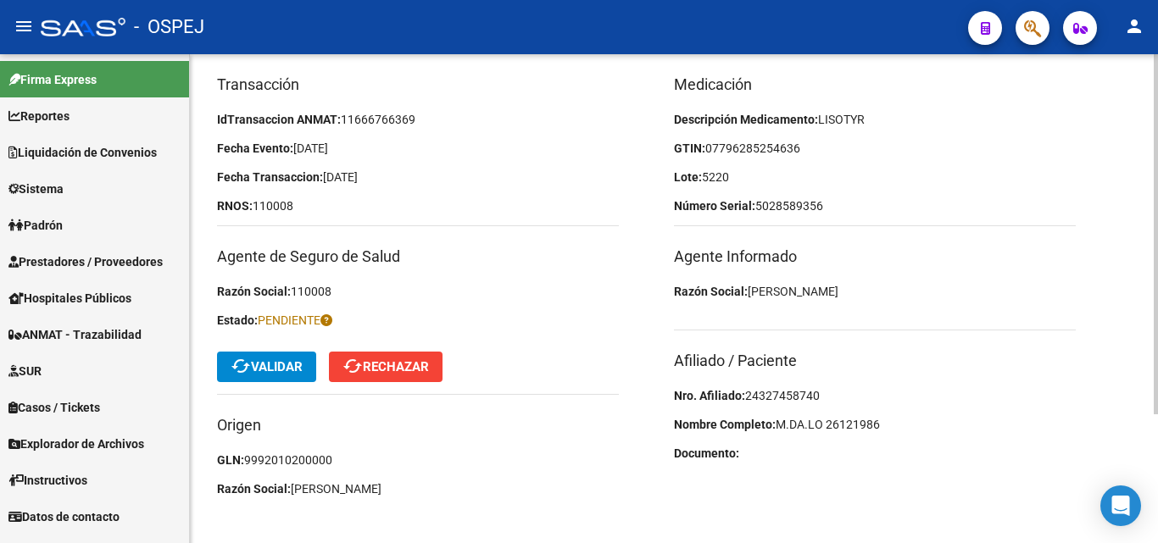
click at [757, 407] on div "Medicación Descripción Medicamento: LISOTYR GTIN: 07796285254636 Lote: 5220 Núm…" at bounding box center [902, 291] width 457 height 436
click at [762, 398] on span "24327458740" at bounding box center [782, 396] width 75 height 14
click at [964, 324] on div "Medicación Descripción Medicamento: LISOTYR GTIN: 07796285254636 Lote: 5220 Núm…" at bounding box center [902, 291] width 457 height 436
click at [293, 365] on span "cached Validar" at bounding box center [267, 366] width 72 height 15
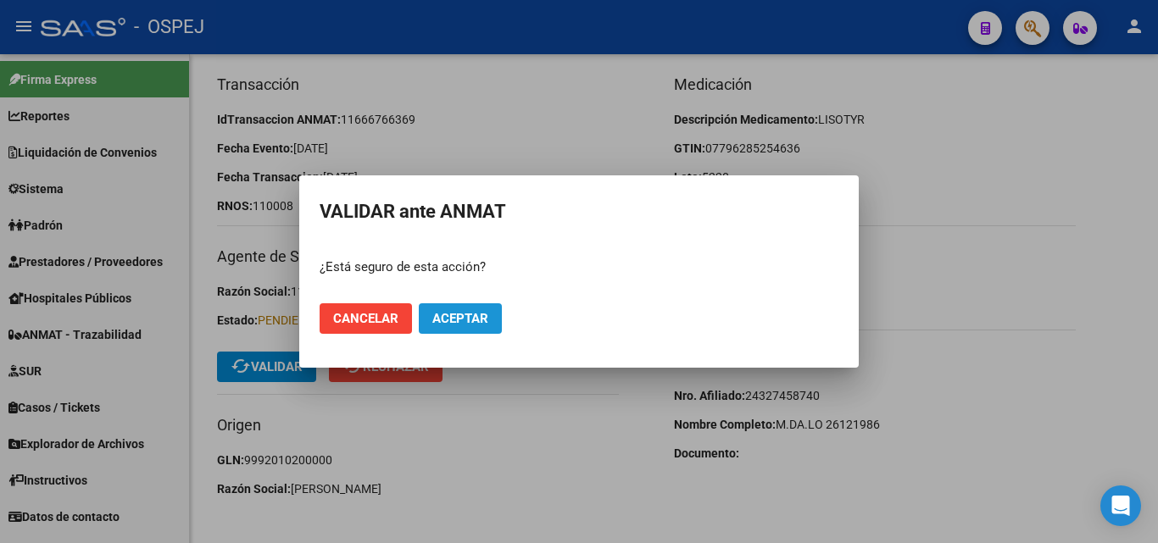
click at [477, 319] on span "Aceptar" at bounding box center [460, 318] width 56 height 15
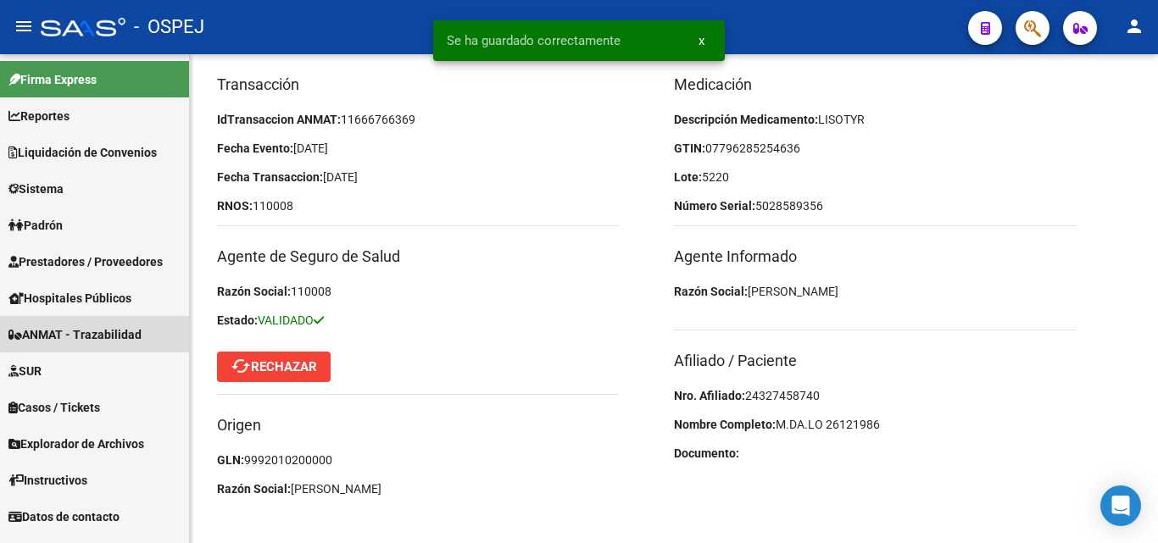
click at [75, 334] on span "ANMAT - Trazabilidad" at bounding box center [74, 335] width 133 height 19
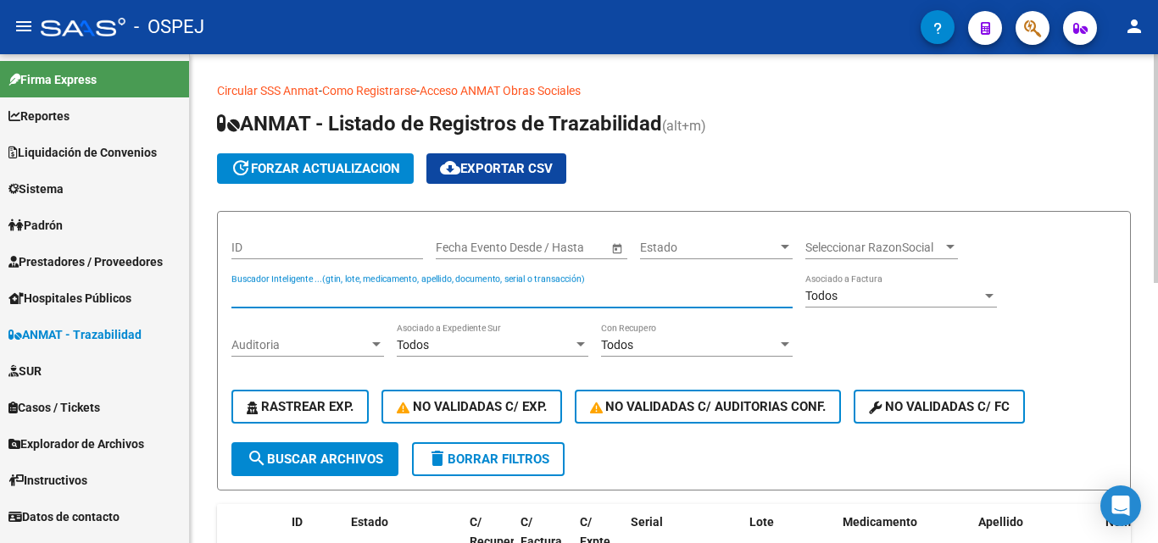
click at [332, 292] on input "Buscador Inteligente ...(gtin, lote, medicamento, apellido, documento, serial o…" at bounding box center [511, 296] width 561 height 14
type input "2386756094"
click at [356, 441] on div "ID Start date – End date Fecha Evento Desde / Hasta Estado Estado Seleccionar R…" at bounding box center [673, 334] width 885 height 217
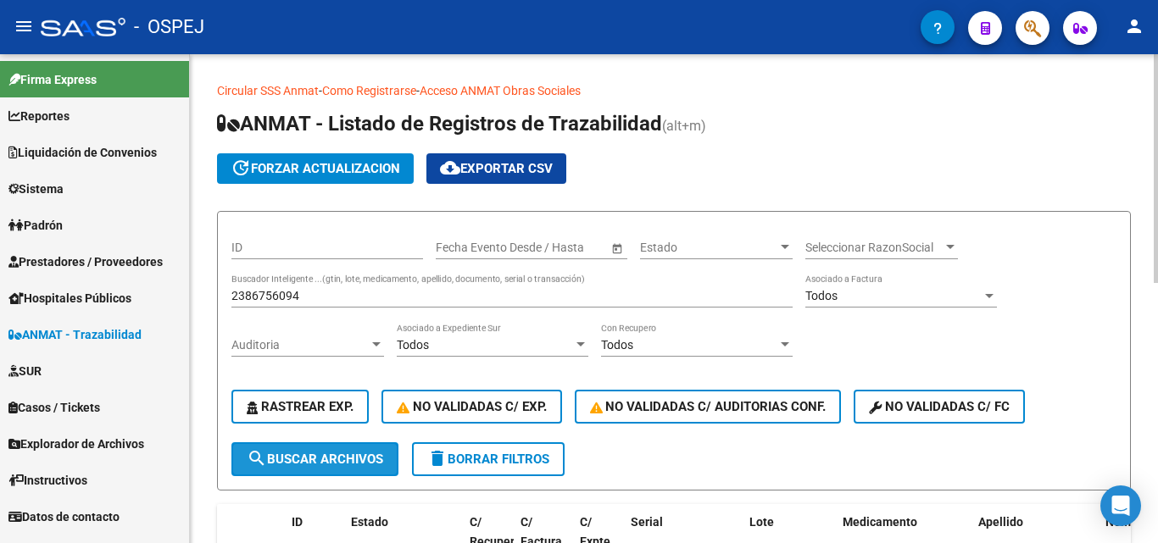
click at [345, 459] on span "search Buscar Archivos" at bounding box center [315, 459] width 136 height 15
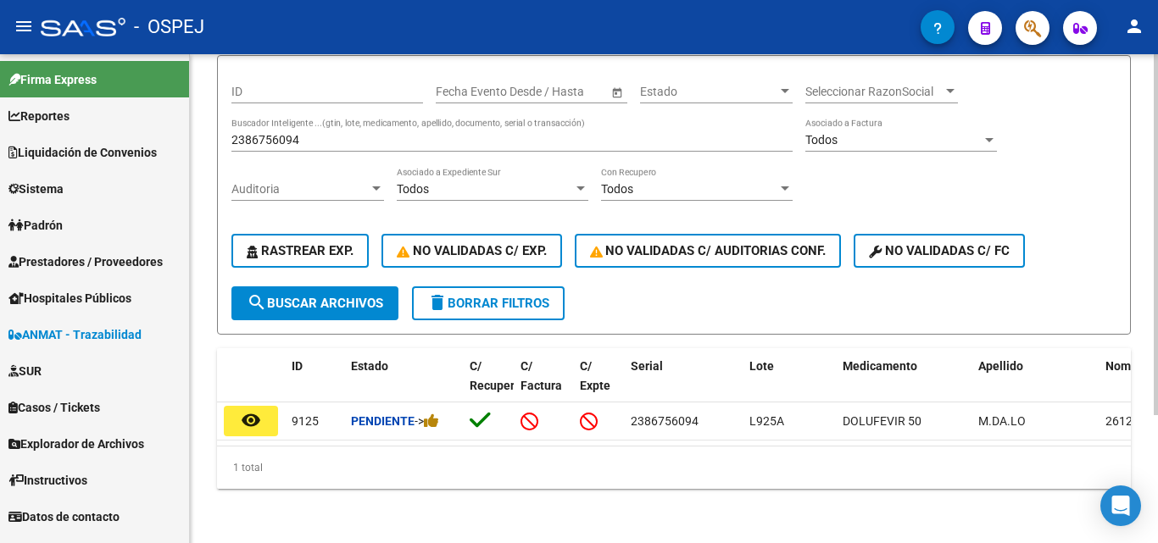
scroll to position [174, 0]
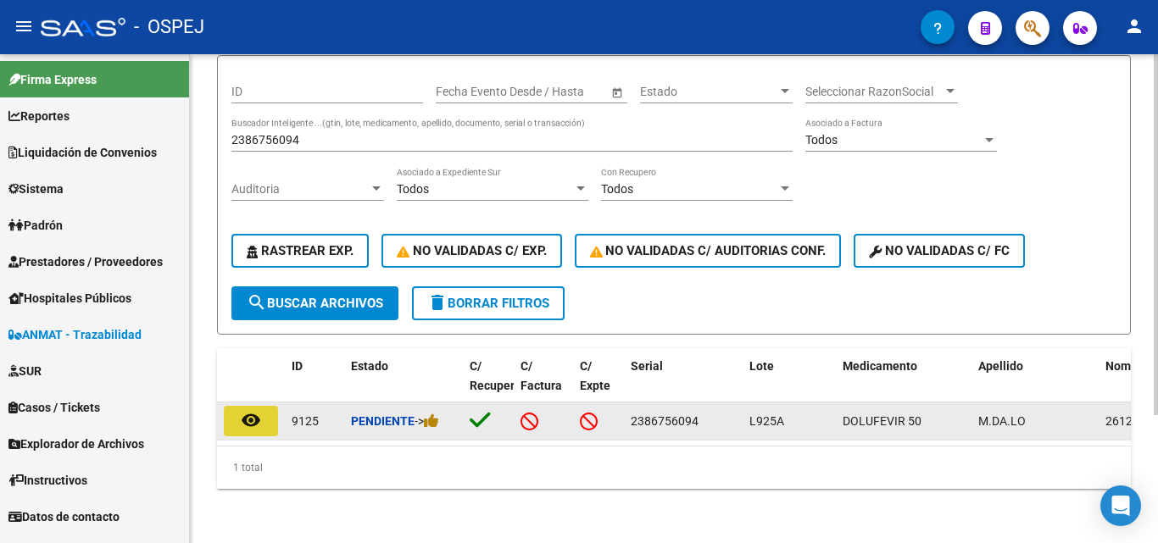
click at [241, 410] on mat-icon "remove_red_eye" at bounding box center [251, 420] width 20 height 20
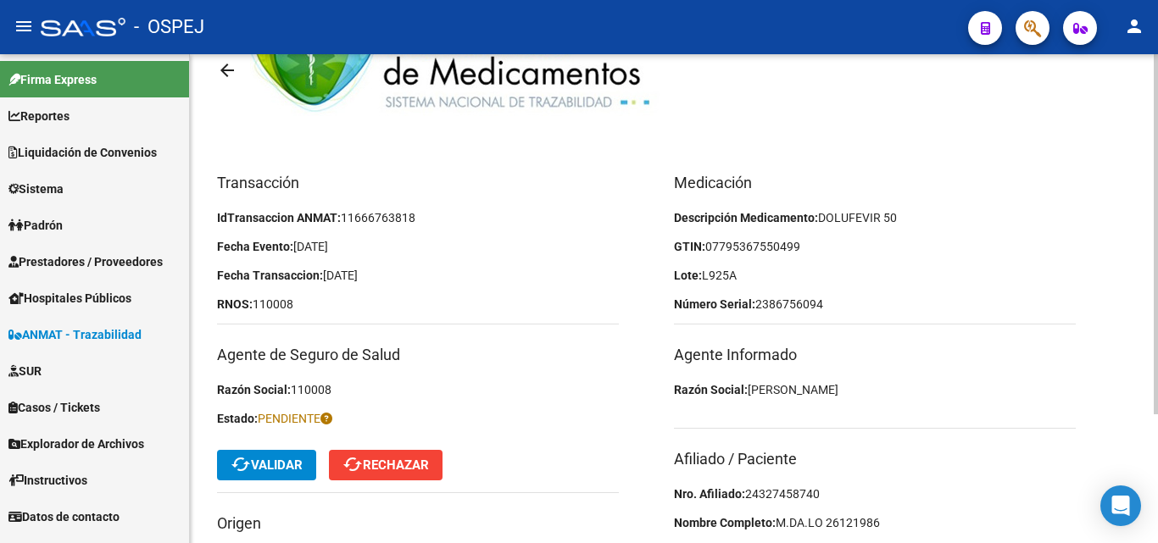
scroll to position [170, 0]
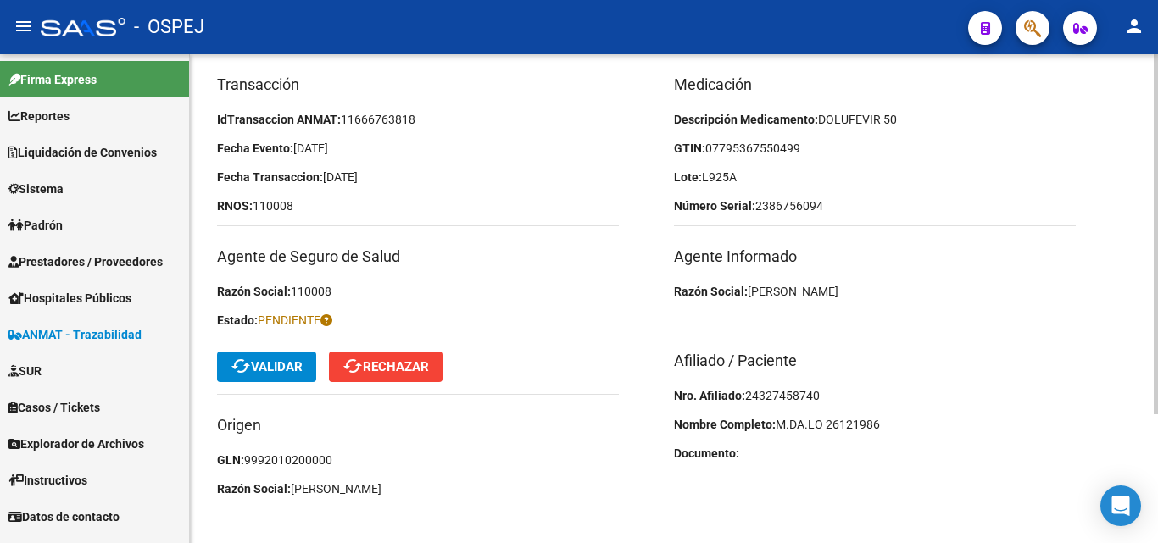
click at [792, 393] on span "24327458740" at bounding box center [782, 396] width 75 height 14
drag, startPoint x: 924, startPoint y: 201, endPoint x: 833, endPoint y: 195, distance: 90.9
click at [924, 201] on p "Número Serial: 2386756094" at bounding box center [875, 206] width 402 height 19
click at [248, 361] on mat-icon "cached" at bounding box center [241, 366] width 20 height 20
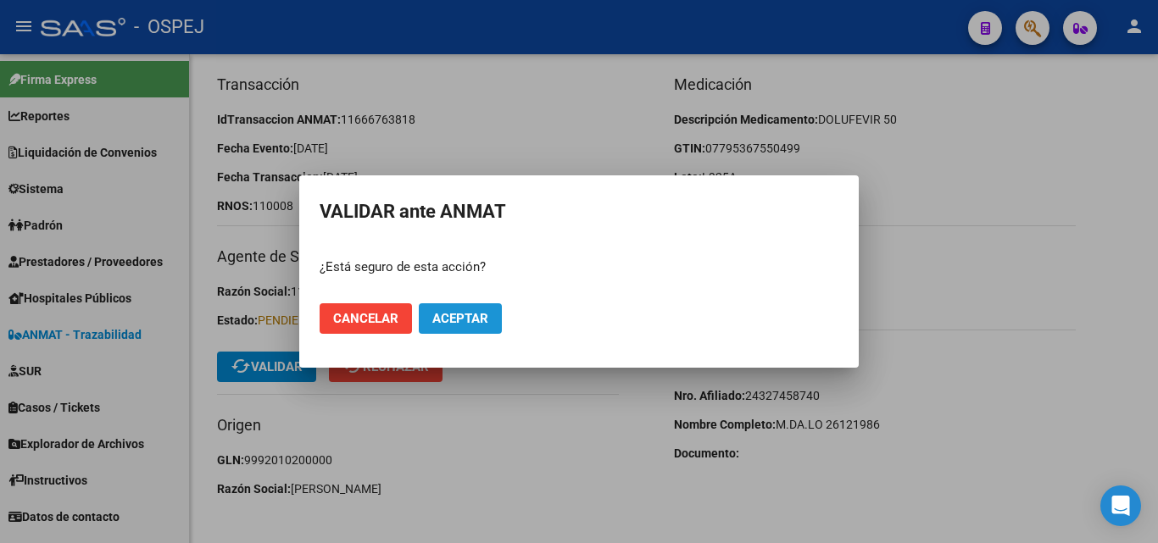
click at [483, 311] on span "Aceptar" at bounding box center [460, 318] width 56 height 15
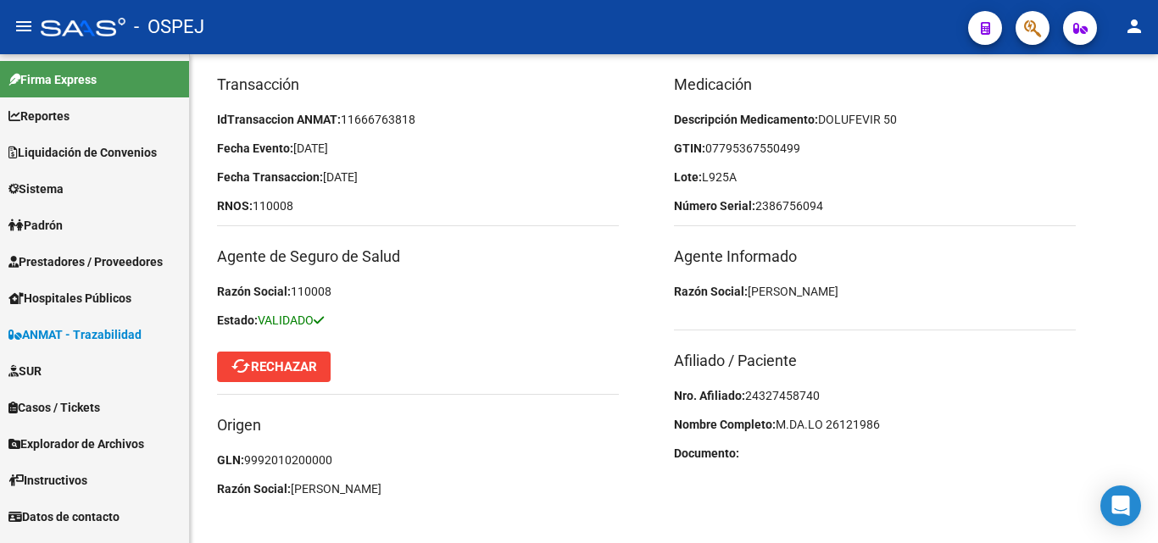
click at [65, 334] on span "ANMAT - Trazabilidad" at bounding box center [74, 335] width 133 height 19
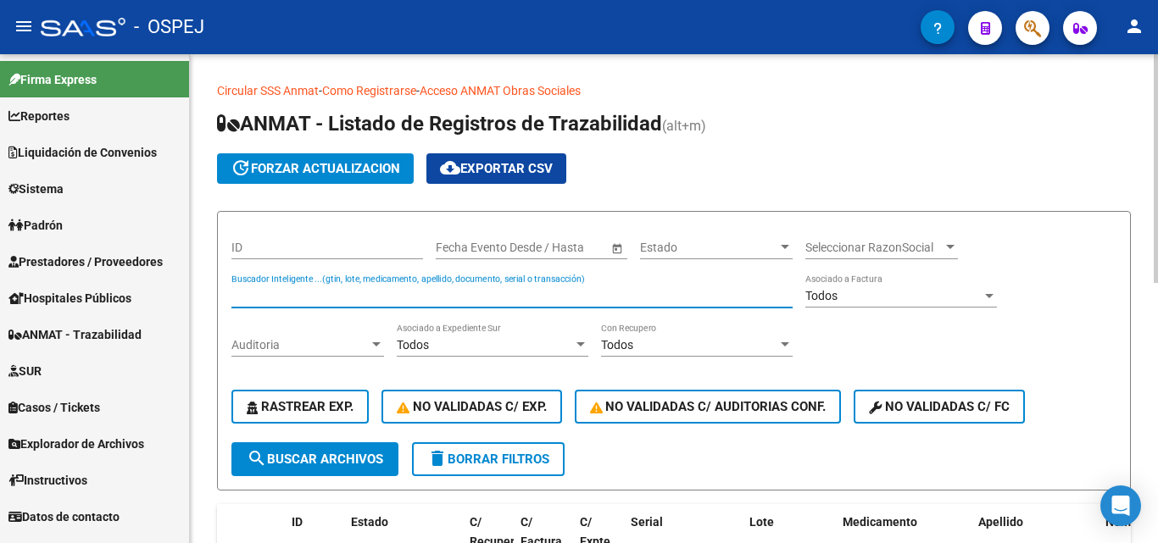
click at [282, 295] on input "Buscador Inteligente ...(gtin, lote, medicamento, apellido, documento, serial o…" at bounding box center [511, 296] width 561 height 14
type input "9643435454"
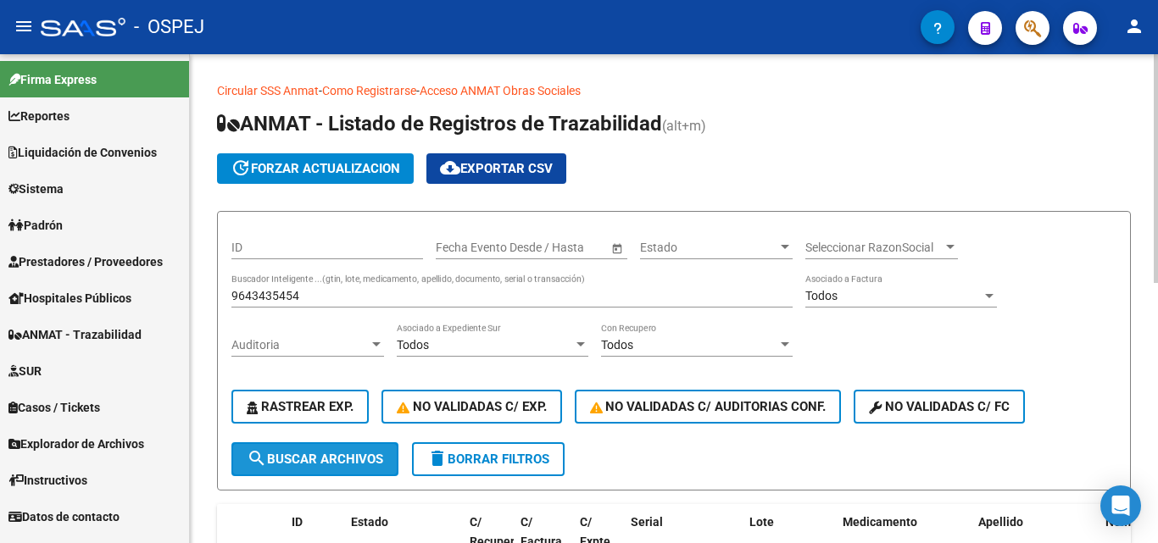
click at [297, 453] on span "search Buscar Archivos" at bounding box center [315, 459] width 136 height 15
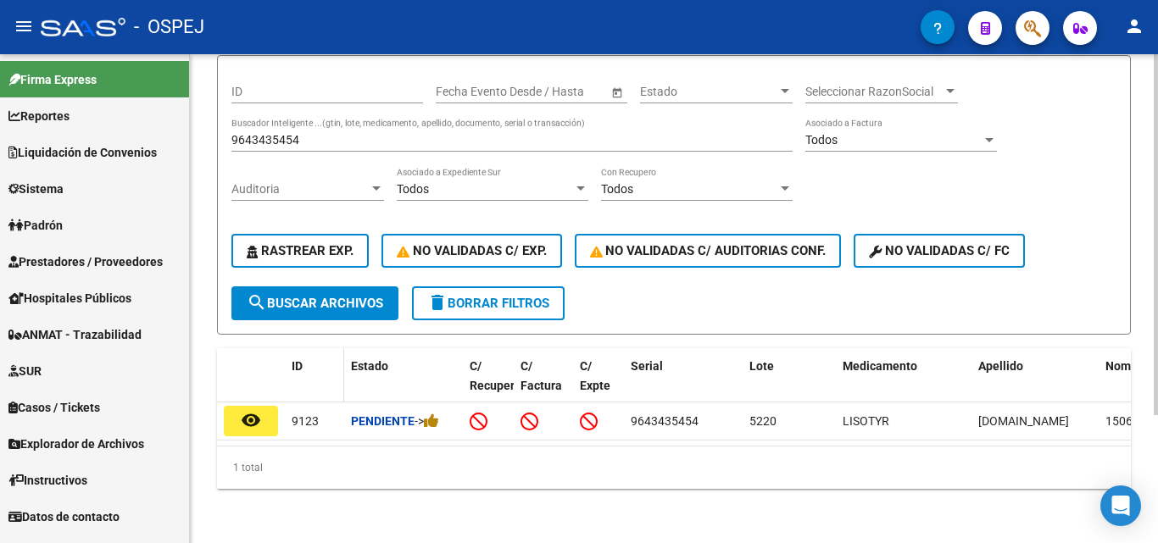
scroll to position [170, 0]
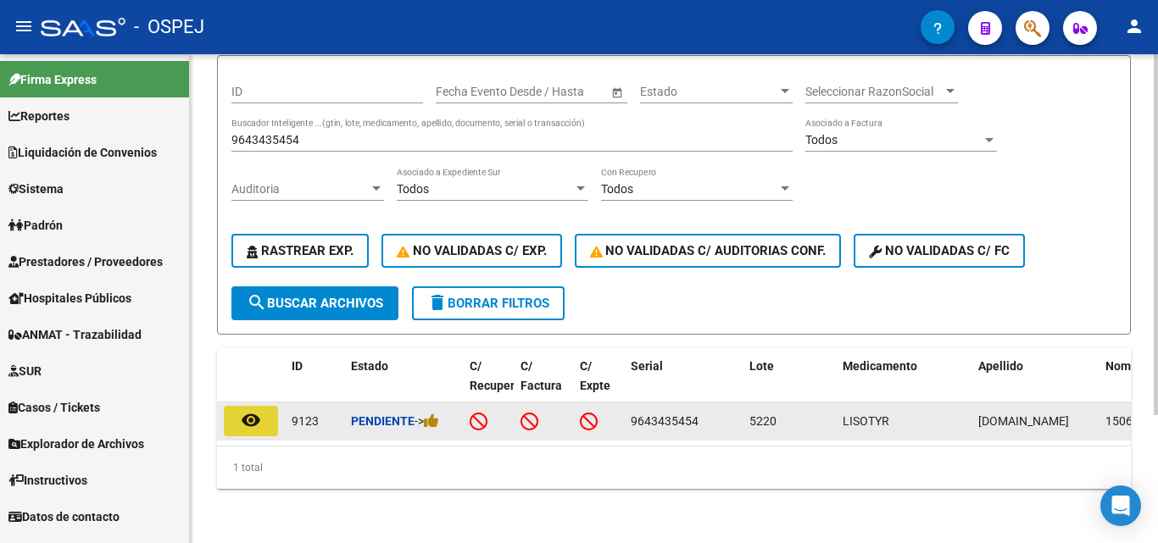
click at [243, 410] on mat-icon "remove_red_eye" at bounding box center [251, 420] width 20 height 20
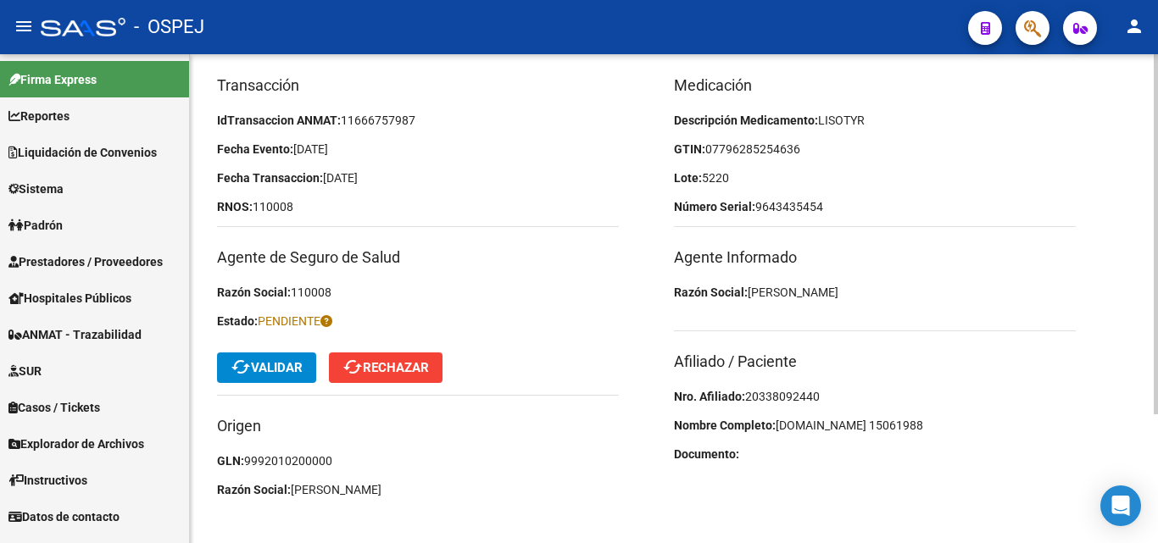
scroll to position [170, 0]
click at [770, 396] on span "20338092440" at bounding box center [782, 396] width 75 height 14
drag, startPoint x: 747, startPoint y: 396, endPoint x: 849, endPoint y: 396, distance: 101.7
click at [849, 396] on p "Nro. Afiliado: 20338092440" at bounding box center [875, 396] width 402 height 19
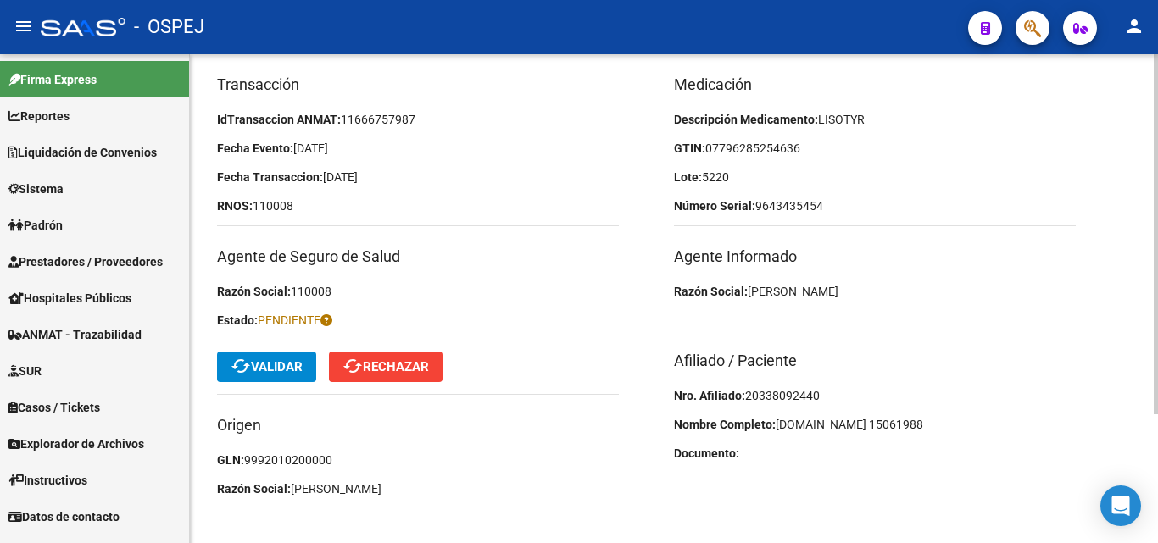
click at [1033, 365] on h3 "Afiliado / Paciente" at bounding box center [875, 361] width 402 height 24
click at [286, 360] on span "cached Validar" at bounding box center [267, 366] width 72 height 15
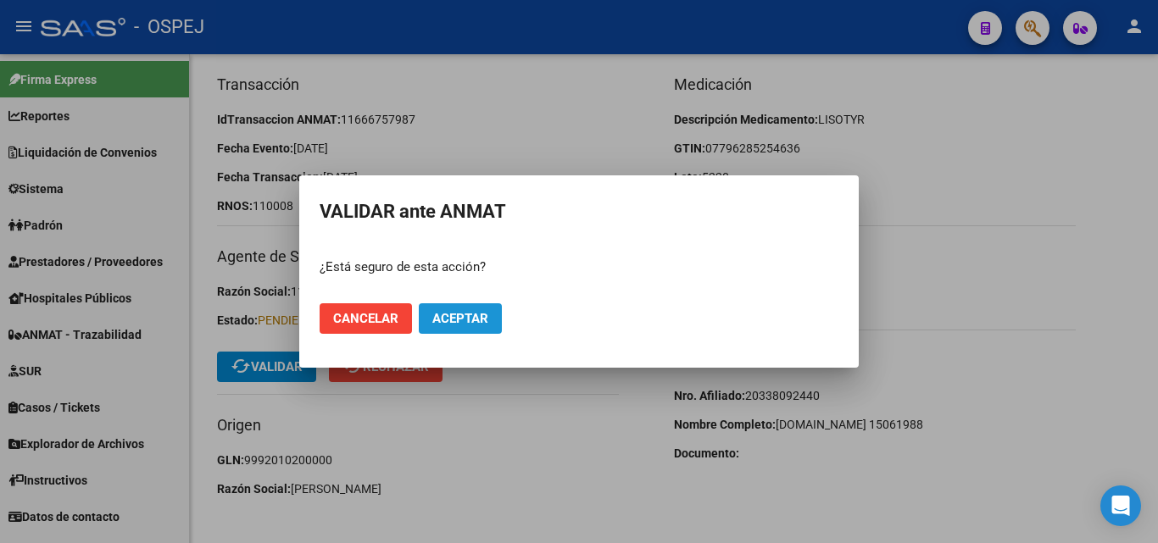
click at [451, 315] on span "Aceptar" at bounding box center [460, 318] width 56 height 15
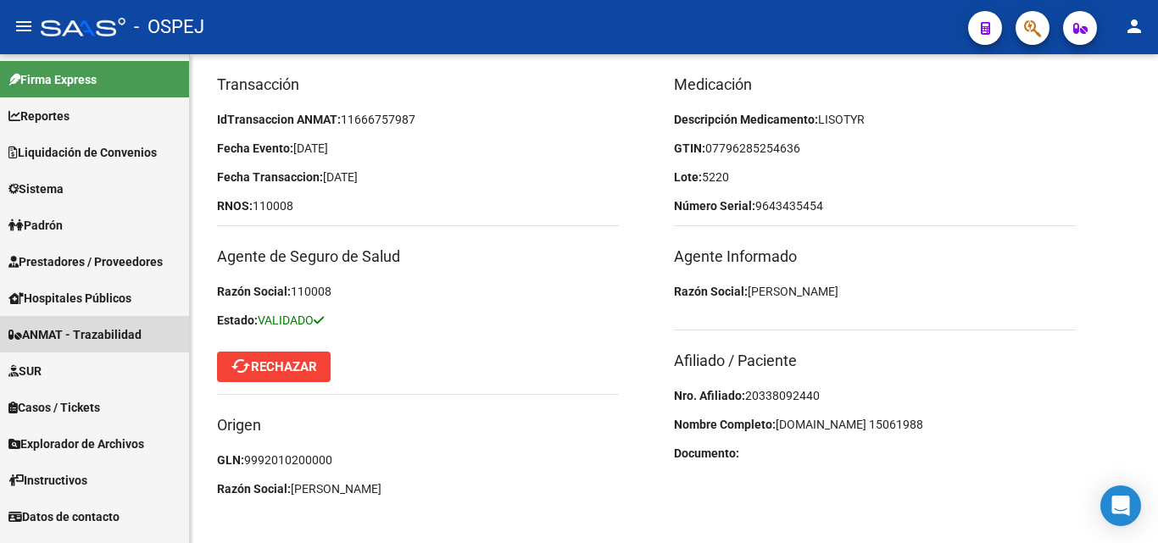
click at [58, 337] on span "ANMAT - Trazabilidad" at bounding box center [74, 335] width 133 height 19
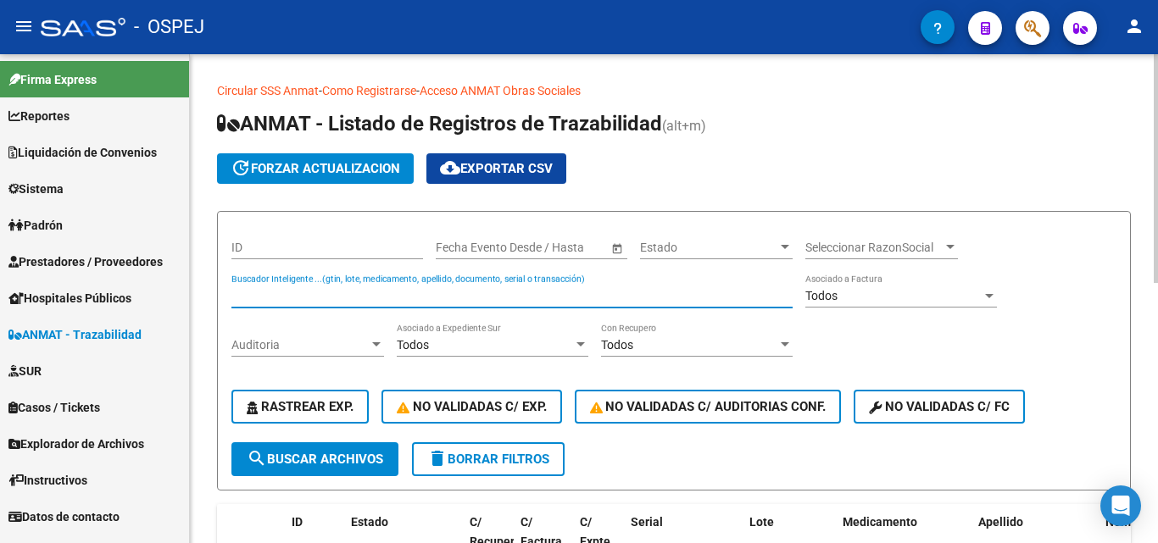
click at [293, 291] on input "Buscador Inteligente ...(gtin, lote, medicamento, apellido, documento, serial o…" at bounding box center [511, 296] width 561 height 14
type input "1073930375"
click at [328, 448] on button "search Buscar Archivos" at bounding box center [314, 460] width 167 height 34
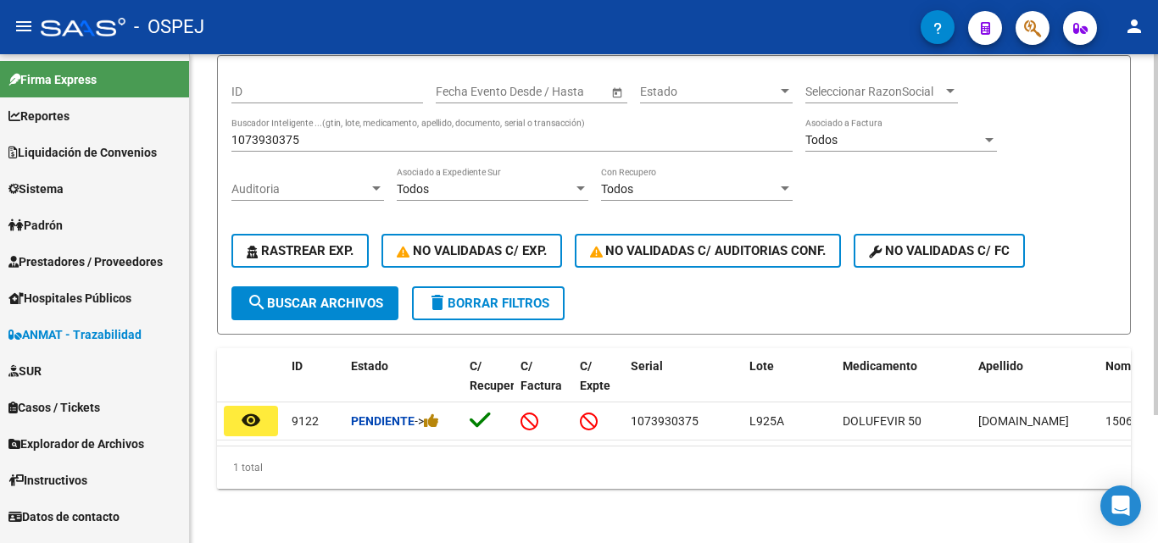
scroll to position [170, 0]
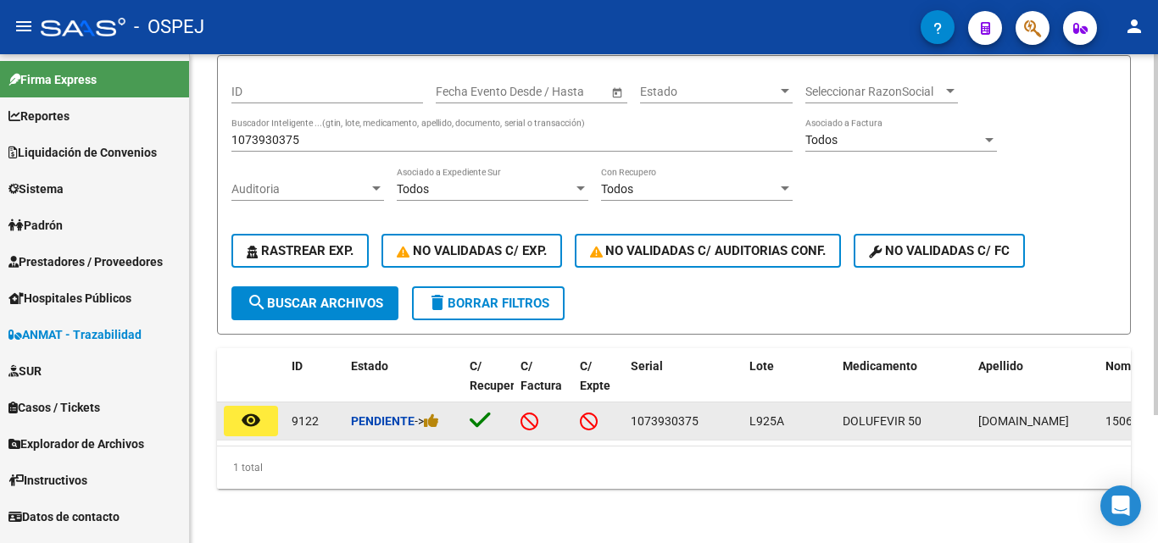
click at [248, 410] on mat-icon "remove_red_eye" at bounding box center [251, 420] width 20 height 20
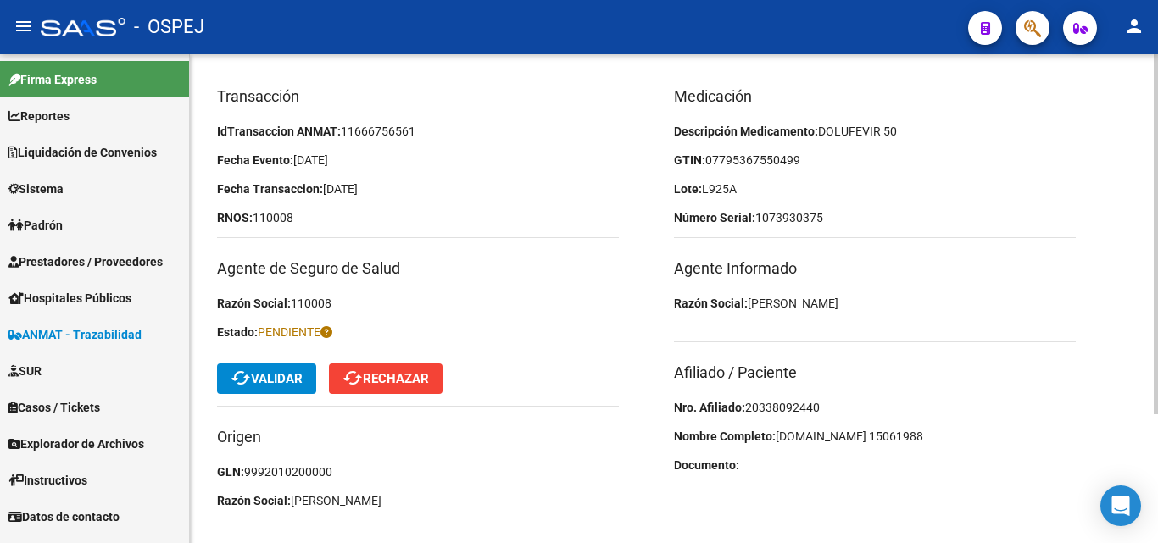
scroll to position [175, 0]
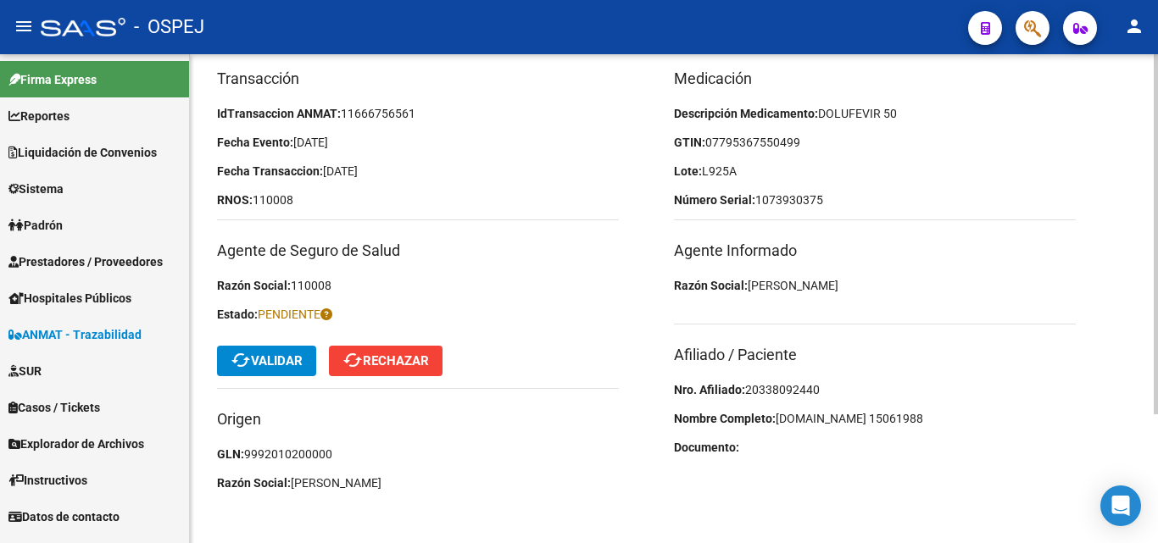
click at [788, 382] on p "Nro. Afiliado: 20338092440" at bounding box center [875, 390] width 402 height 19
click at [984, 262] on h3 "Agente Informado" at bounding box center [875, 251] width 402 height 24
click at [773, 146] on span "07795367550499" at bounding box center [752, 143] width 95 height 14
click at [262, 360] on span "cached Validar" at bounding box center [267, 361] width 72 height 15
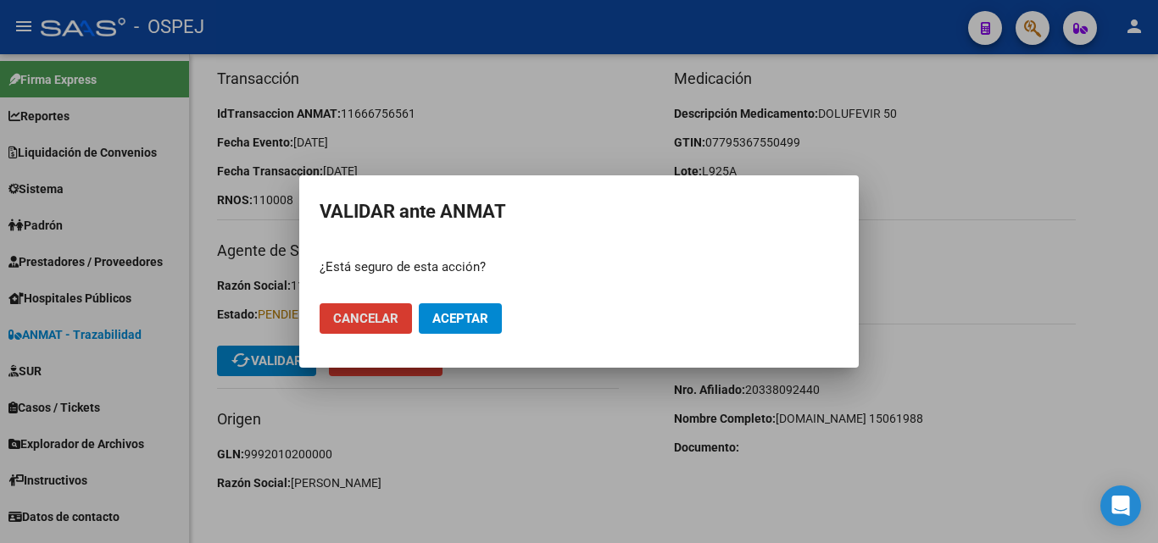
click at [441, 319] on span "Aceptar" at bounding box center [460, 318] width 56 height 15
